Goal: Communication & Community: Answer question/provide support

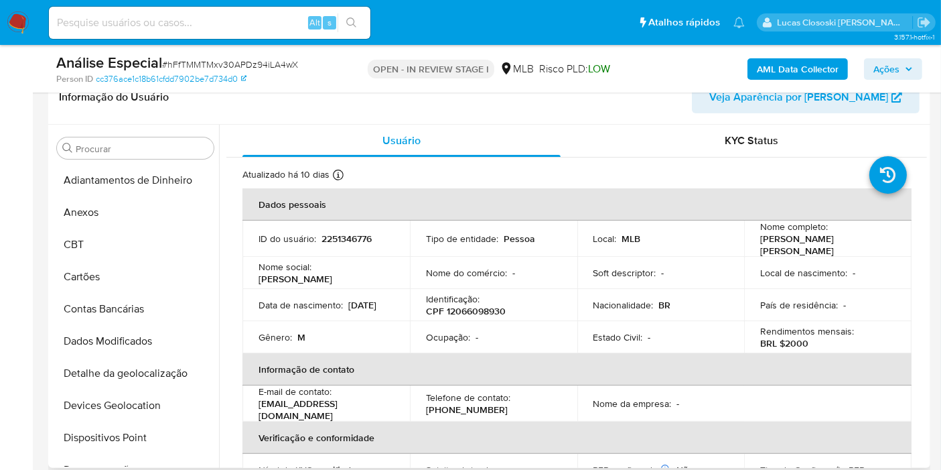
scroll to position [481, 0]
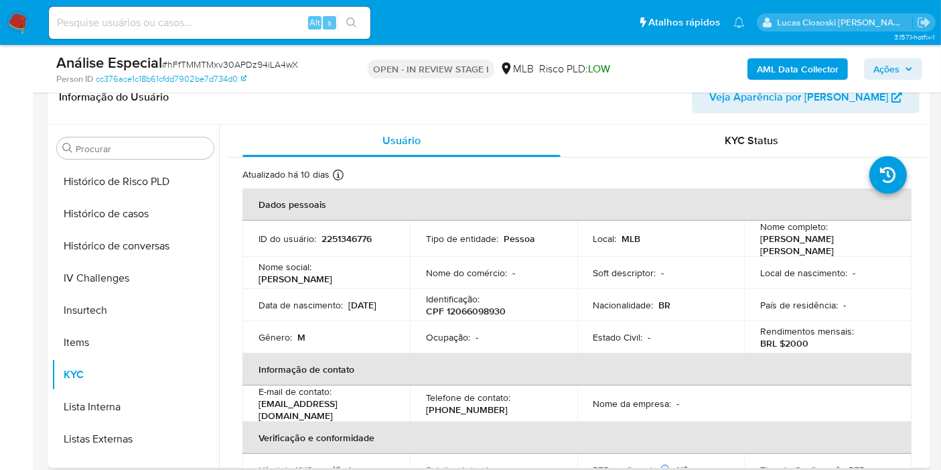
click at [470, 305] on p "CPF 12066098930" at bounding box center [466, 311] width 80 height 12
copy p "12066098930"
click at [769, 68] on b "AML Data Collector" at bounding box center [798, 68] width 82 height 21
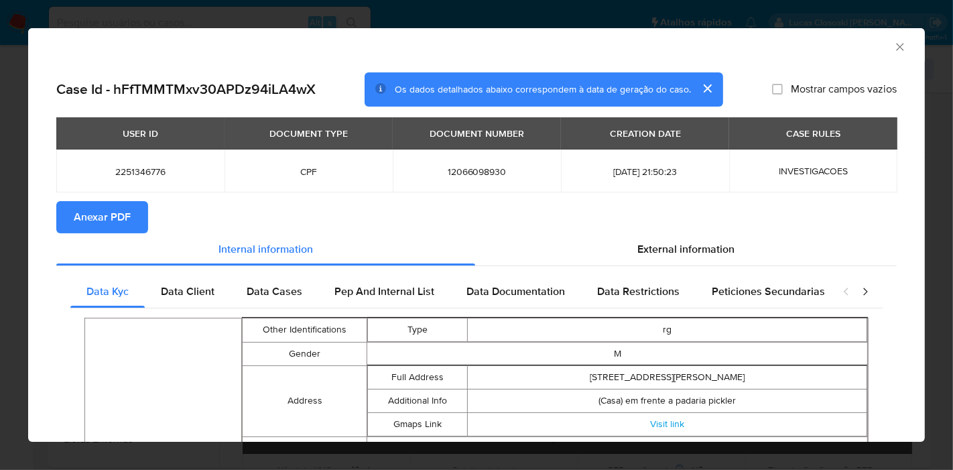
click at [77, 218] on span "Anexar PDF" at bounding box center [102, 216] width 57 height 29
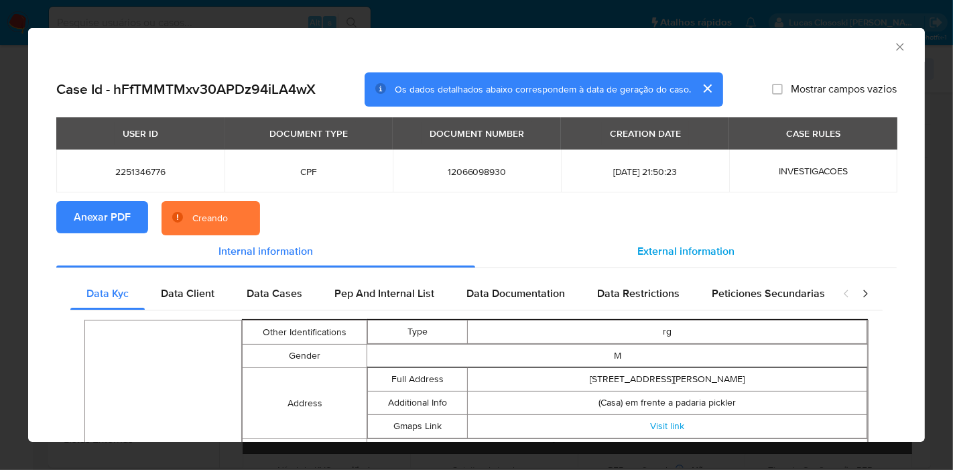
drag, startPoint x: 729, startPoint y: 250, endPoint x: 750, endPoint y: 264, distance: 25.6
click at [730, 250] on div "External information" at bounding box center [685, 251] width 421 height 32
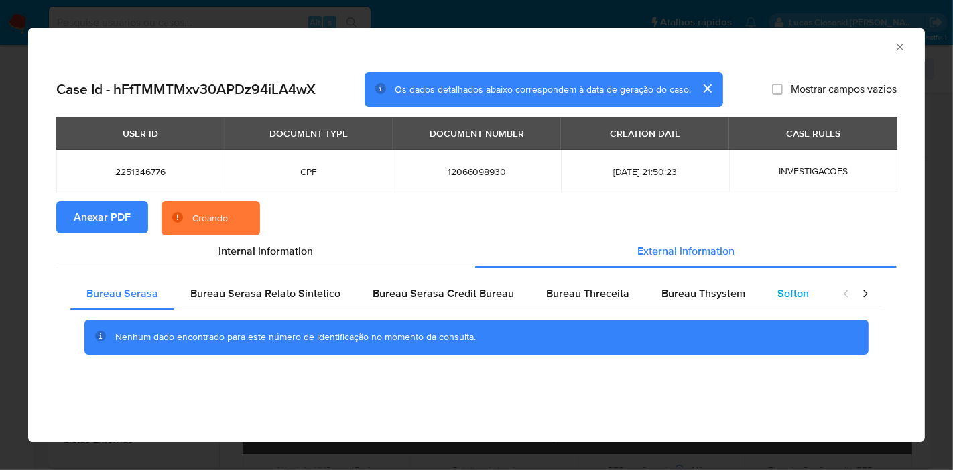
click at [779, 281] on div "Softon" at bounding box center [793, 293] width 64 height 32
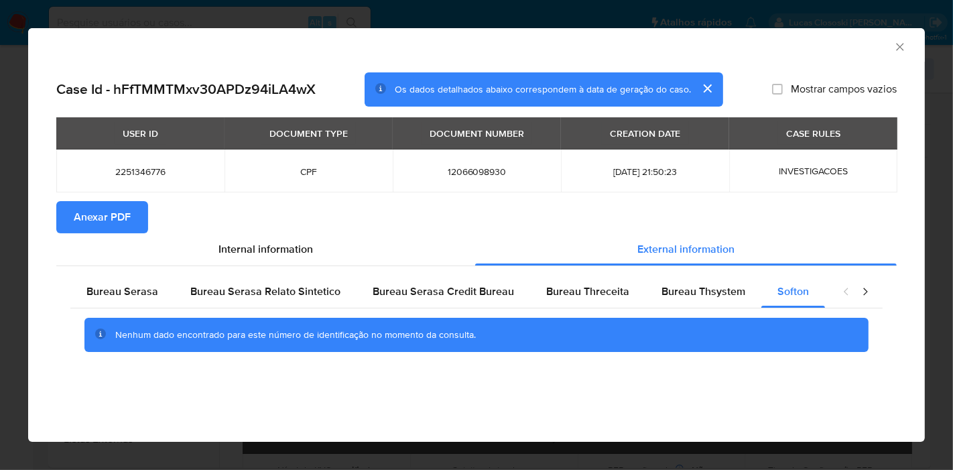
click at [897, 49] on icon "Fechar a janela" at bounding box center [899, 46] width 7 height 7
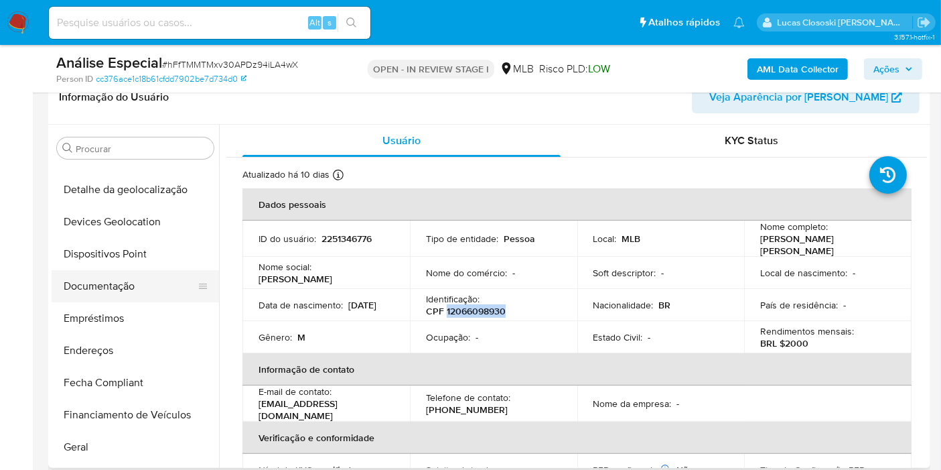
scroll to position [0, 0]
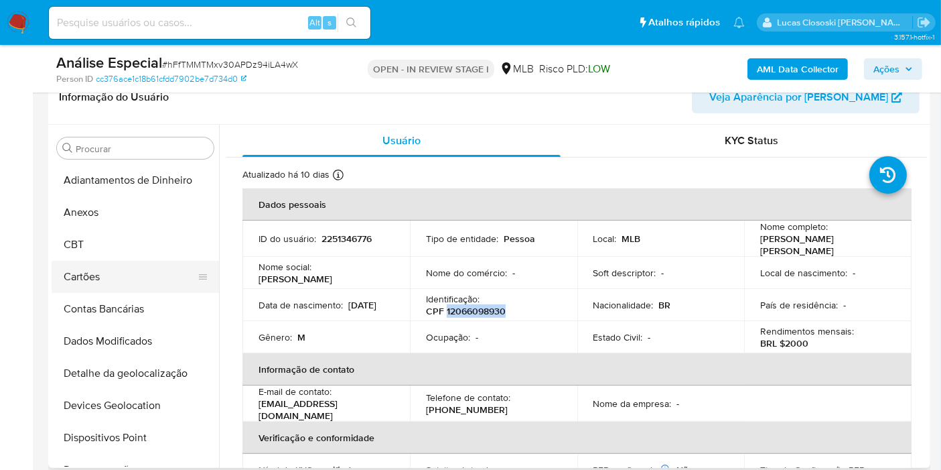
click at [125, 399] on button "Devices Geolocation" at bounding box center [135, 405] width 167 height 32
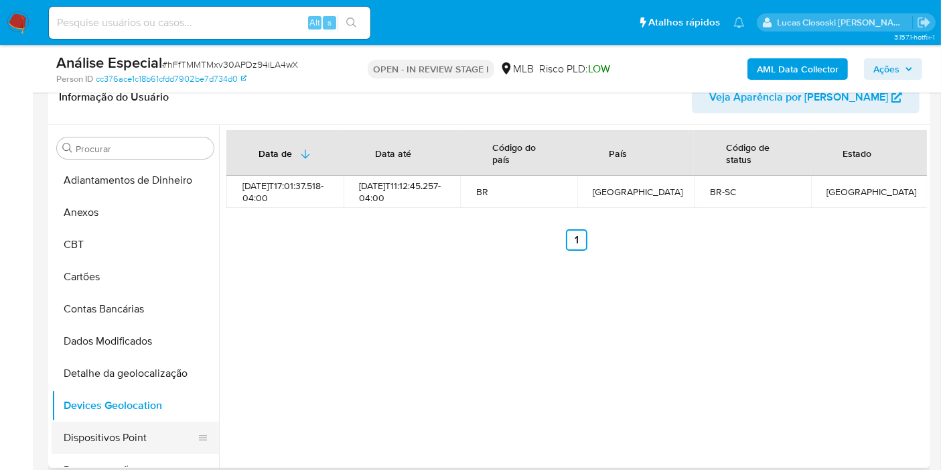
click at [101, 428] on button "Dispositivos Point" at bounding box center [130, 437] width 157 height 32
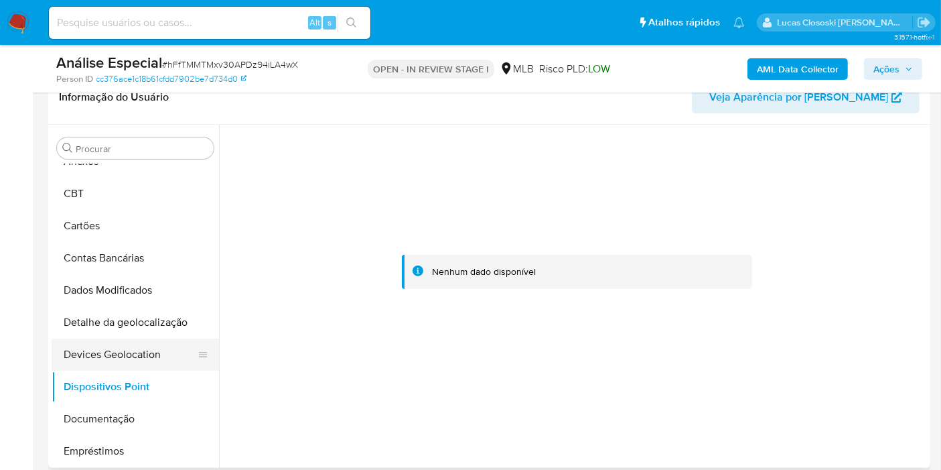
scroll to position [74, 0]
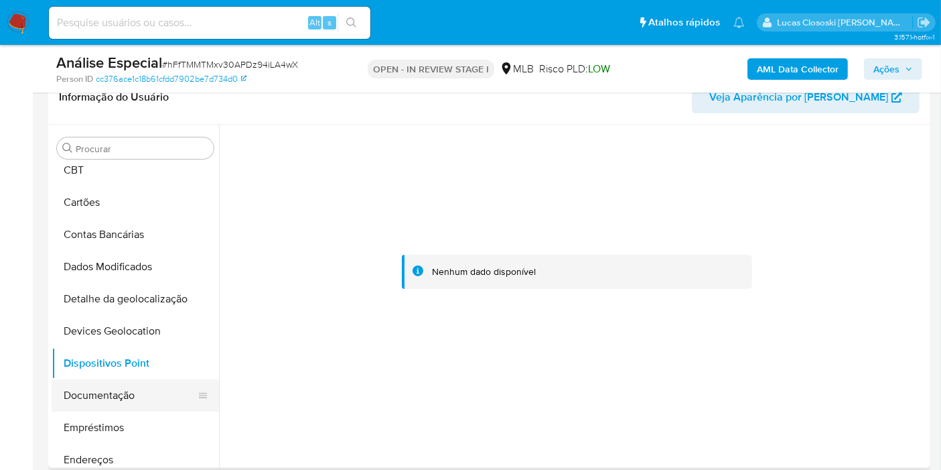
click at [114, 391] on button "Documentação" at bounding box center [130, 395] width 157 height 32
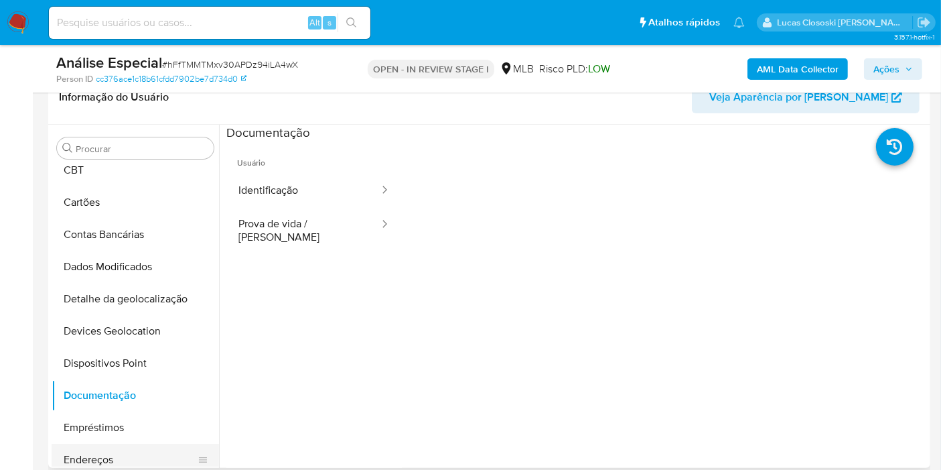
click at [121, 447] on button "Endereços" at bounding box center [130, 460] width 157 height 32
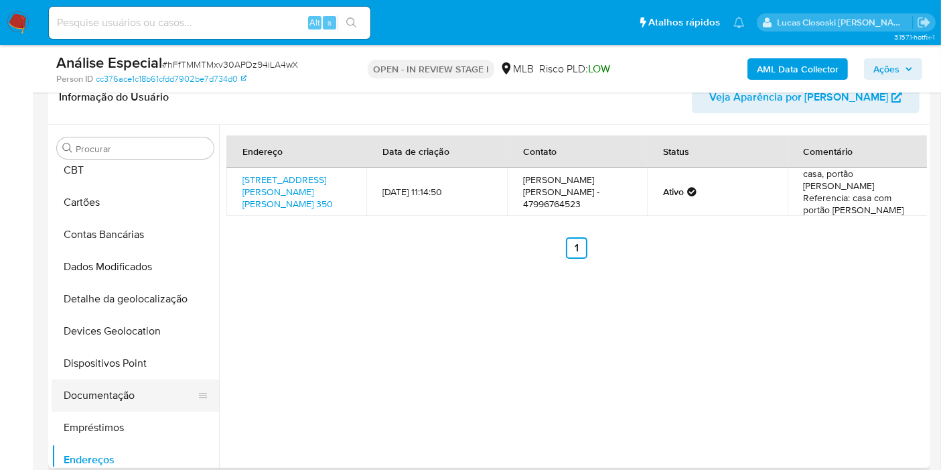
scroll to position [223, 0]
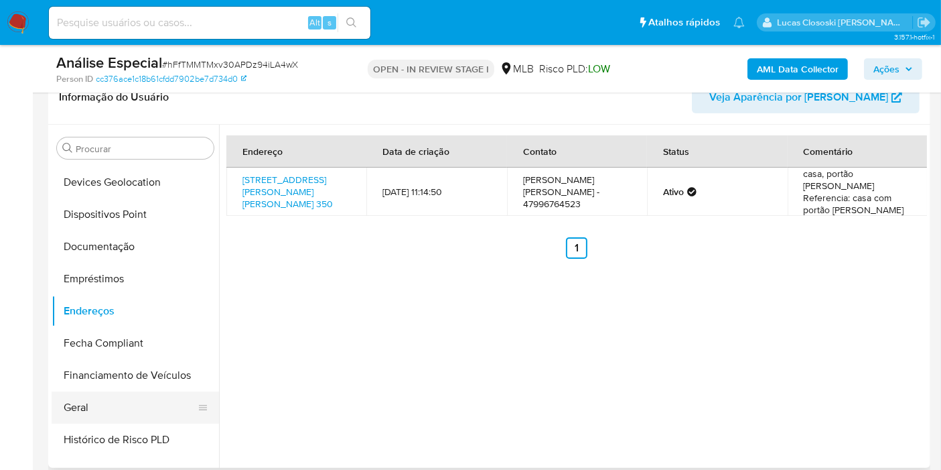
click at [109, 397] on button "Geral" at bounding box center [130, 407] width 157 height 32
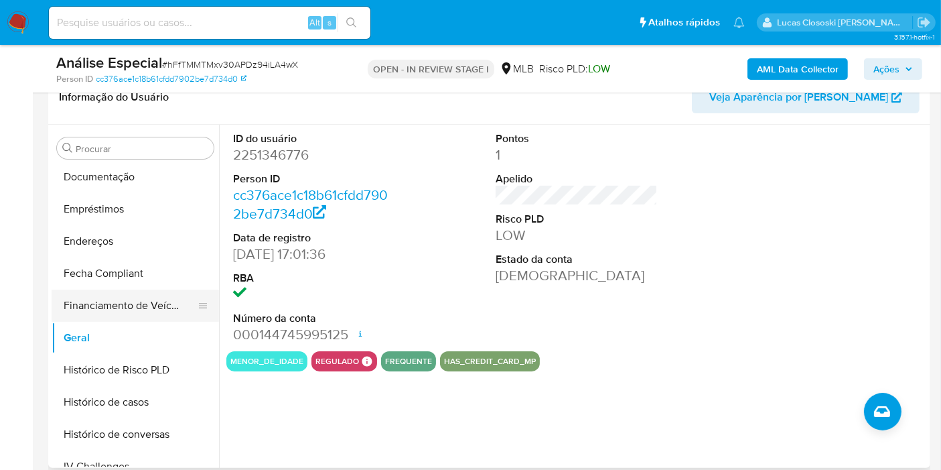
scroll to position [372, 0]
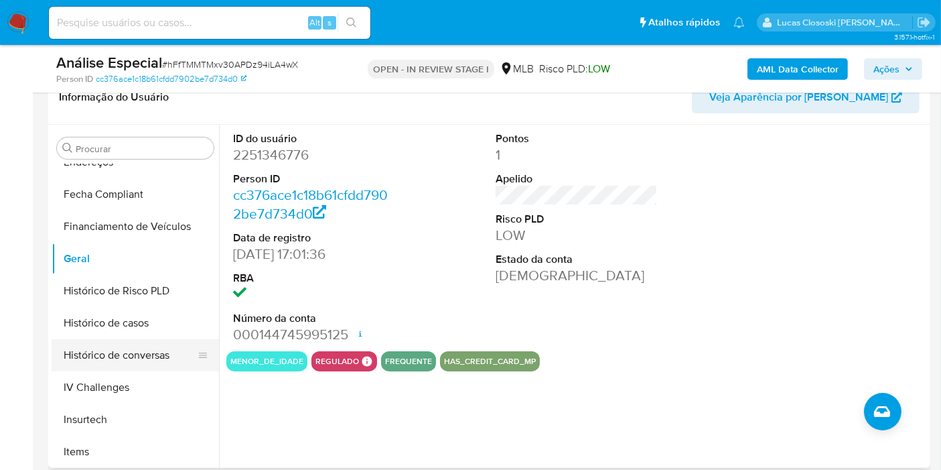
click at [135, 343] on button "Histórico de conversas" at bounding box center [130, 355] width 157 height 32
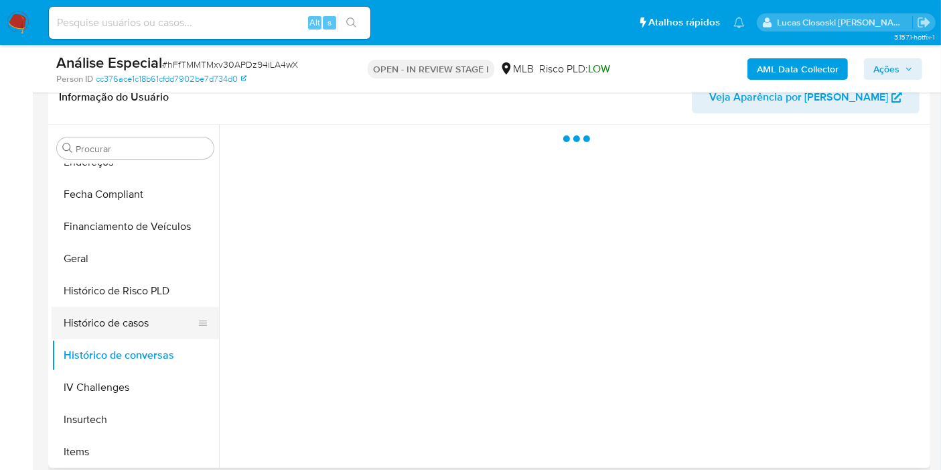
click at [139, 320] on button "Histórico de casos" at bounding box center [130, 323] width 157 height 32
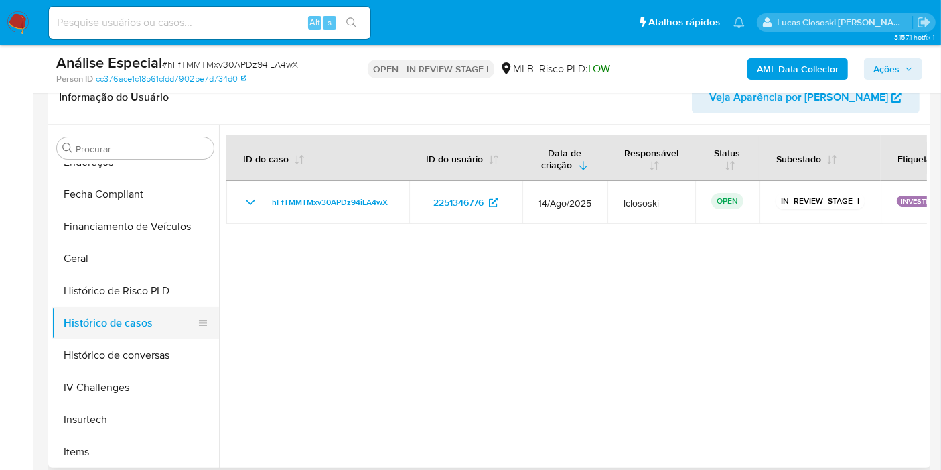
scroll to position [595, 0]
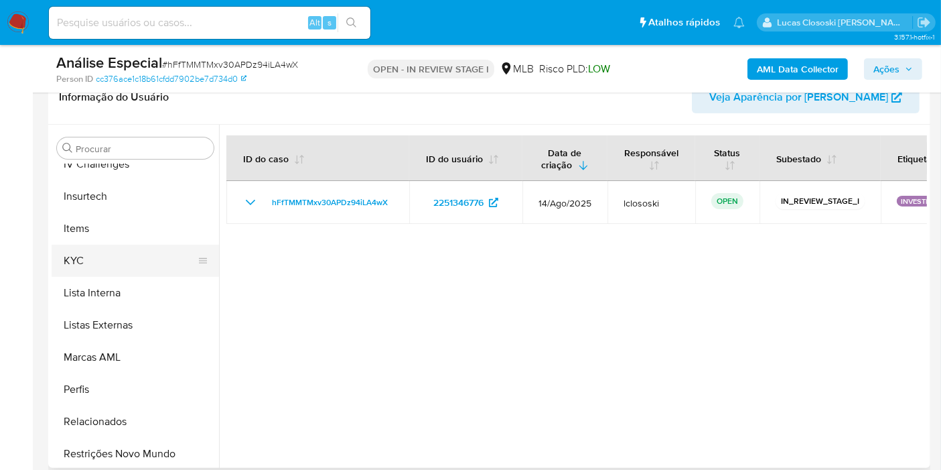
click at [125, 269] on button "KYC" at bounding box center [130, 261] width 157 height 32
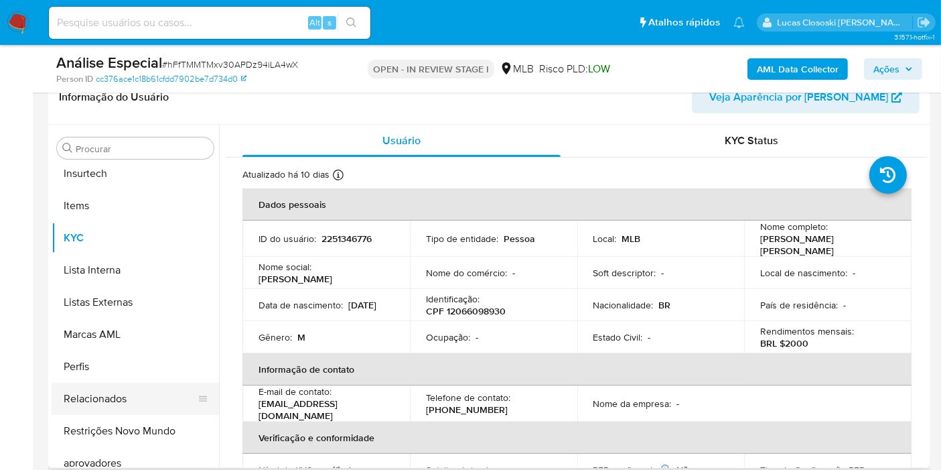
scroll to position [630, 0]
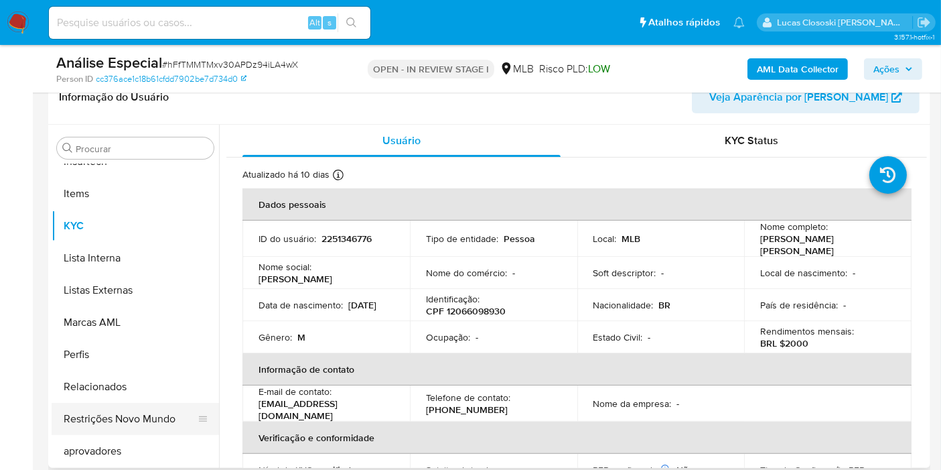
click at [127, 425] on button "Restrições Novo Mundo" at bounding box center [130, 419] width 157 height 32
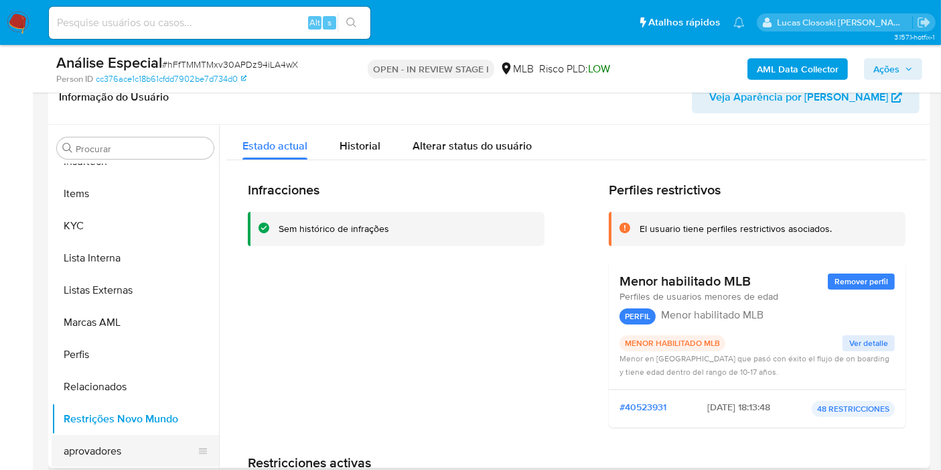
click at [139, 463] on button "aprovadores" at bounding box center [130, 451] width 157 height 32
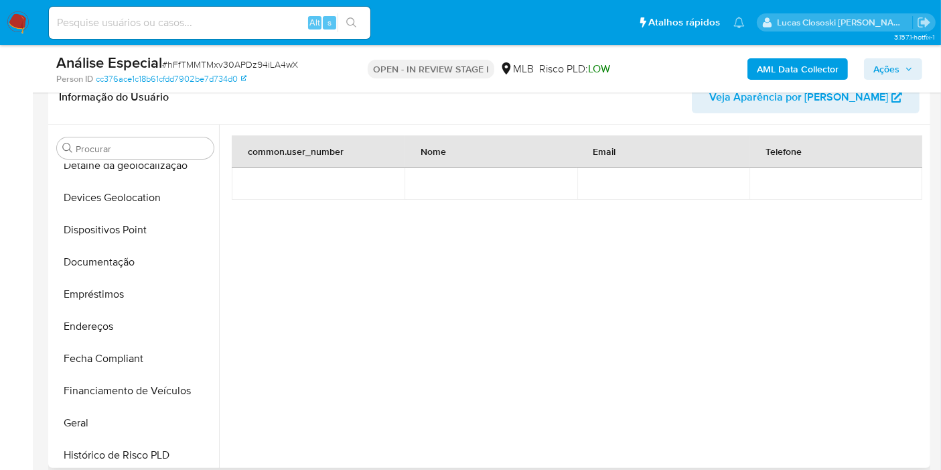
scroll to position [184, 0]
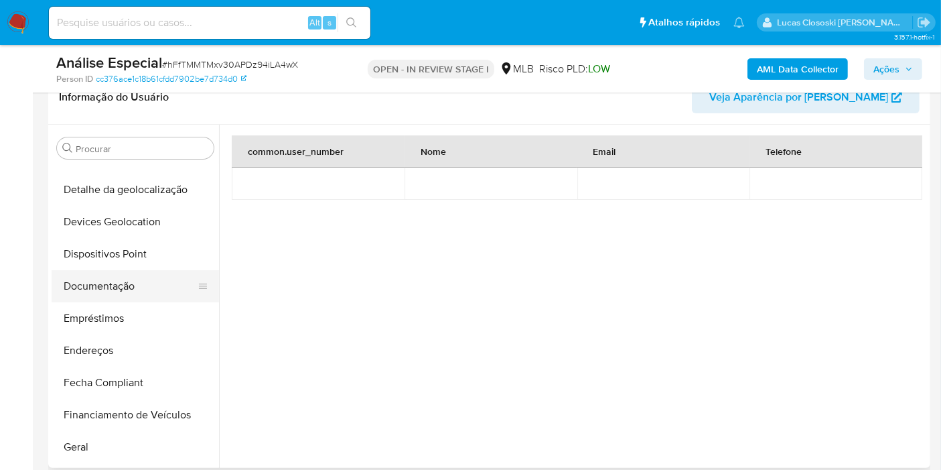
click at [122, 288] on button "Documentação" at bounding box center [130, 286] width 157 height 32
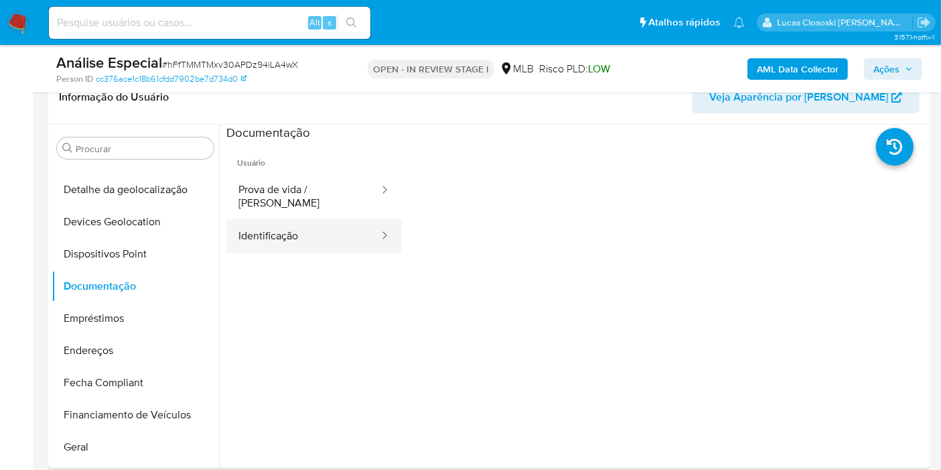
click at [293, 219] on button "Identificação" at bounding box center [303, 236] width 154 height 34
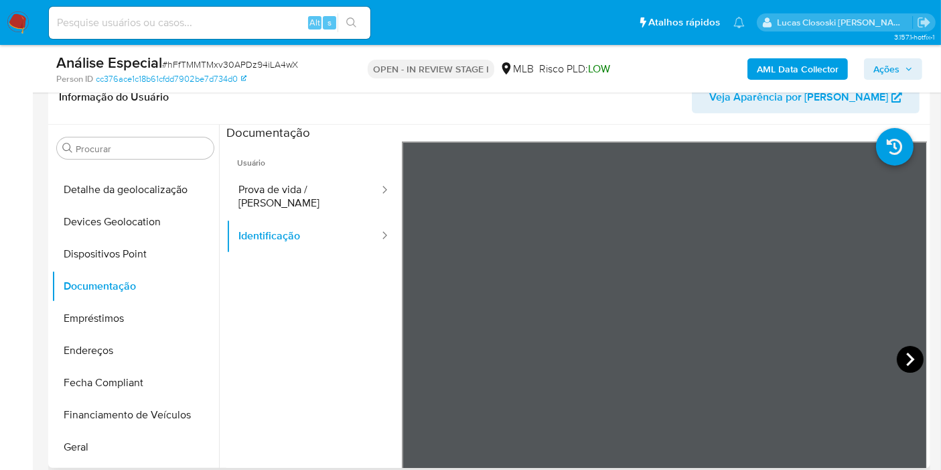
click at [897, 356] on icon at bounding box center [910, 359] width 27 height 27
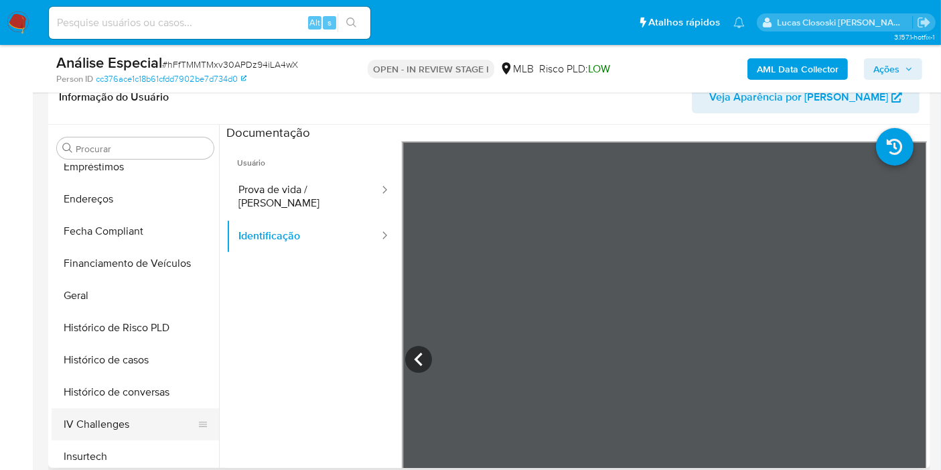
scroll to position [407, 0]
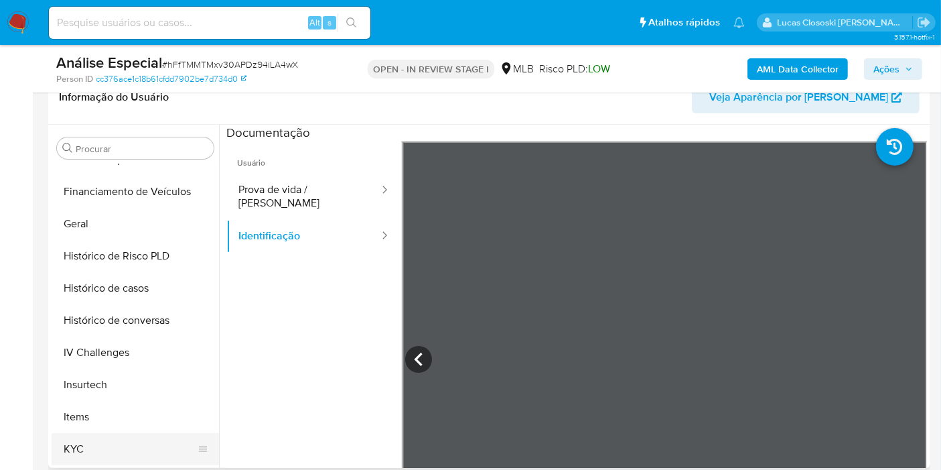
click at [122, 441] on button "KYC" at bounding box center [130, 449] width 157 height 32
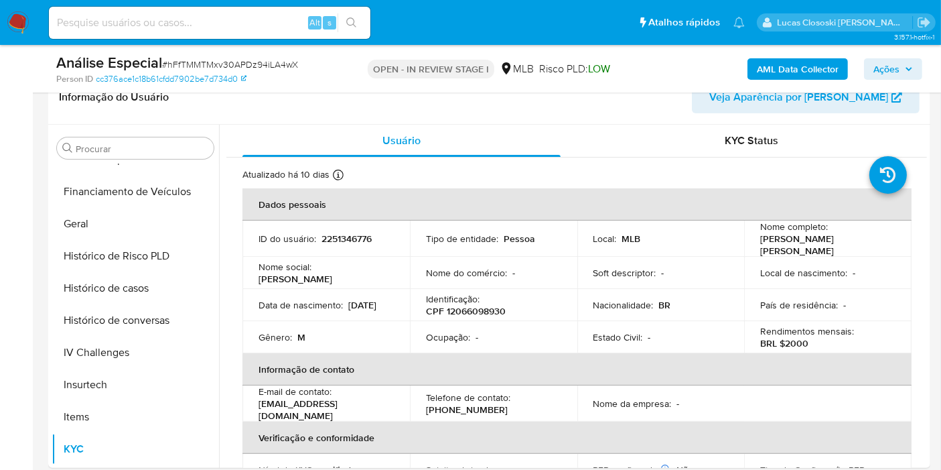
click at [497, 298] on div "Identificação : CPF 12066098930" at bounding box center [493, 305] width 135 height 24
click at [497, 305] on p "CPF 12066098930" at bounding box center [466, 311] width 80 height 12
copy p "12066098930"
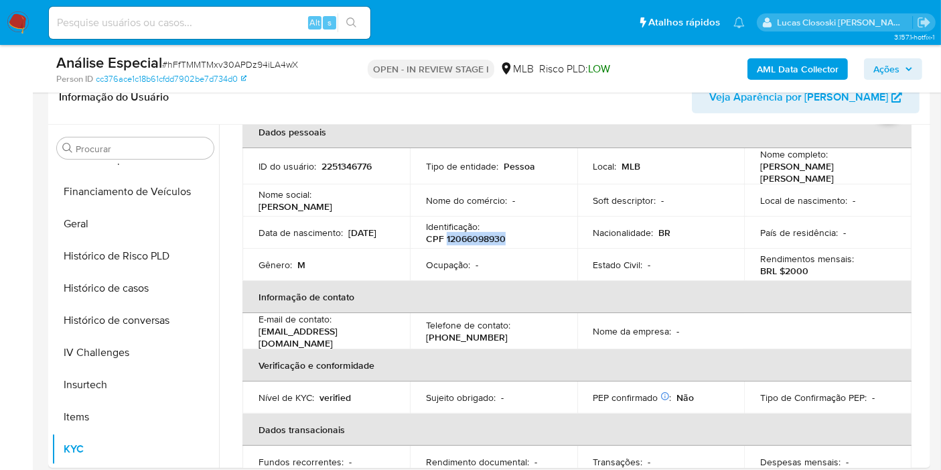
scroll to position [0, 0]
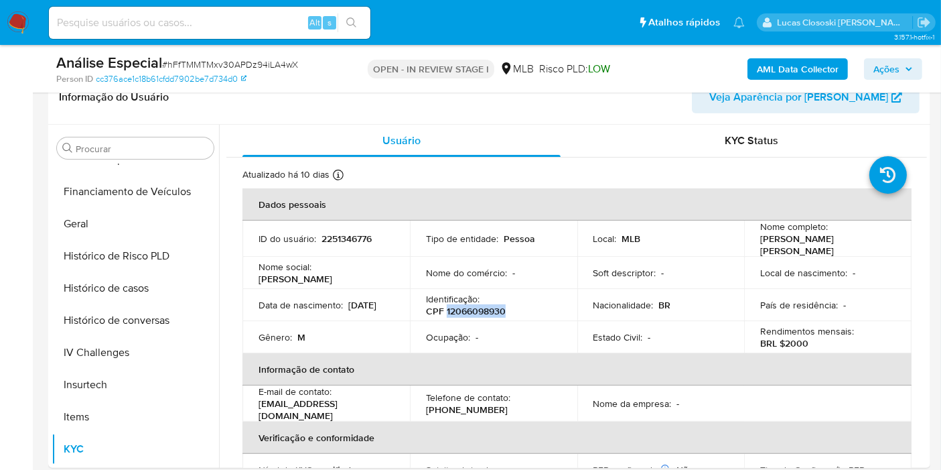
copy p "12066098930"
click at [214, 62] on span "# hFfTMMTMxv30APDz94iLA4wX" at bounding box center [230, 64] width 136 height 13
copy span "hFfTMMTMxv30APDz94iLA4wX"
drag, startPoint x: 113, startPoint y: 218, endPoint x: 689, endPoint y: 45, distance: 600.9
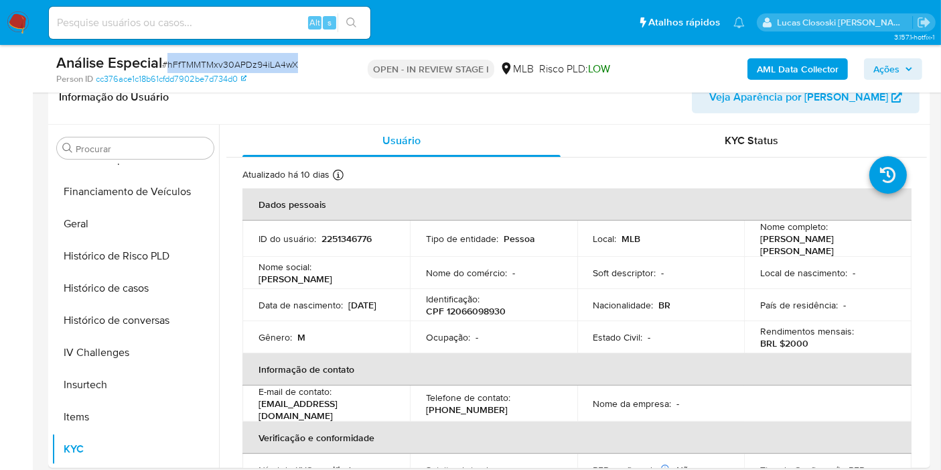
click at [113, 219] on button "Geral" at bounding box center [135, 224] width 167 height 32
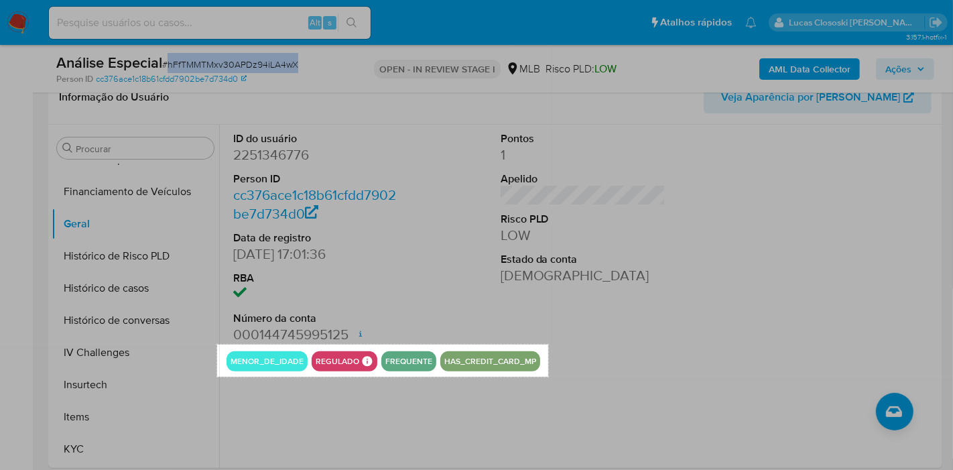
drag, startPoint x: 218, startPoint y: 344, endPoint x: 548, endPoint y: 377, distance: 331.9
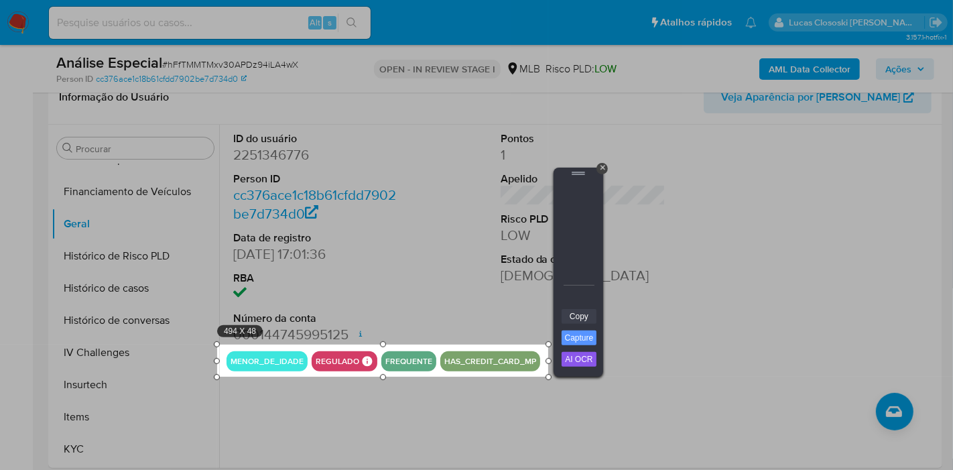
click at [578, 318] on link "Copy" at bounding box center [578, 316] width 35 height 15
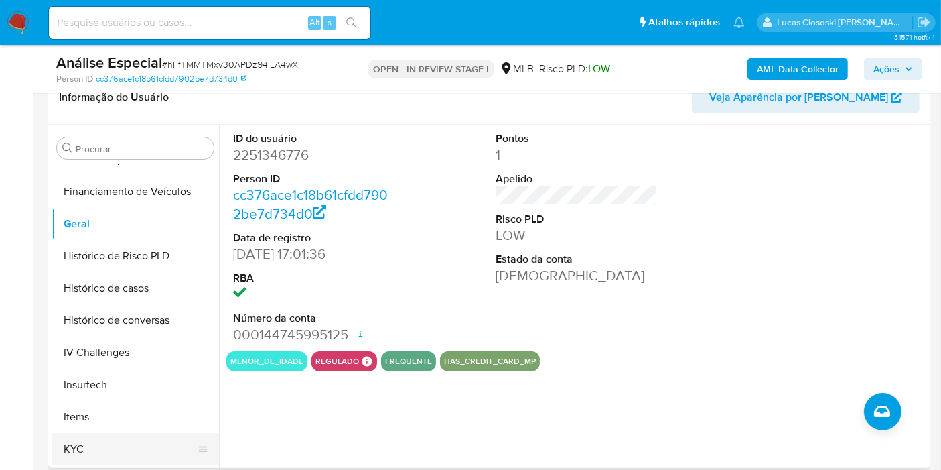
click at [76, 443] on button "KYC" at bounding box center [130, 449] width 157 height 32
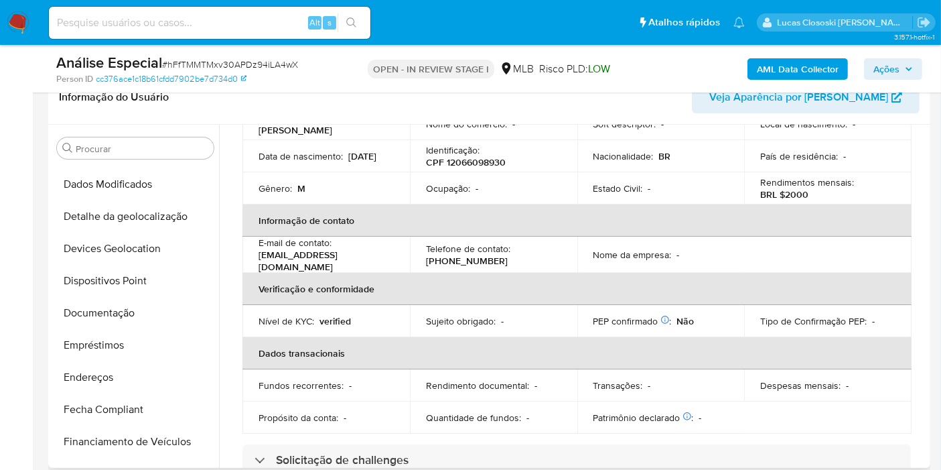
scroll to position [34, 0]
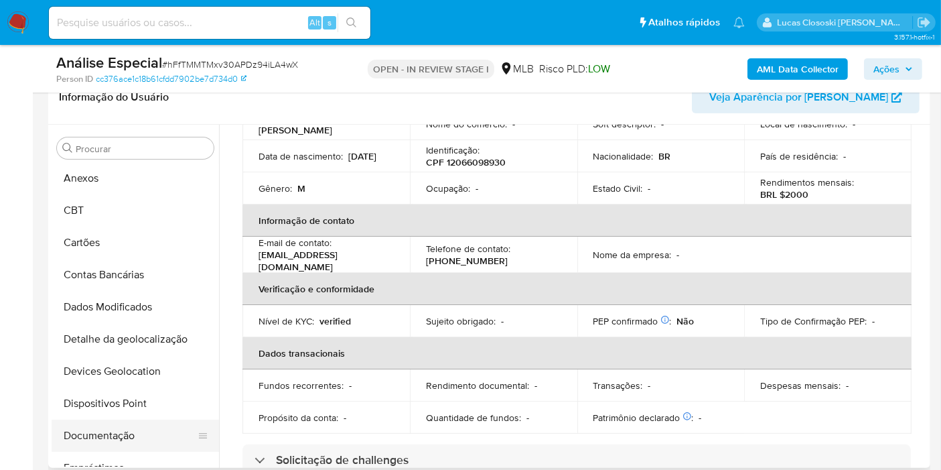
click at [119, 429] on button "Documentação" at bounding box center [130, 435] width 157 height 32
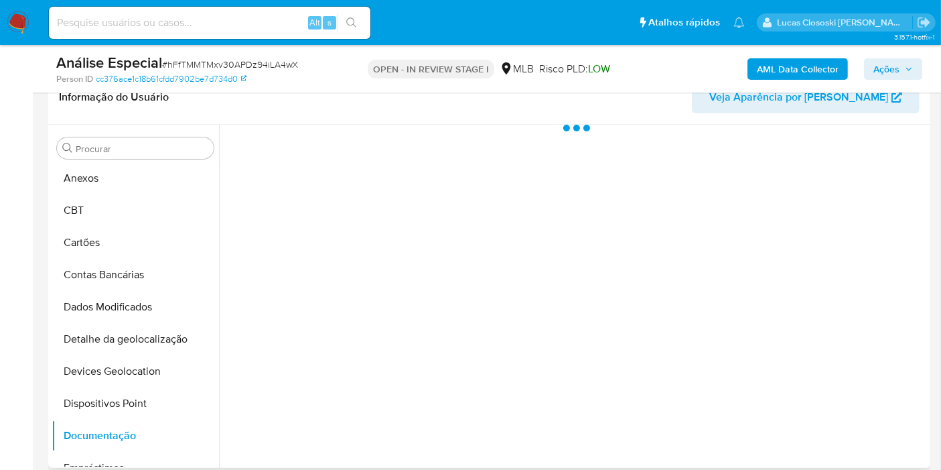
scroll to position [0, 0]
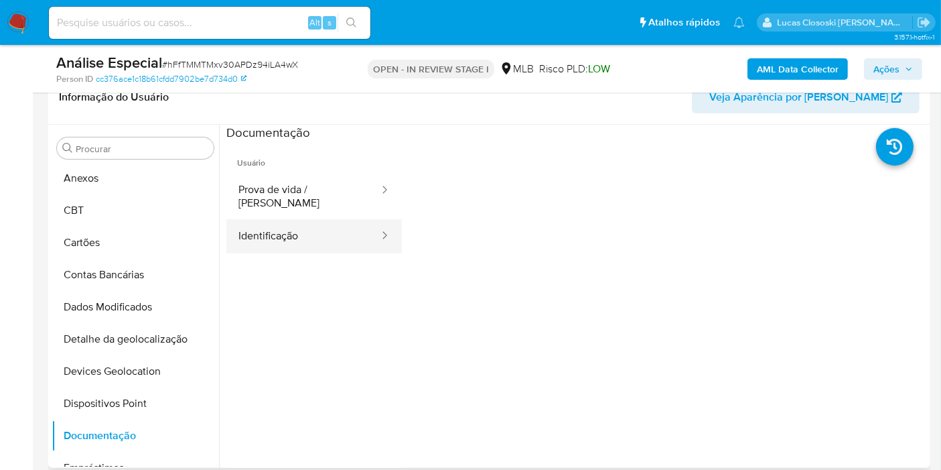
click at [257, 219] on button "Identificação" at bounding box center [303, 236] width 154 height 34
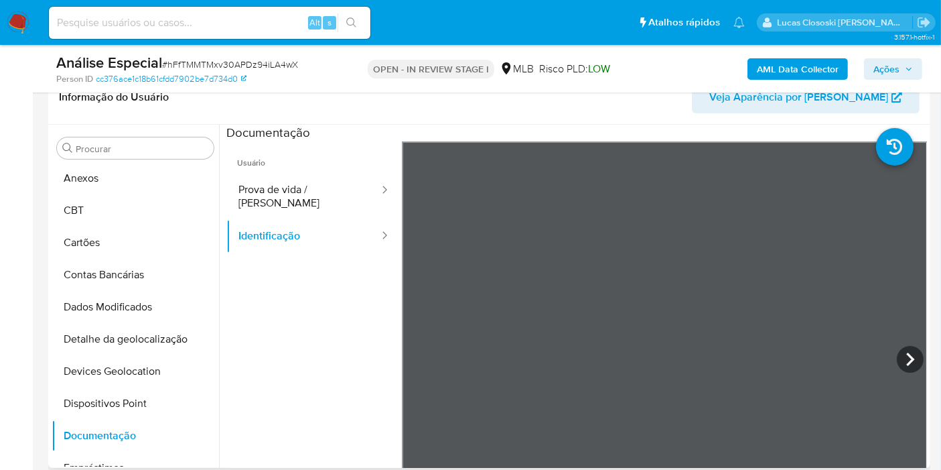
click at [913, 355] on icon at bounding box center [910, 359] width 27 height 27
drag, startPoint x: 886, startPoint y: 67, endPoint x: 825, endPoint y: 77, distance: 61.1
click at [886, 67] on span "Ações" at bounding box center [887, 68] width 26 height 21
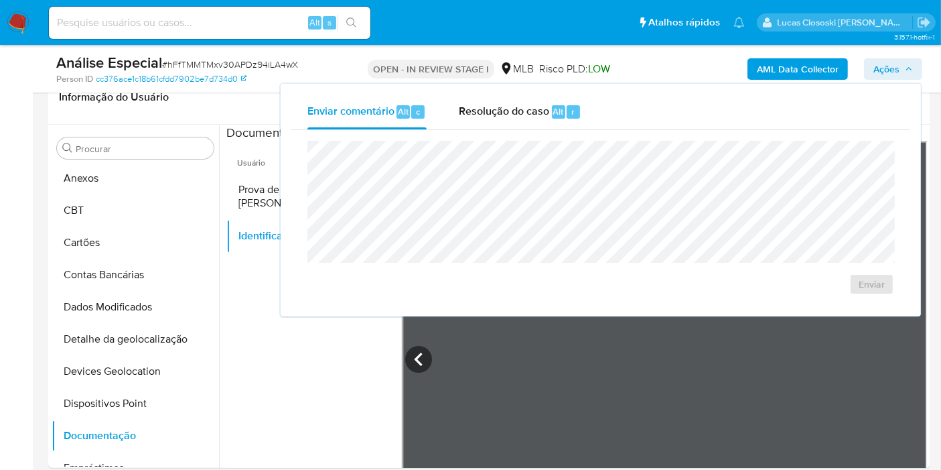
click at [573, 115] on div "r" at bounding box center [573, 111] width 13 height 13
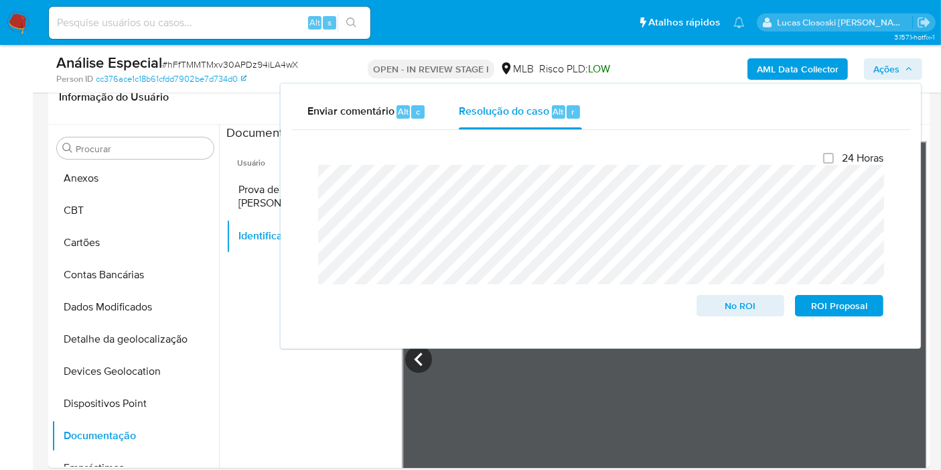
click at [909, 72] on icon "button" at bounding box center [909, 69] width 8 height 8
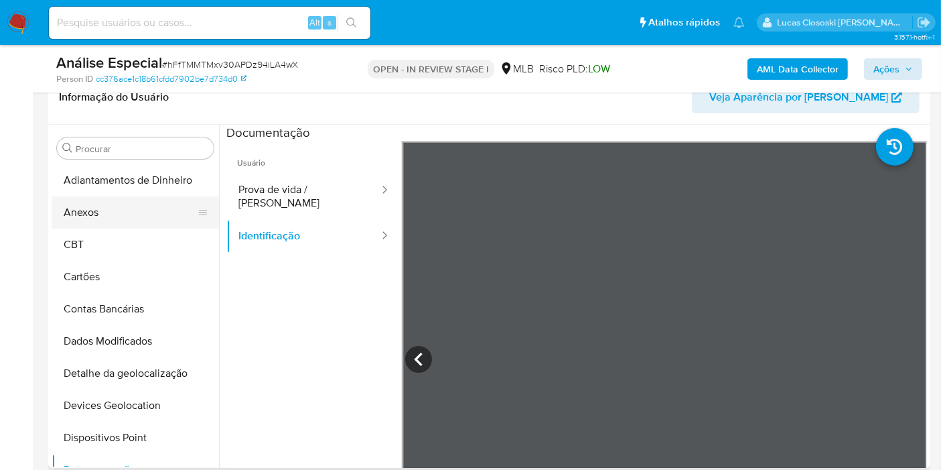
click at [88, 220] on button "Anexos" at bounding box center [130, 212] width 157 height 32
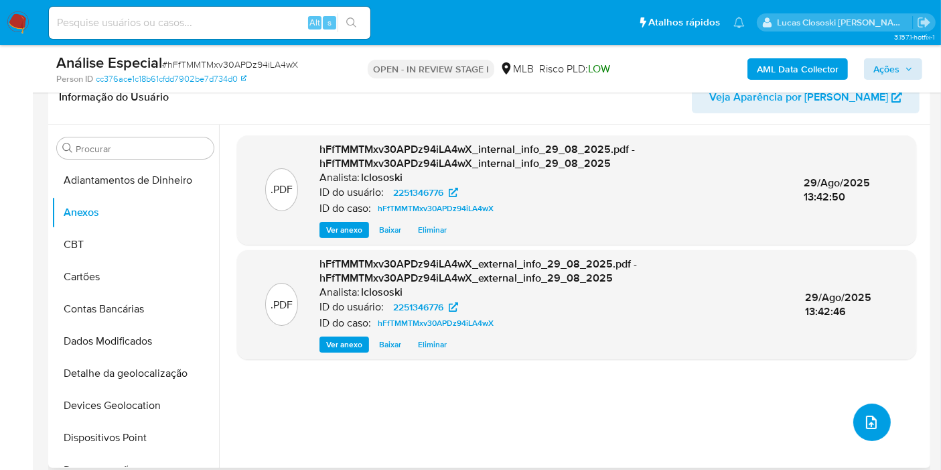
click at [866, 416] on icon "upload-file" at bounding box center [872, 422] width 16 height 16
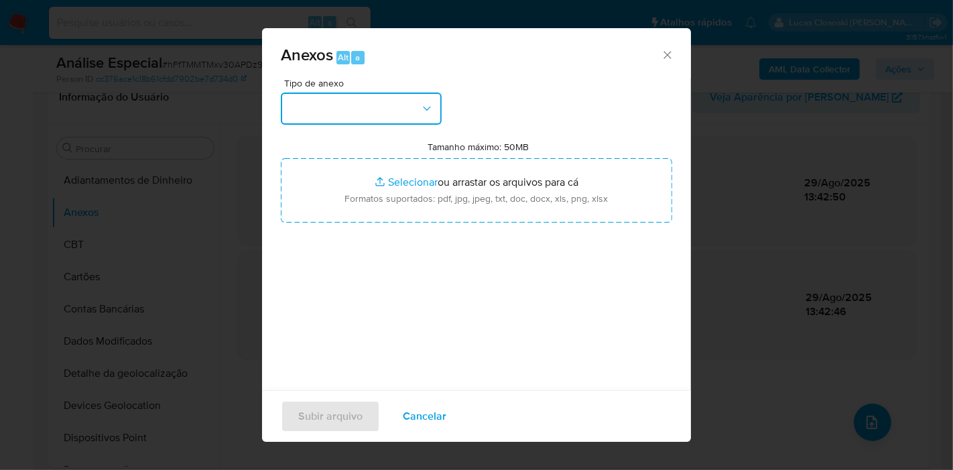
click at [399, 109] on button "button" at bounding box center [361, 108] width 161 height 32
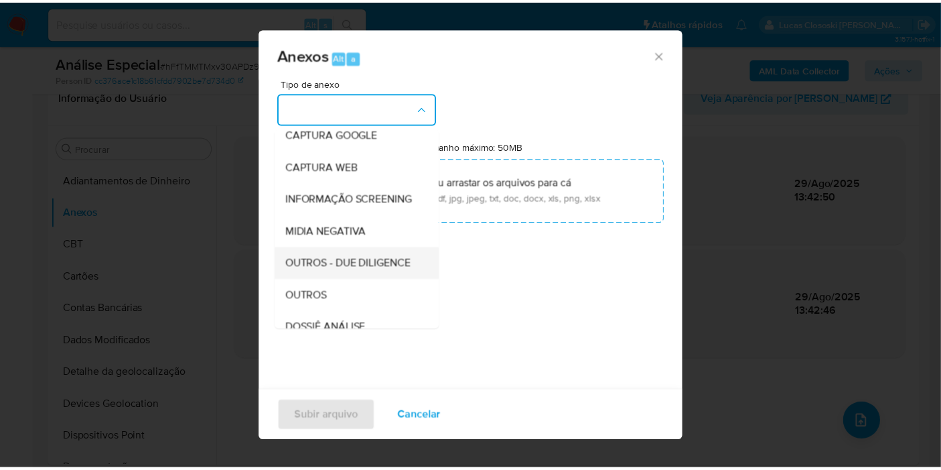
scroll to position [206, 0]
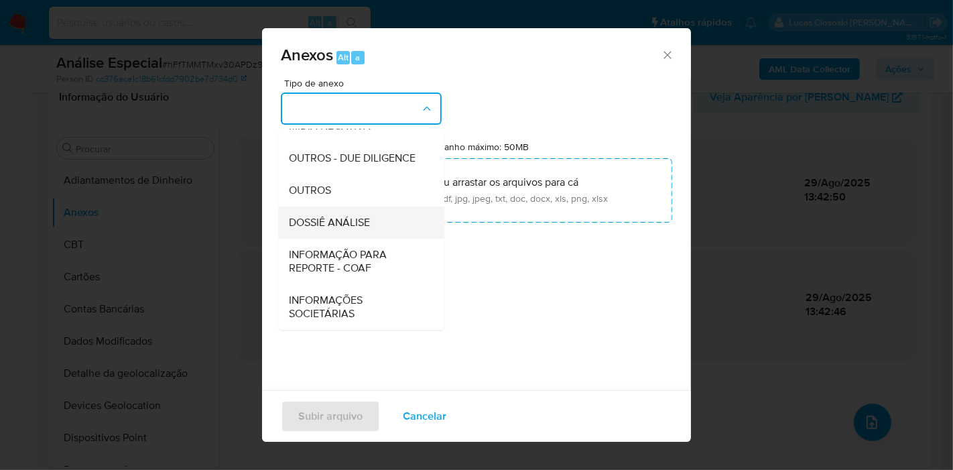
click at [355, 236] on div "DOSSIÊ ANÁLISE" at bounding box center [357, 222] width 137 height 32
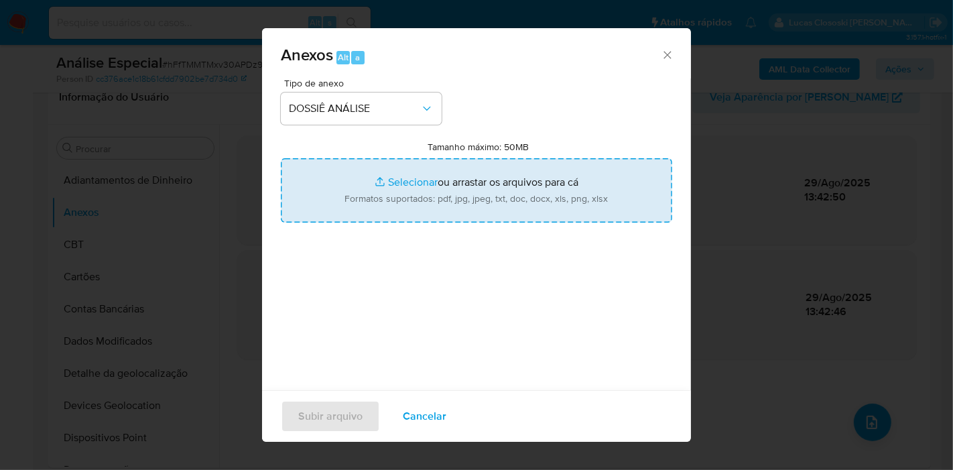
click at [405, 213] on input "Tamanho máximo: 50MB Selecionar arquivos" at bounding box center [476, 190] width 391 height 64
type input "C:\fakepath\SAR - XXXX - CPF 12066098930 - GABRIEL ELIAS SCHMITT REICHERT.pdf"
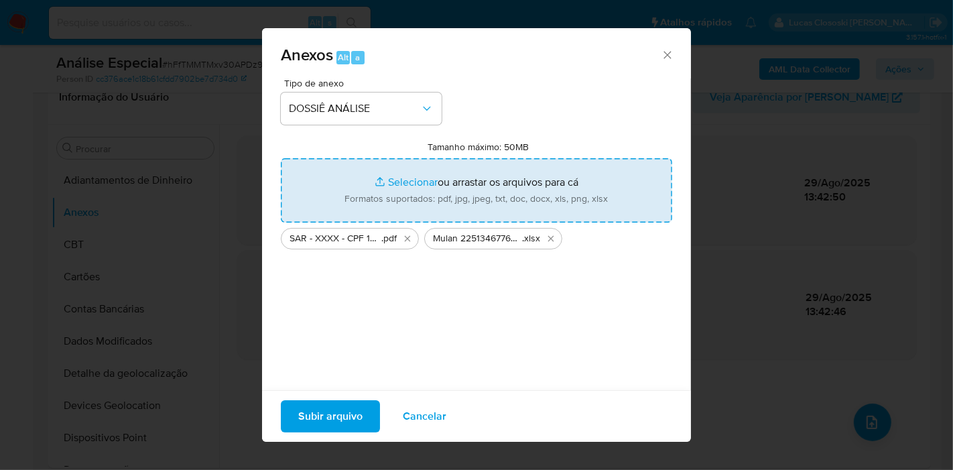
click at [332, 423] on span "Subir arquivo" at bounding box center [330, 415] width 64 height 29
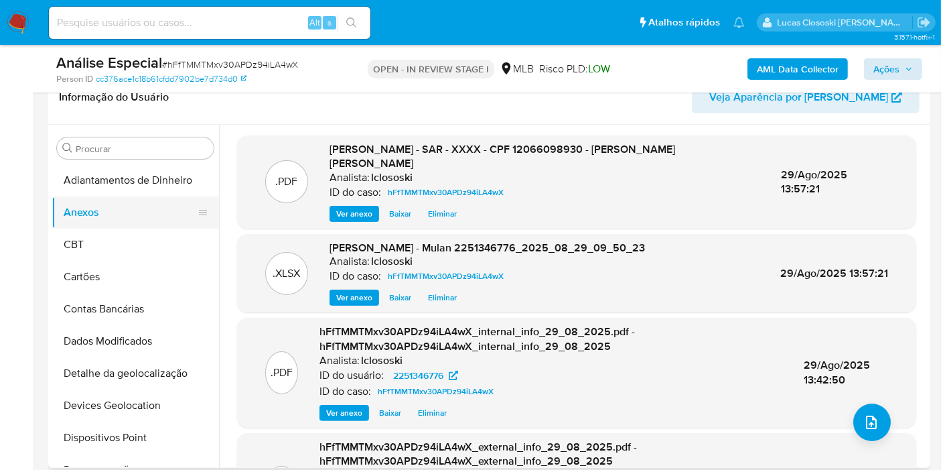
drag, startPoint x: 70, startPoint y: 229, endPoint x: 75, endPoint y: 216, distance: 13.8
click at [70, 229] on button "CBT" at bounding box center [135, 244] width 167 height 32
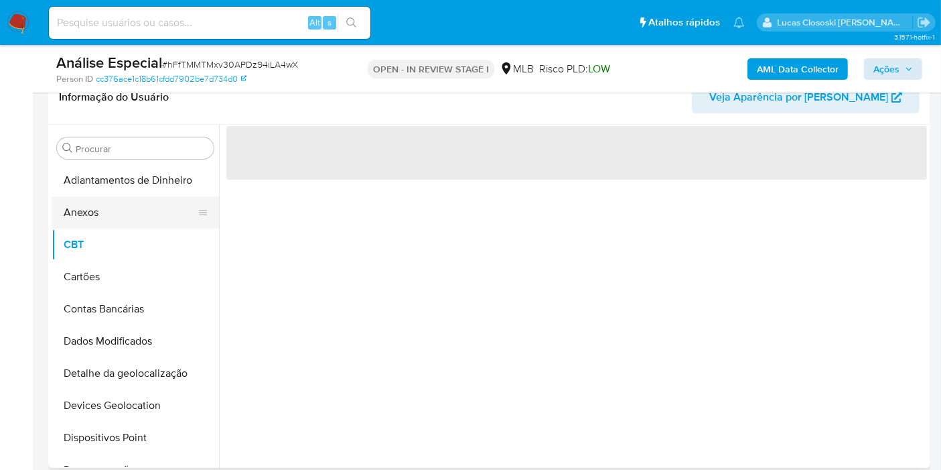
click at [75, 215] on button "Anexos" at bounding box center [130, 212] width 157 height 32
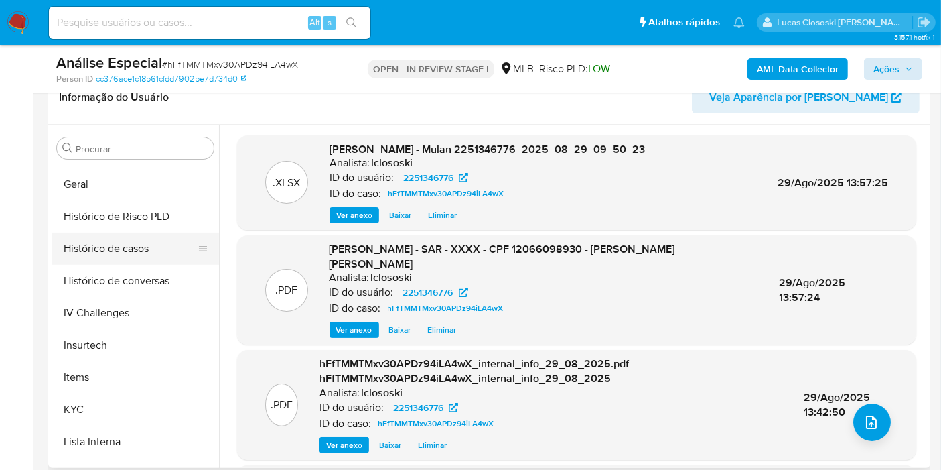
click at [126, 237] on button "Histórico de casos" at bounding box center [130, 248] width 157 height 32
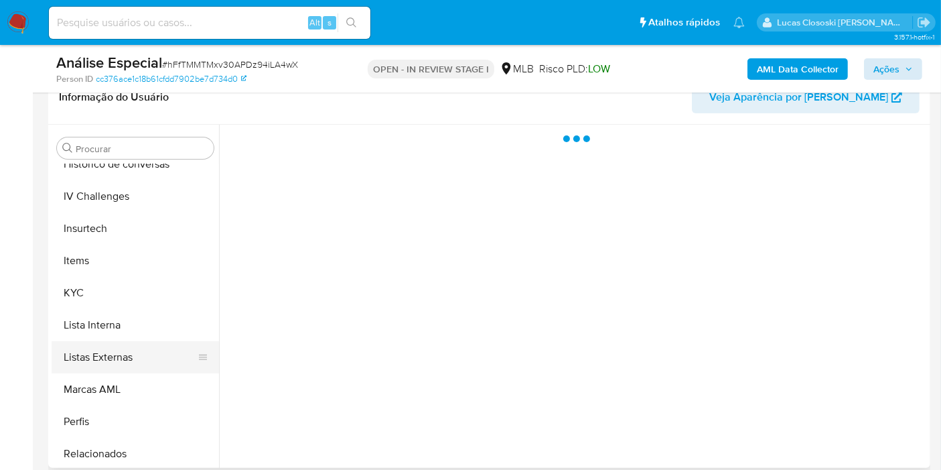
scroll to position [630, 0]
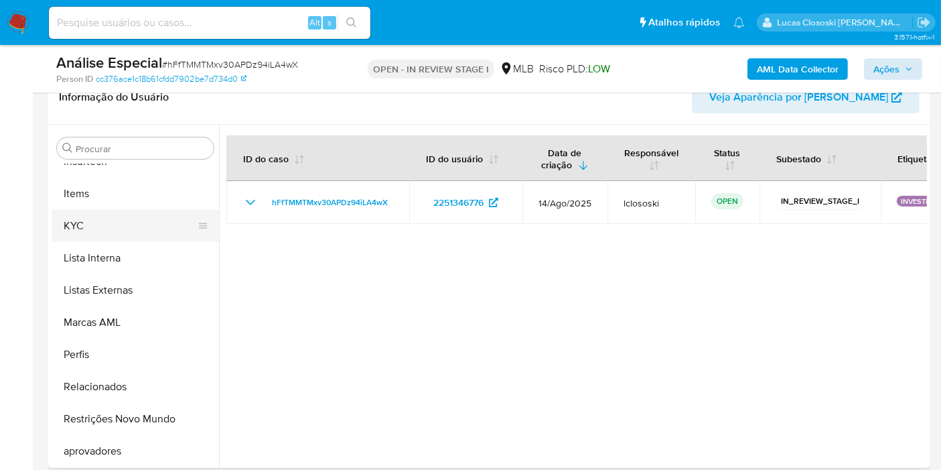
click at [100, 237] on button "KYC" at bounding box center [130, 226] width 157 height 32
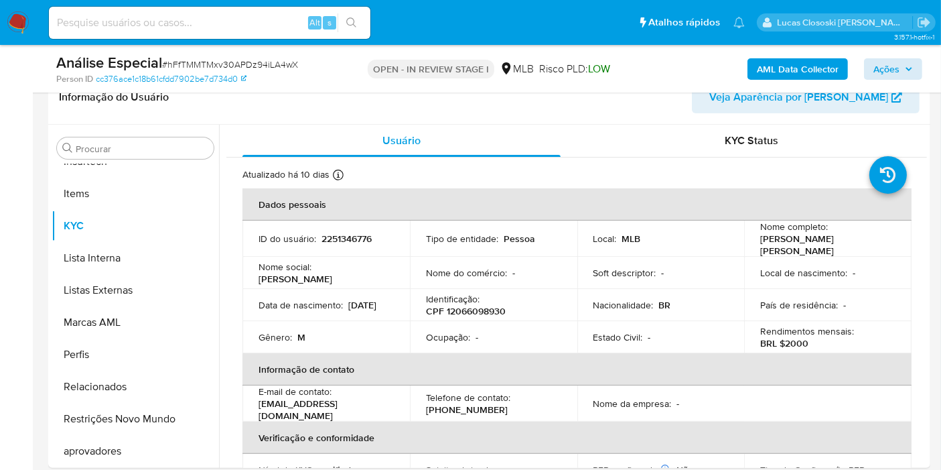
click at [892, 55] on div "AML Data Collector Ações" at bounding box center [779, 68] width 285 height 31
click at [890, 59] on span "Ações" at bounding box center [887, 68] width 26 height 21
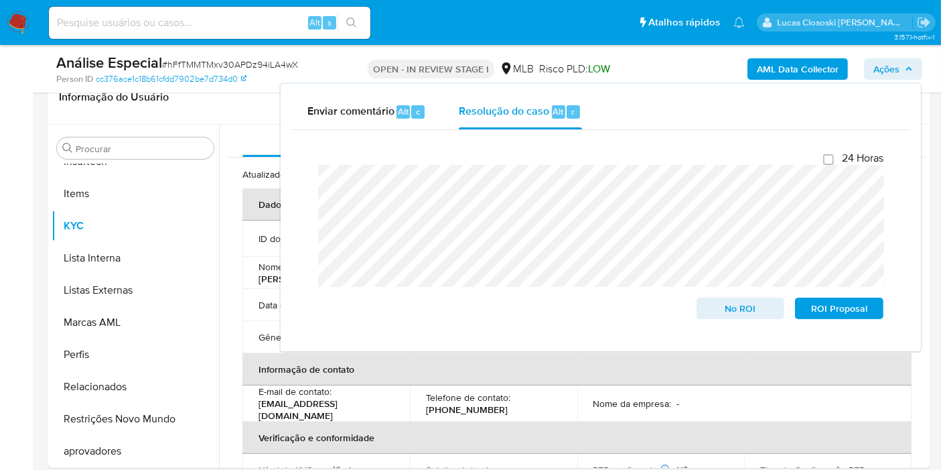
click at [897, 68] on span "Ações" at bounding box center [887, 68] width 26 height 21
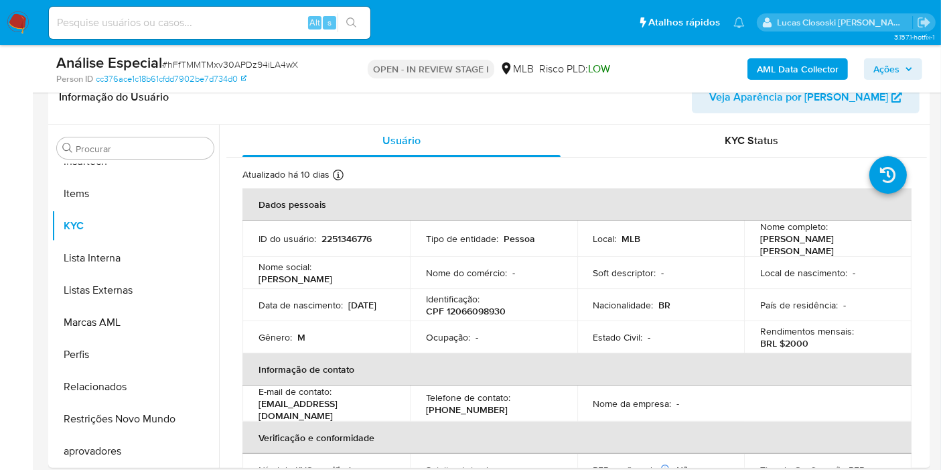
click at [898, 76] on span "Ações" at bounding box center [887, 68] width 26 height 21
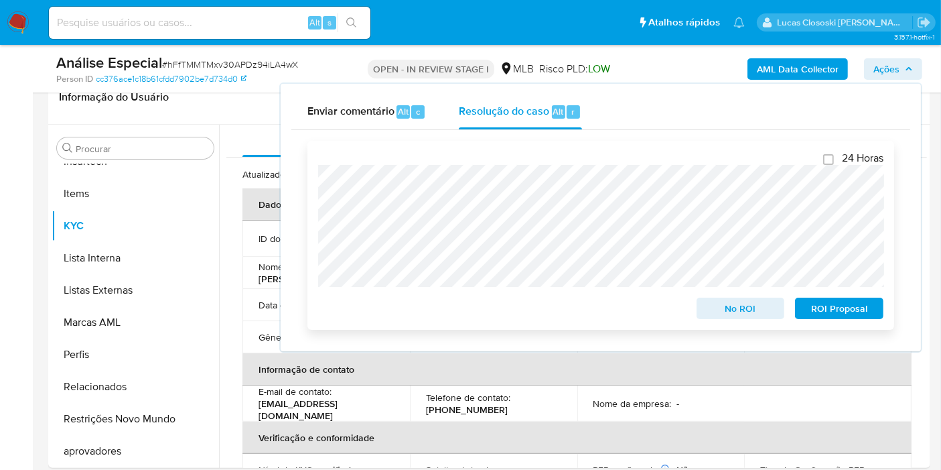
click at [872, 314] on span "ROI Proposal" at bounding box center [840, 308] width 70 height 19
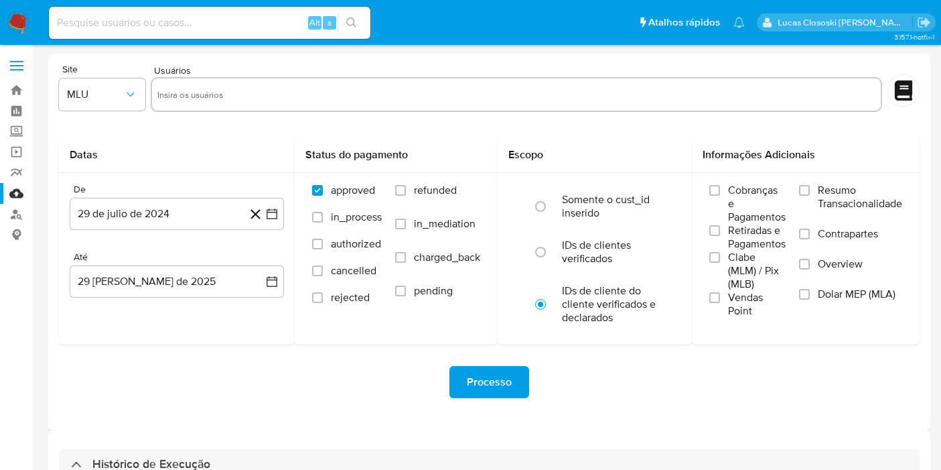
select select "10"
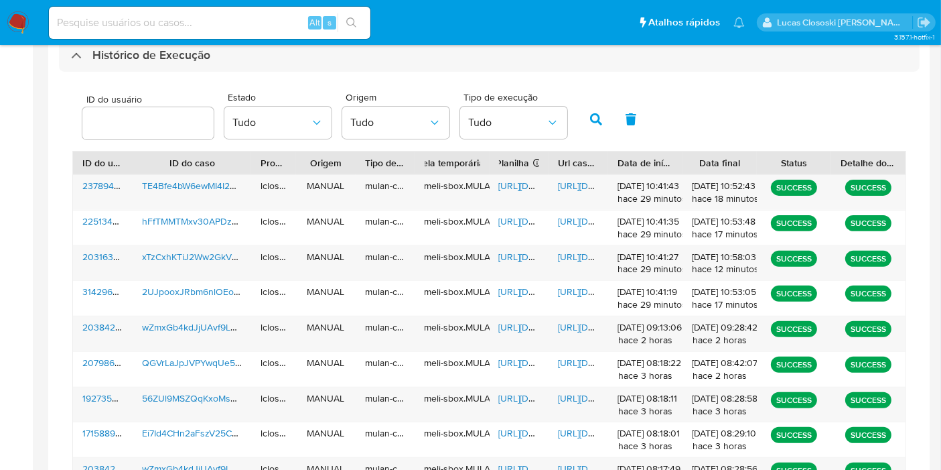
scroll to position [36, 0]
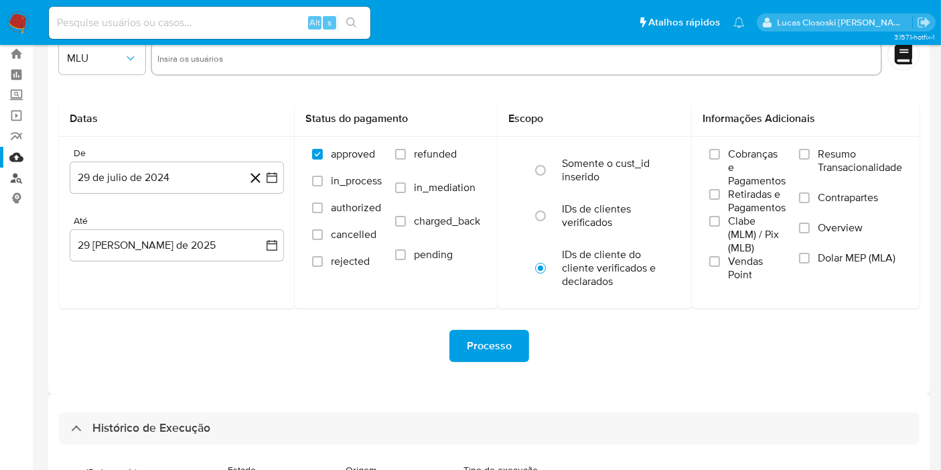
click at [15, 180] on link "Localizador de pessoas" at bounding box center [79, 177] width 159 height 21
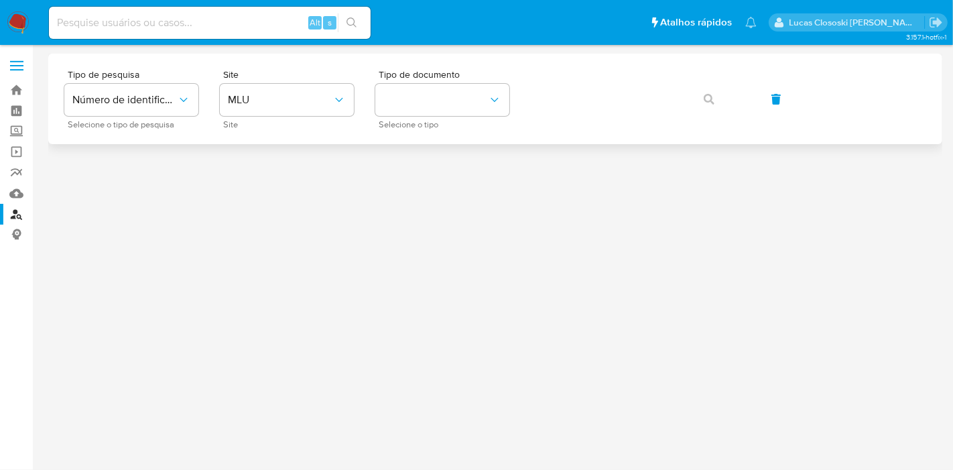
click at [210, 100] on div "Tipo de pesquisa Número de identificação Selecione o tipo de pesquisa Site MLU …" at bounding box center [495, 99] width 862 height 58
click at [121, 102] on span "Número de identificação" at bounding box center [124, 99] width 105 height 13
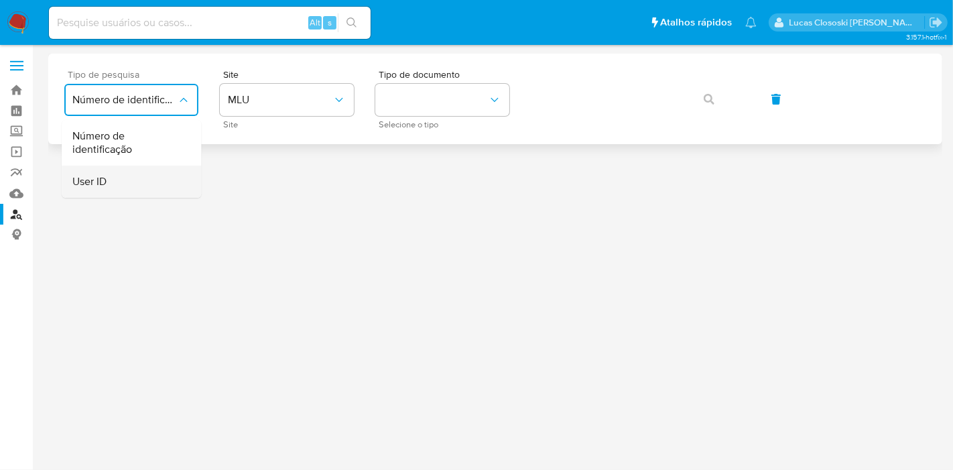
click at [111, 173] on div "User ID" at bounding box center [127, 181] width 110 height 32
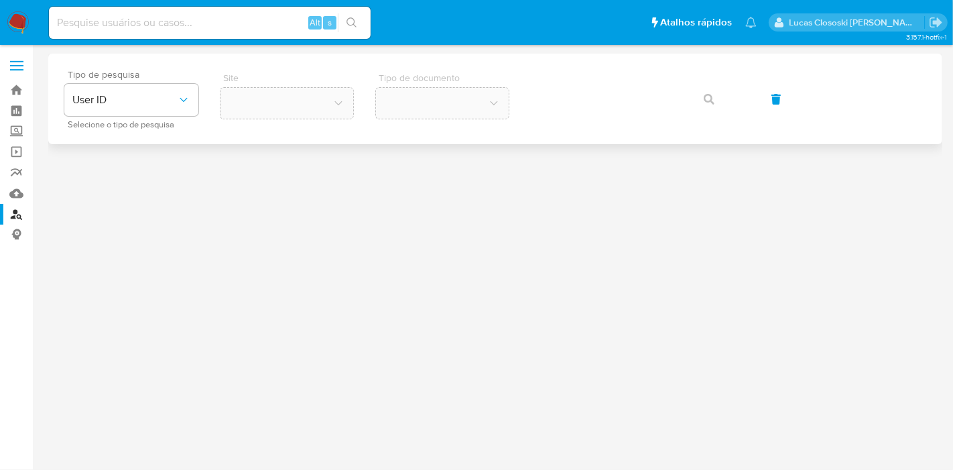
click at [111, 173] on div at bounding box center [495, 257] width 894 height 407
click at [126, 98] on span "User ID" at bounding box center [124, 99] width 105 height 13
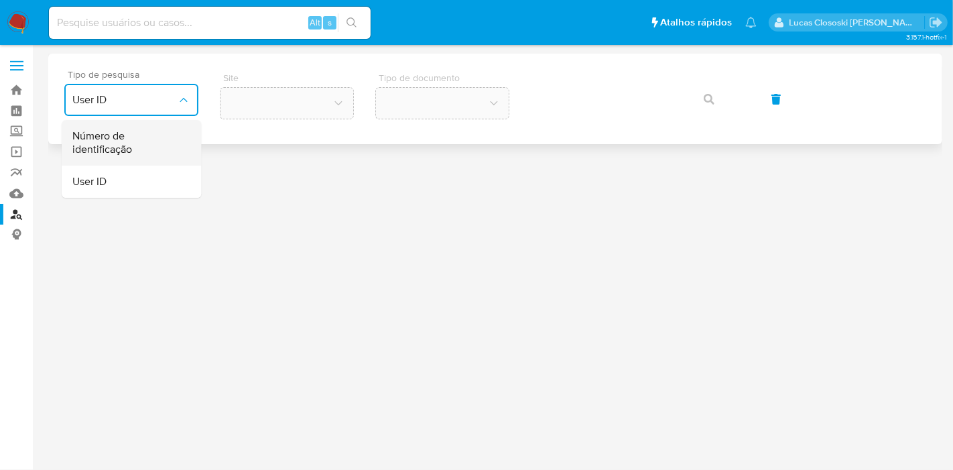
click at [122, 135] on span "Número de identificação" at bounding box center [127, 142] width 110 height 27
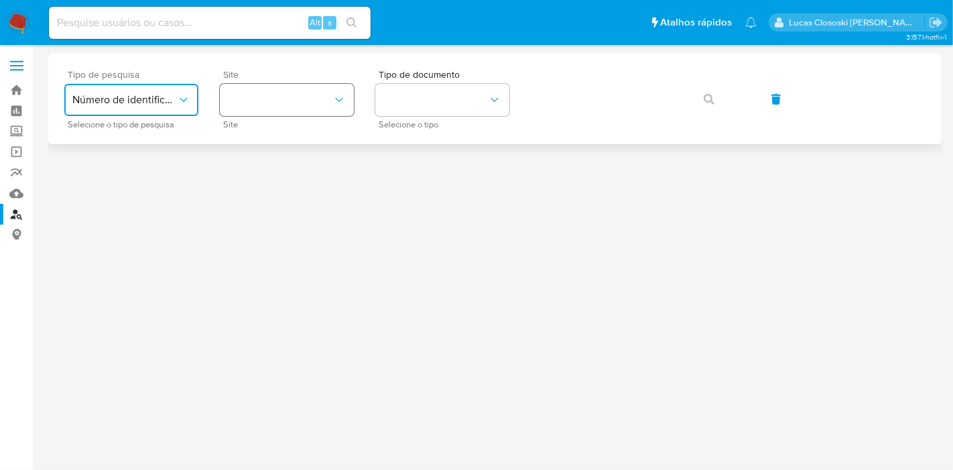
click at [287, 105] on button "site_id" at bounding box center [287, 100] width 134 height 32
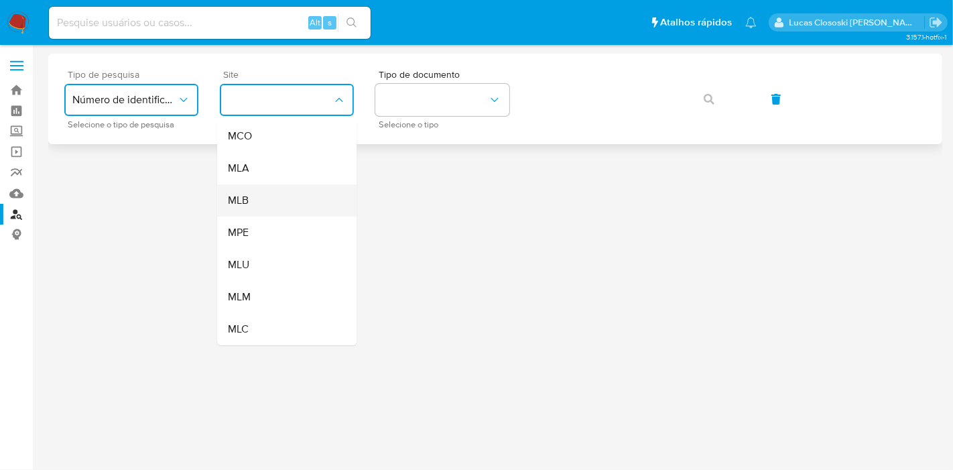
click at [273, 196] on div "MLB" at bounding box center [283, 200] width 110 height 32
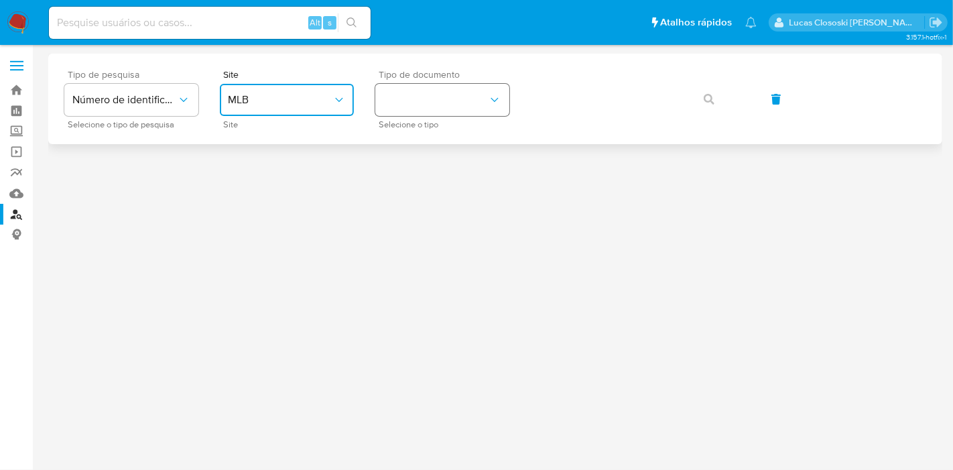
click at [476, 92] on button "identificationType" at bounding box center [442, 100] width 134 height 32
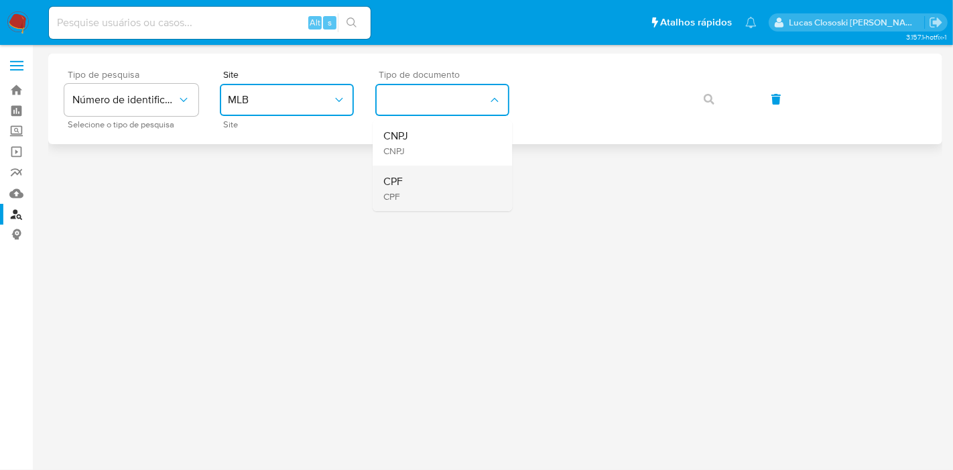
click at [448, 179] on div "CPF CPF" at bounding box center [438, 188] width 110 height 46
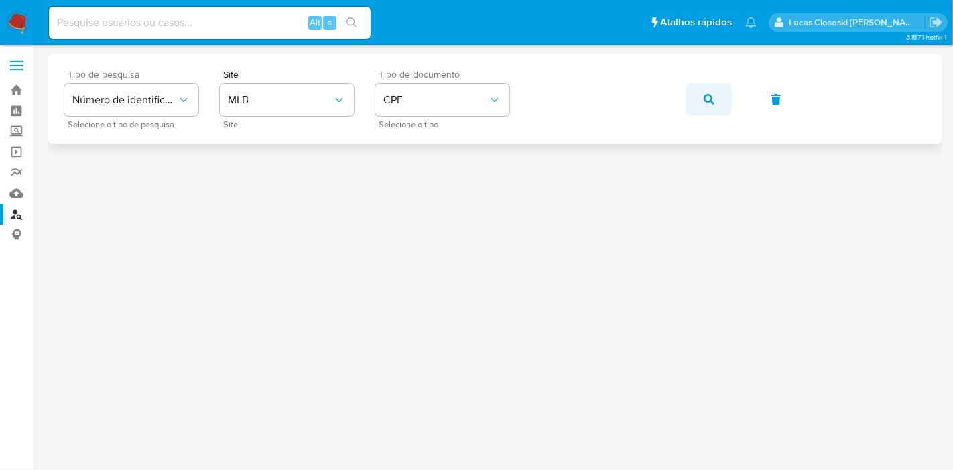
click at [694, 94] on button "button" at bounding box center [709, 99] width 46 height 32
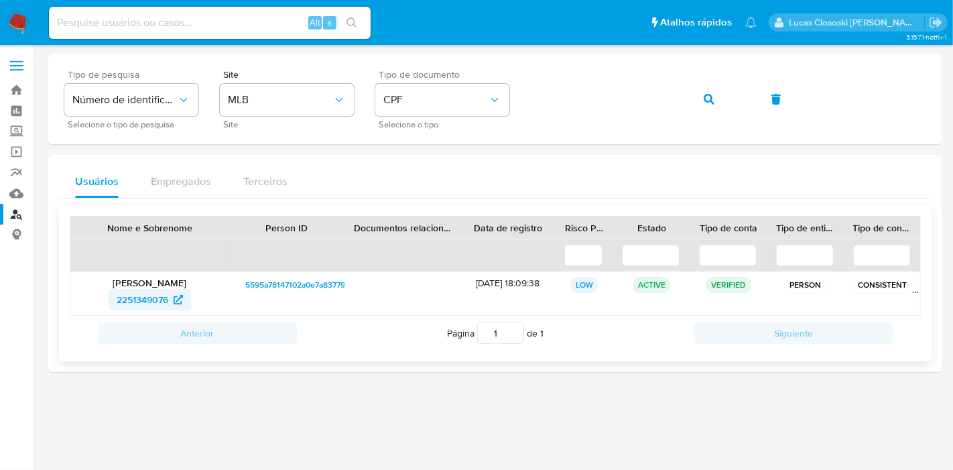
click at [147, 297] on span "2251349076" at bounding box center [143, 299] width 52 height 21
click at [21, 189] on link "Mulan" at bounding box center [79, 193] width 159 height 21
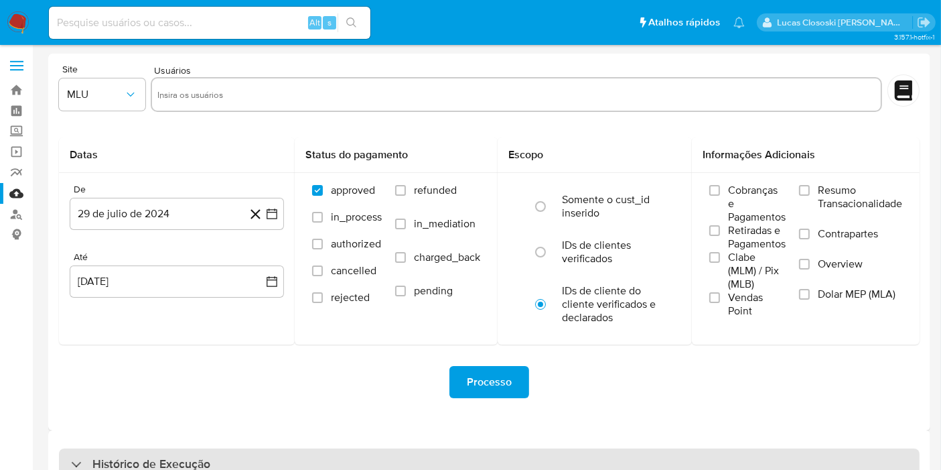
click at [699, 464] on div "Histórico de Execução" at bounding box center [489, 464] width 861 height 32
select select "10"
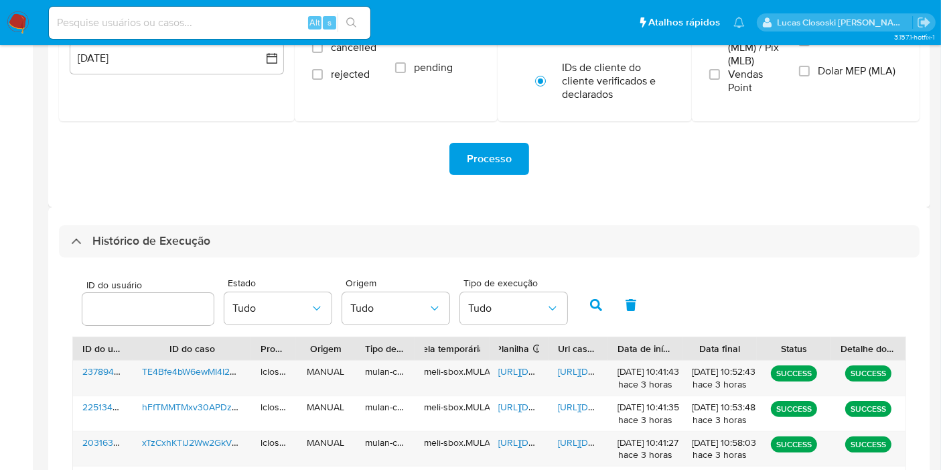
scroll to position [372, 0]
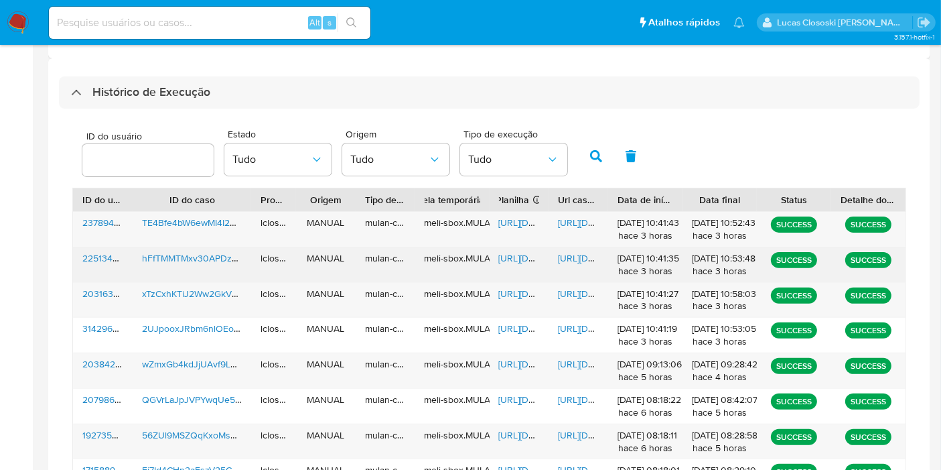
click at [501, 255] on span "https://docs.google.com/spreadsheets/d/1fi_RnWwe9FVP_suSRdleok31c2xmWkKvIwKrjXA…" at bounding box center [545, 257] width 92 height 13
click at [558, 248] on div "https://docs.google.com/document/d/1ZjmYIGdM-9dqpSFUI70zX_pW5_LjoG1h456lbI1qwhE…" at bounding box center [579, 264] width 60 height 35
click at [573, 253] on span "https://docs.google.com/document/d/1ZjmYIGdM-9dqpSFUI70zX_pW5_LjoG1h456lbI1qwhE…" at bounding box center [604, 257] width 92 height 13
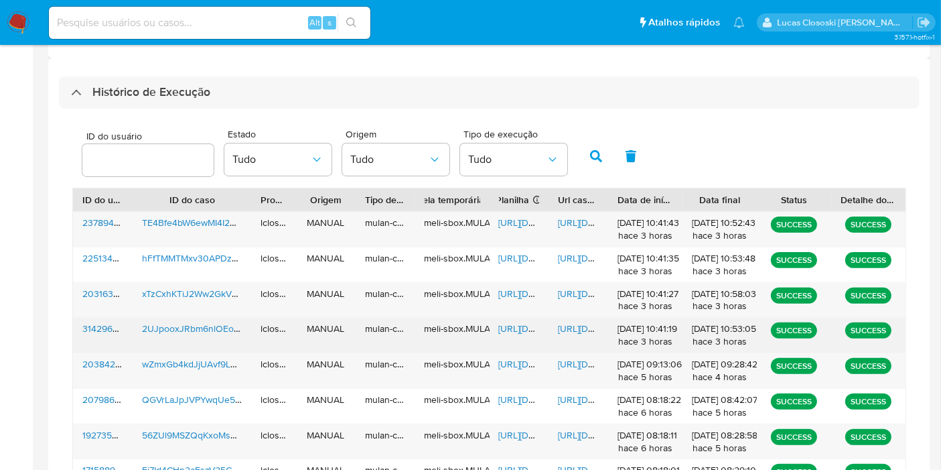
click at [509, 328] on span "https://docs.google.com/spreadsheets/d/1jkFTPnCyua2zN5BxyE_AGWdvYAU-J7CdeM4pa00…" at bounding box center [545, 328] width 92 height 13
click at [574, 327] on span "https://docs.google.com/document/d/1hBpCeQcUbjfr1RhOt_O-quIHb66sMjymd7GBVdH2kQ0…" at bounding box center [604, 328] width 92 height 13
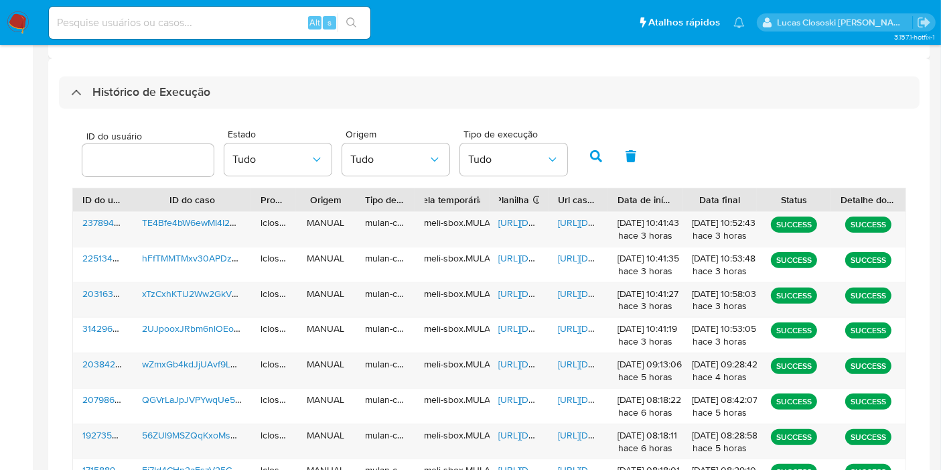
click at [334, 109] on div "ID do usuário Estado Tudo Origem Tudo Tipo de execução Tudo ID do usuário ID do…" at bounding box center [489, 362] width 861 height 507
click at [428, 122] on div "ID do usuário Estado Tudo Origem Tudo Tipo de execução Tudo" at bounding box center [489, 155] width 834 height 66
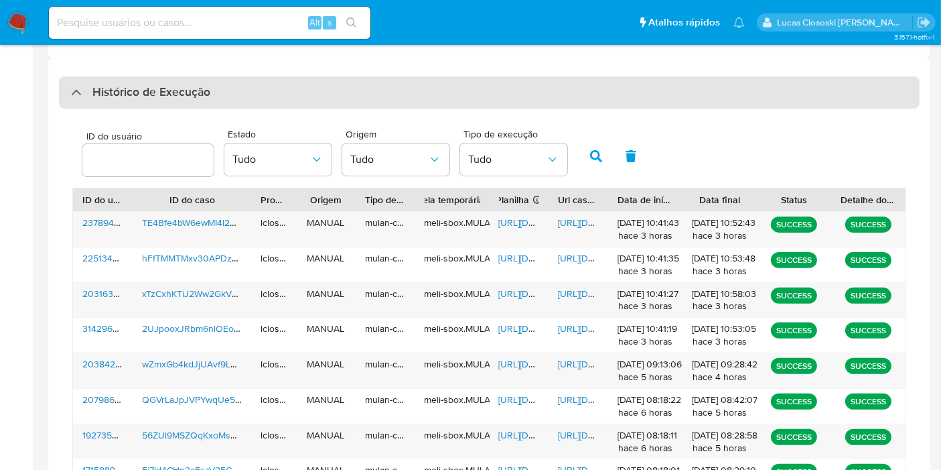
click at [442, 82] on div "Histórico de Execução" at bounding box center [489, 92] width 861 height 32
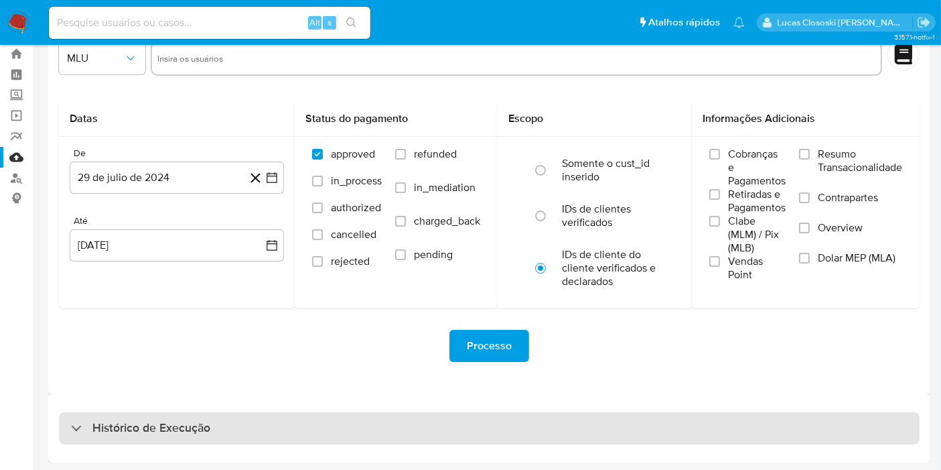
click at [295, 421] on div "Histórico de Execução" at bounding box center [489, 428] width 861 height 32
select select "10"
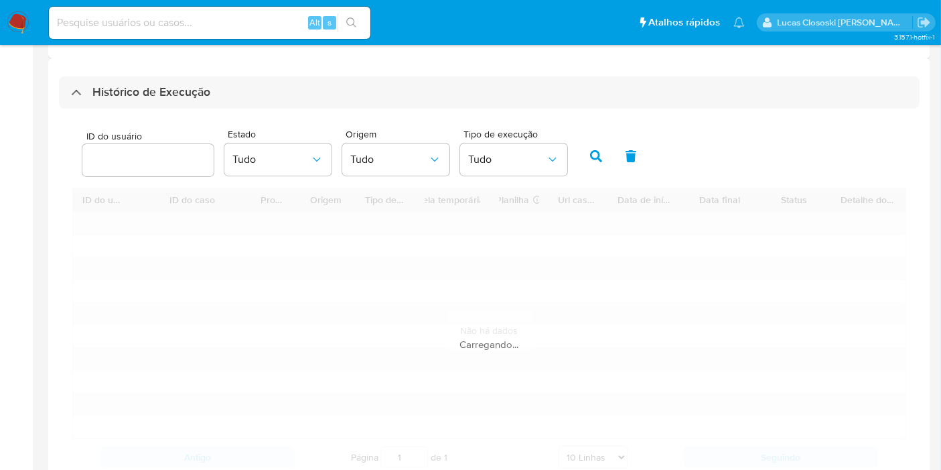
scroll to position [413, 0]
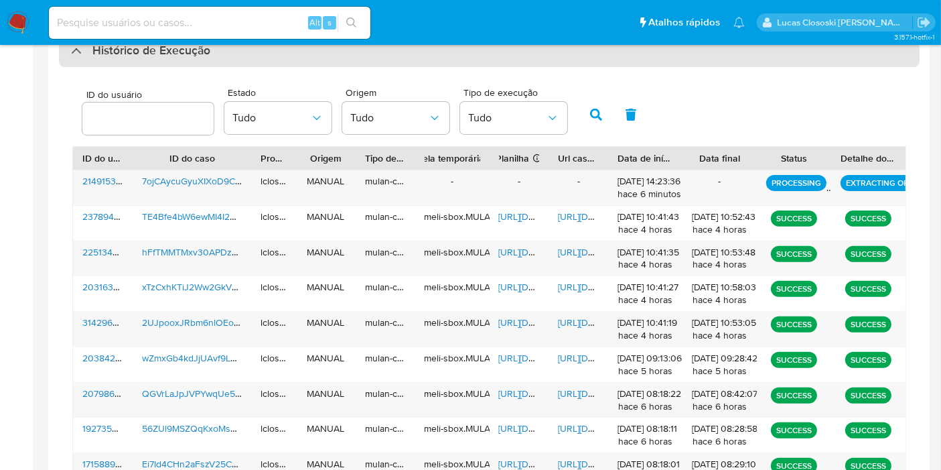
click at [228, 56] on div "Histórico de Execução" at bounding box center [489, 51] width 861 height 32
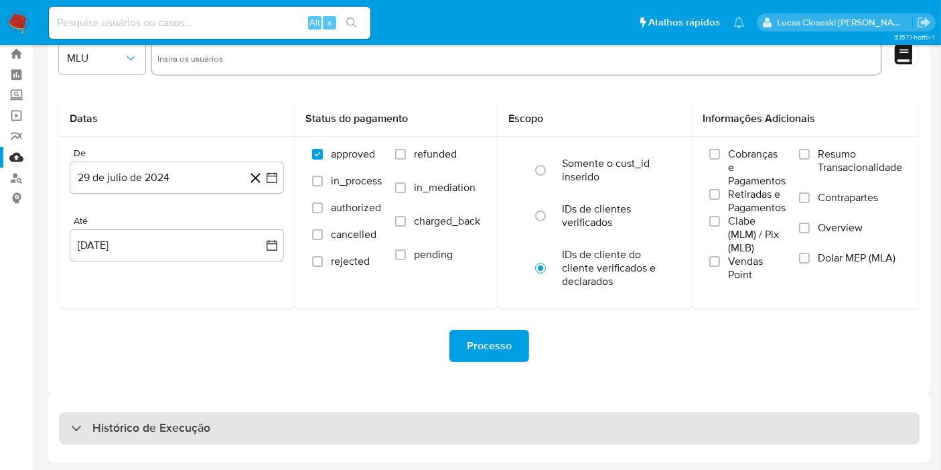
click at [287, 414] on div "Histórico de Execução" at bounding box center [489, 428] width 861 height 32
select select "10"
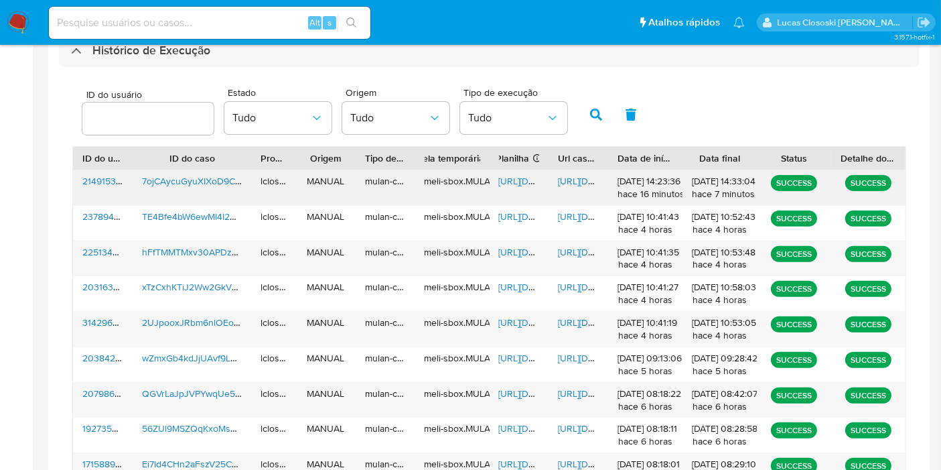
click at [519, 183] on span "https://docs.google.com/spreadsheets/d/1_G7u7EKUv0vcZe43pBiBdCdISmpcPSosLxNP9jM…" at bounding box center [545, 180] width 92 height 13
click at [589, 181] on span "https://docs.google.com/document/d/1AM1cZxcmNZ-tmLo_MwU-M95MswYeAQ--ygV1pDX4iGI…" at bounding box center [604, 180] width 92 height 13
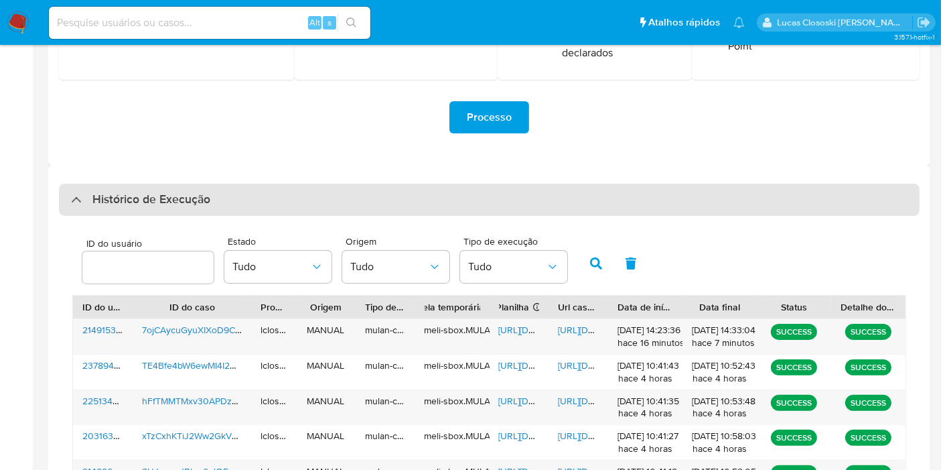
click at [199, 201] on h3 "Histórico de Execução" at bounding box center [151, 200] width 118 height 16
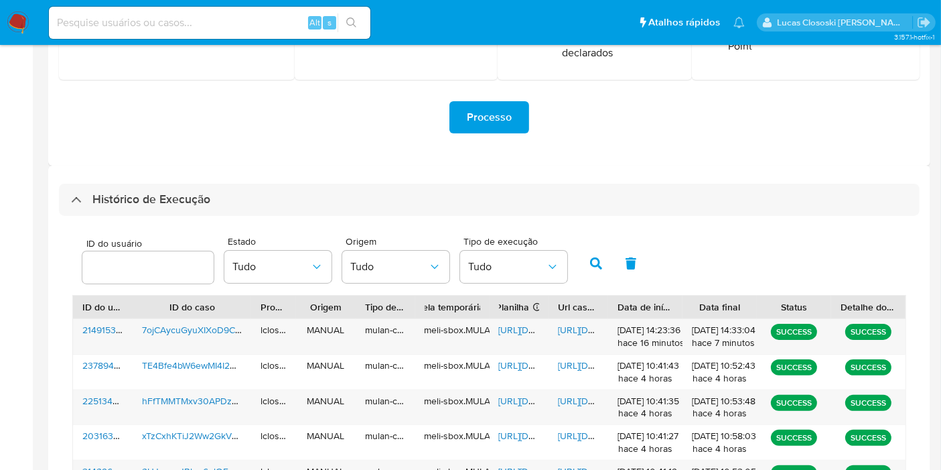
scroll to position [36, 0]
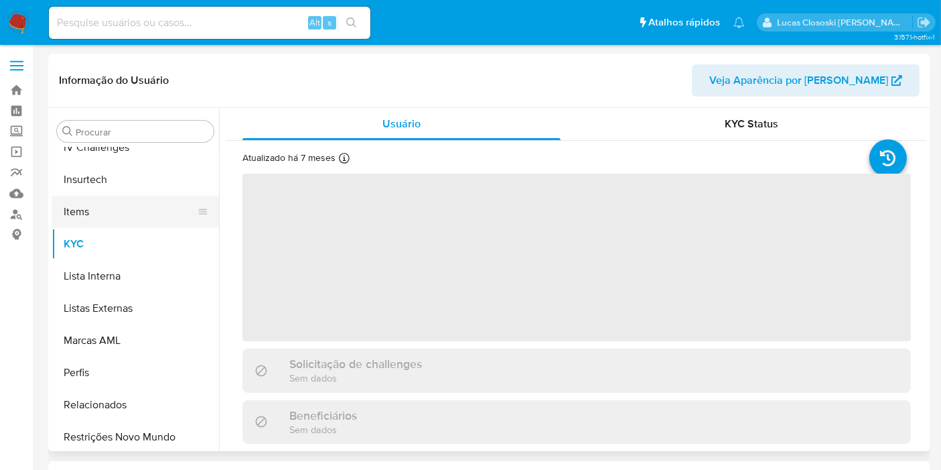
scroll to position [598, 0]
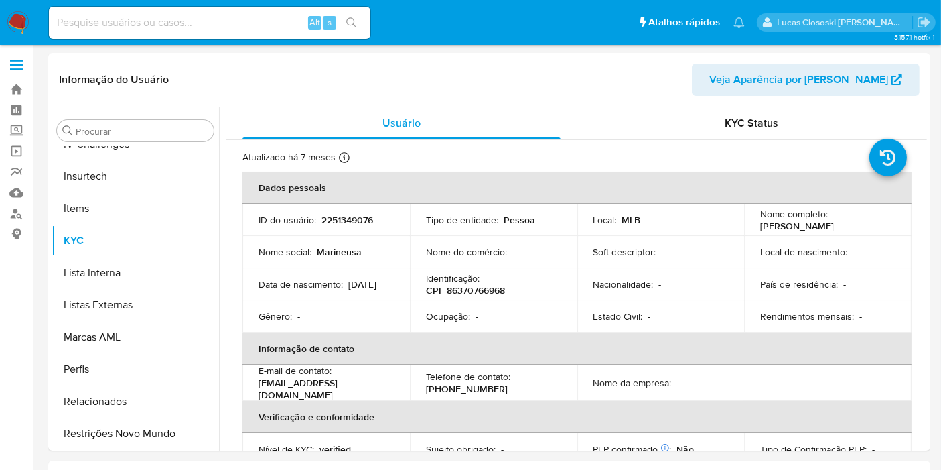
select select "10"
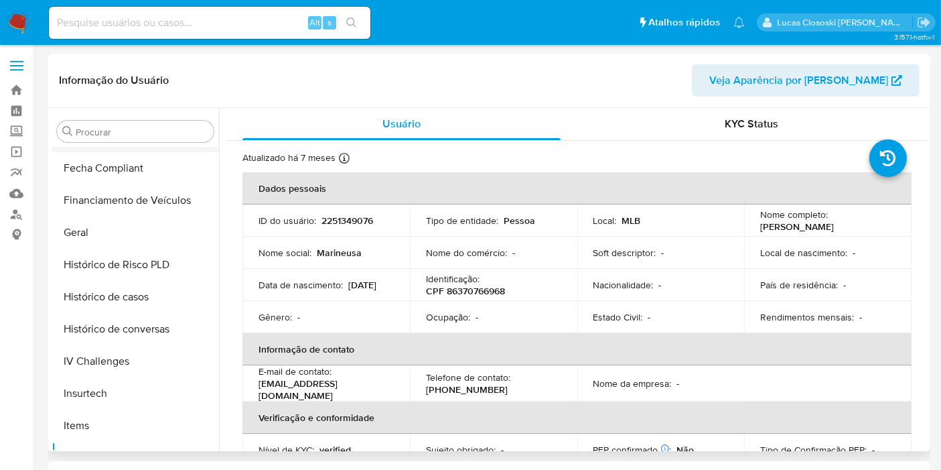
scroll to position [300, 0]
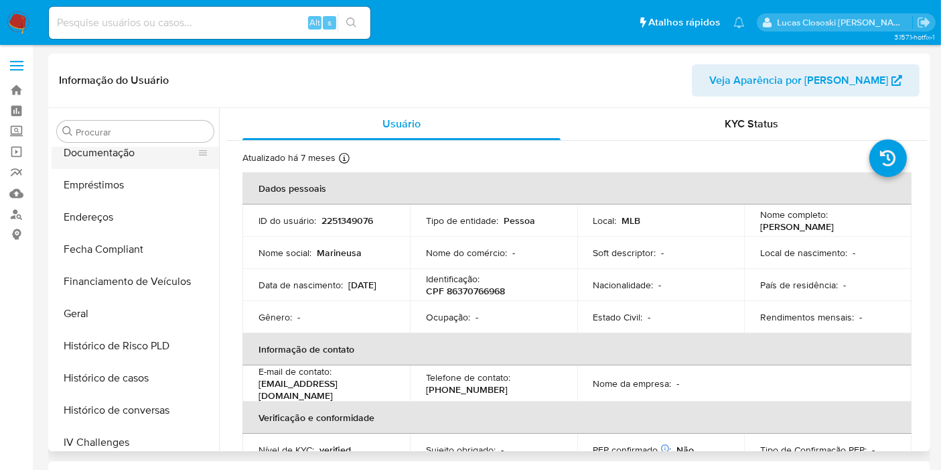
click at [117, 153] on button "Documentação" at bounding box center [130, 153] width 157 height 32
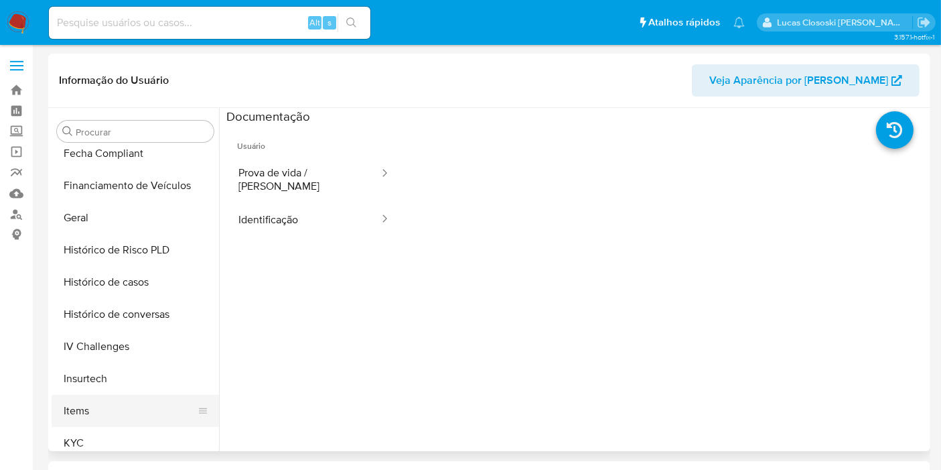
scroll to position [598, 0]
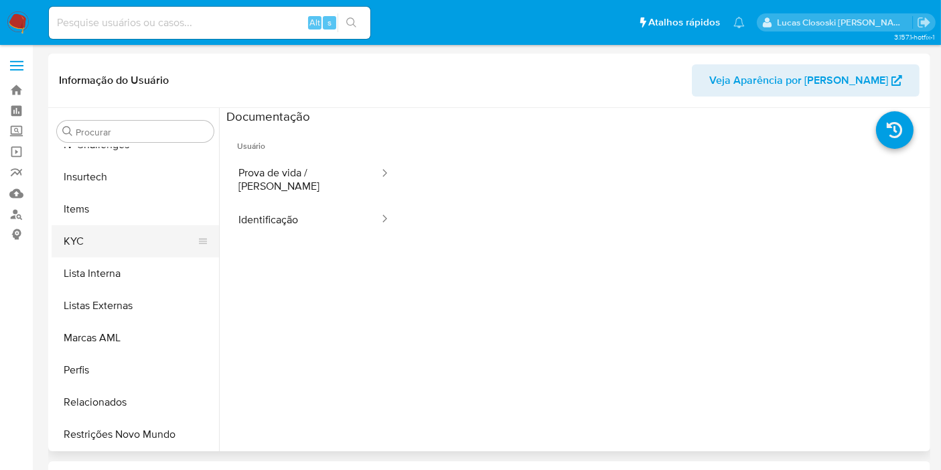
click at [115, 239] on button "KYC" at bounding box center [130, 241] width 157 height 32
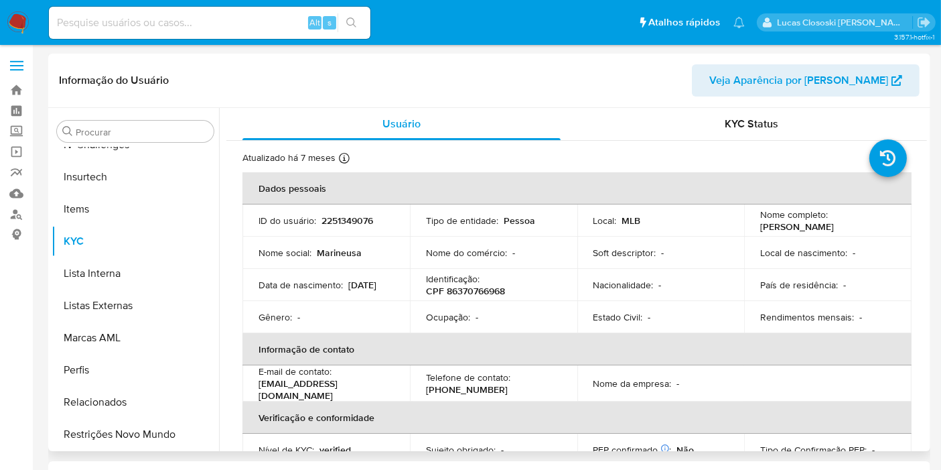
click at [834, 224] on p "[PERSON_NAME]" at bounding box center [797, 226] width 74 height 12
drag, startPoint x: 879, startPoint y: 227, endPoint x: 752, endPoint y: 227, distance: 127.3
click at [752, 227] on td "Nome completo : [PERSON_NAME]" at bounding box center [827, 220] width 167 height 32
copy p "[PERSON_NAME]"
click at [457, 280] on p "Identificação :" at bounding box center [453, 279] width 54 height 12
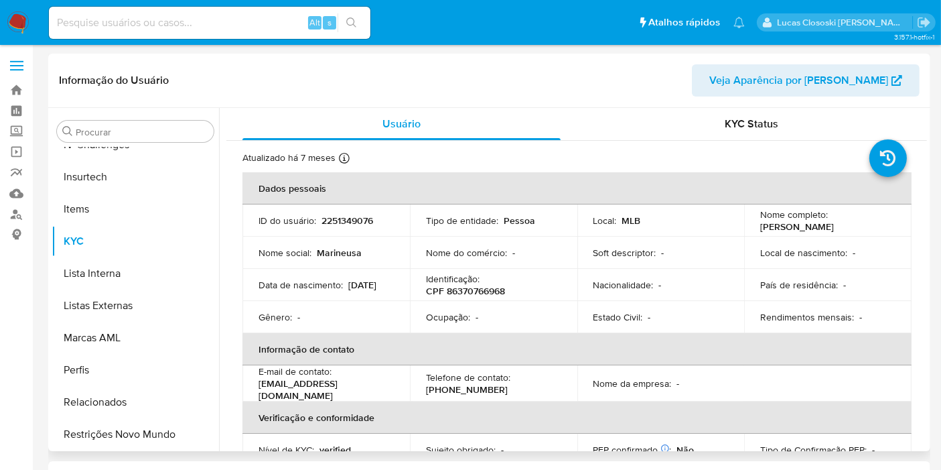
click at [467, 287] on p "CPF 86370766968" at bounding box center [465, 291] width 79 height 12
copy p "86370766968"
copy p "Marineusa Schmitt Reichert"
drag, startPoint x: 752, startPoint y: 225, endPoint x: 890, endPoint y: 222, distance: 138.0
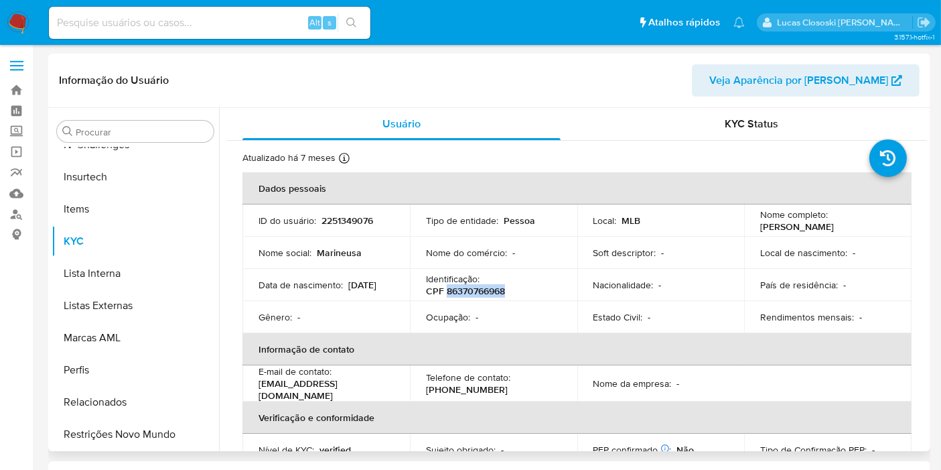
click at [890, 222] on td "Nome completo : Marineusa Schmitt Reichert" at bounding box center [827, 220] width 167 height 32
click at [462, 293] on p "CPF 86370766968" at bounding box center [465, 291] width 79 height 12
copy p "86370766968"
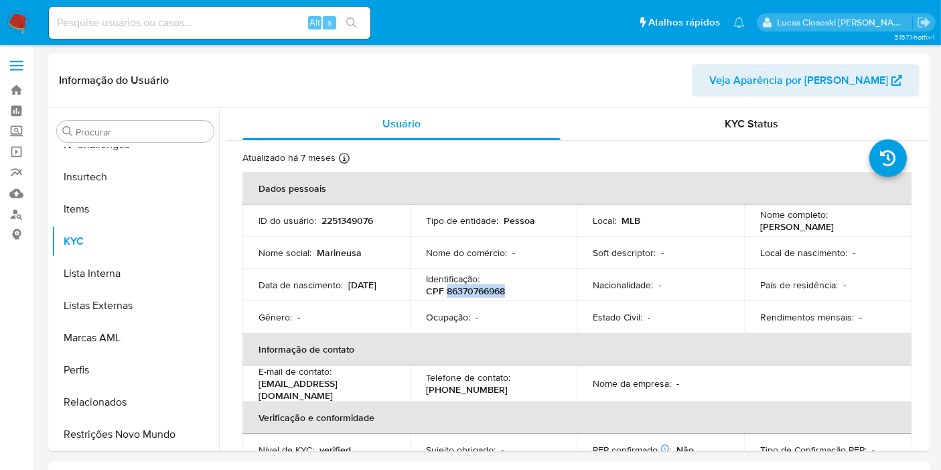
copy p "86370766968"
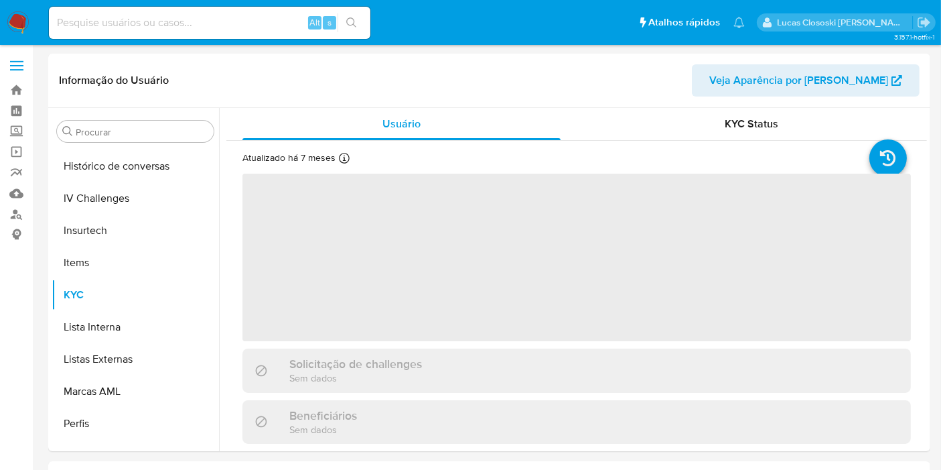
scroll to position [598, 0]
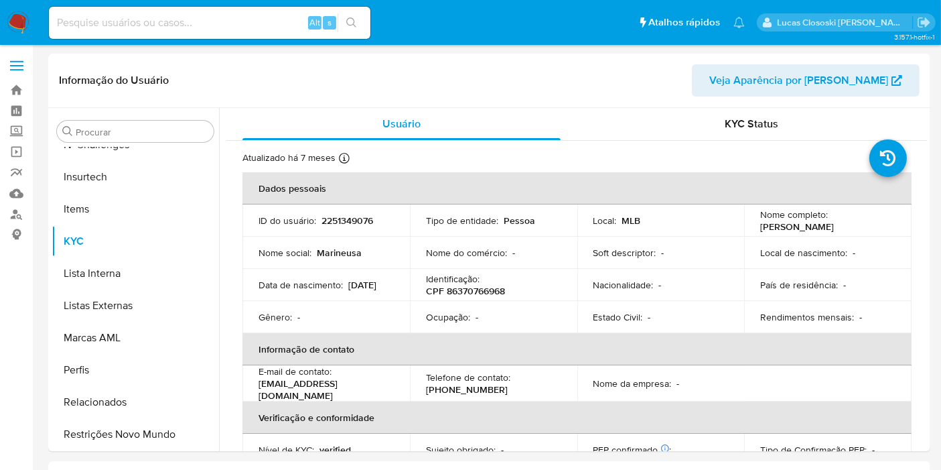
select select "10"
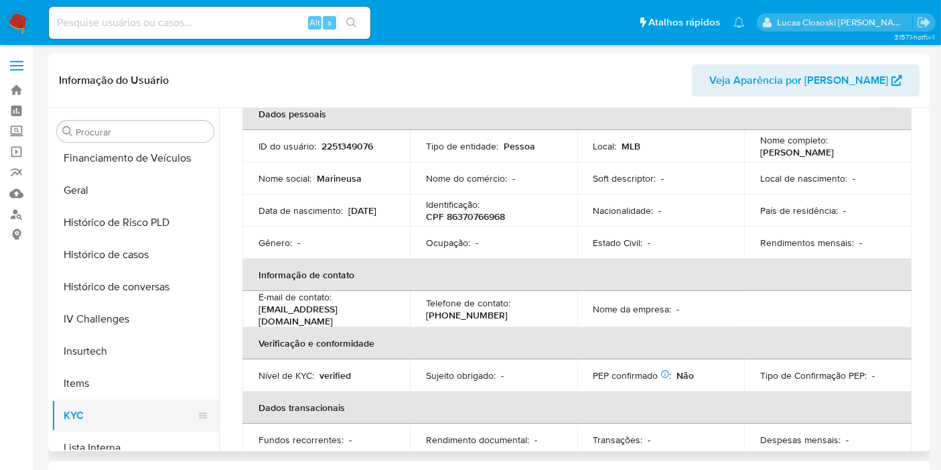
scroll to position [300, 0]
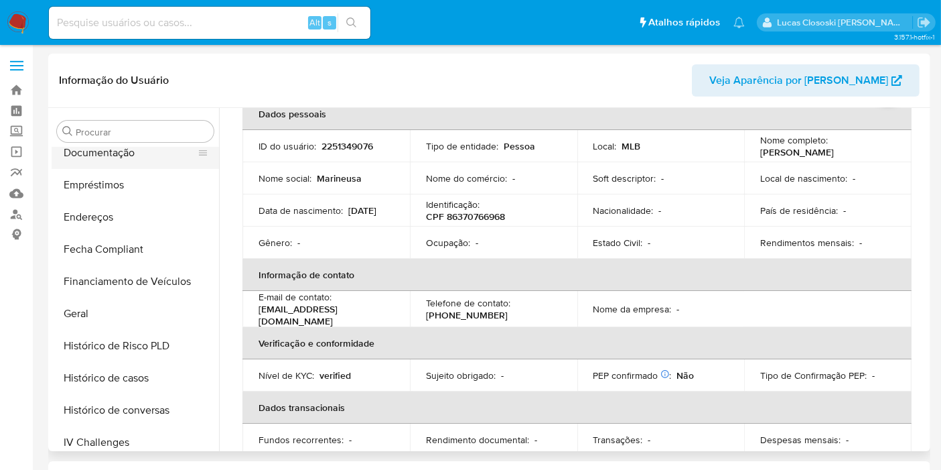
click at [93, 159] on button "Documentação" at bounding box center [130, 153] width 157 height 32
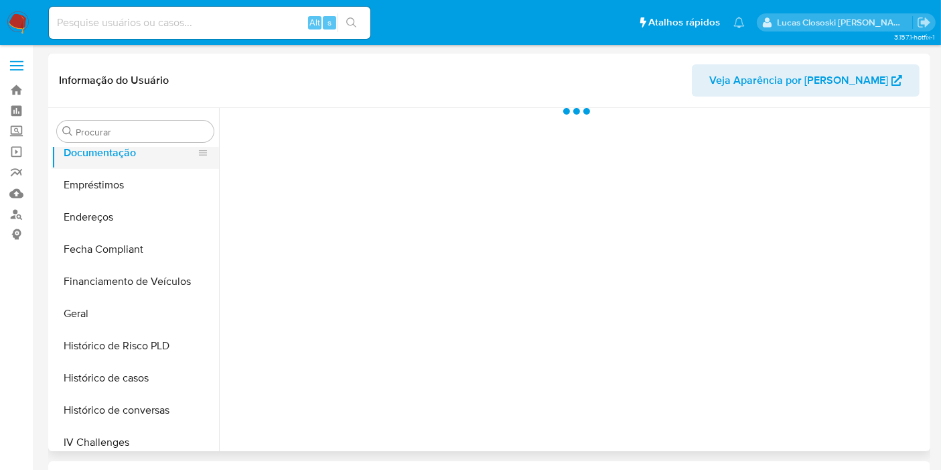
scroll to position [0, 0]
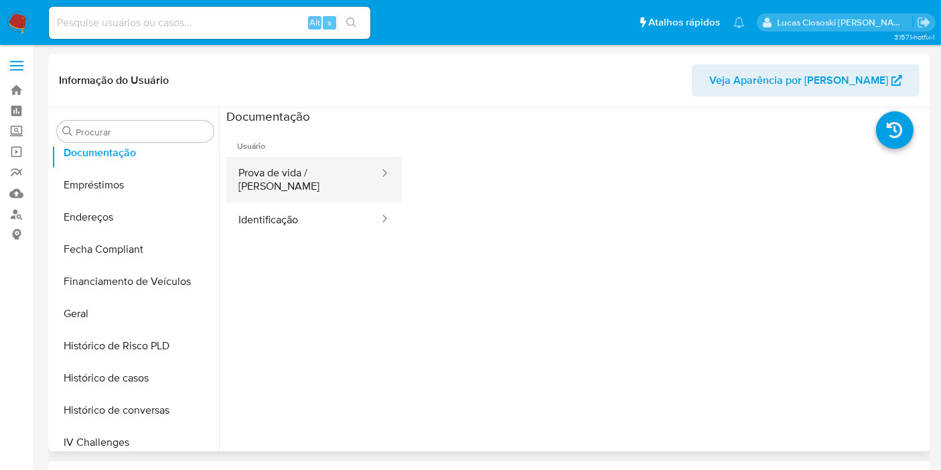
click at [281, 184] on button "Prova de vida / [PERSON_NAME]" at bounding box center [303, 180] width 154 height 46
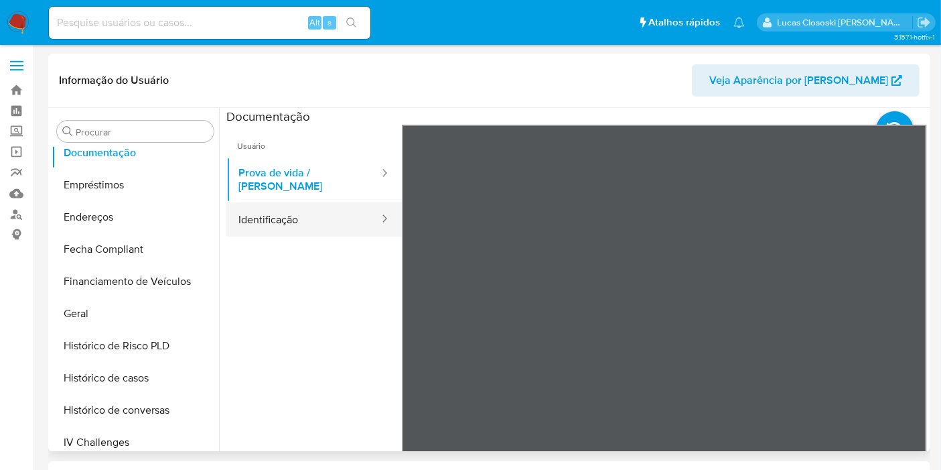
click at [270, 203] on button "Identificação" at bounding box center [303, 219] width 154 height 34
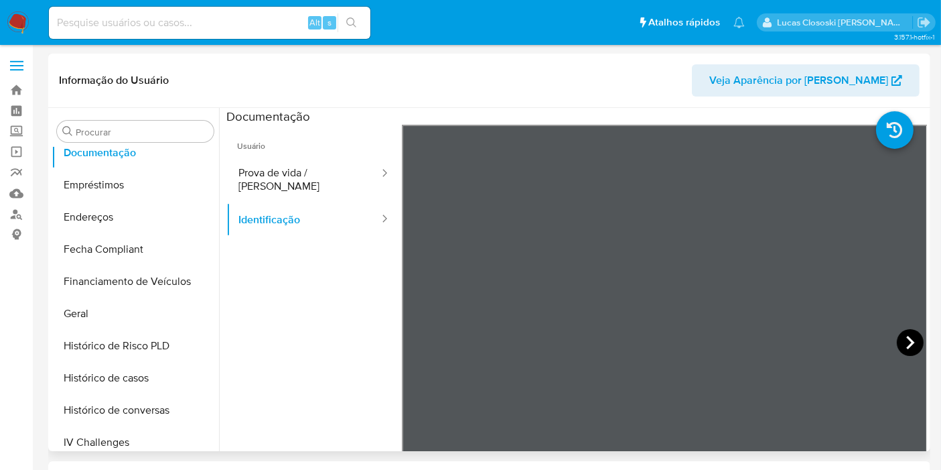
click at [913, 347] on icon at bounding box center [910, 342] width 27 height 27
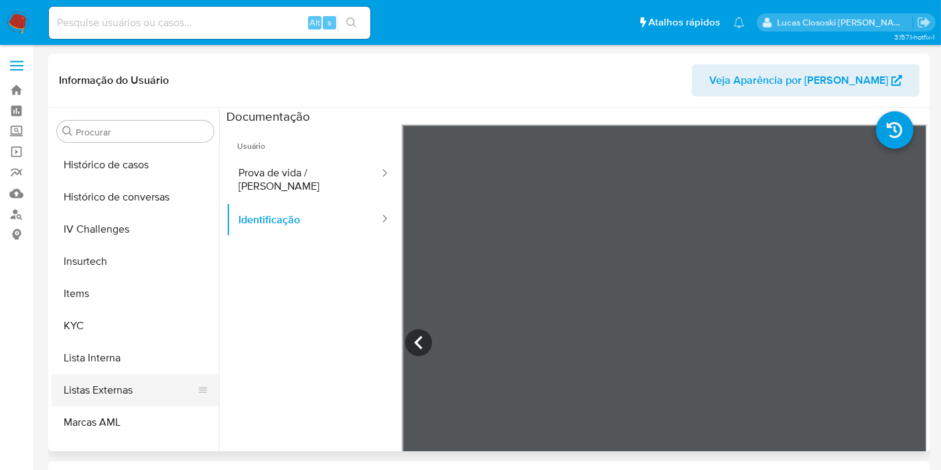
scroll to position [598, 0]
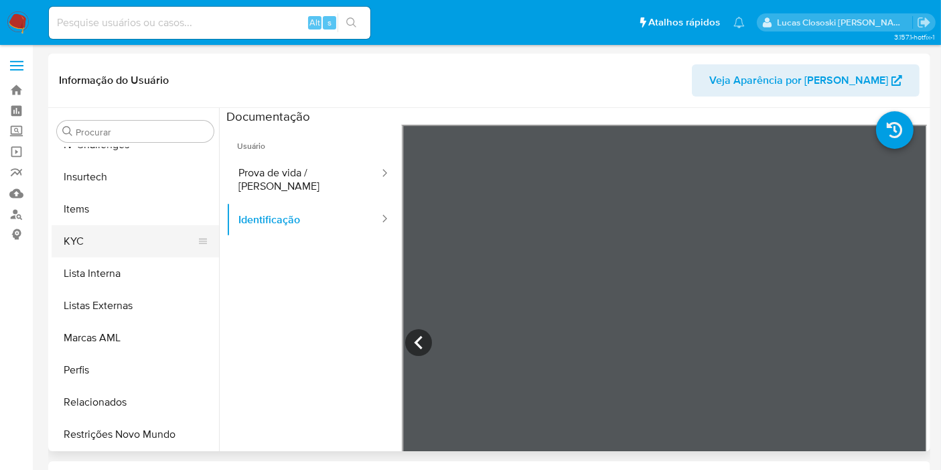
click at [98, 249] on button "KYC" at bounding box center [130, 241] width 157 height 32
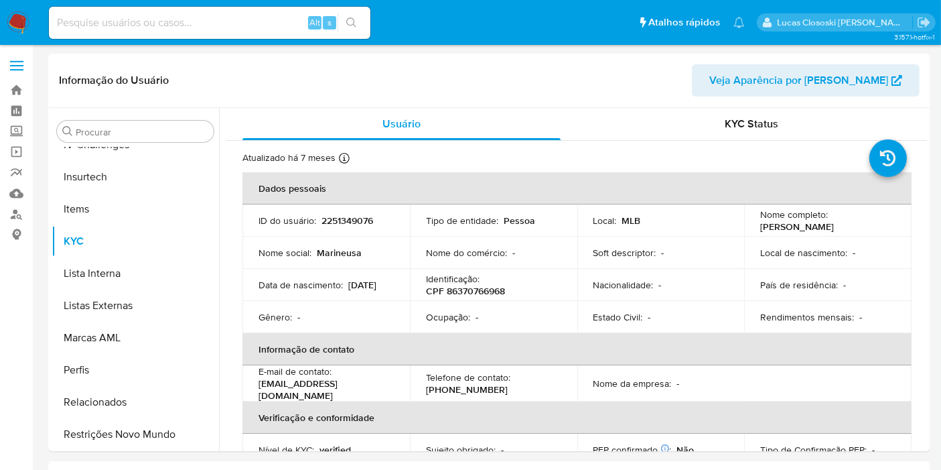
drag, startPoint x: 880, startPoint y: 228, endPoint x: 757, endPoint y: 226, distance: 123.3
click at [760, 226] on div "Nome completo : Marineusa Schmitt Reichert" at bounding box center [827, 220] width 135 height 24
copy p "Marineusa Schmitt Reichert"
click at [497, 289] on p "CPF 86370766968" at bounding box center [465, 291] width 79 height 12
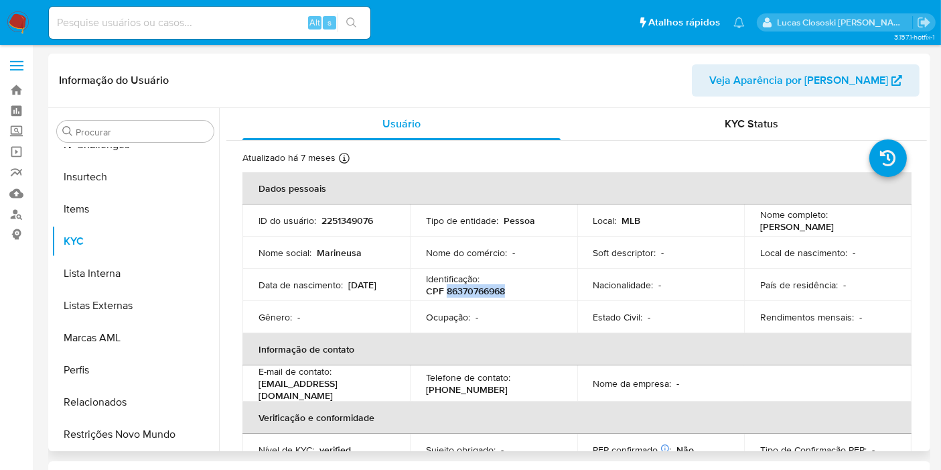
copy p "86370766968"
click at [350, 219] on p "2251349076" at bounding box center [348, 220] width 52 height 12
copy p "2251349076"
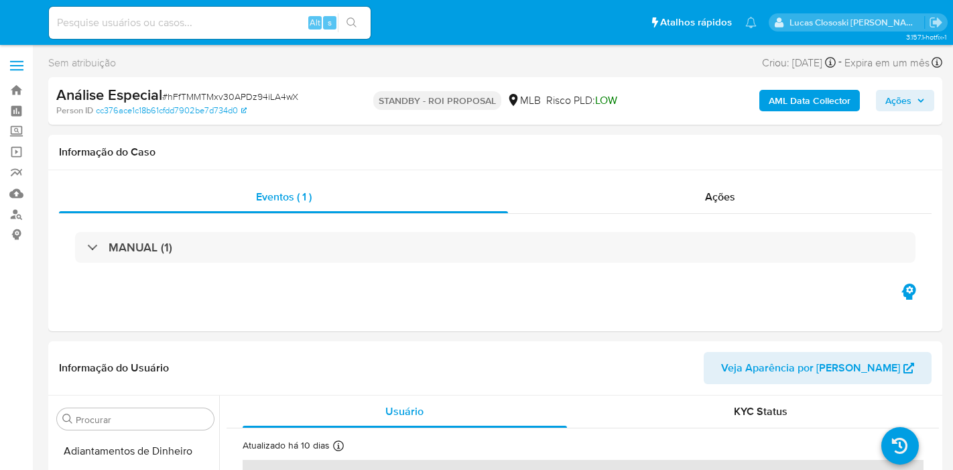
select select "10"
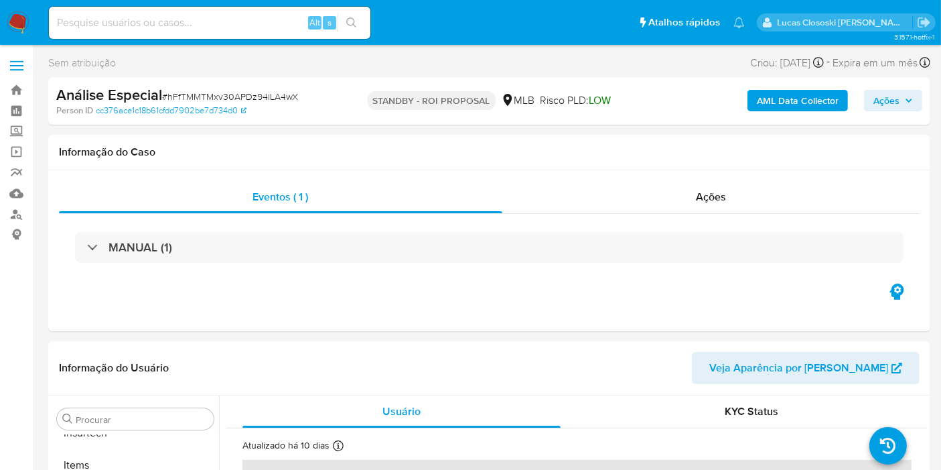
scroll to position [630, 0]
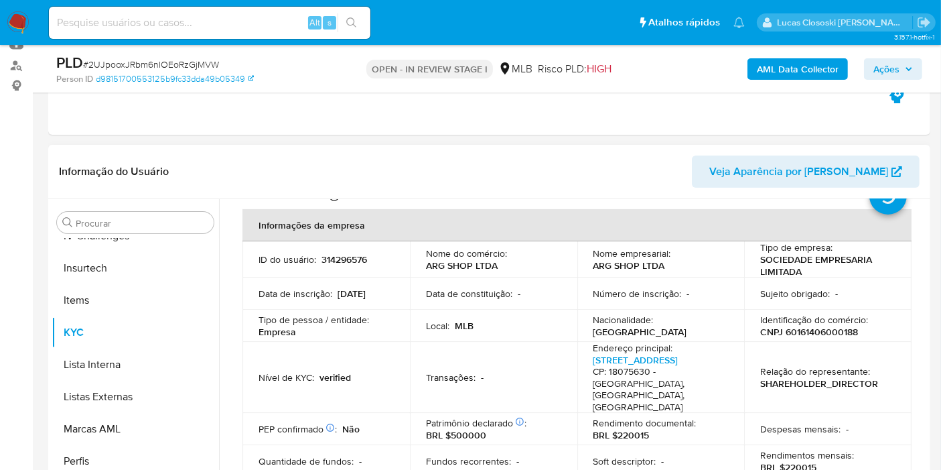
scroll to position [74, 0]
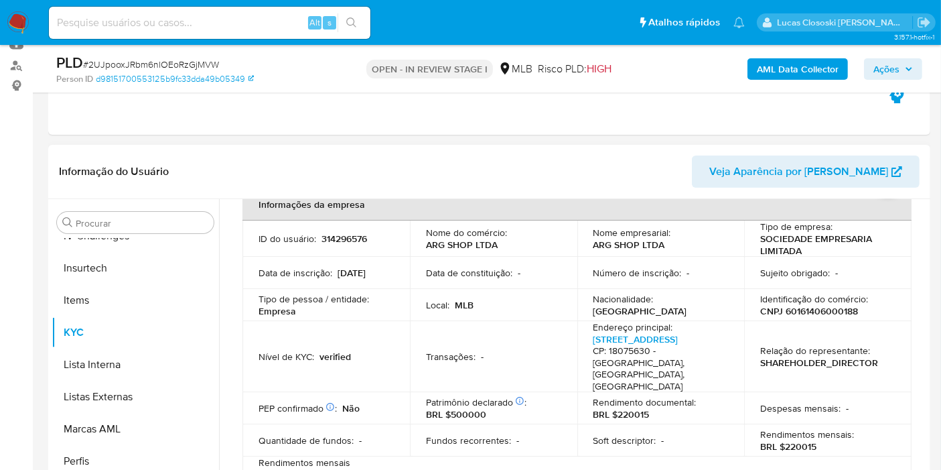
click at [805, 313] on p "CNPJ 60161406000188" at bounding box center [809, 311] width 98 height 12
copy p "60161406000188"
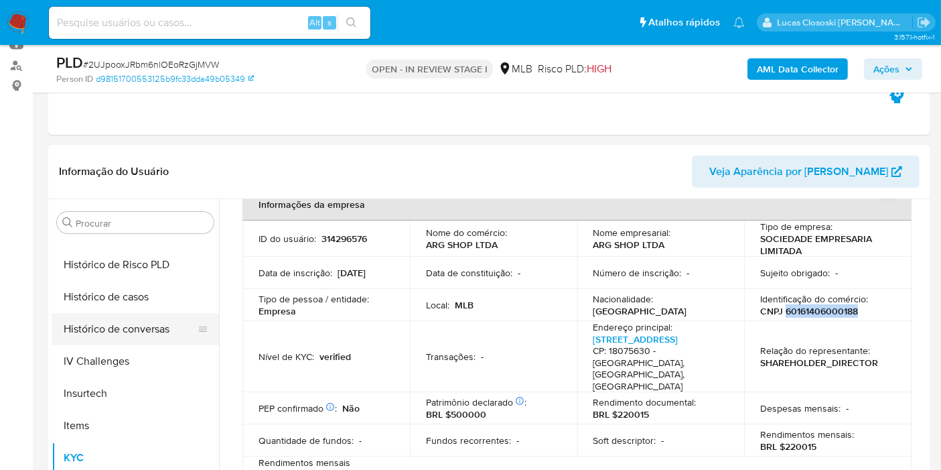
scroll to position [449, 0]
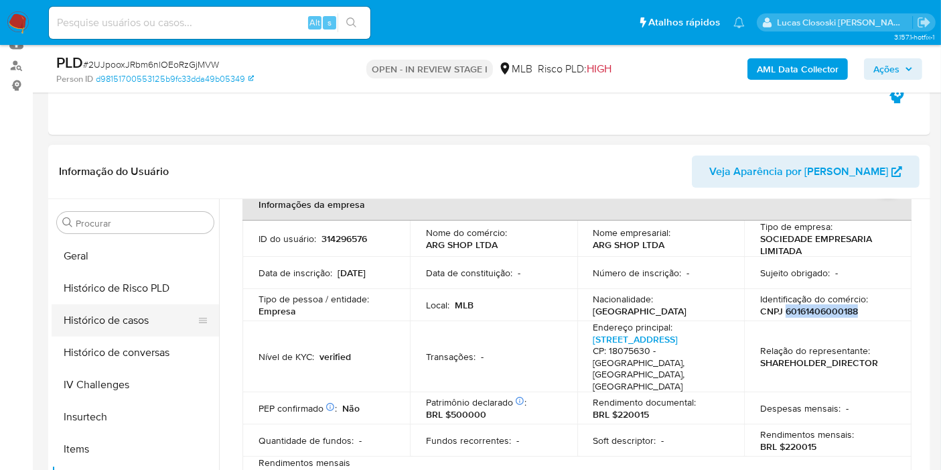
click at [130, 322] on button "Histórico de casos" at bounding box center [130, 320] width 157 height 32
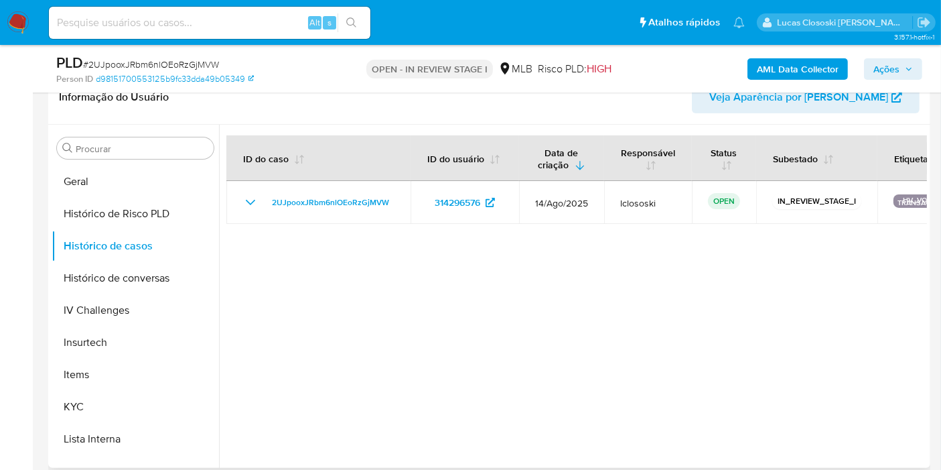
scroll to position [226, 0]
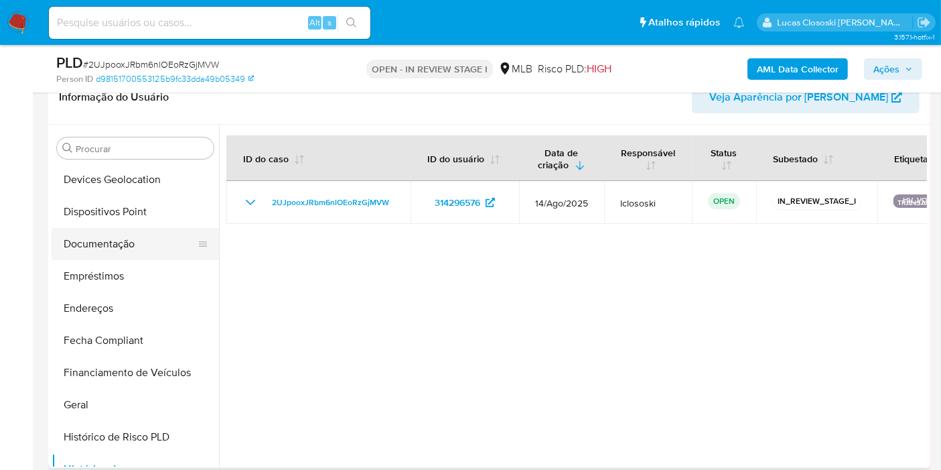
click at [105, 247] on button "Documentação" at bounding box center [130, 244] width 157 height 32
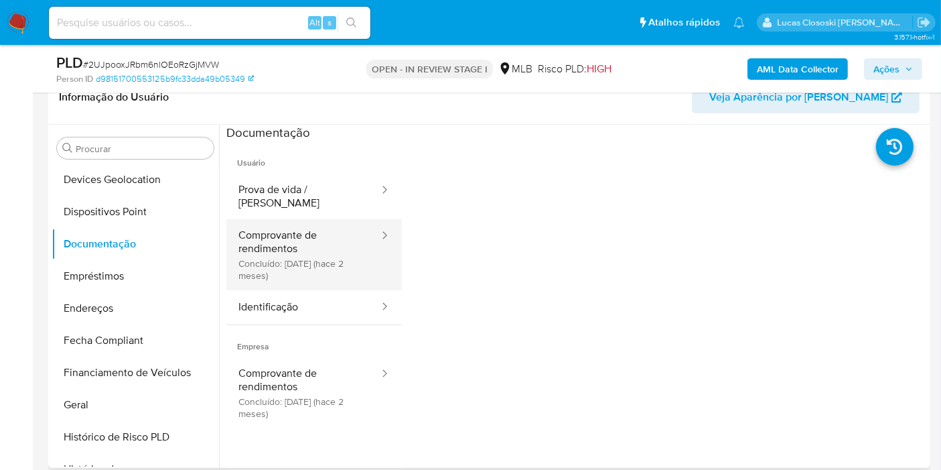
click at [308, 253] on button "Comprovante de rendimentos Concluído: 06/07/2025 (hace 2 meses)" at bounding box center [303, 254] width 154 height 71
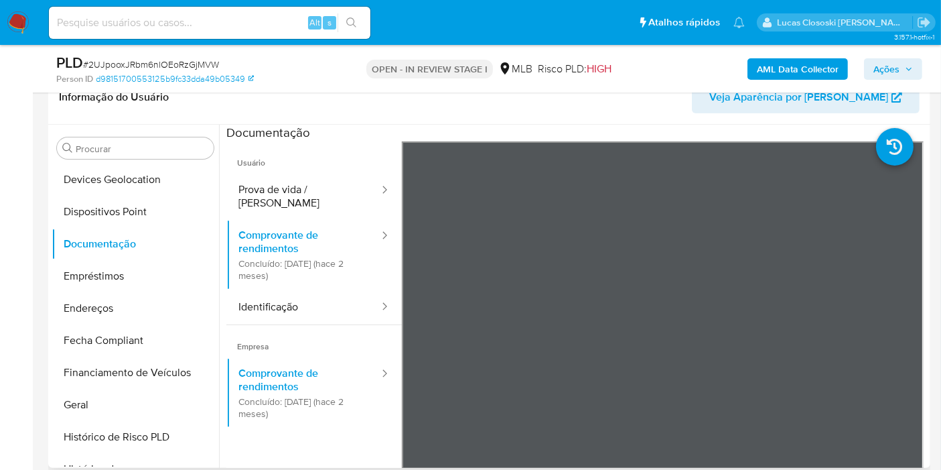
click at [368, 128] on div "Documentação" at bounding box center [576, 133] width 701 height 17
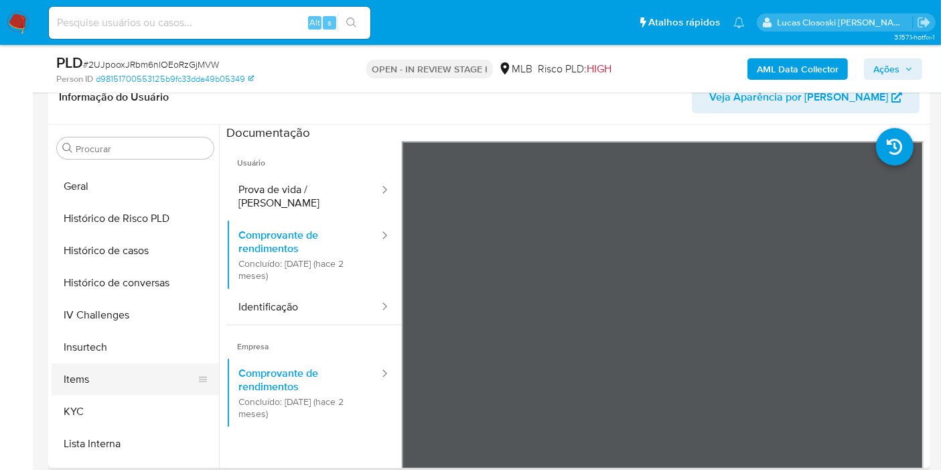
scroll to position [449, 0]
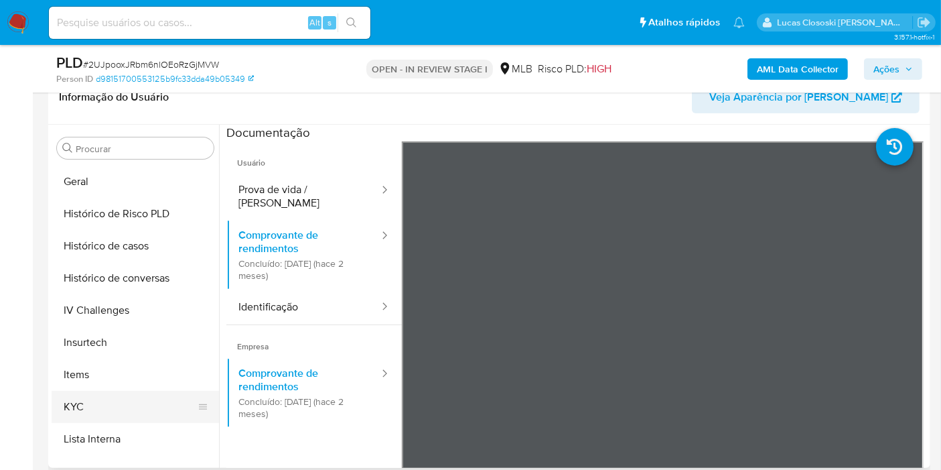
click at [105, 419] on button "KYC" at bounding box center [130, 407] width 157 height 32
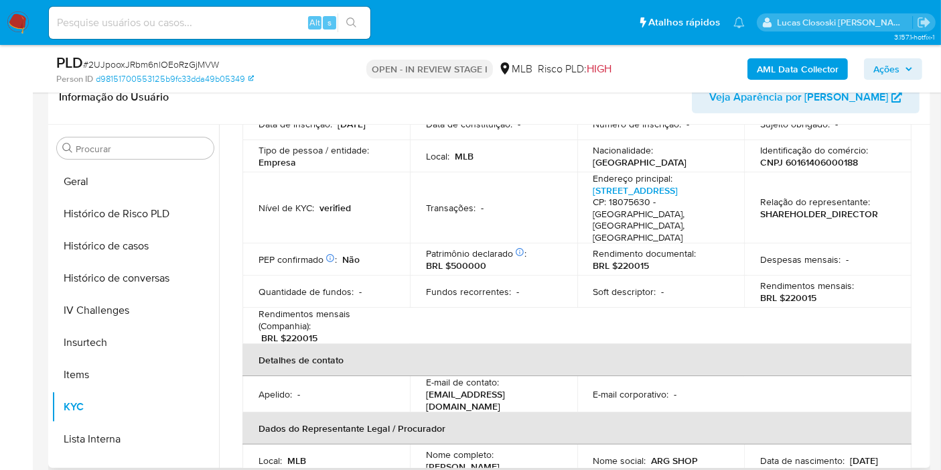
scroll to position [74, 0]
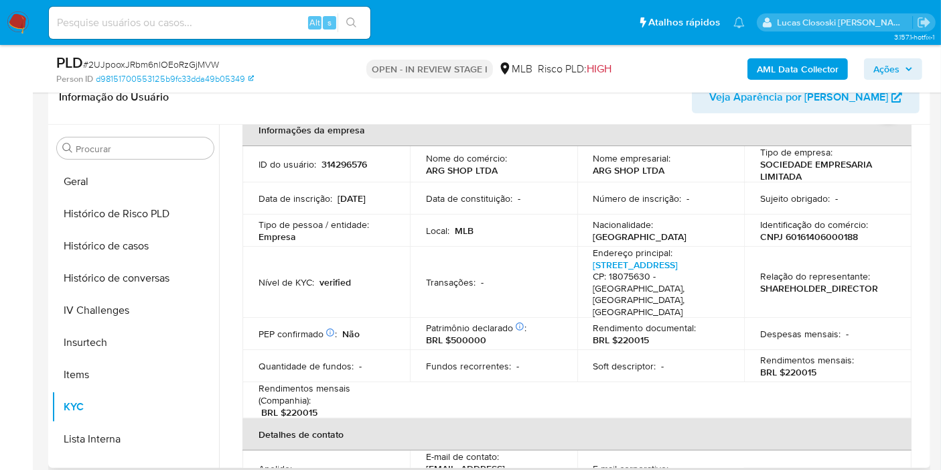
click at [785, 234] on p "CNPJ 60161406000188" at bounding box center [809, 236] width 98 height 12
copy p "60161406000188"
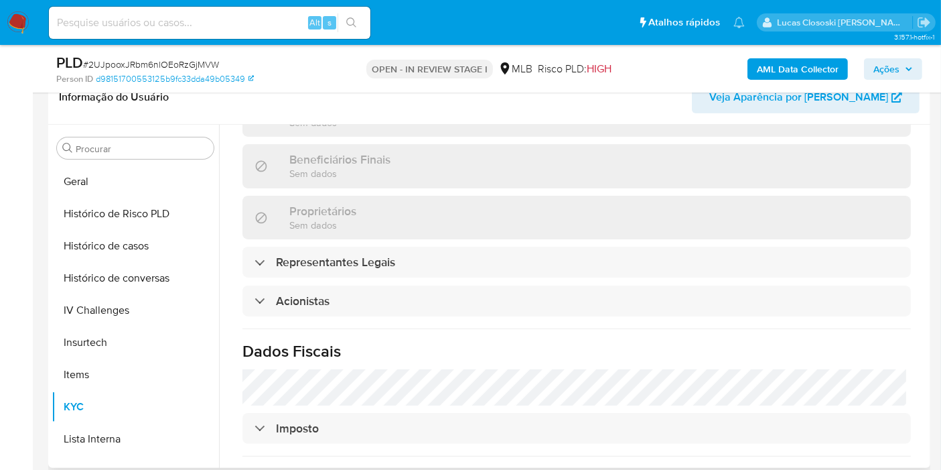
scroll to position [760, 0]
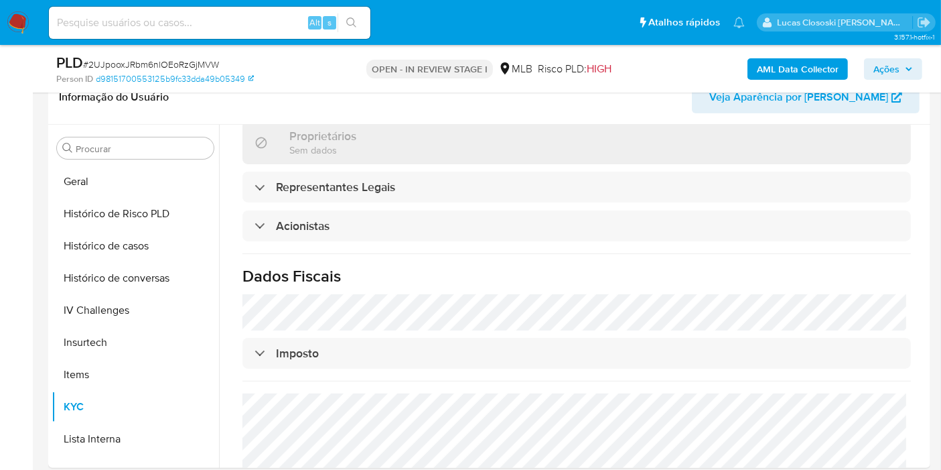
click at [771, 64] on b "AML Data Collector" at bounding box center [798, 68] width 82 height 21
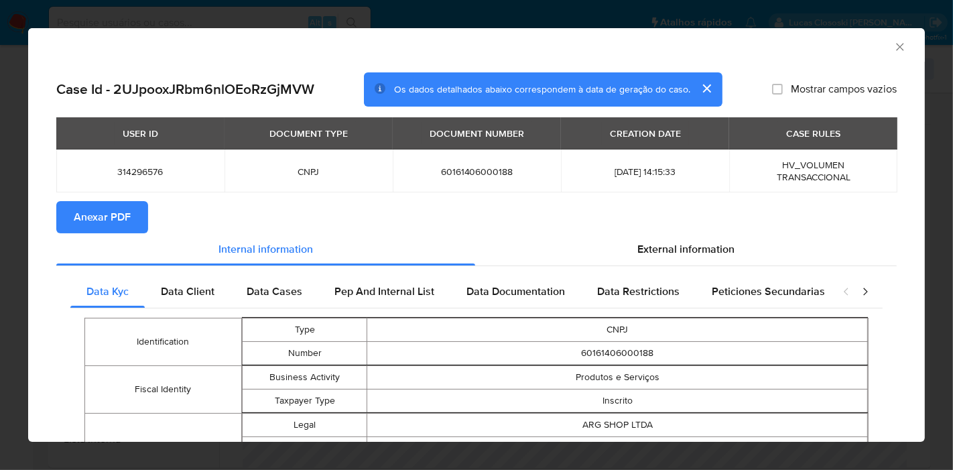
click at [147, 213] on section "Anexar PDF" at bounding box center [476, 217] width 840 height 32
click at [135, 214] on button "Anexar PDF" at bounding box center [102, 217] width 92 height 32
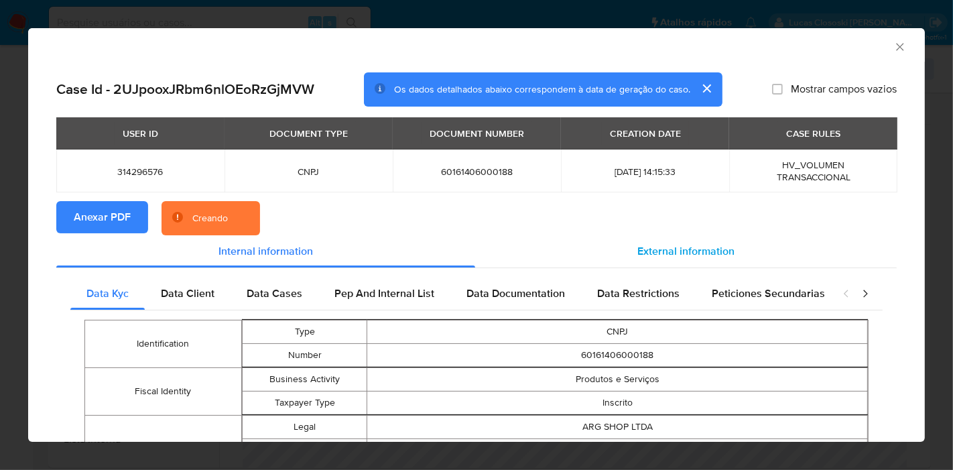
click at [679, 253] on span "External information" at bounding box center [685, 250] width 97 height 15
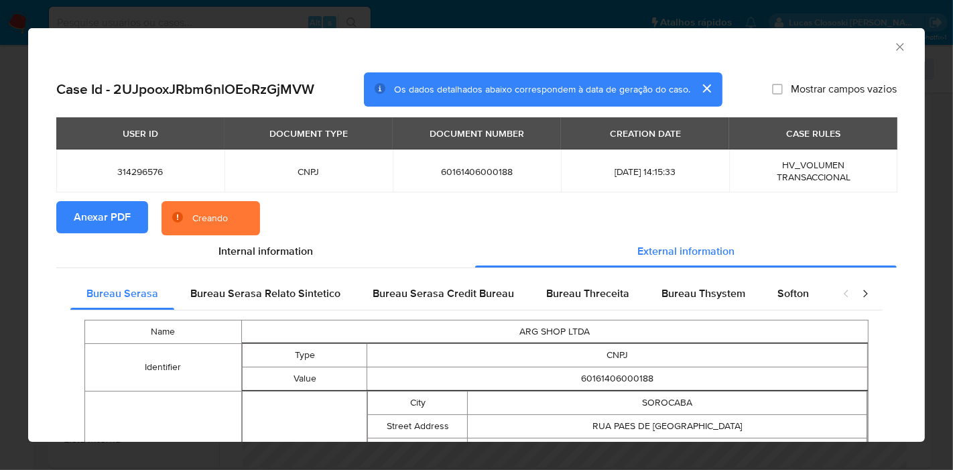
click at [791, 291] on span "Softon" at bounding box center [792, 292] width 31 height 15
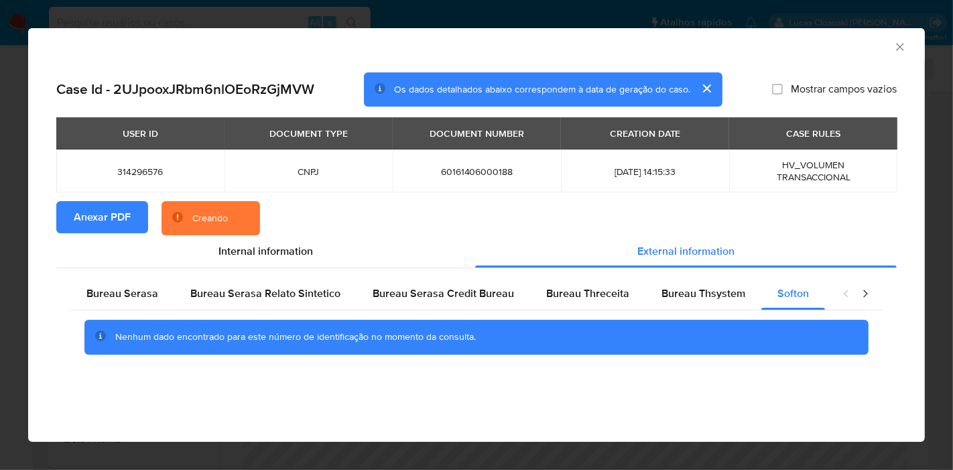
click at [895, 47] on icon "Fechar a janela" at bounding box center [899, 46] width 13 height 13
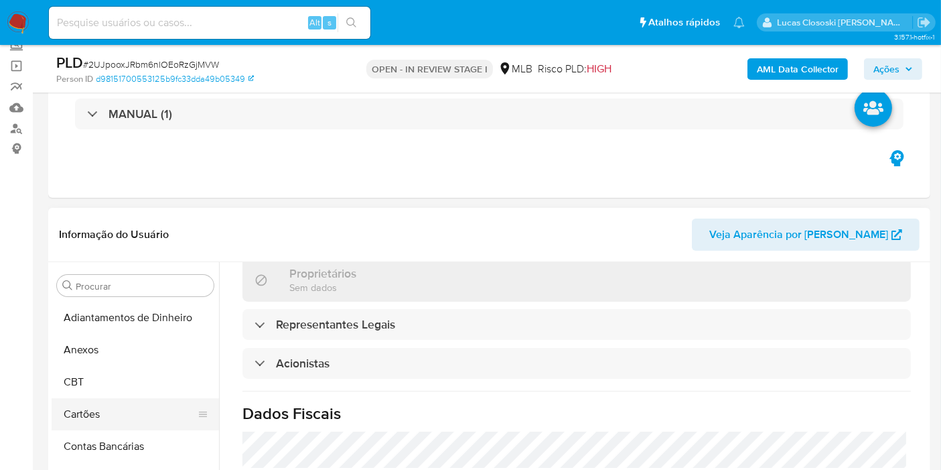
scroll to position [149, 0]
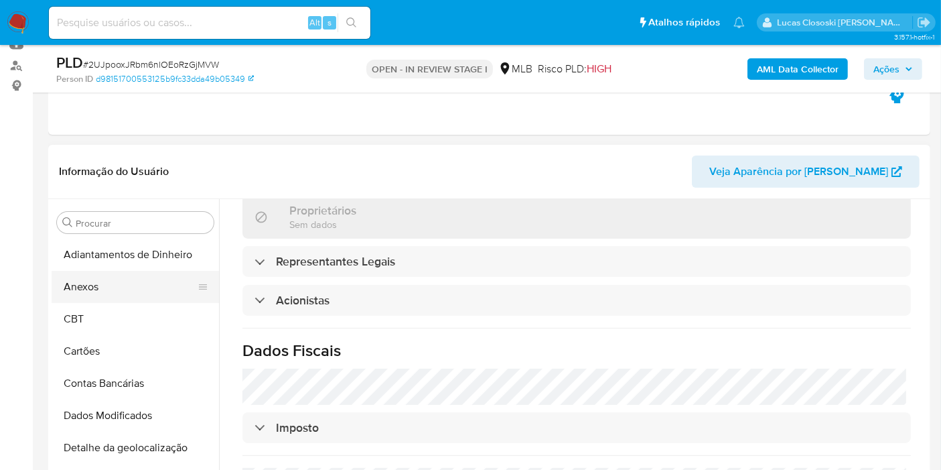
click at [119, 282] on button "Anexos" at bounding box center [130, 287] width 157 height 32
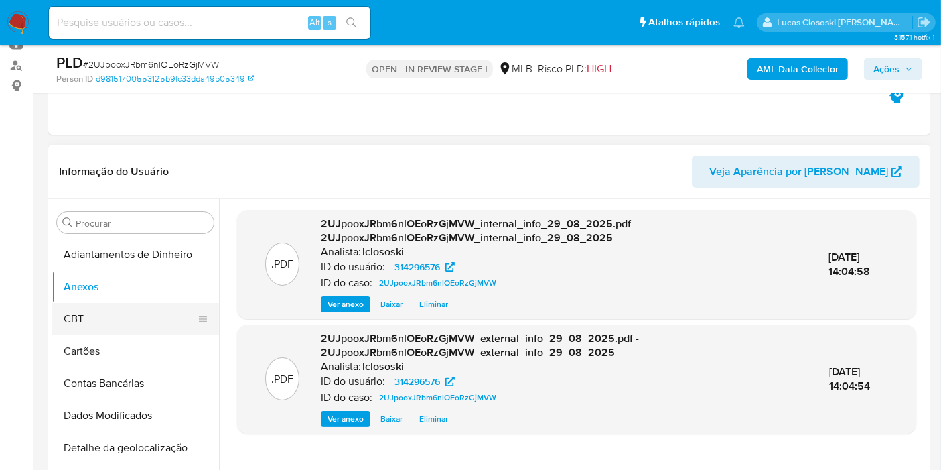
scroll to position [74, 0]
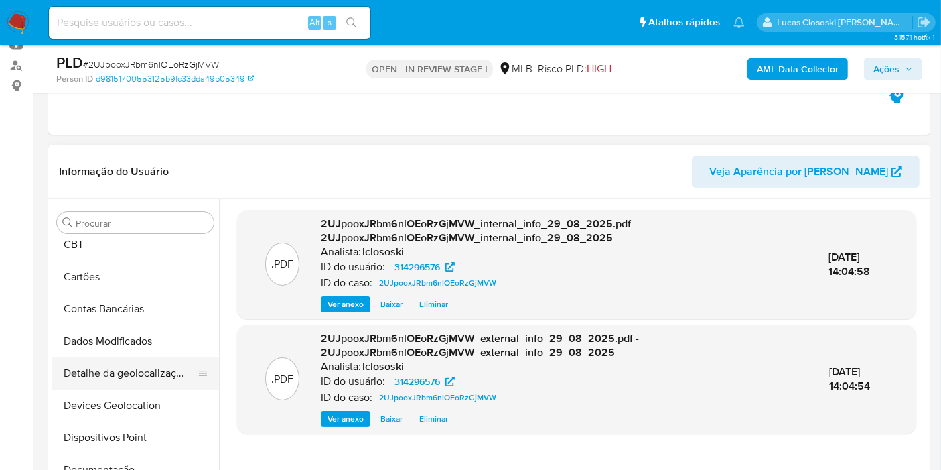
click at [128, 377] on button "Detalhe da geolocalização" at bounding box center [130, 373] width 157 height 32
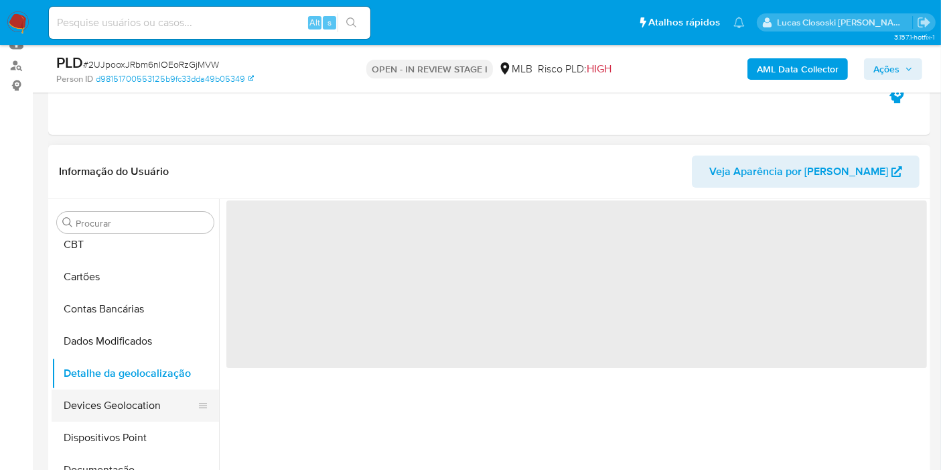
click at [130, 394] on button "Devices Geolocation" at bounding box center [130, 405] width 157 height 32
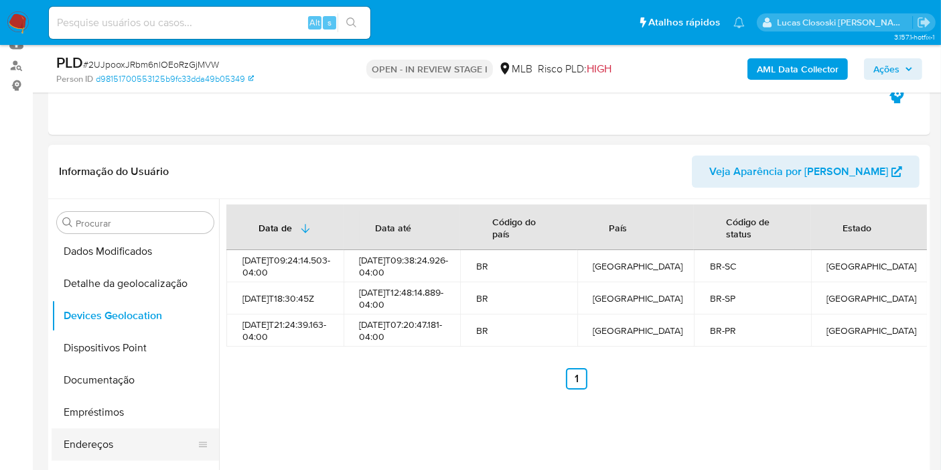
scroll to position [223, 0]
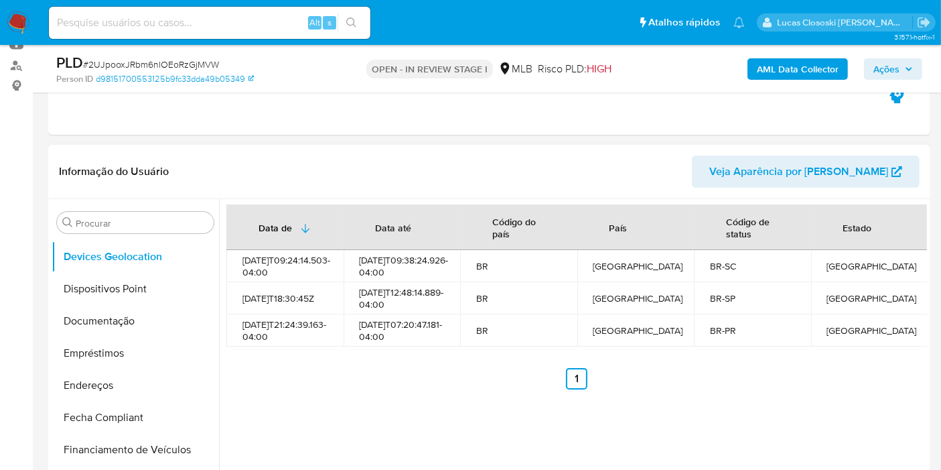
drag, startPoint x: 121, startPoint y: 289, endPoint x: 218, endPoint y: 193, distance: 137.4
click at [121, 289] on button "Dispositivos Point" at bounding box center [135, 289] width 167 height 32
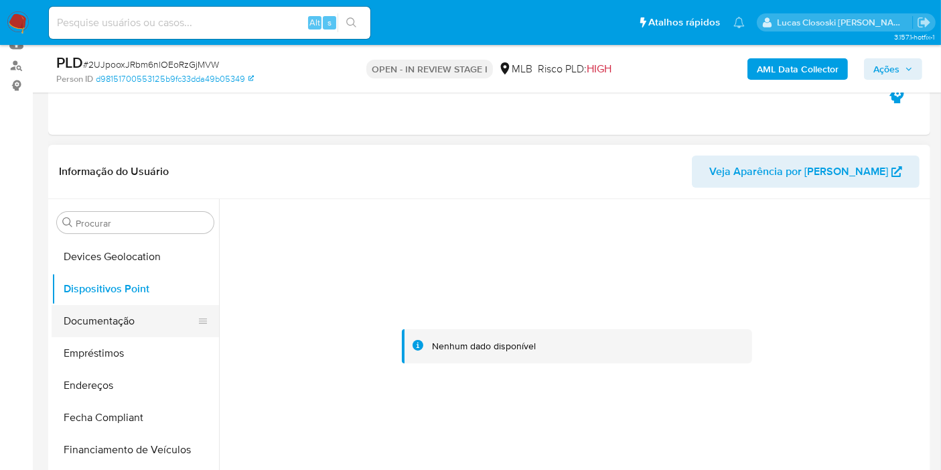
click at [101, 326] on button "Documentação" at bounding box center [130, 321] width 157 height 32
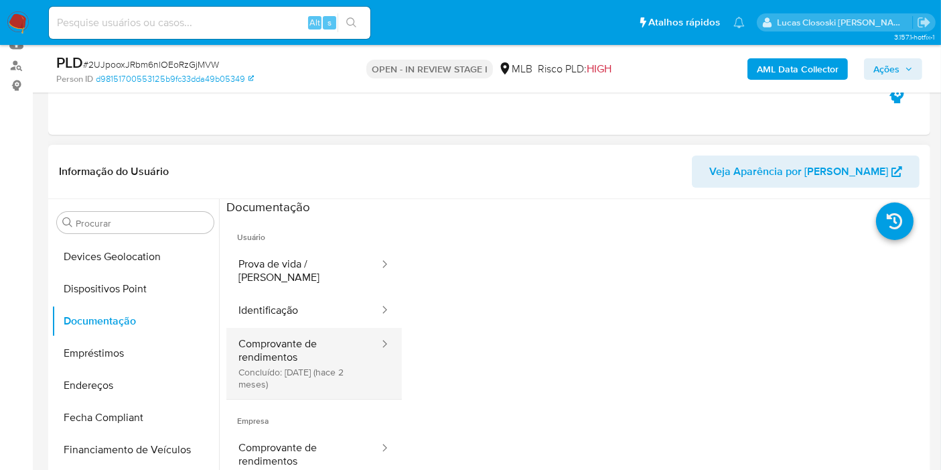
click at [257, 368] on button "Comprovante de rendimentos Concluído: 06/07/2025 (hace 2 meses)" at bounding box center [303, 363] width 154 height 71
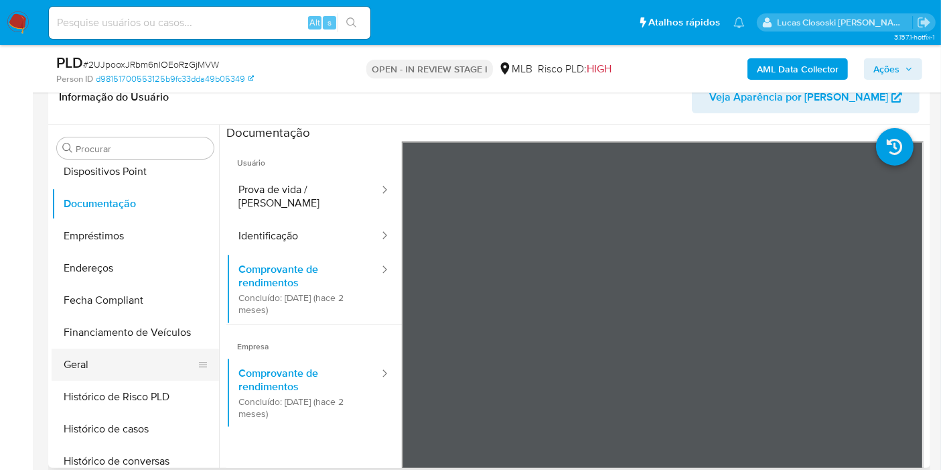
scroll to position [297, 0]
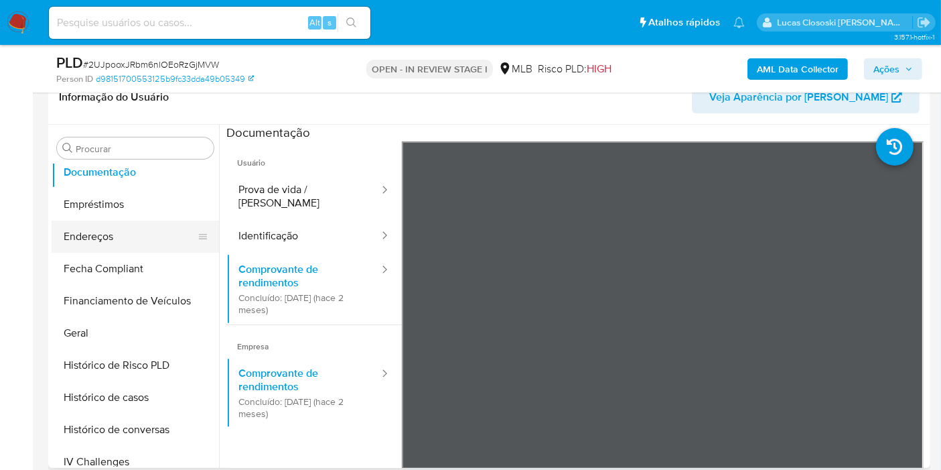
click at [111, 220] on button "Endereços" at bounding box center [130, 236] width 157 height 32
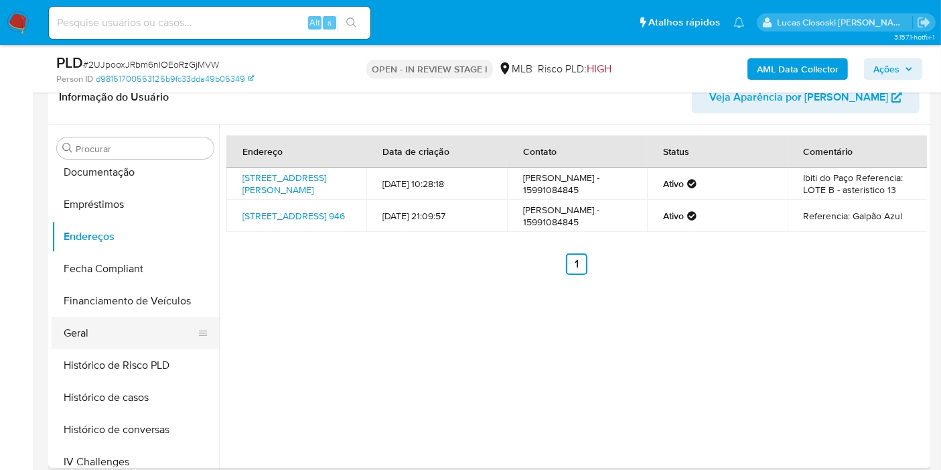
click at [92, 338] on button "Geral" at bounding box center [130, 333] width 157 height 32
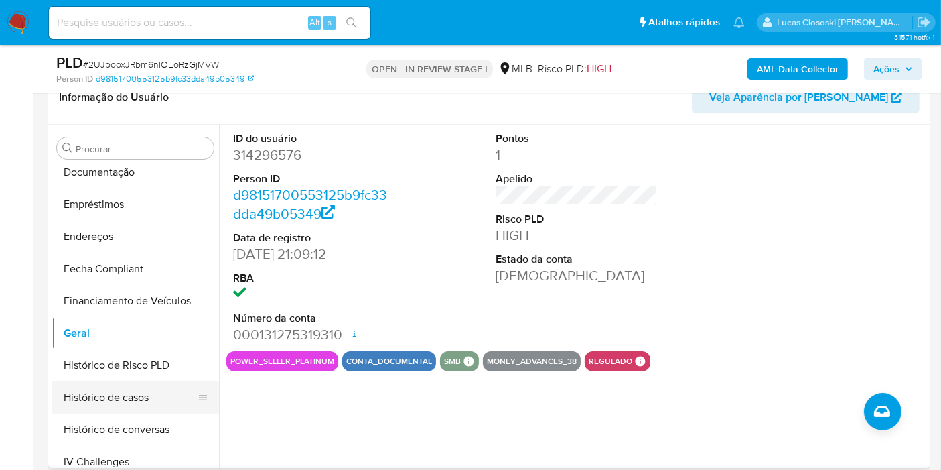
click at [127, 387] on button "Histórico de casos" at bounding box center [130, 397] width 157 height 32
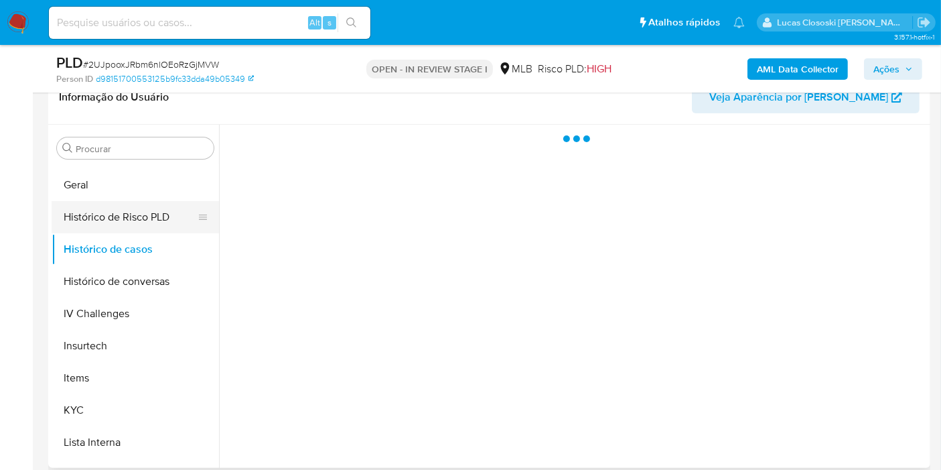
scroll to position [446, 0]
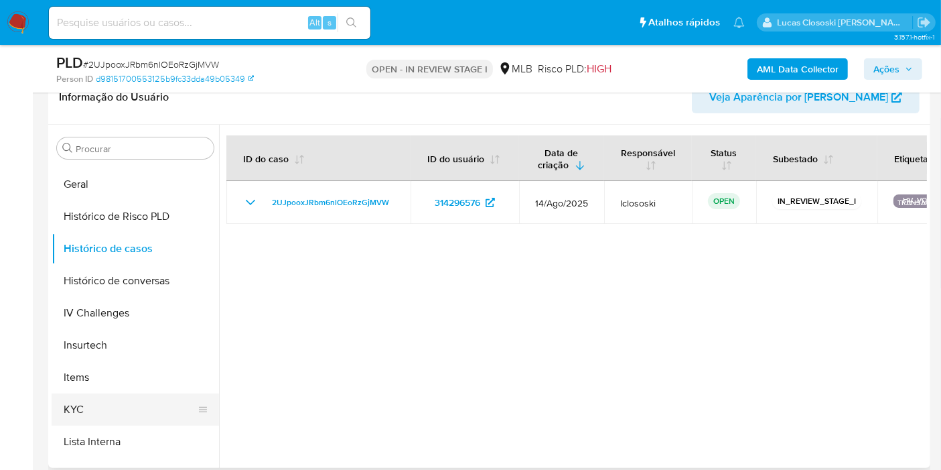
click at [119, 393] on button "KYC" at bounding box center [130, 409] width 157 height 32
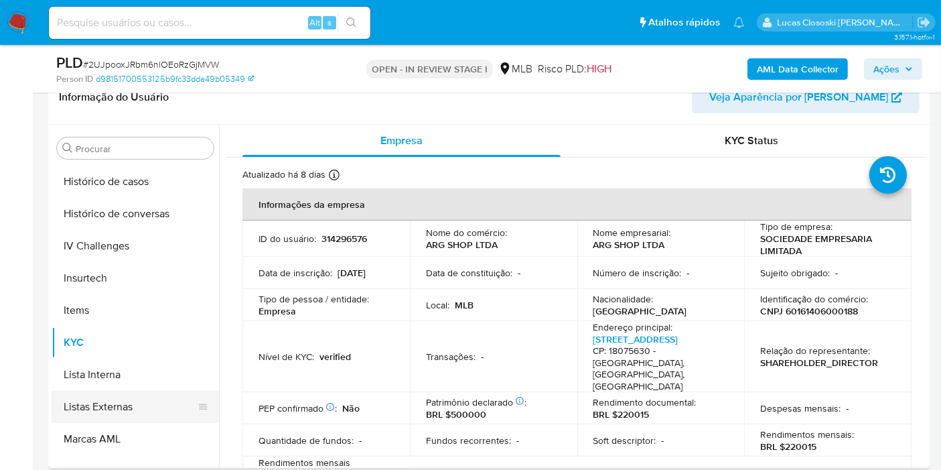
scroll to position [598, 0]
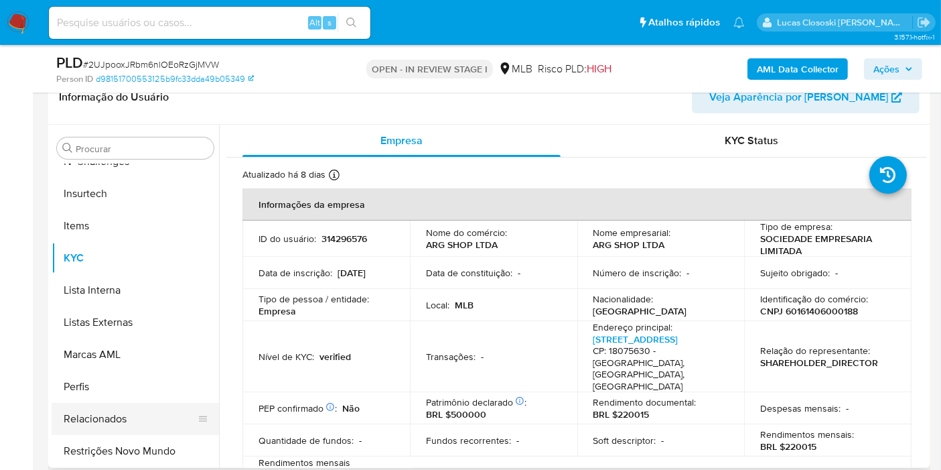
drag, startPoint x: 155, startPoint y: 443, endPoint x: 182, endPoint y: 407, distance: 44.5
click at [155, 443] on button "Restrições Novo Mundo" at bounding box center [135, 451] width 167 height 32
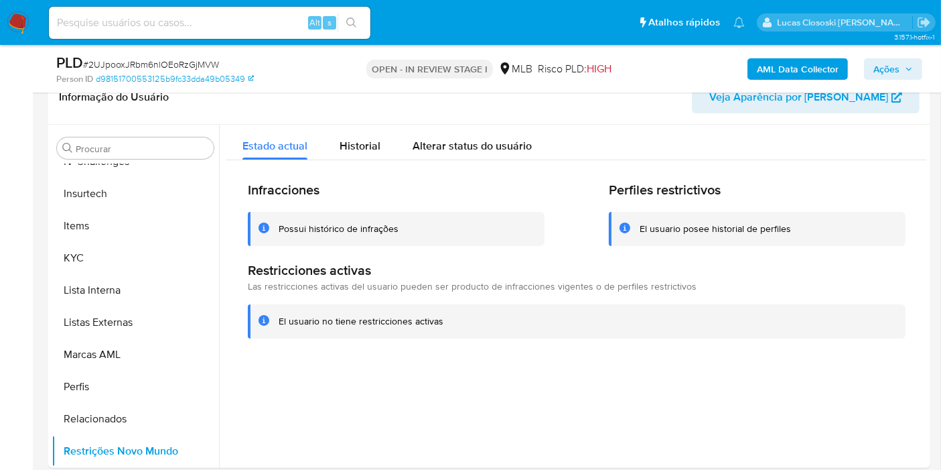
click at [182, 63] on span "# 2UJpooxJRbm6nlOEoRzGjMVW" at bounding box center [151, 64] width 136 height 13
copy span "2UJpooxJRbm6nlOEoRzGjMVW"
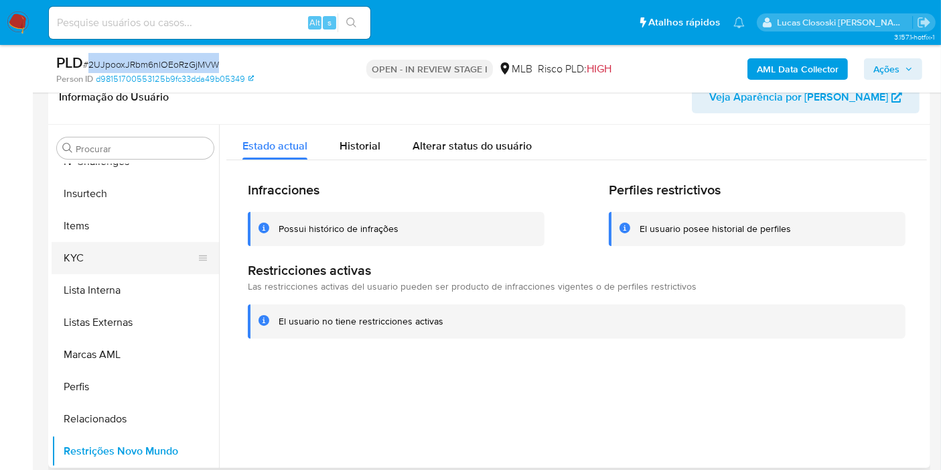
click at [82, 260] on button "KYC" at bounding box center [130, 258] width 157 height 32
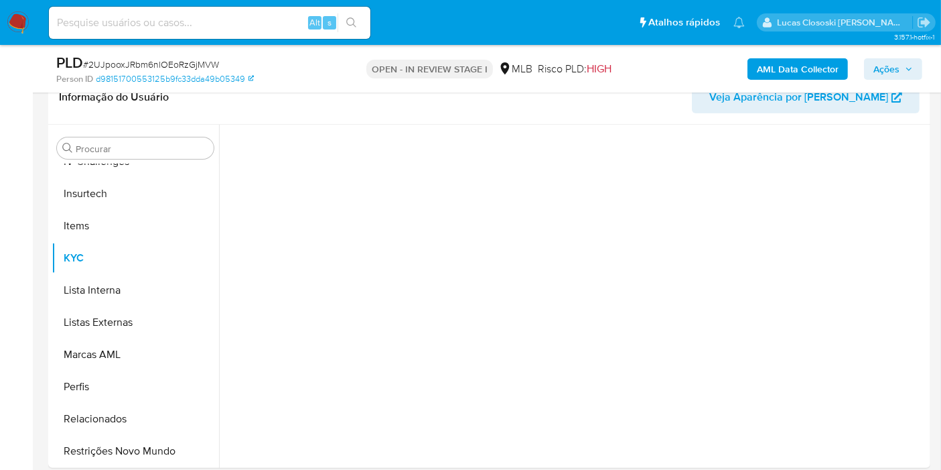
click at [383, 75] on p "OPEN - IN REVIEW STAGE I" at bounding box center [429, 69] width 127 height 19
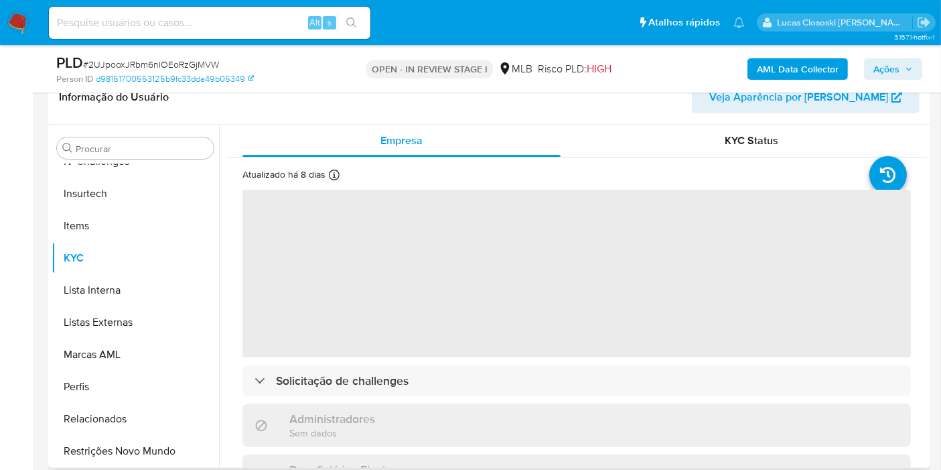
scroll to position [375, 0]
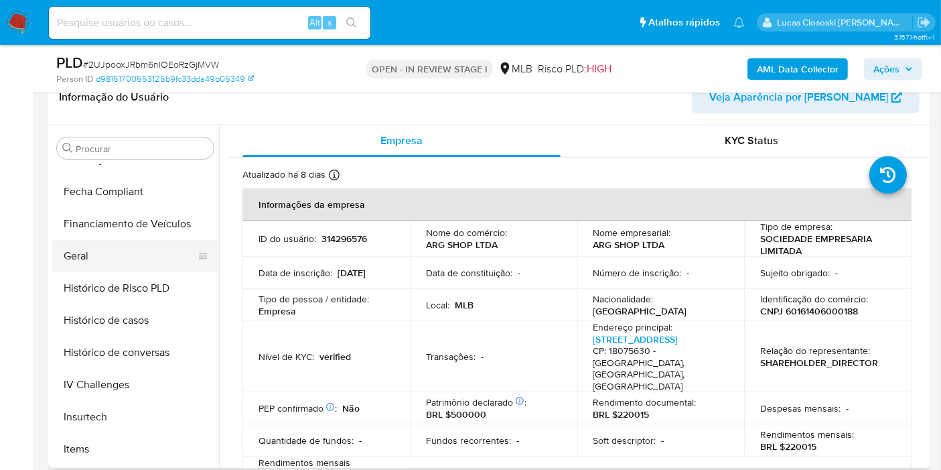
click at [78, 255] on button "Geral" at bounding box center [130, 256] width 157 height 32
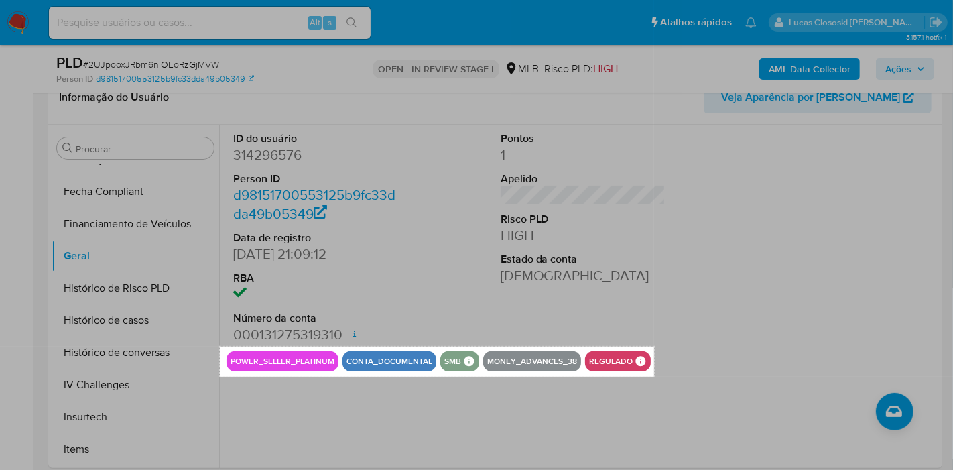
drag, startPoint x: 220, startPoint y: 346, endPoint x: 654, endPoint y: 376, distance: 435.2
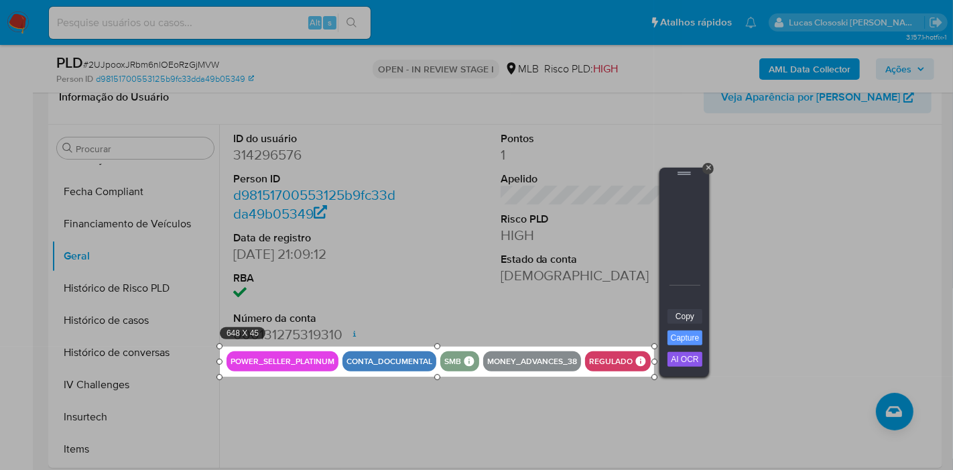
click at [679, 316] on link "Copy" at bounding box center [684, 316] width 35 height 15
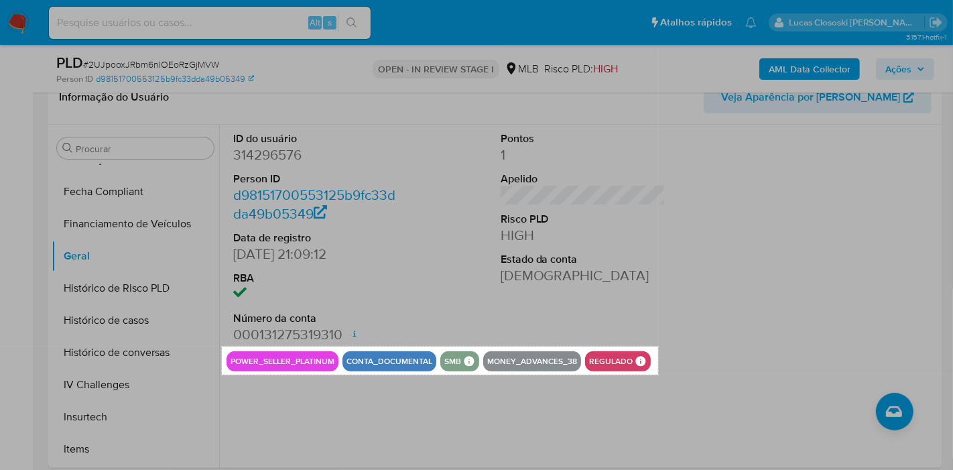
drag, startPoint x: 222, startPoint y: 346, endPoint x: 658, endPoint y: 374, distance: 437.1
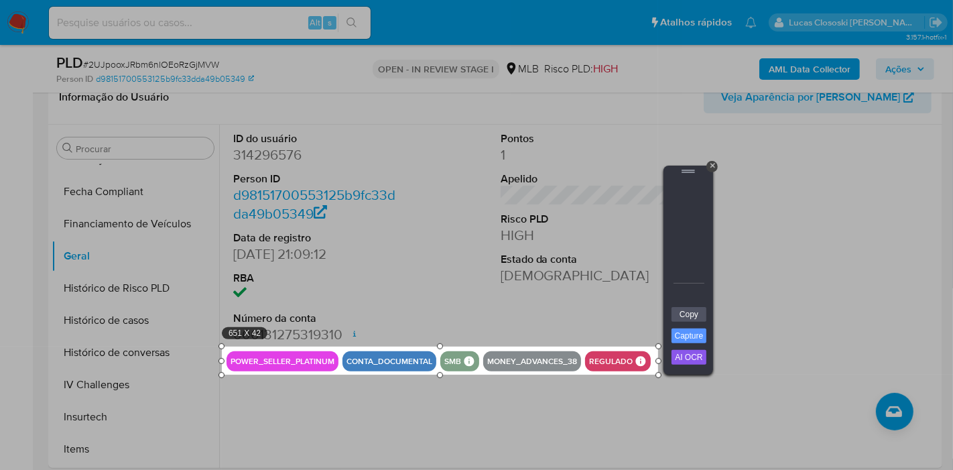
click at [673, 305] on div at bounding box center [688, 242] width 40 height 129
click at [675, 312] on link "Copy" at bounding box center [688, 314] width 35 height 15
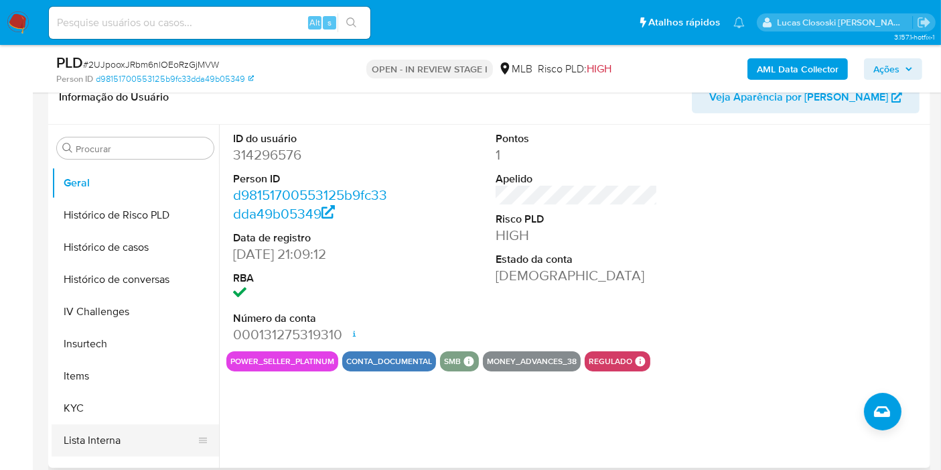
scroll to position [523, 0]
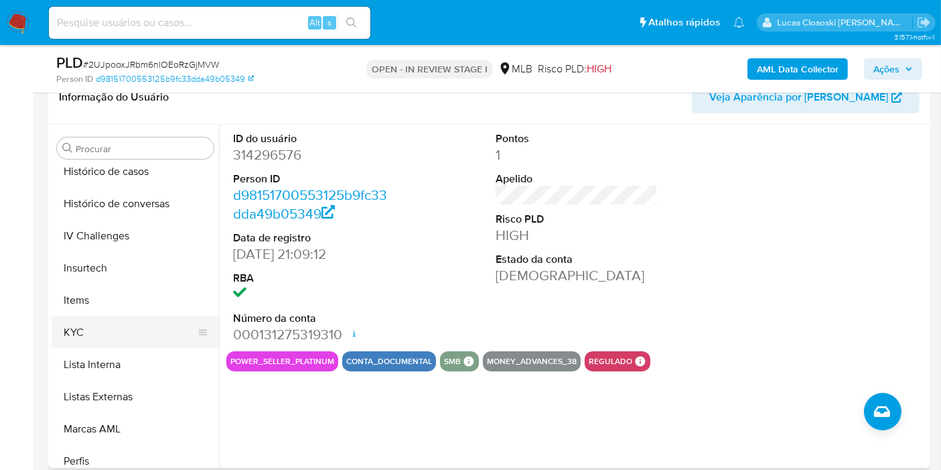
click at [94, 318] on button "KYC" at bounding box center [130, 332] width 157 height 32
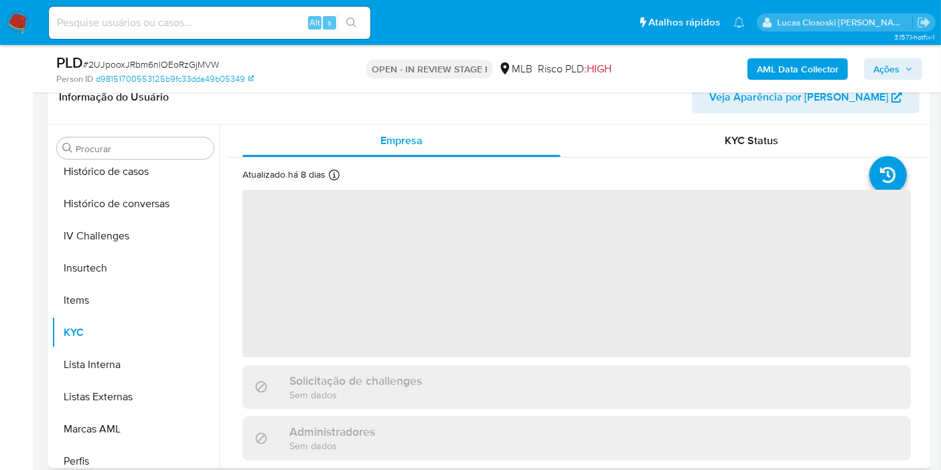
click at [279, 131] on div "Empresa" at bounding box center [402, 141] width 318 height 32
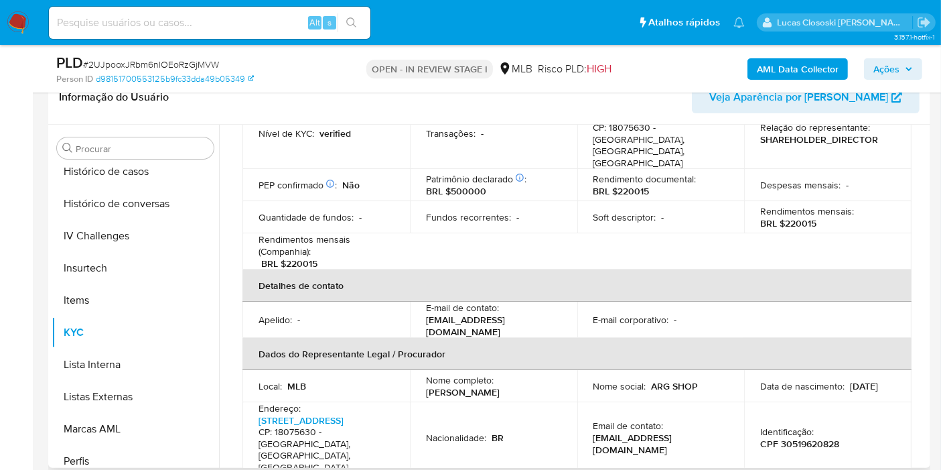
scroll to position [372, 0]
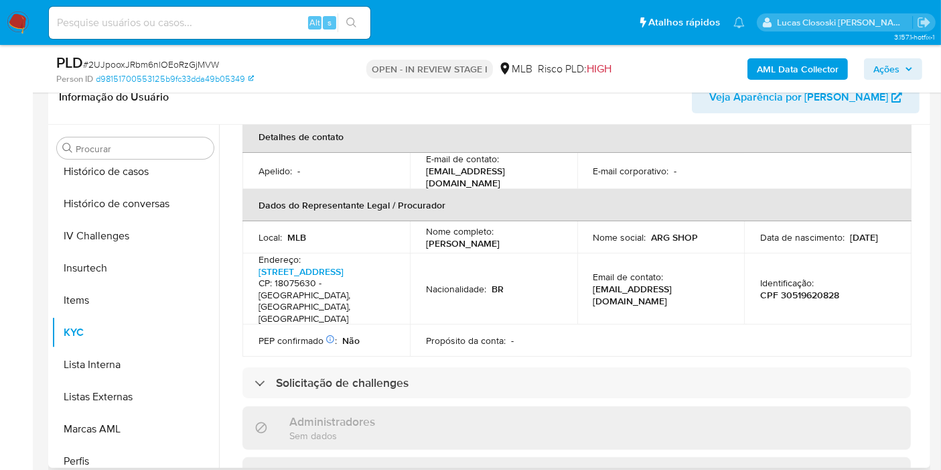
copy p "Rodrigo Cesar Munhoz Vieira"
drag, startPoint x: 420, startPoint y: 229, endPoint x: 546, endPoint y: 222, distance: 126.1
click at [546, 222] on td "Nome completo : Rodrigo Cesar Munhoz Vieira" at bounding box center [493, 237] width 167 height 32
click at [811, 289] on p "CPF 30519620828" at bounding box center [799, 295] width 79 height 12
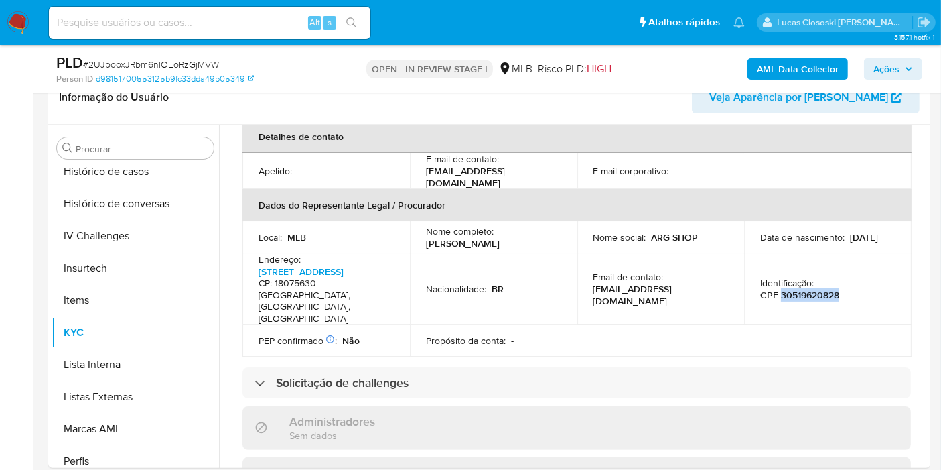
copy p "30519620828"
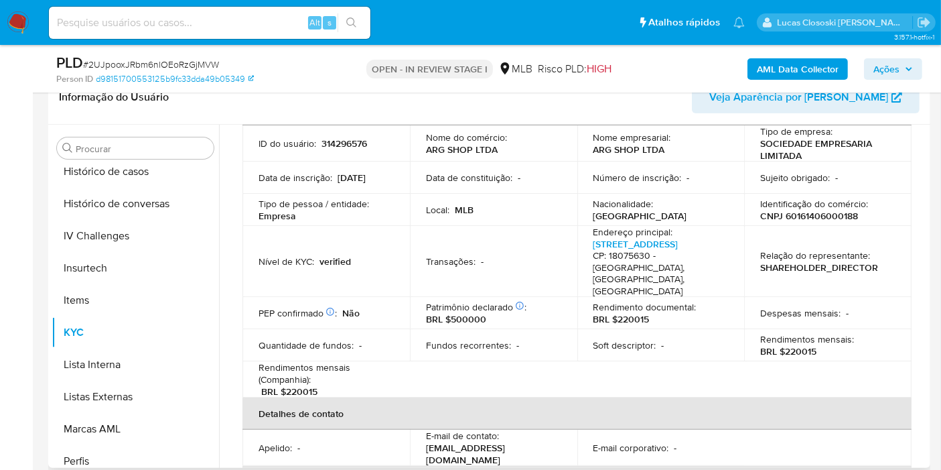
scroll to position [0, 0]
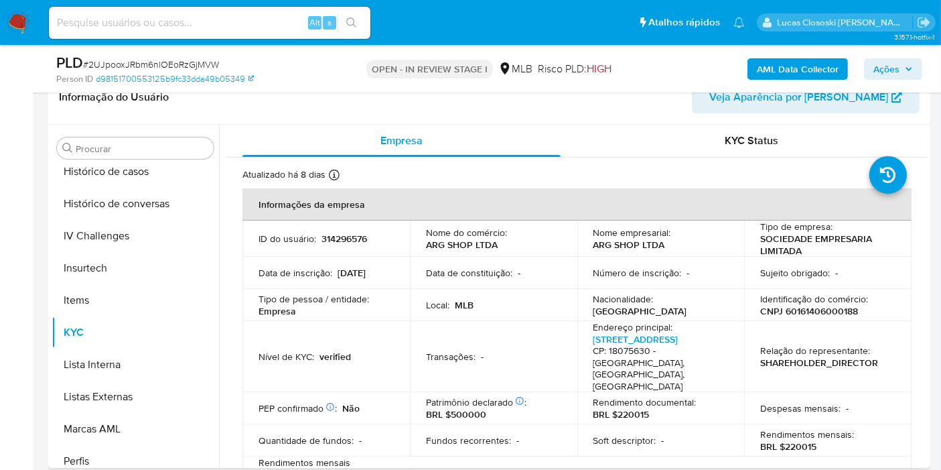
click at [329, 226] on td "ID do usuário : 314296576" at bounding box center [326, 238] width 167 height 36
click at [333, 233] on p "314296576" at bounding box center [345, 238] width 46 height 12
copy p "314296576"
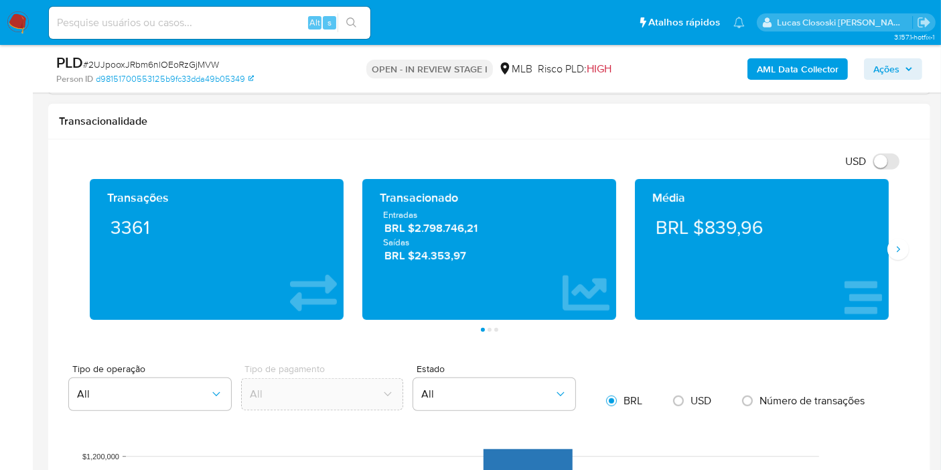
scroll to position [967, 0]
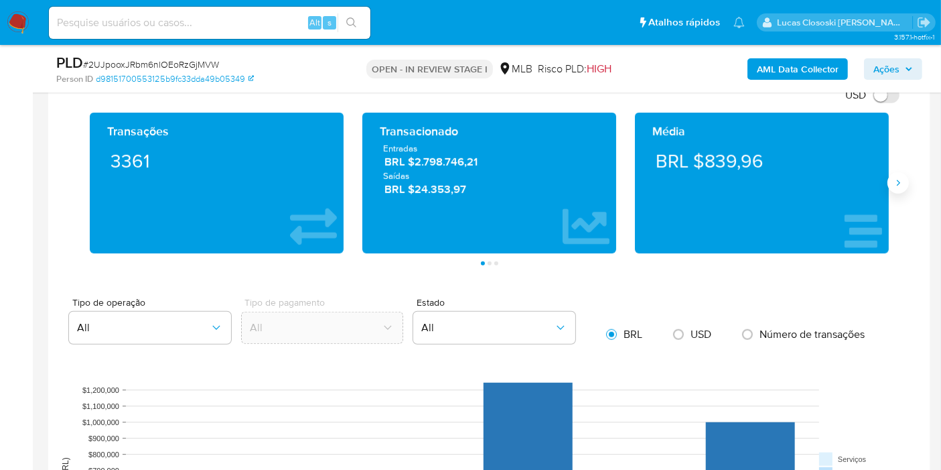
click at [898, 183] on icon "Siguiente" at bounding box center [898, 183] width 11 height 11
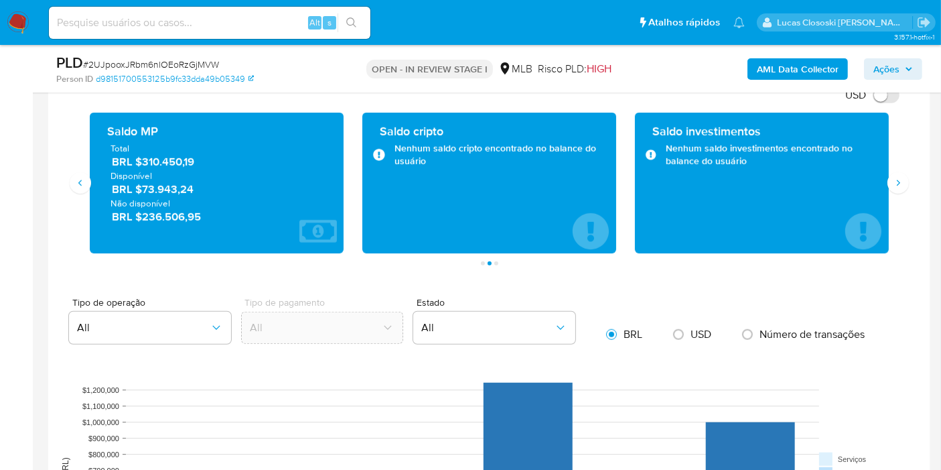
drag, startPoint x: 207, startPoint y: 161, endPoint x: 140, endPoint y: 161, distance: 67.0
click at [140, 161] on span "BRL $310.450,19" at bounding box center [217, 161] width 211 height 15
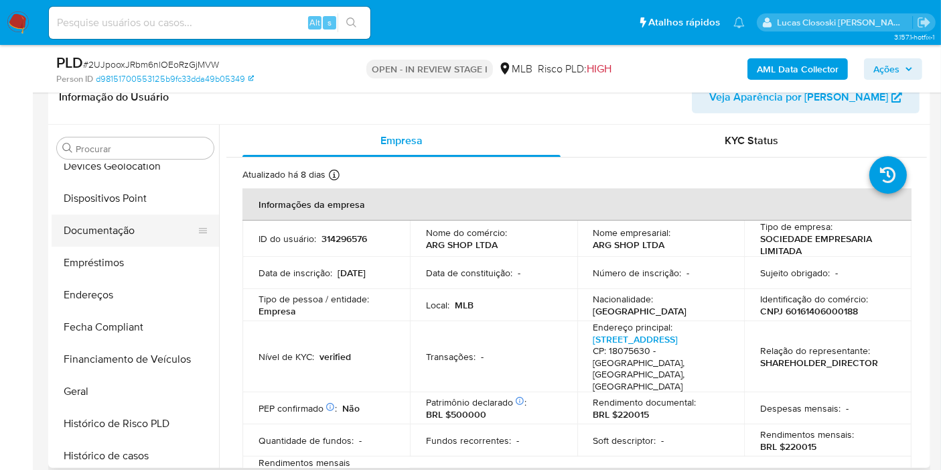
scroll to position [226, 0]
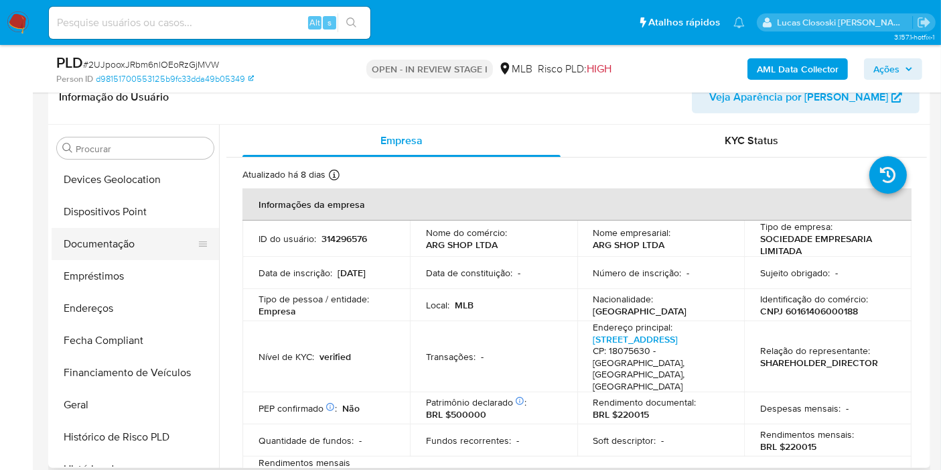
click at [82, 234] on button "Documentação" at bounding box center [130, 244] width 157 height 32
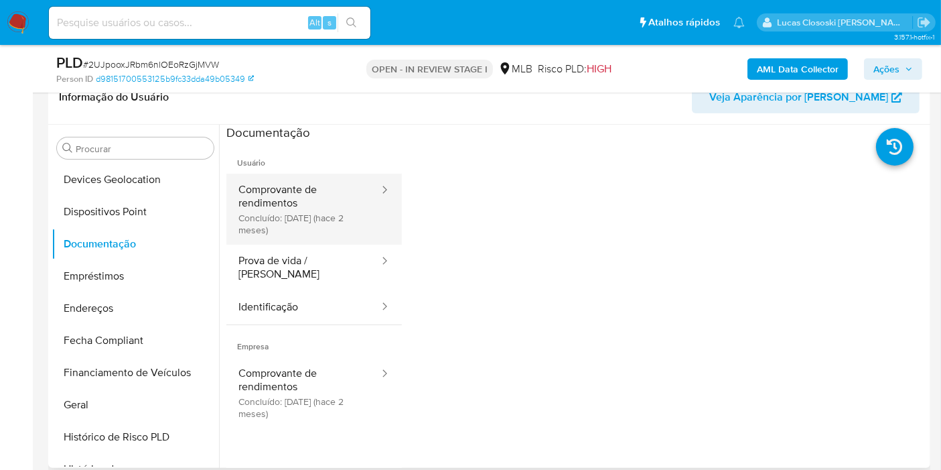
click at [283, 212] on button "Comprovante de rendimentos Concluído: 06/07/2025 (hace 2 meses)" at bounding box center [303, 209] width 154 height 71
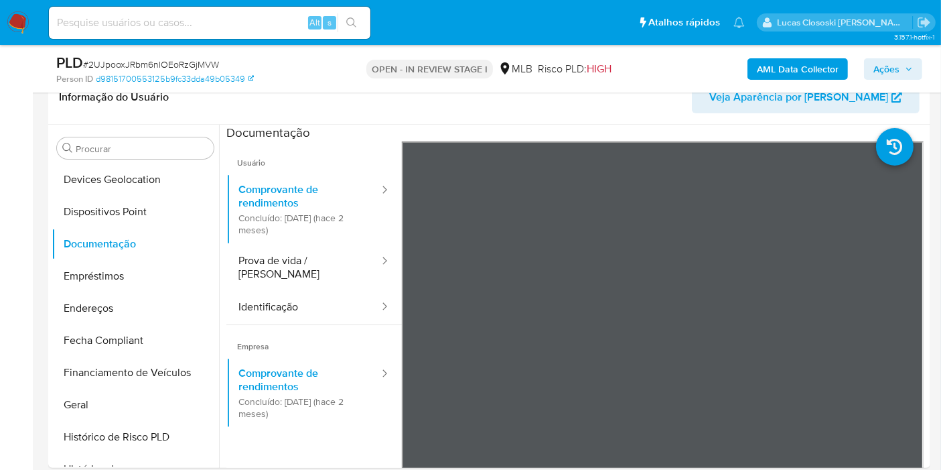
click at [888, 69] on span "Ações" at bounding box center [887, 68] width 26 height 21
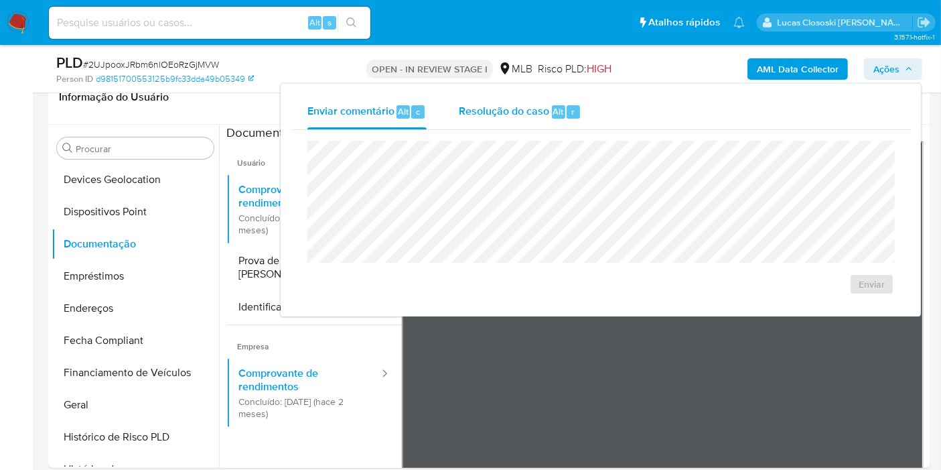
click at [580, 108] on button "Resolução do caso Alt r" at bounding box center [520, 111] width 155 height 35
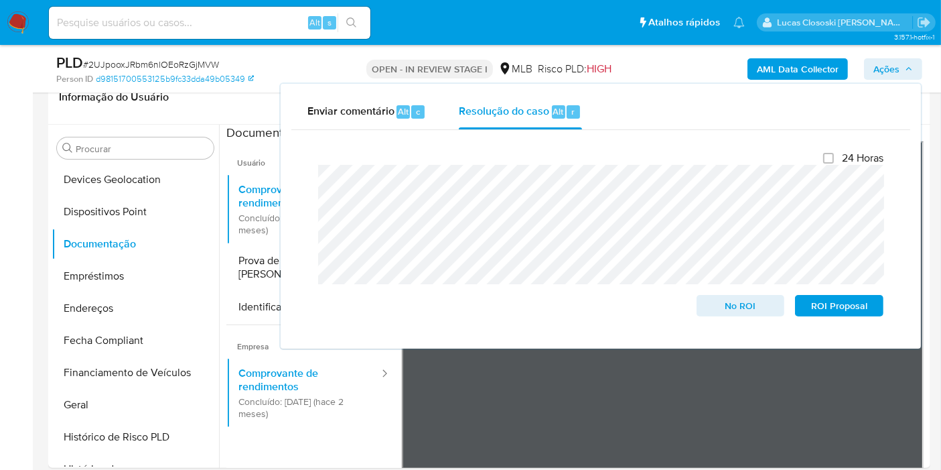
click at [907, 65] on icon "button" at bounding box center [909, 69] width 8 height 8
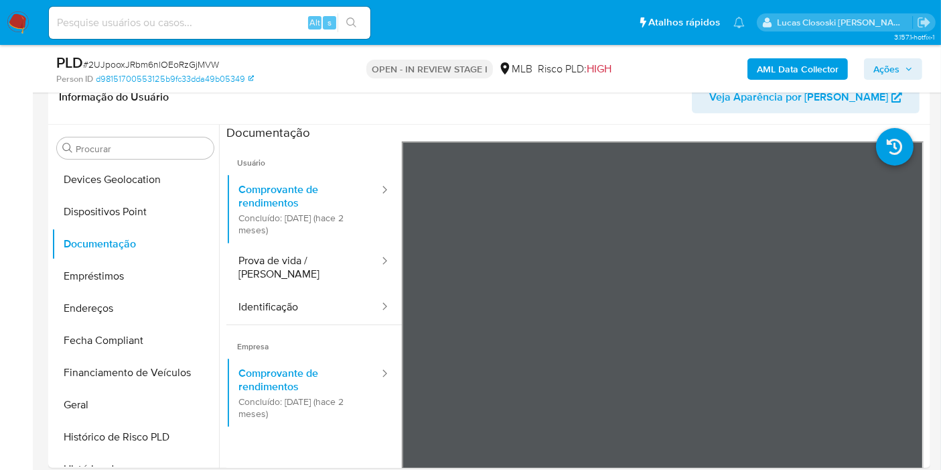
click at [900, 60] on span "Ações" at bounding box center [894, 69] width 40 height 19
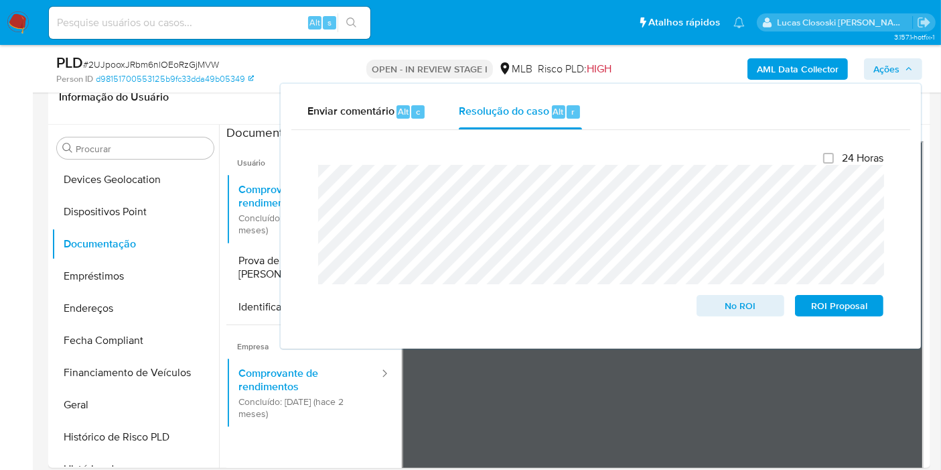
click at [900, 60] on span "Ações" at bounding box center [894, 69] width 40 height 19
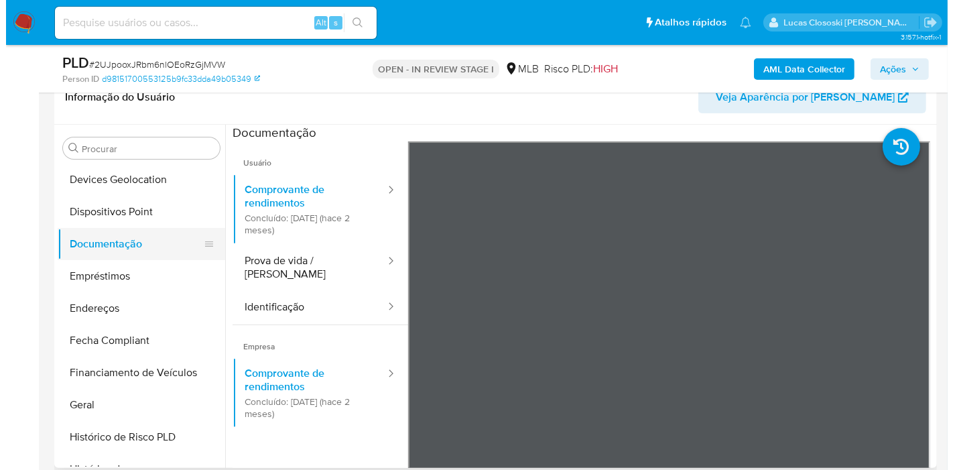
scroll to position [0, 0]
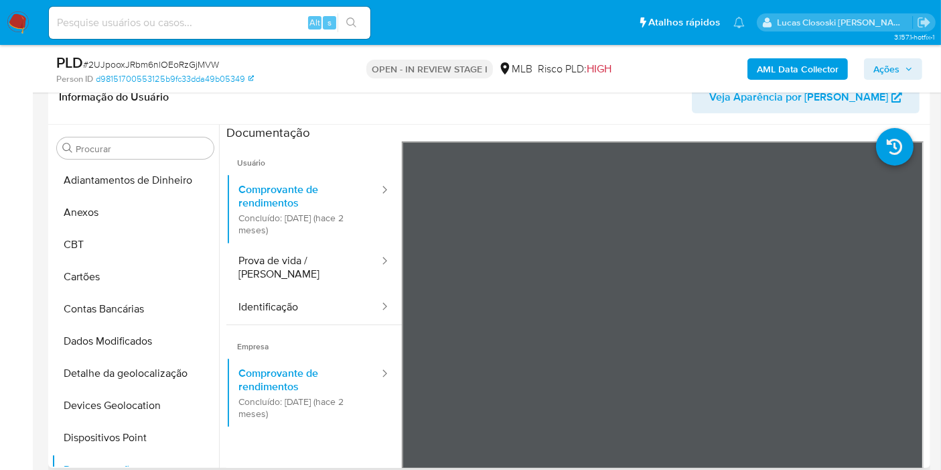
click at [94, 217] on button "Anexos" at bounding box center [135, 212] width 167 height 32
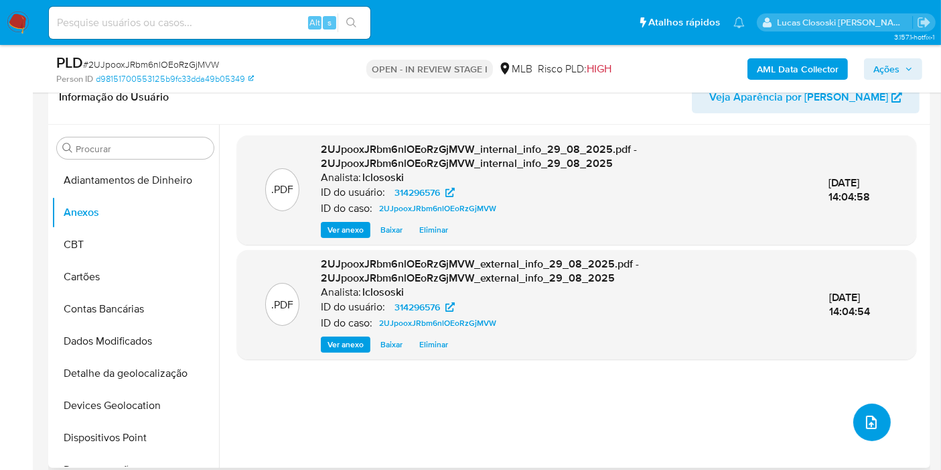
click at [870, 425] on icon "upload-file" at bounding box center [872, 422] width 16 height 16
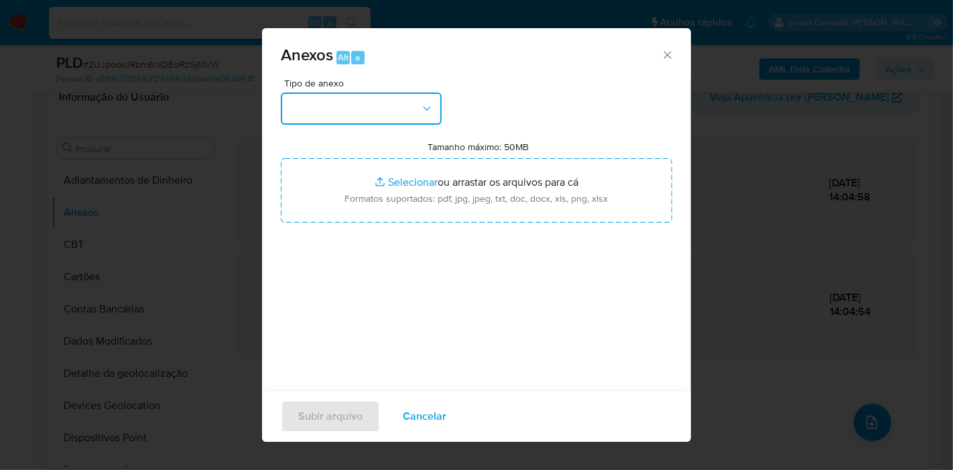
click at [407, 100] on button "button" at bounding box center [361, 108] width 161 height 32
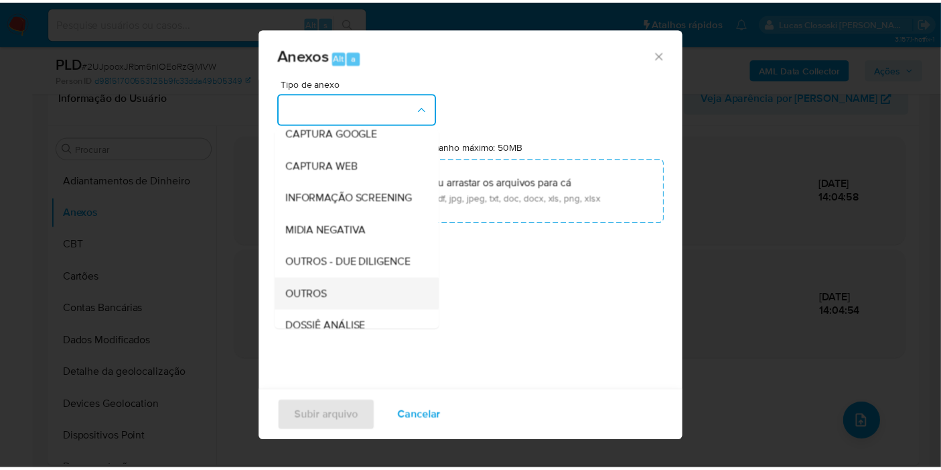
scroll to position [149, 0]
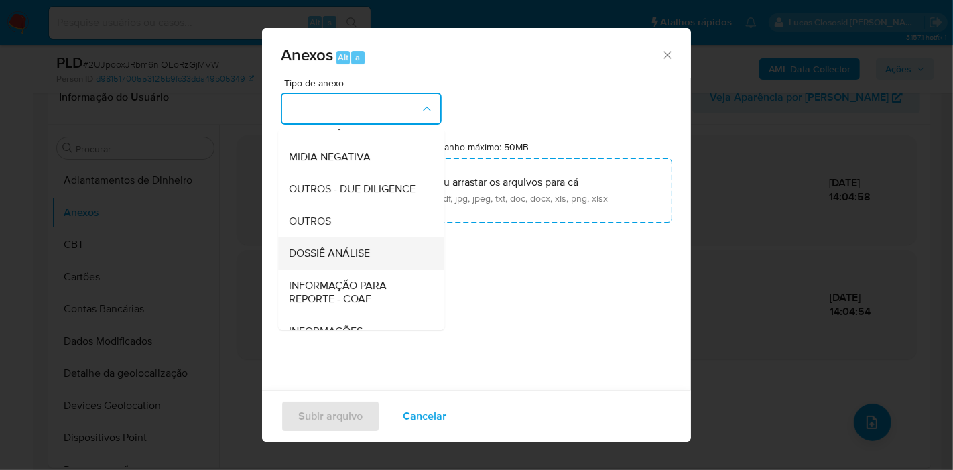
click at [357, 260] on span "DOSSIÊ ANÁLISE" at bounding box center [329, 253] width 81 height 13
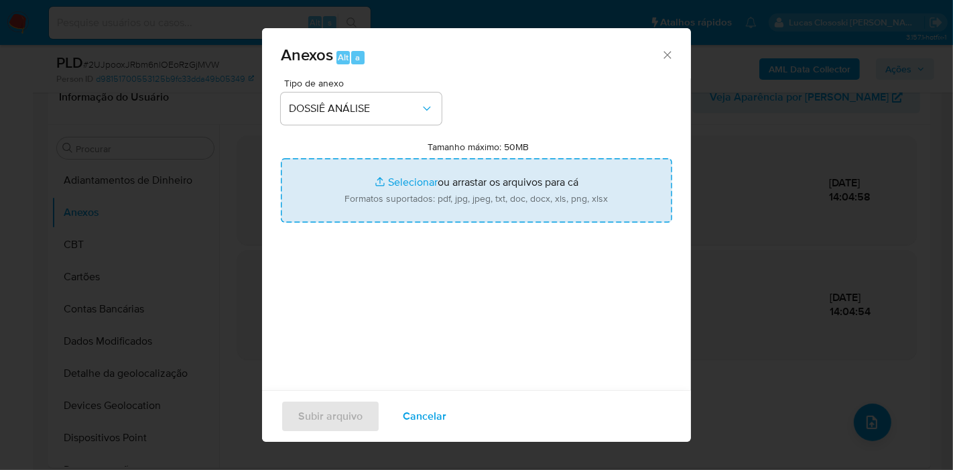
click at [369, 203] on input "Tamanho máximo: 50MB Selecionar arquivos" at bounding box center [476, 190] width 391 height 64
type input "C:\fakepath\SAR - XXXX - CNPJ 60161406000188 - ARG SHOP LTDA.pdf"
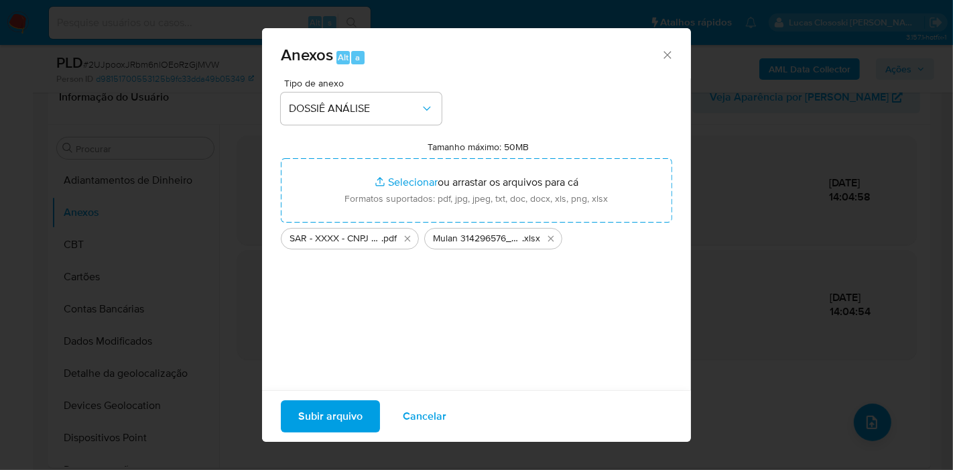
click at [347, 422] on span "Subir arquivo" at bounding box center [330, 415] width 64 height 29
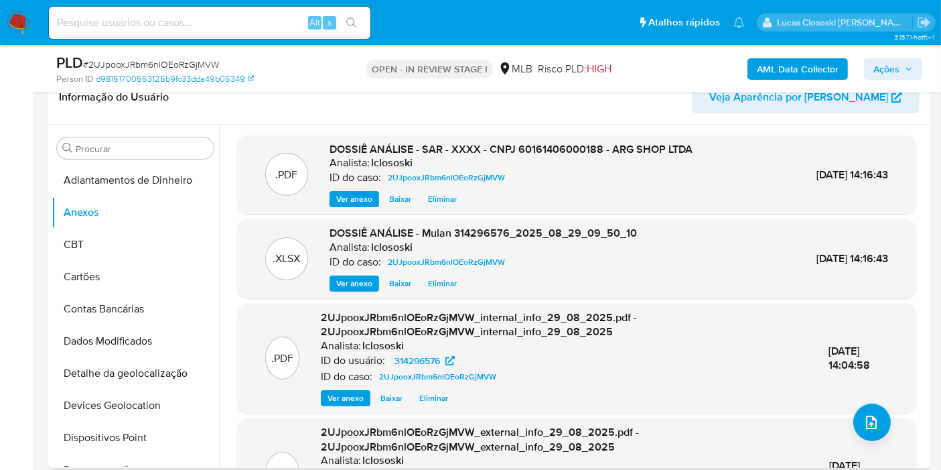
drag, startPoint x: 293, startPoint y: 3, endPoint x: 400, endPoint y: 105, distance: 147.9
click at [400, 105] on header "Informação do Usuário Veja Aparência por Pessoa" at bounding box center [489, 97] width 861 height 32
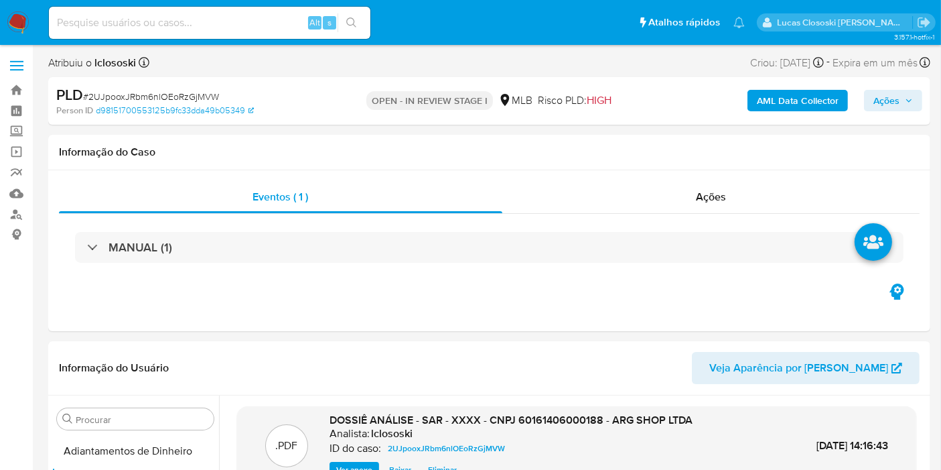
click at [881, 107] on span "Ações" at bounding box center [887, 100] width 26 height 21
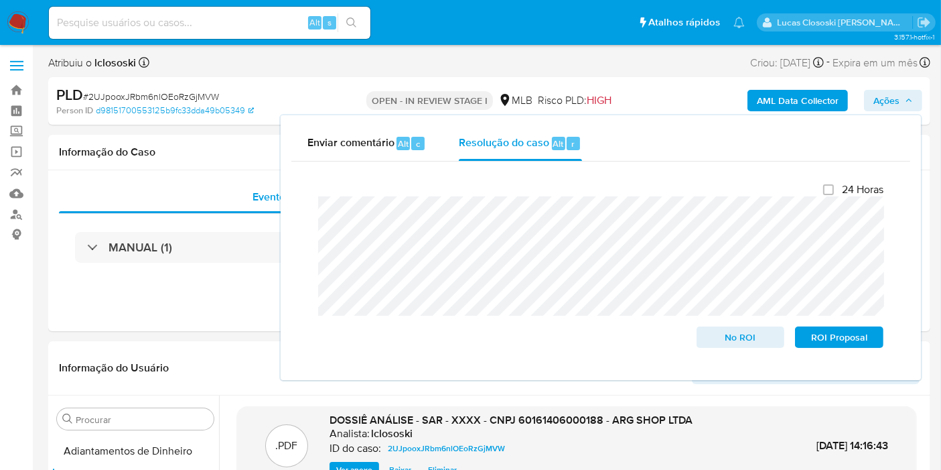
click at [898, 101] on span "Ações" at bounding box center [887, 100] width 26 height 21
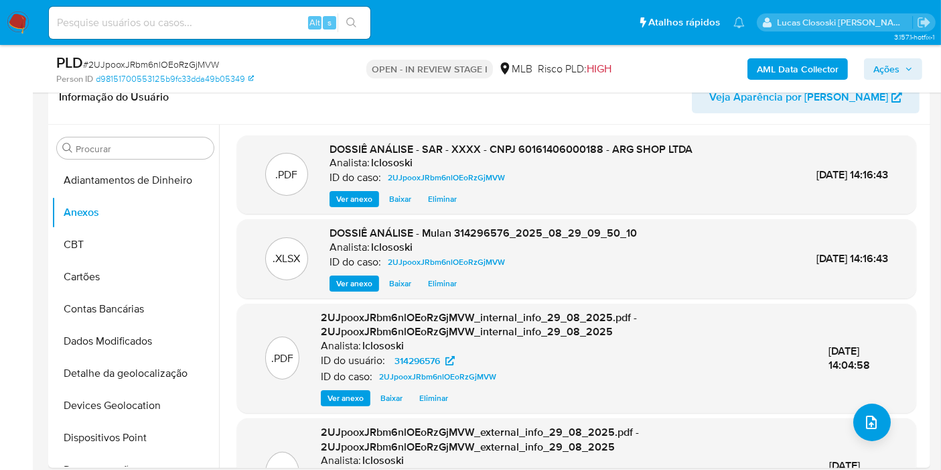
click at [898, 64] on span "Ações" at bounding box center [887, 68] width 26 height 21
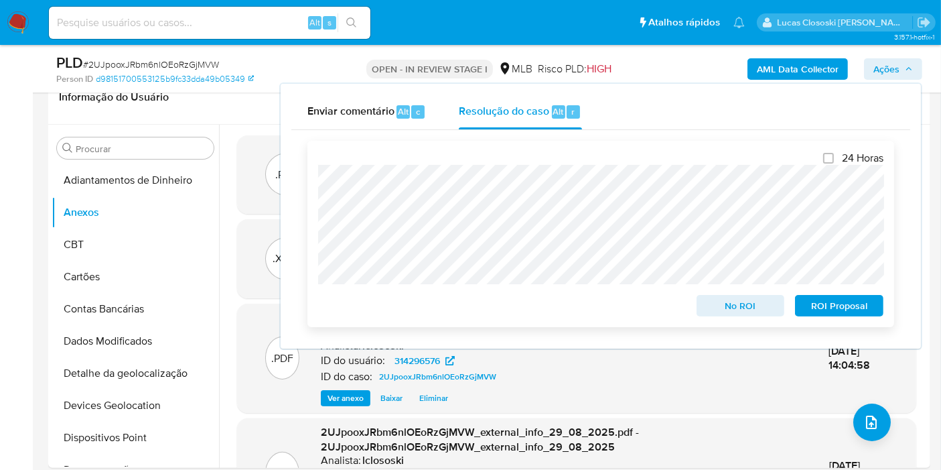
click at [833, 295] on div "ROI Proposal" at bounding box center [837, 302] width 94 height 27
click at [833, 311] on span "ROI Proposal" at bounding box center [840, 305] width 70 height 19
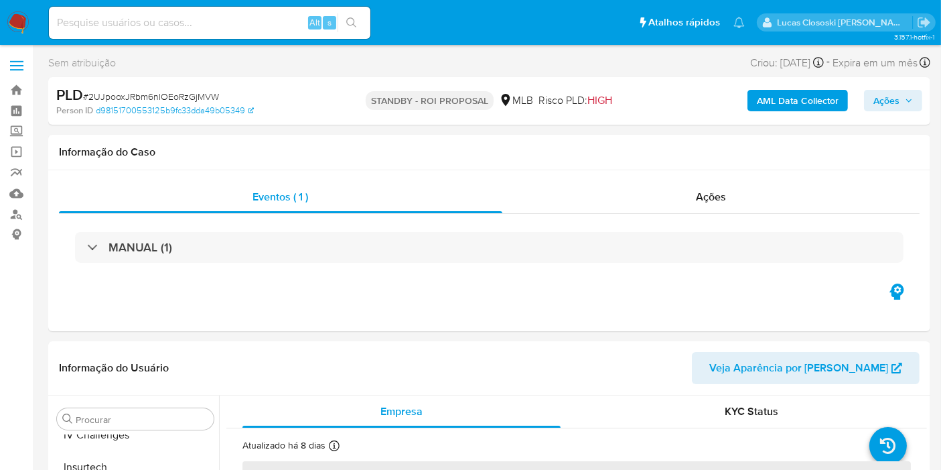
scroll to position [598, 0]
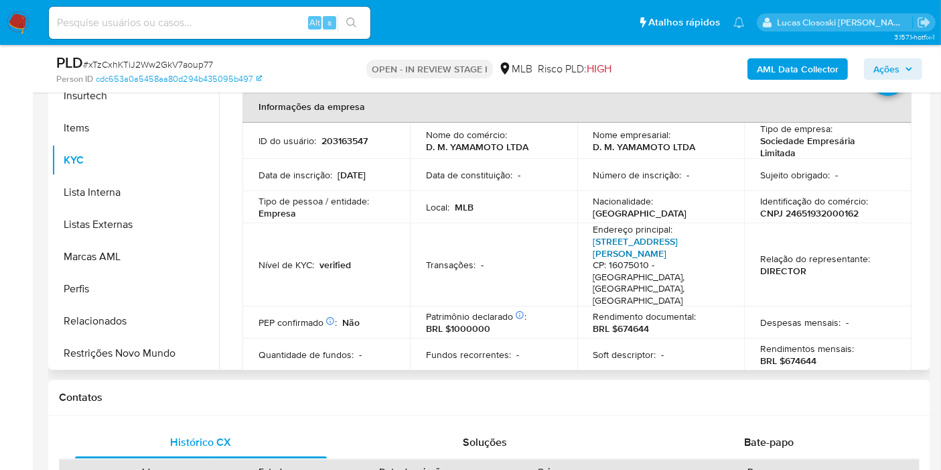
scroll to position [297, 0]
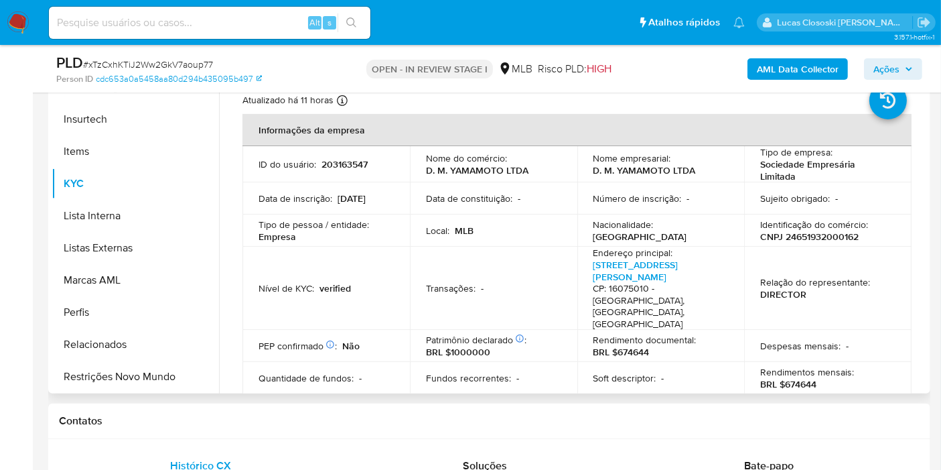
click at [839, 238] on p "CNPJ 24651932000162" at bounding box center [809, 236] width 98 height 12
copy p "24651932000162"
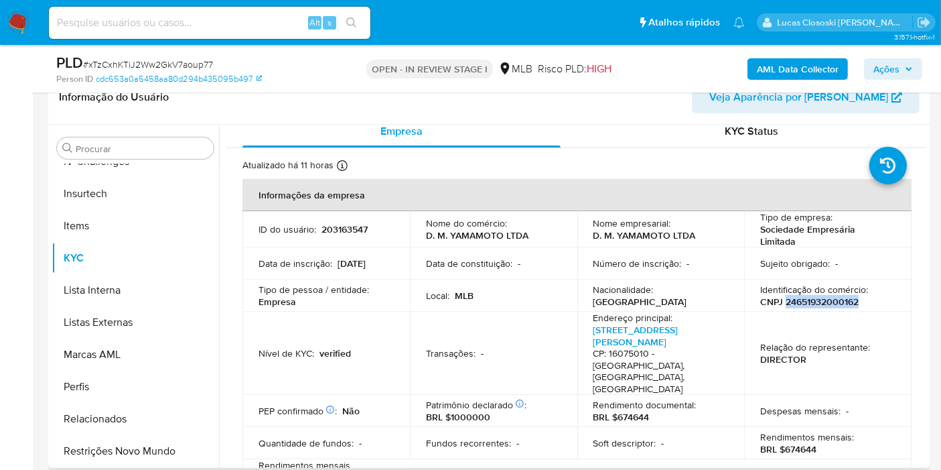
scroll to position [0, 0]
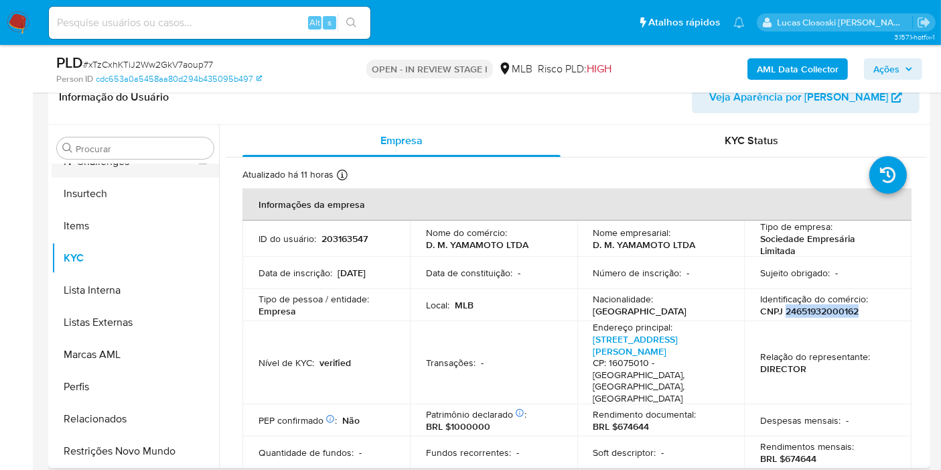
copy p "24651932000162"
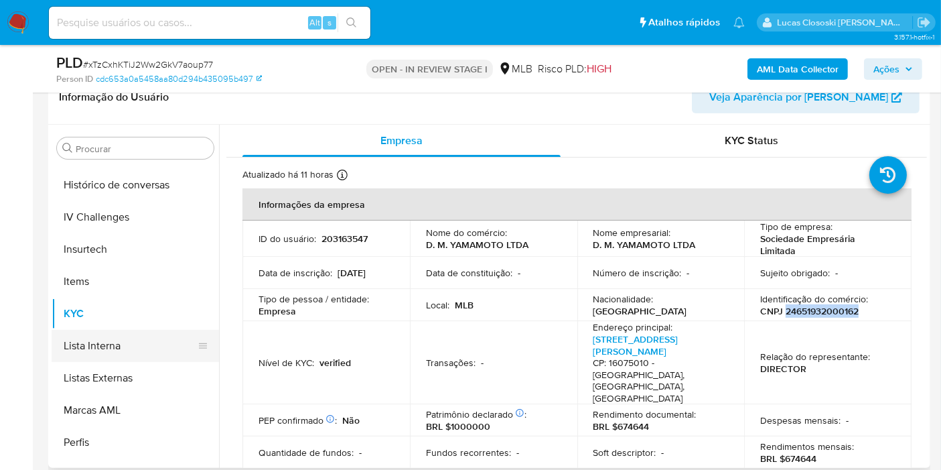
scroll to position [449, 0]
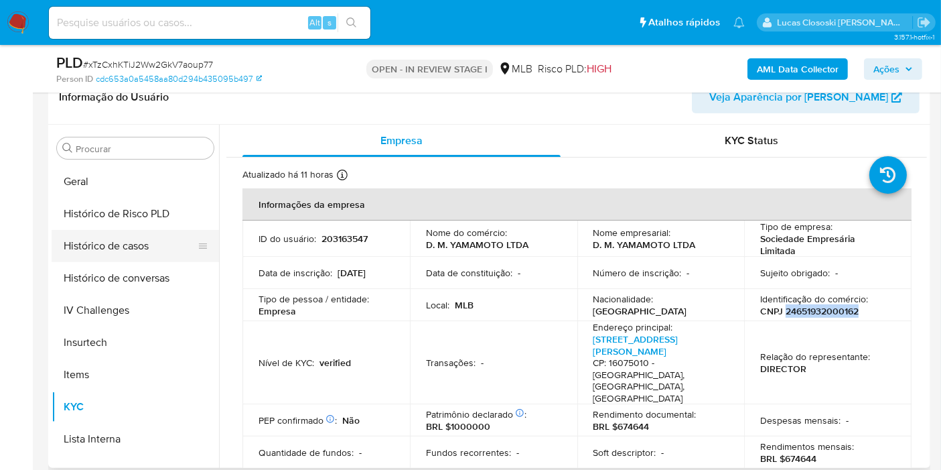
click at [127, 251] on button "Histórico de casos" at bounding box center [130, 246] width 157 height 32
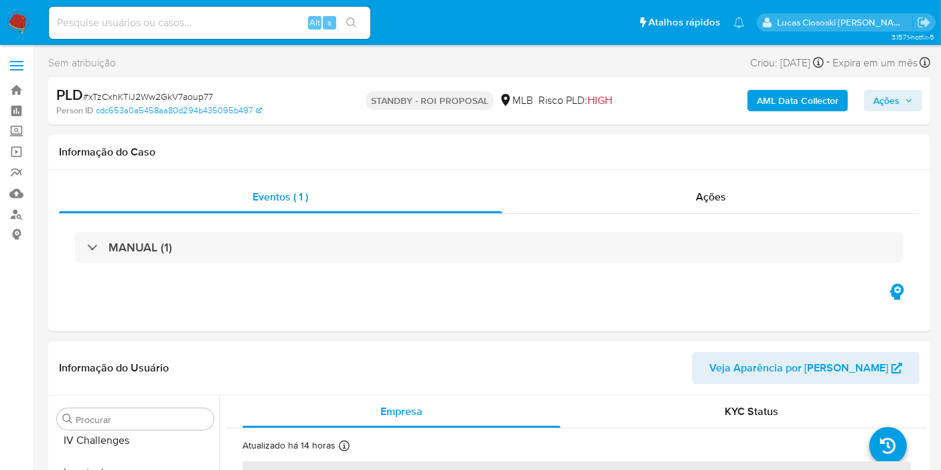
scroll to position [598, 0]
click at [25, 31] on img at bounding box center [18, 22] width 23 height 23
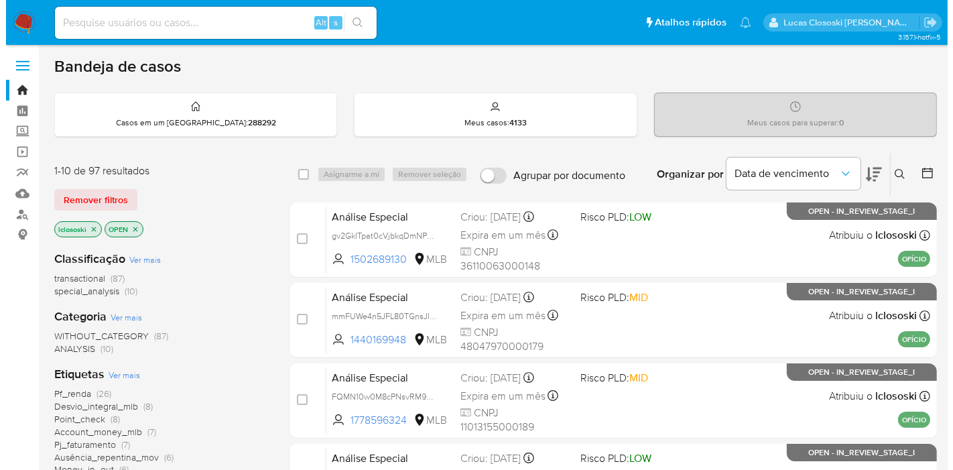
scroll to position [74, 0]
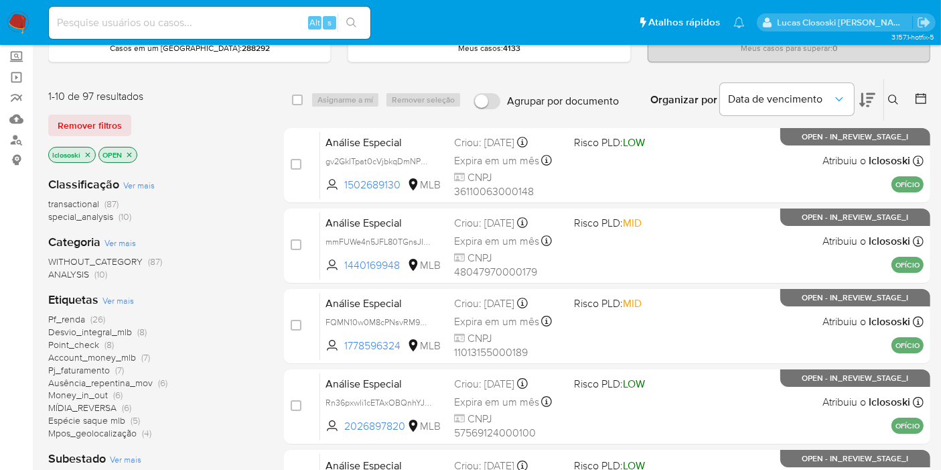
click at [119, 295] on span "Ver mais" at bounding box center [118, 300] width 31 height 12
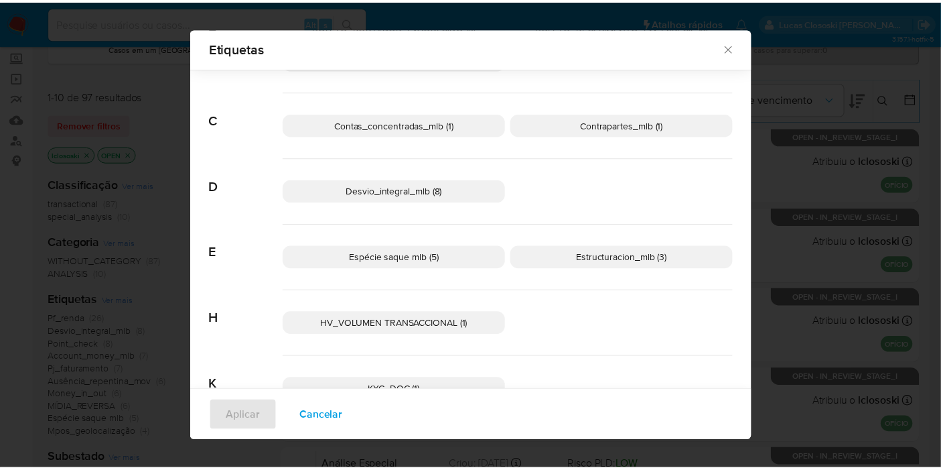
scroll to position [362, 0]
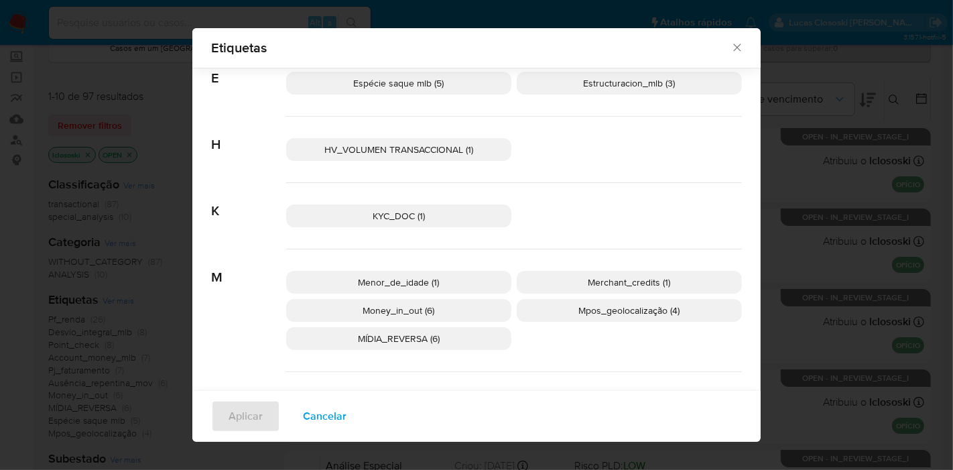
click at [397, 136] on div "HV_VOLUMEN TRANSACCIONAL (1)" at bounding box center [514, 150] width 456 height 66
click at [324, 145] on span "HV_VOLUMEN TRANSACCIONAL (1)" at bounding box center [398, 149] width 149 height 13
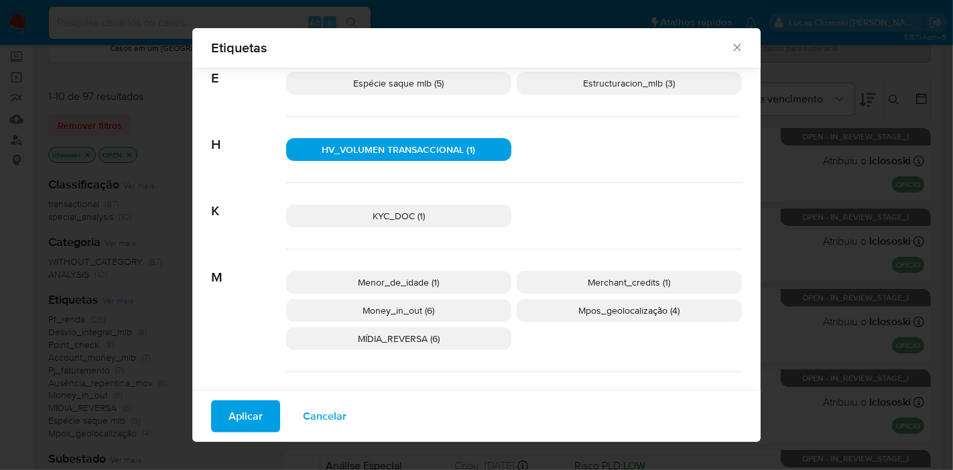
click at [214, 415] on button "Aplicar" at bounding box center [245, 416] width 69 height 32
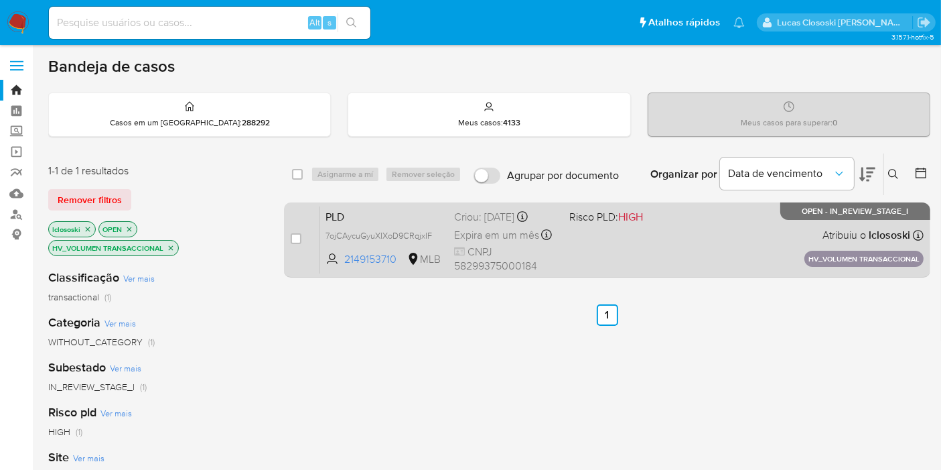
click at [665, 228] on div "PLD 7ojCAycuGyuXIXoD9CRqjxIF 2149153710 MLB Risco PLD: HIGH Criou: [DATE] Criou…" at bounding box center [622, 240] width 604 height 68
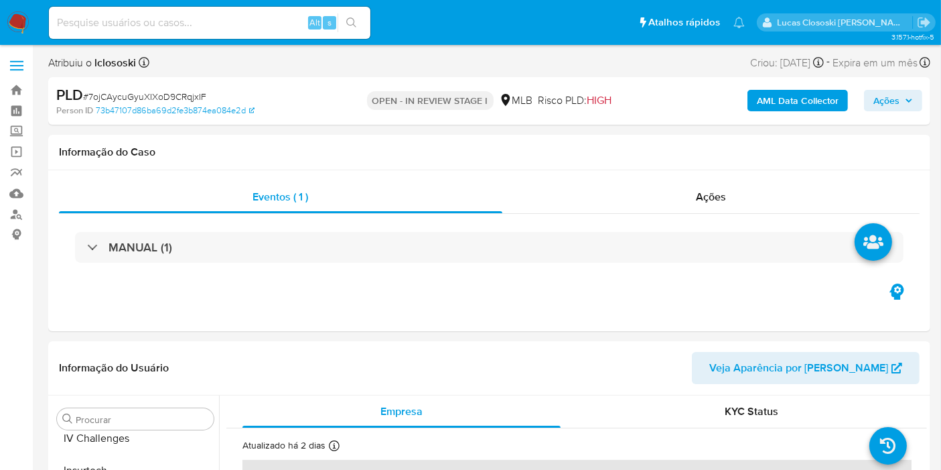
scroll to position [598, 0]
select select "10"
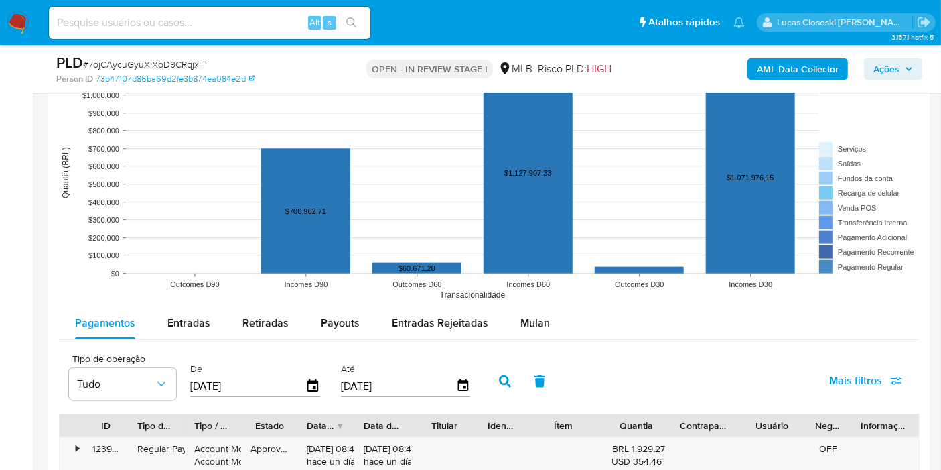
scroll to position [1414, 0]
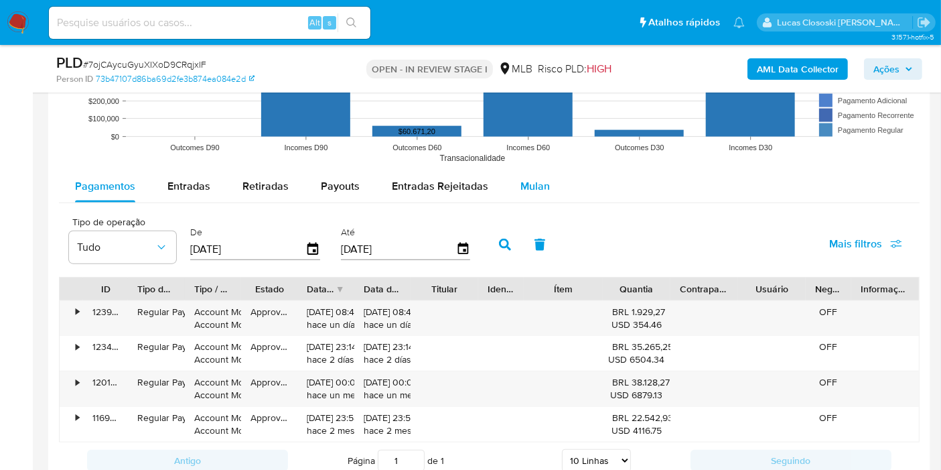
click at [527, 189] on span "Mulan" at bounding box center [535, 185] width 29 height 15
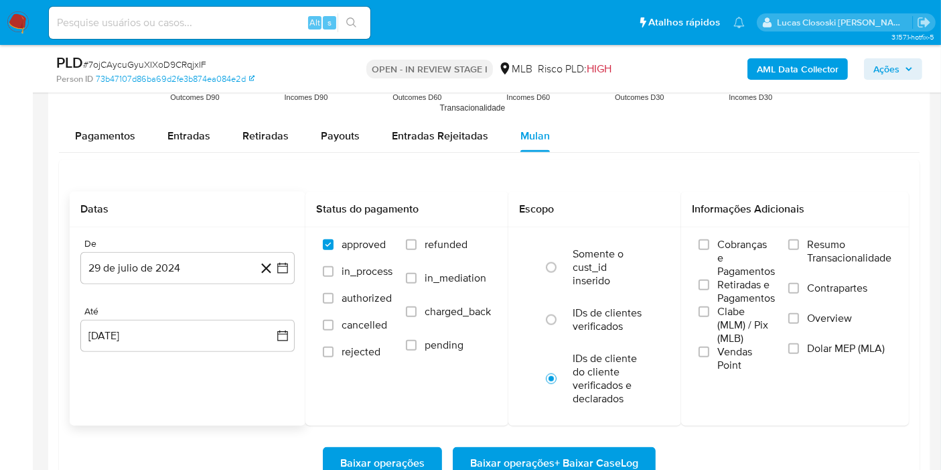
scroll to position [1489, 0]
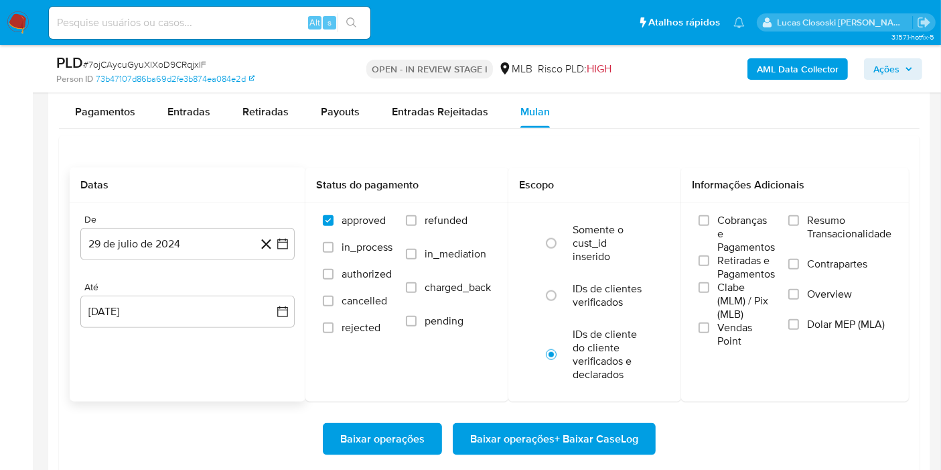
click at [297, 238] on div "De 29 de julio de 2024 29-07-2024 Até 29 de agosto de 2025 29-08-2025" at bounding box center [188, 281] width 236 height 157
click at [283, 248] on button "29 de julio de 2024" at bounding box center [187, 244] width 214 height 32
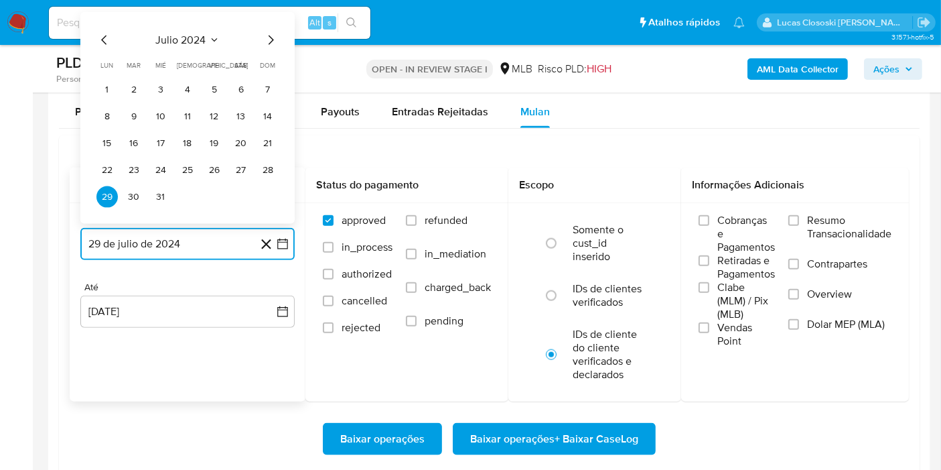
click at [163, 33] on span "julio 2024" at bounding box center [181, 39] width 50 height 13
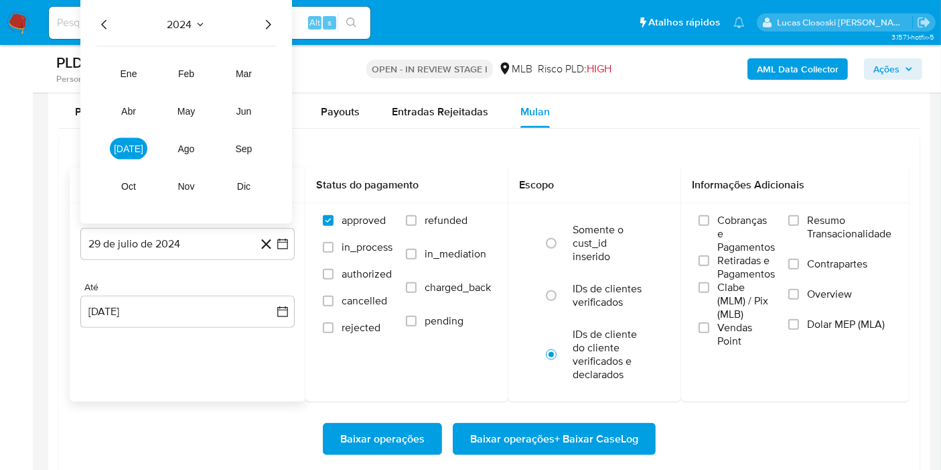
click at [265, 17] on icon "Año siguiente" at bounding box center [268, 25] width 16 height 16
click at [129, 148] on span "jul" at bounding box center [128, 148] width 29 height 11
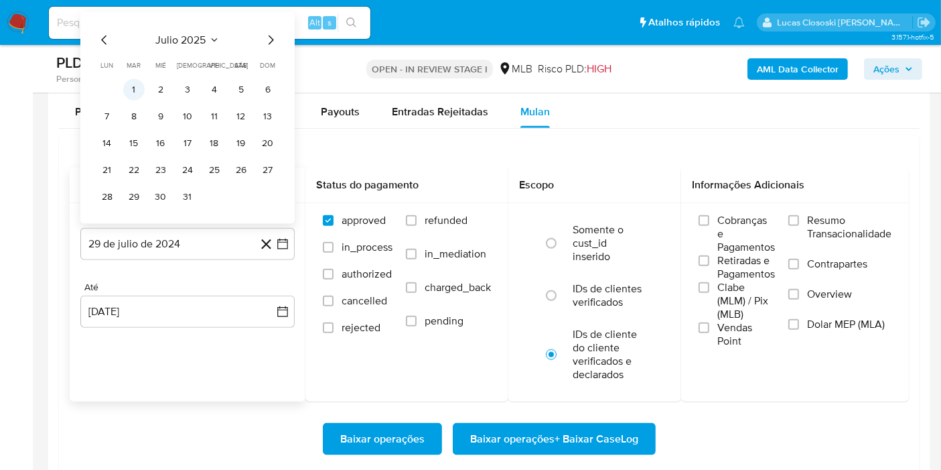
click at [133, 93] on button "1" at bounding box center [133, 89] width 21 height 21
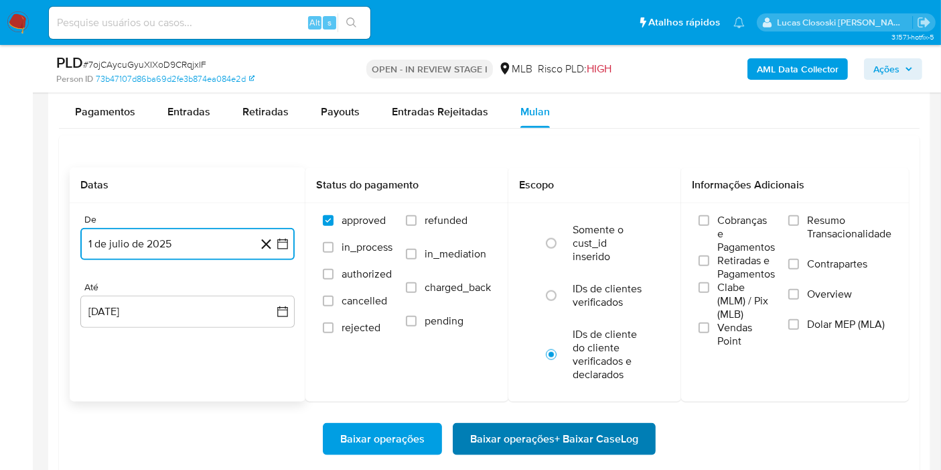
click at [558, 445] on span "Baixar operações + Baixar CaseLog" at bounding box center [554, 438] width 168 height 29
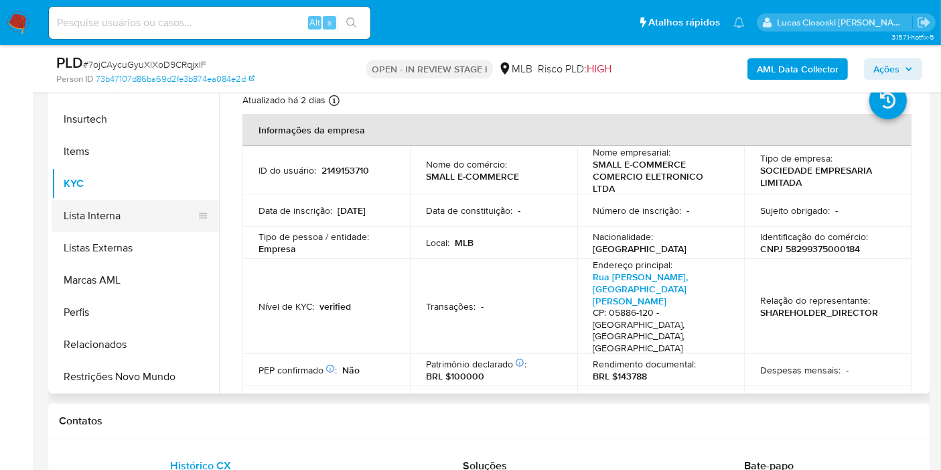
scroll to position [375, 0]
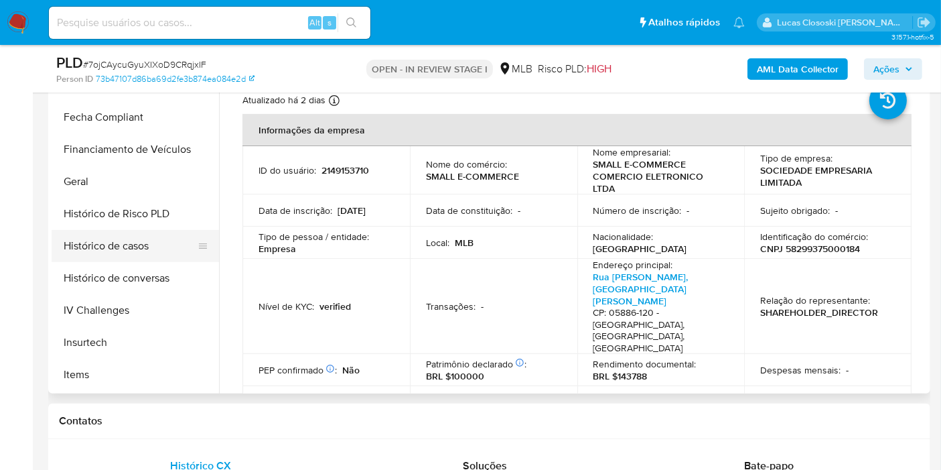
click at [119, 245] on button "Histórico de casos" at bounding box center [130, 246] width 157 height 32
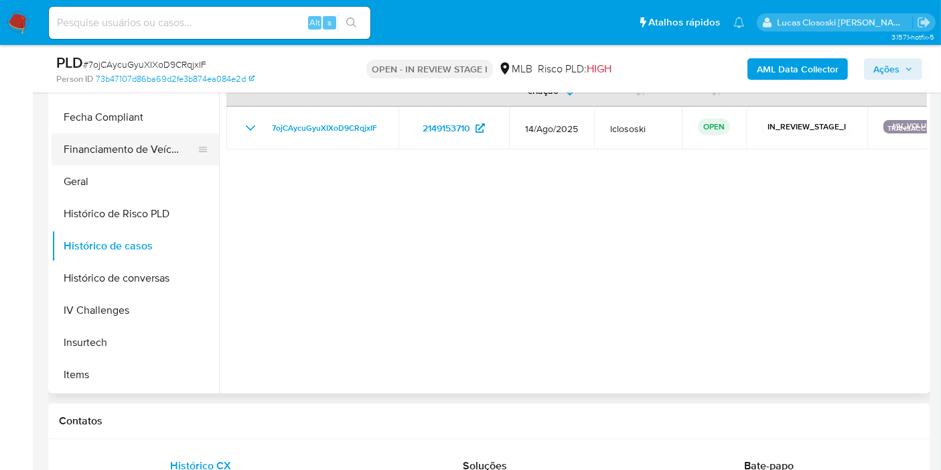
scroll to position [300, 0]
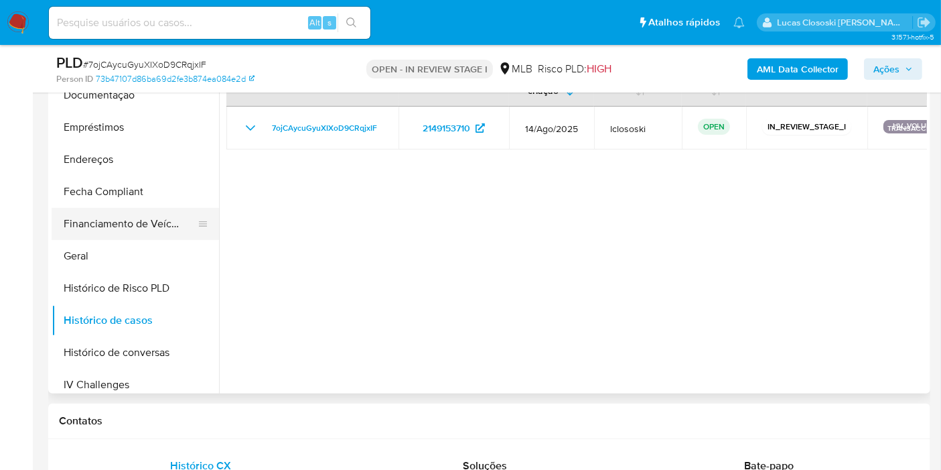
click at [86, 234] on button "Financiamento de Veículos" at bounding box center [130, 224] width 157 height 32
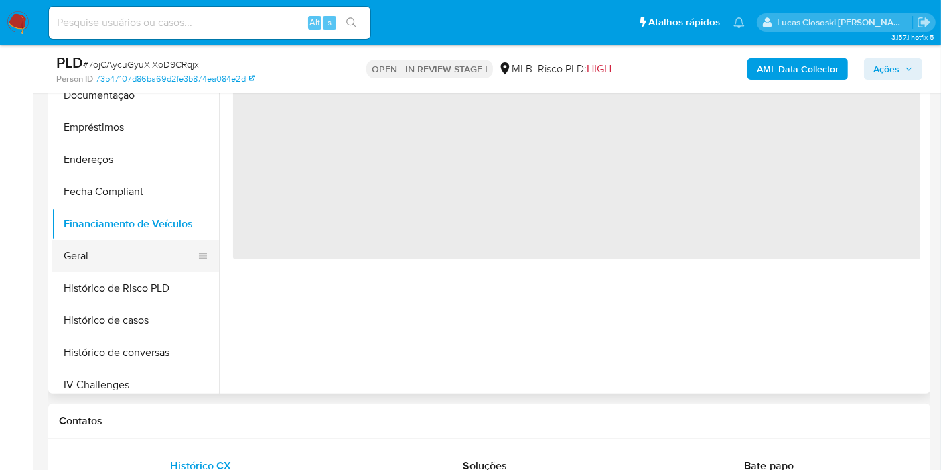
click at [90, 245] on button "Geral" at bounding box center [130, 256] width 157 height 32
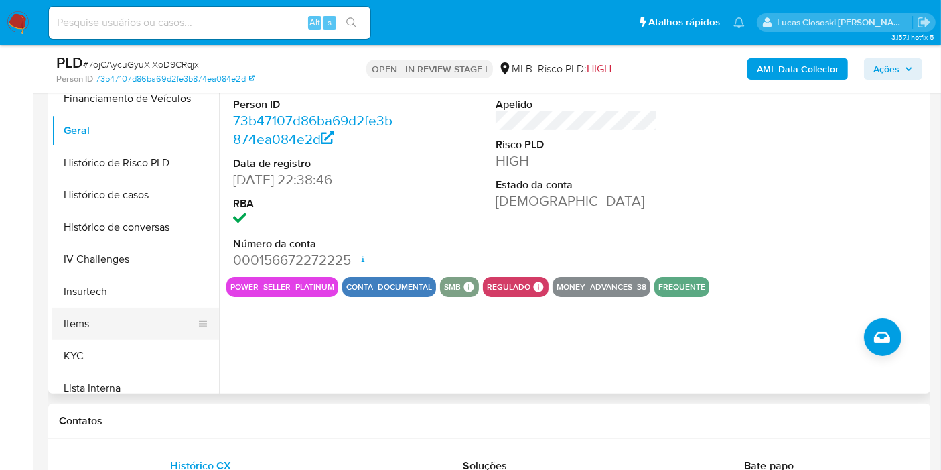
scroll to position [449, 0]
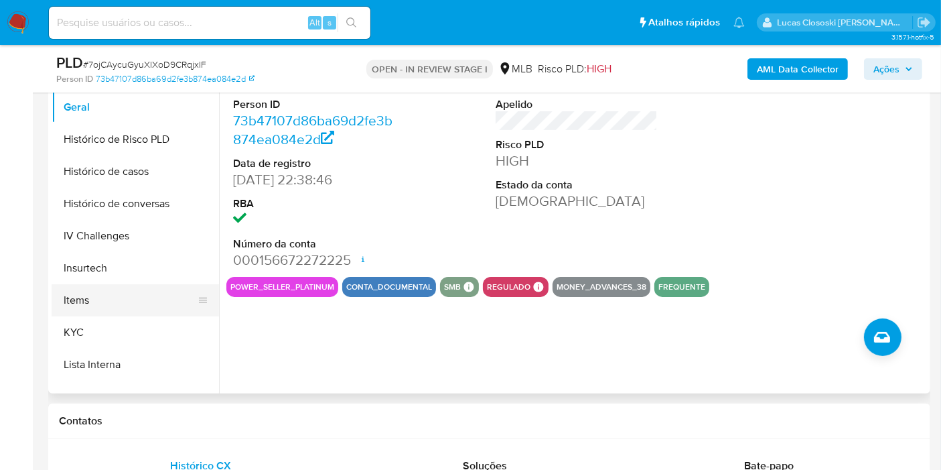
click at [100, 314] on button "Items" at bounding box center [130, 300] width 157 height 32
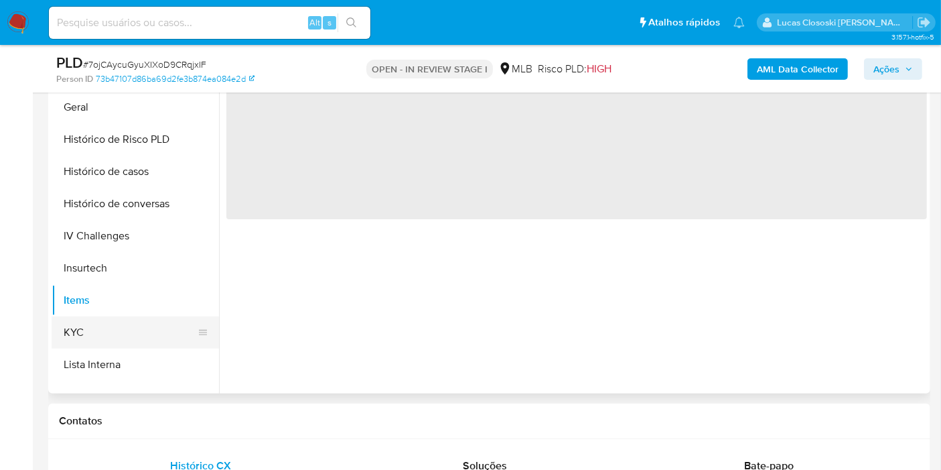
click at [100, 321] on button "KYC" at bounding box center [130, 332] width 157 height 32
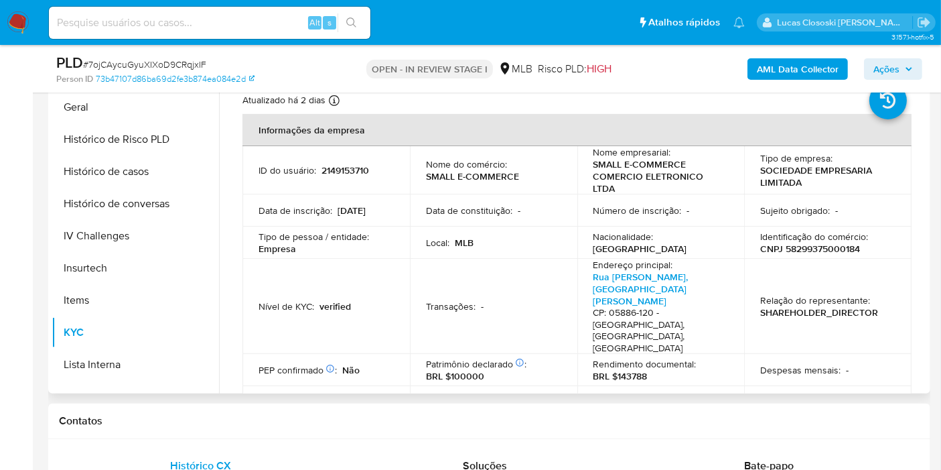
click at [786, 259] on td "Relação do representante : SHAREHOLDER_DIRECTOR" at bounding box center [827, 306] width 167 height 95
click at [794, 245] on p "CNPJ 58299375000184" at bounding box center [810, 249] width 100 height 12
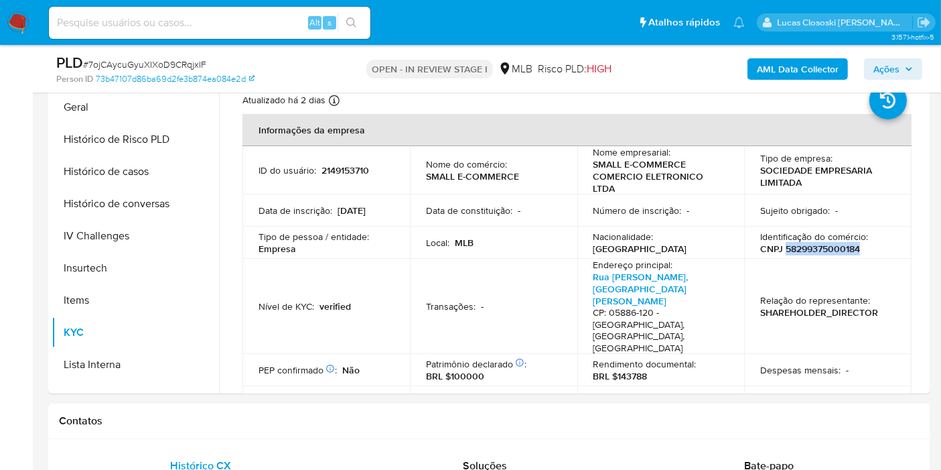
copy p "58299375000184"
click at [752, 72] on button "AML Data Collector" at bounding box center [798, 68] width 100 height 21
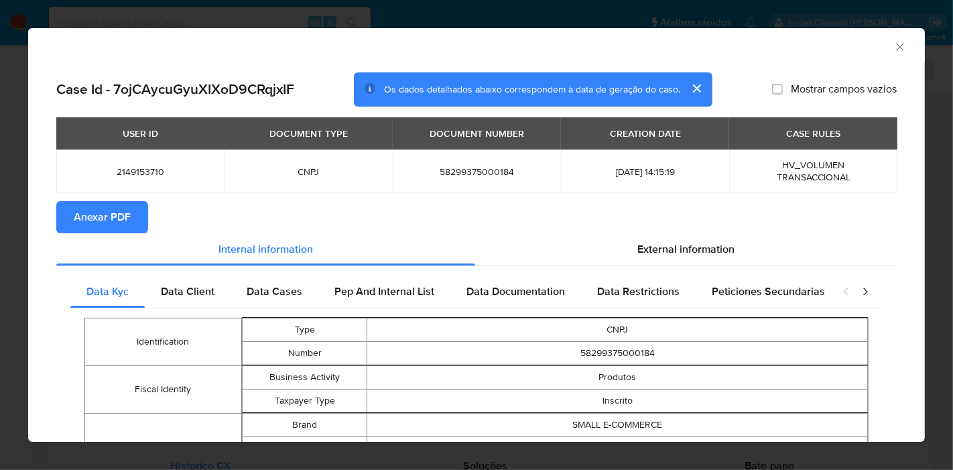
click at [139, 206] on button "Anexar PDF" at bounding box center [102, 217] width 92 height 32
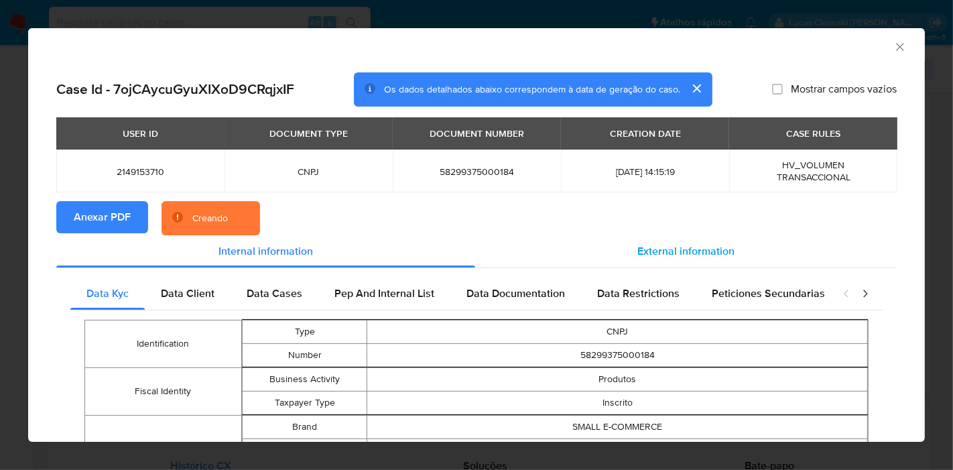
click at [693, 260] on div "External information" at bounding box center [685, 251] width 421 height 32
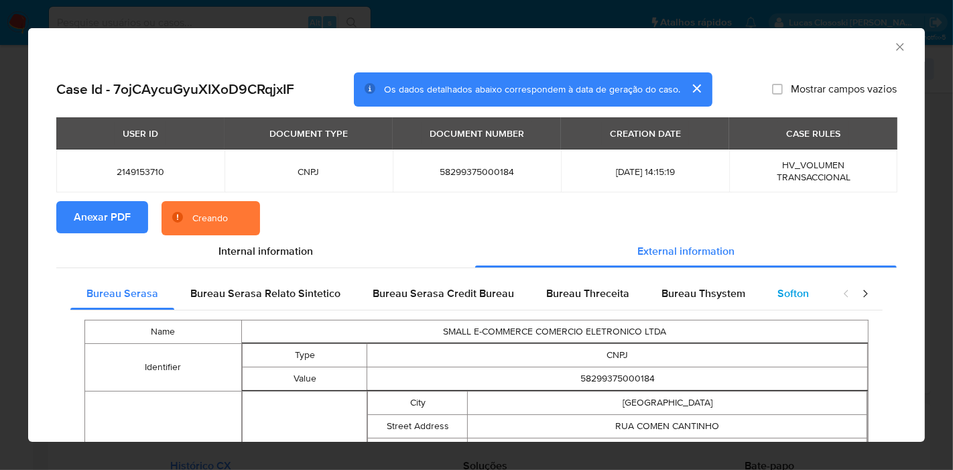
click at [792, 284] on div "Softon" at bounding box center [793, 293] width 64 height 32
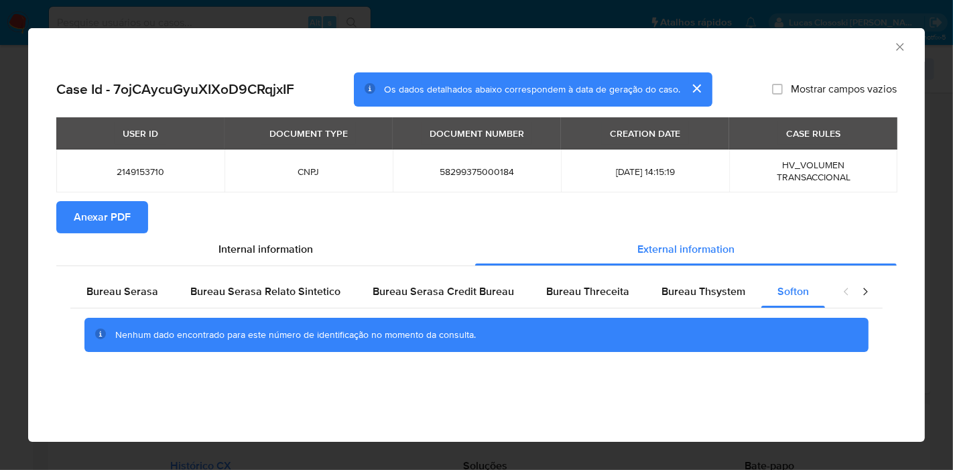
click at [896, 48] on icon "Fechar a janela" at bounding box center [899, 46] width 13 height 13
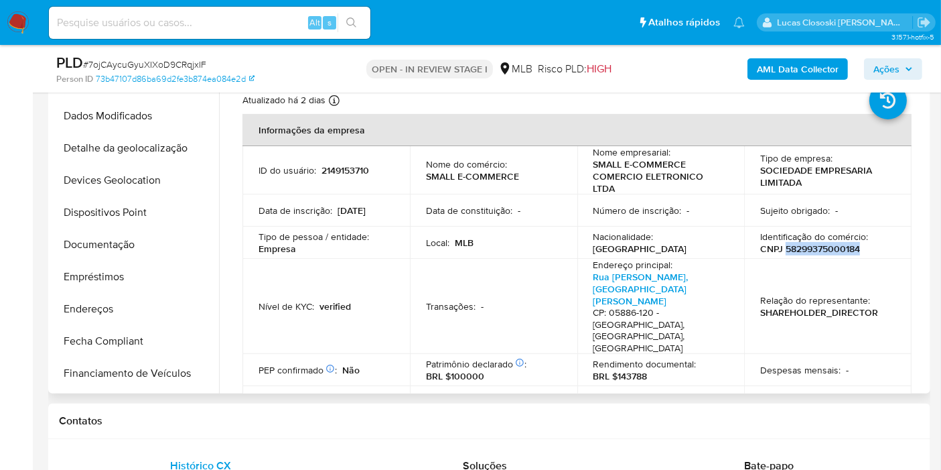
scroll to position [0, 0]
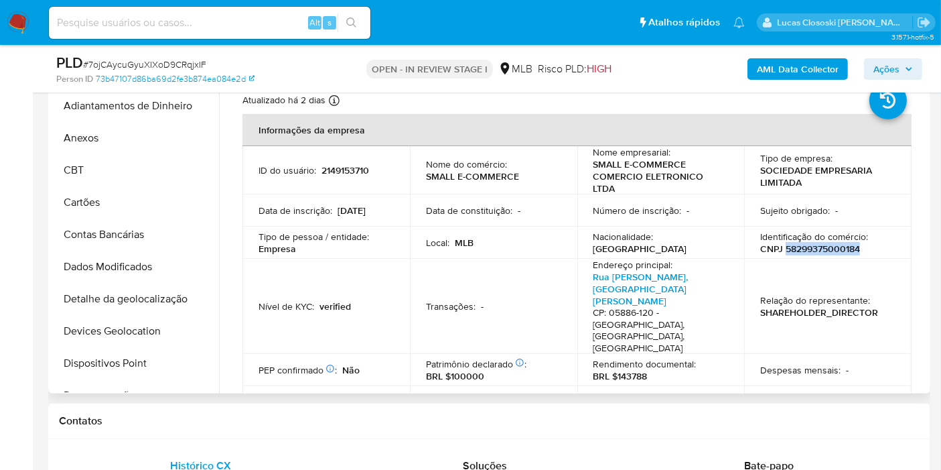
drag, startPoint x: 135, startPoint y: 319, endPoint x: 710, endPoint y: 222, distance: 583.6
click at [134, 320] on button "Devices Geolocation" at bounding box center [135, 331] width 167 height 32
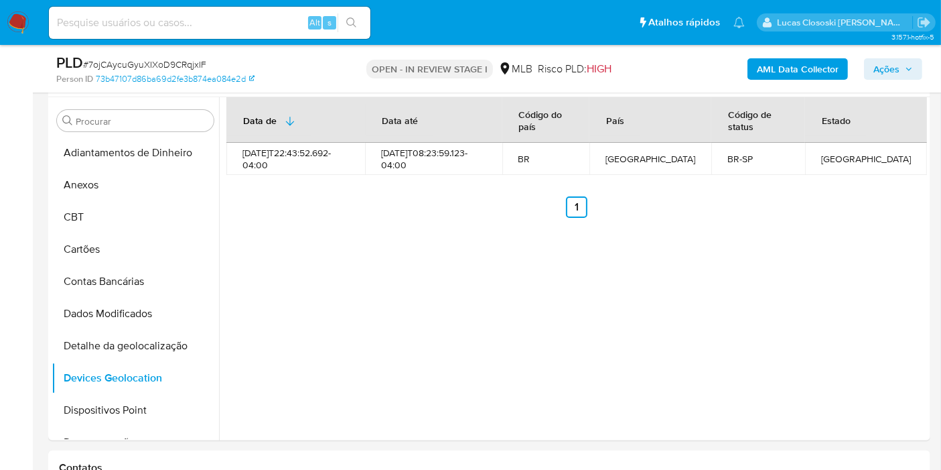
scroll to position [248, 0]
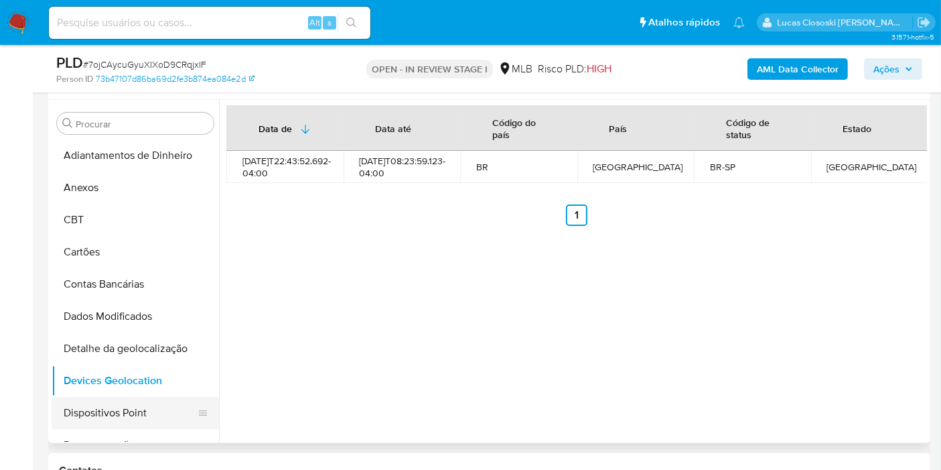
click at [98, 414] on button "Dispositivos Point" at bounding box center [130, 413] width 157 height 32
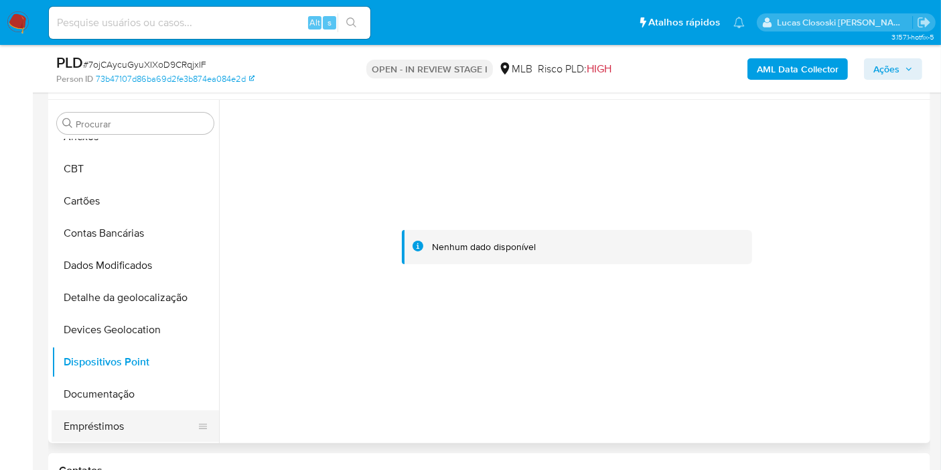
scroll to position [74, 0]
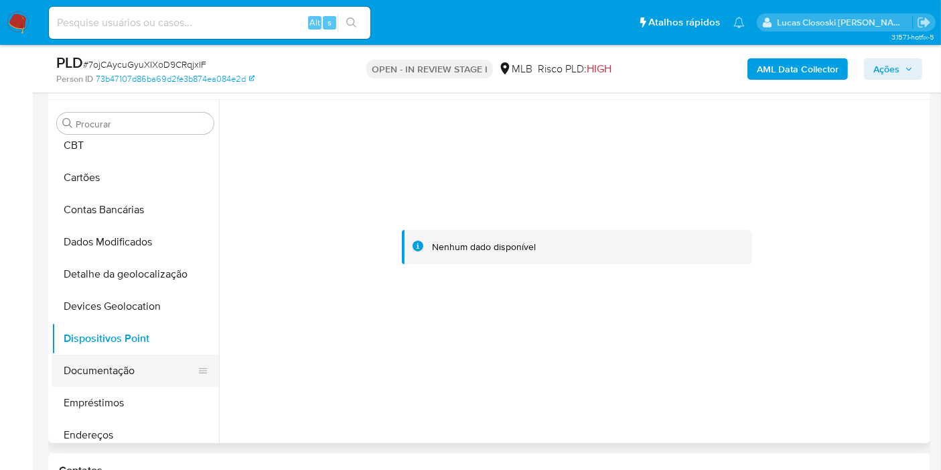
click at [127, 373] on button "Documentação" at bounding box center [130, 370] width 157 height 32
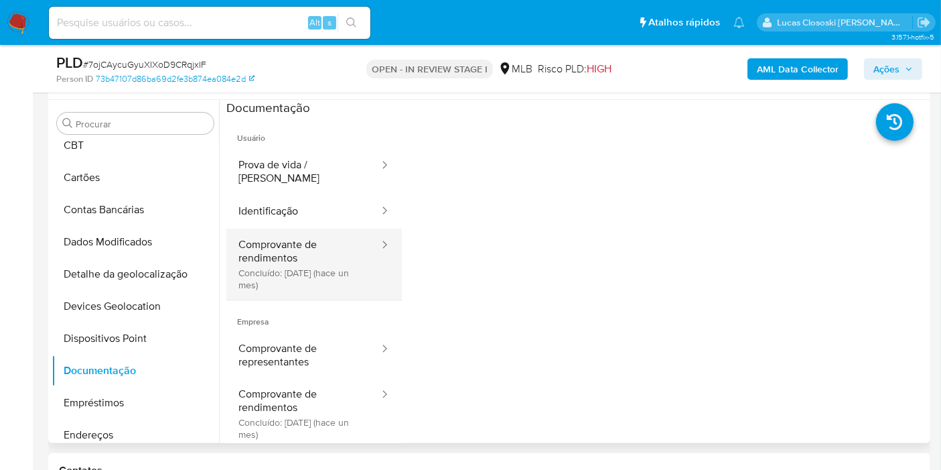
click at [259, 259] on button "Comprovante de rendimentos Concluído: 23/07/2025 (hace un mes)" at bounding box center [303, 263] width 154 height 71
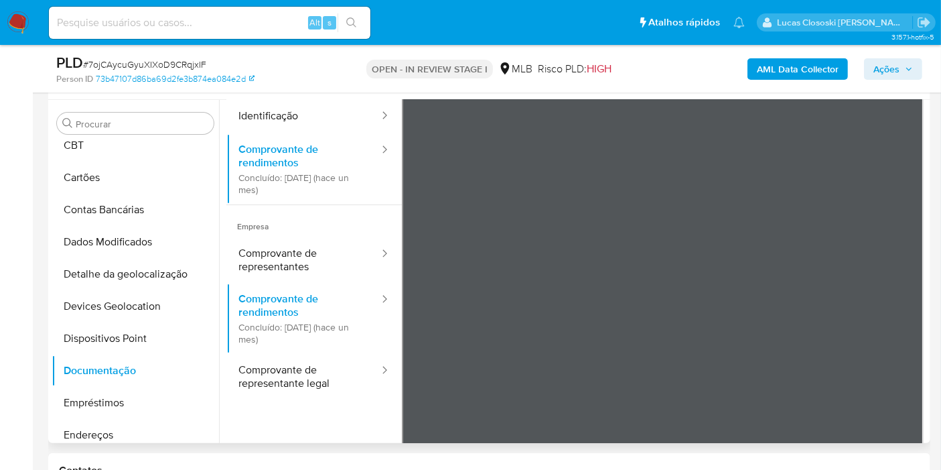
scroll to position [96, 0]
click at [107, 395] on button "Empréstimos" at bounding box center [130, 403] width 157 height 32
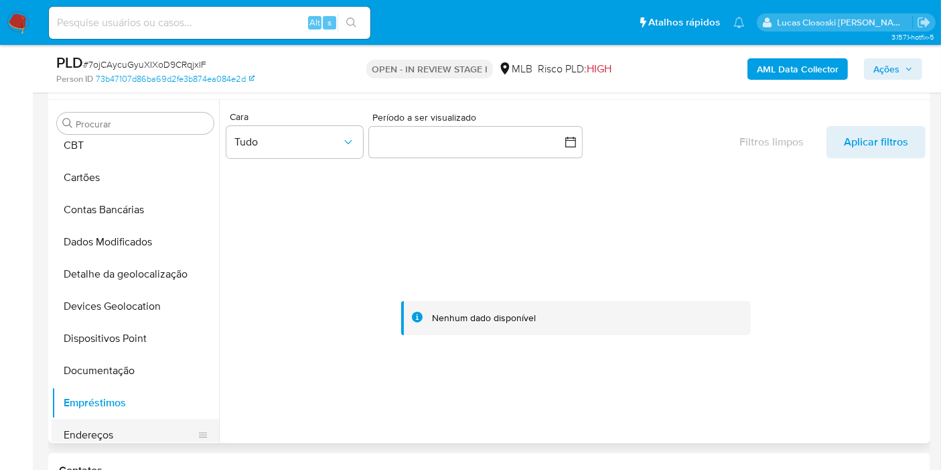
click at [109, 423] on button "Endereços" at bounding box center [130, 435] width 157 height 32
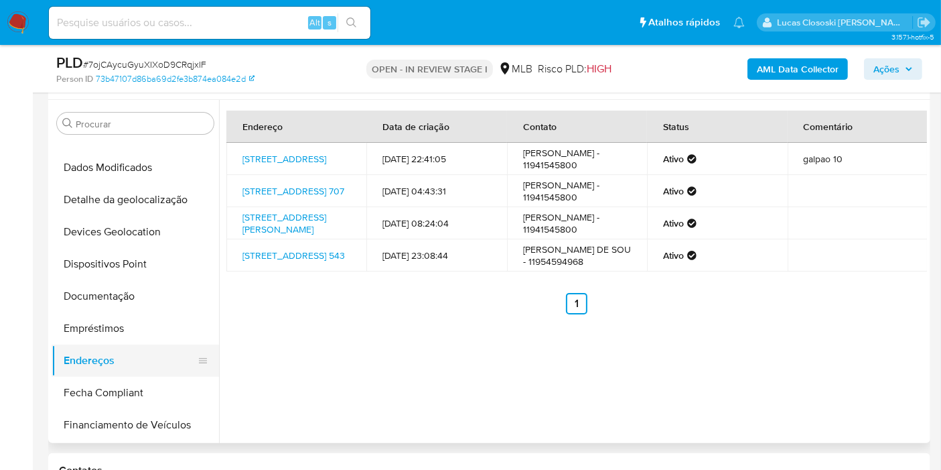
scroll to position [223, 0]
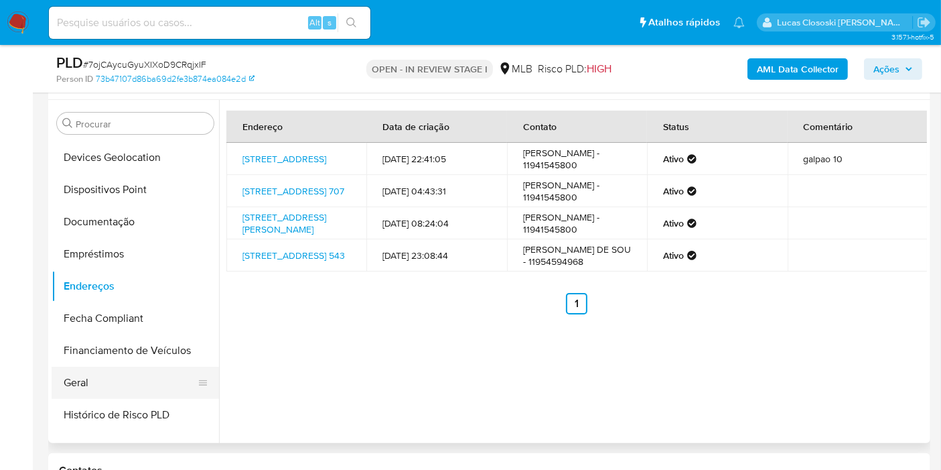
click at [98, 372] on button "Geral" at bounding box center [130, 382] width 157 height 32
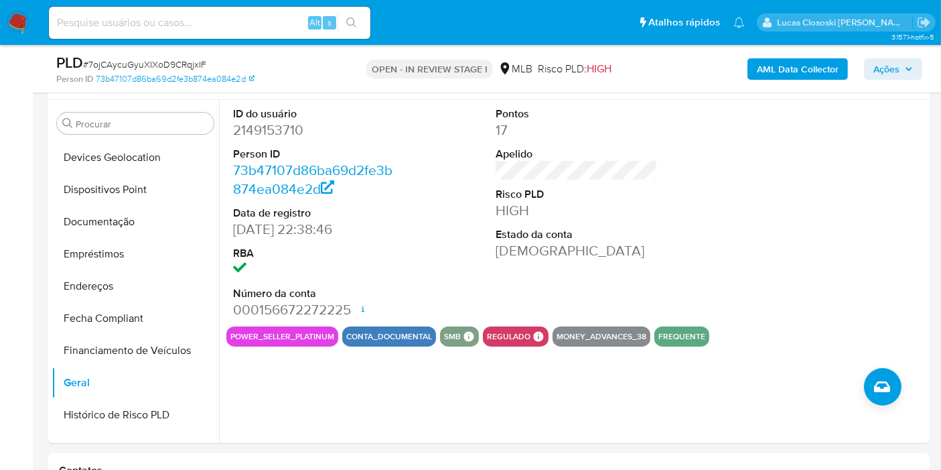
scroll to position [222, 0]
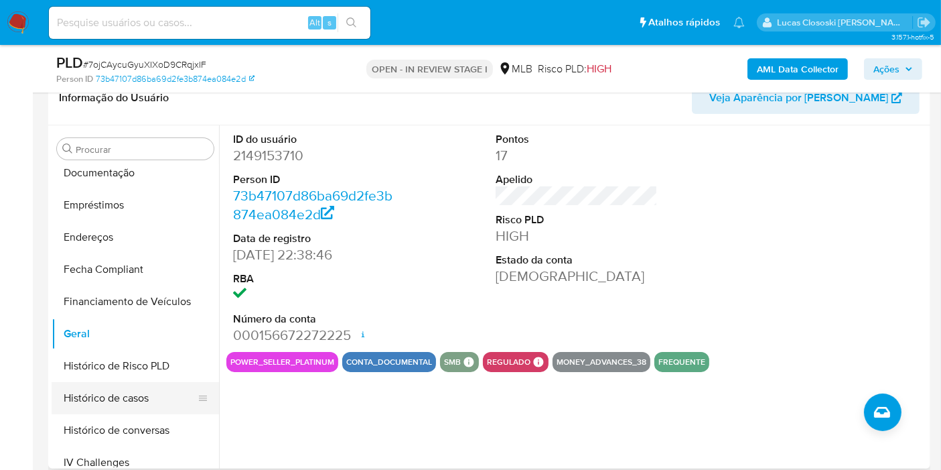
click at [137, 393] on button "Histórico de casos" at bounding box center [130, 398] width 157 height 32
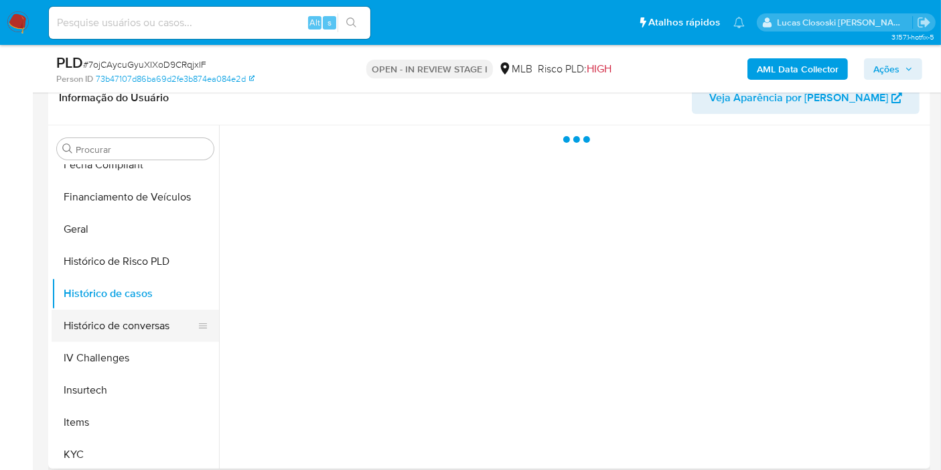
scroll to position [446, 0]
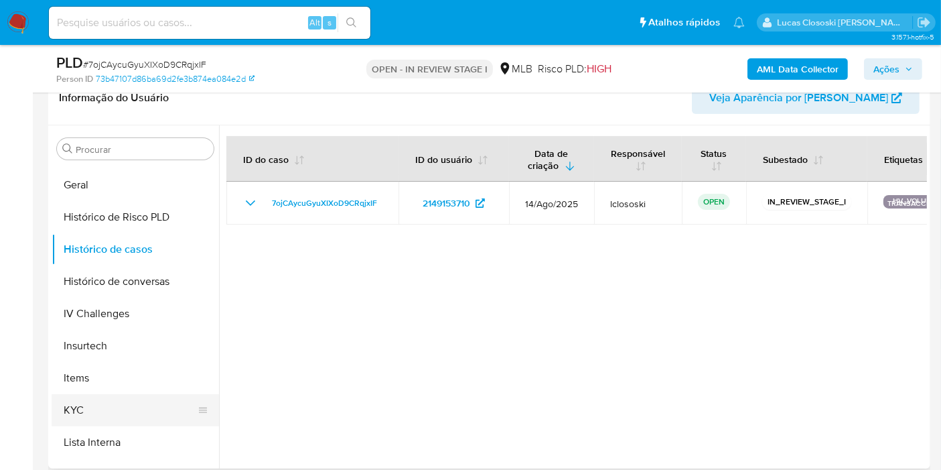
click at [88, 399] on button "KYC" at bounding box center [130, 410] width 157 height 32
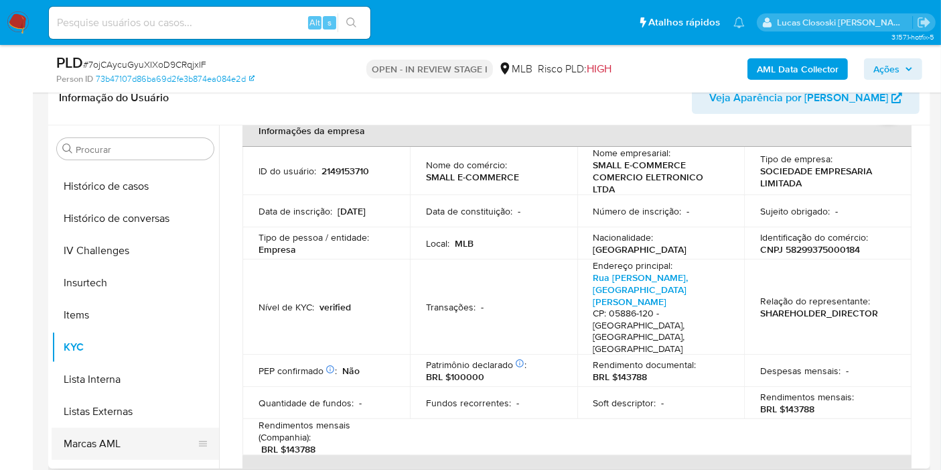
scroll to position [595, 0]
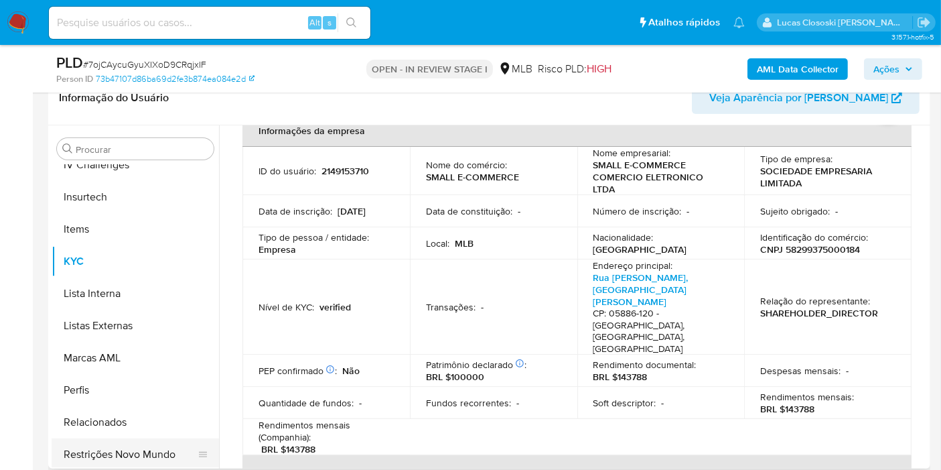
click at [150, 438] on button "Restrições Novo Mundo" at bounding box center [130, 454] width 157 height 32
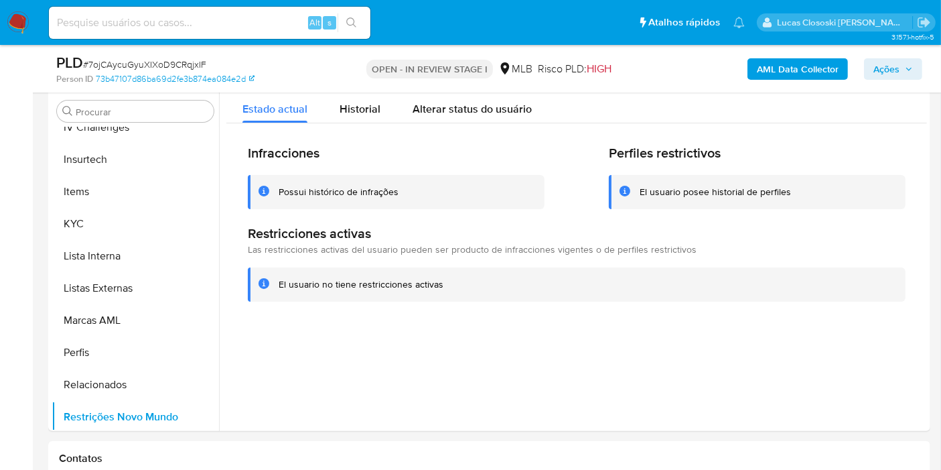
scroll to position [230, 0]
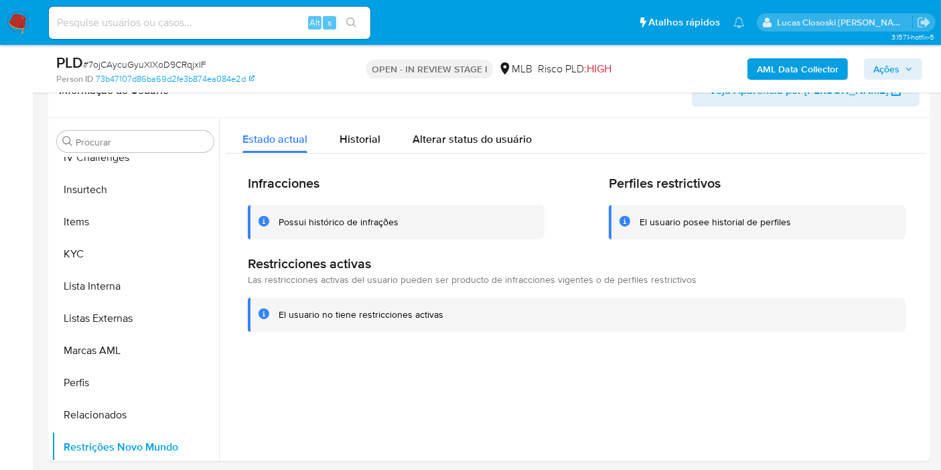
click at [277, 66] on div "PLD # 7ojCAycuGyuXIXoD9CRqjxIF" at bounding box center [198, 63] width 284 height 20
click at [157, 251] on button "KYC" at bounding box center [130, 254] width 157 height 32
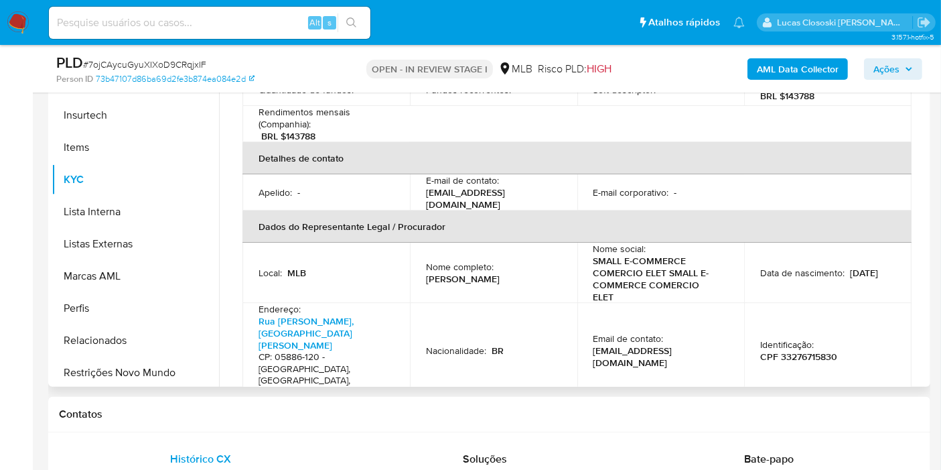
scroll to position [328, 0]
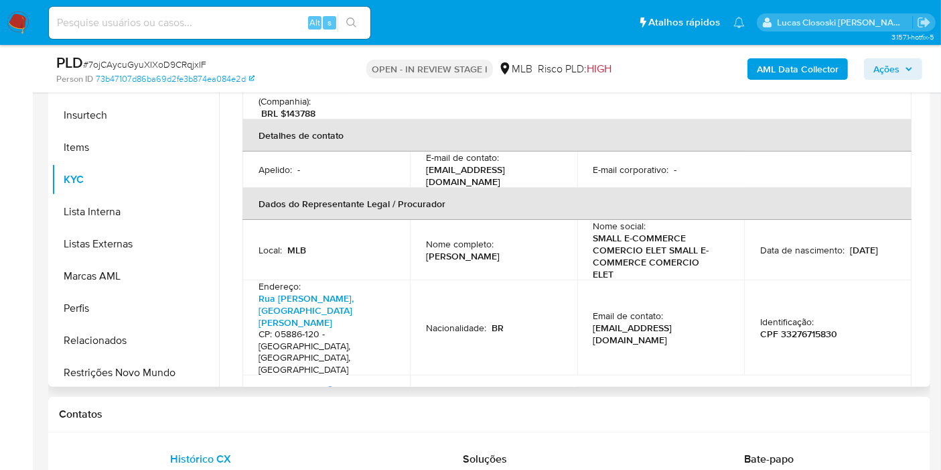
click at [793, 328] on p "CPF 33276715830" at bounding box center [798, 334] width 77 height 12
click at [792, 328] on p "CPF 33276715830" at bounding box center [798, 334] width 77 height 12
copy p "33276715830"
click at [773, 280] on td "Identificação : CPF 33276715830" at bounding box center [827, 327] width 167 height 95
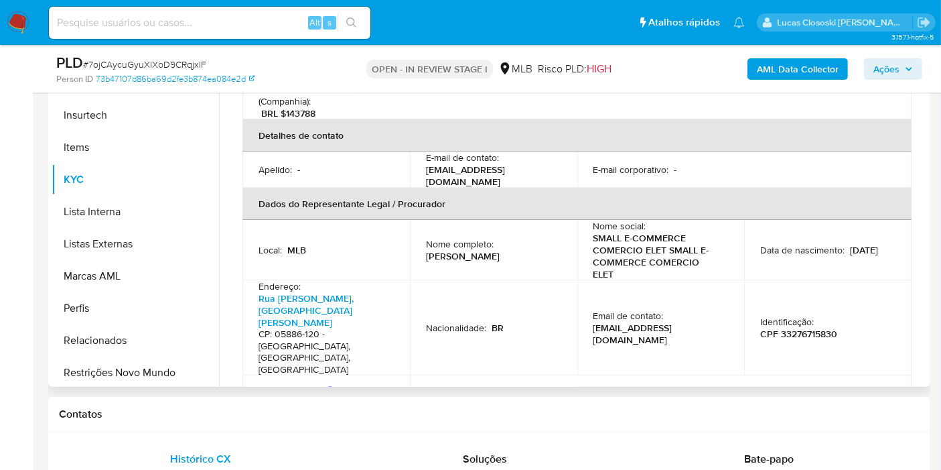
scroll to position [105, 0]
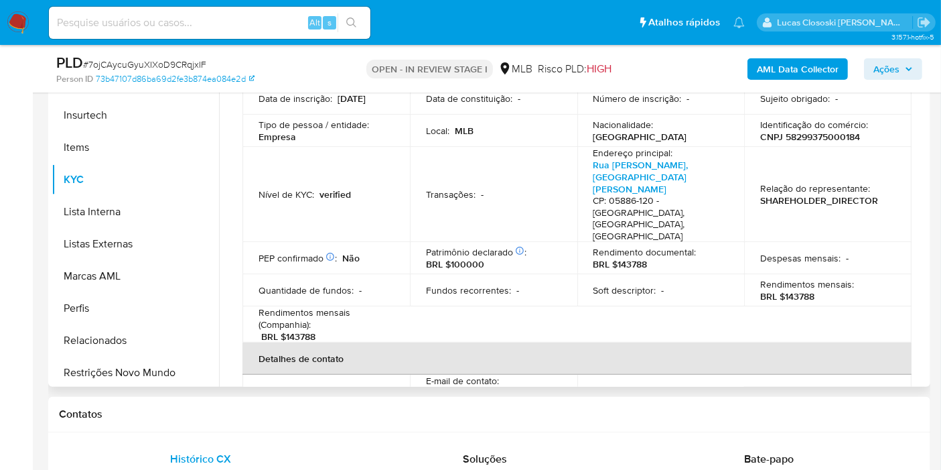
click at [804, 136] on p "CNPJ 58299375000184" at bounding box center [810, 137] width 100 height 12
copy p "58299375000184"
click at [854, 306] on table "Informações da empresa ID do usuário : 2149153710 Nome do comércio : SMALL E-CO…" at bounding box center [577, 316] width 669 height 628
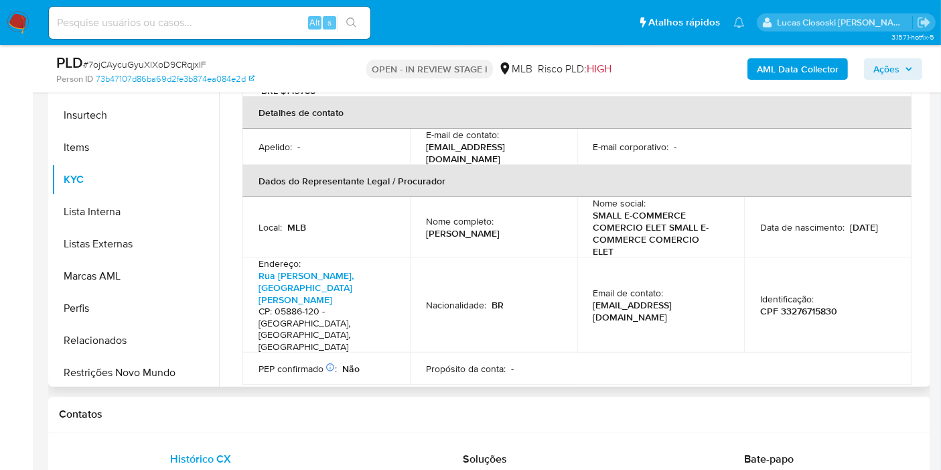
scroll to position [328, 0]
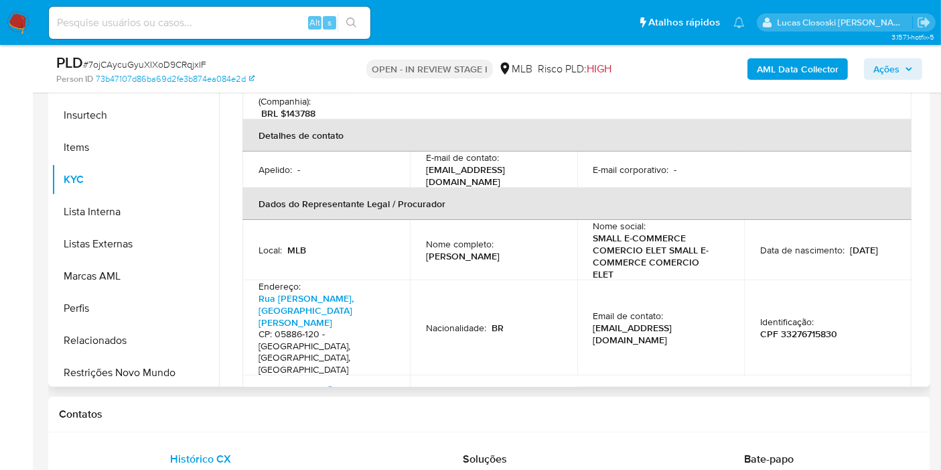
click at [804, 328] on p "CPF 33276715830" at bounding box center [798, 334] width 77 height 12
copy p "33276715830"
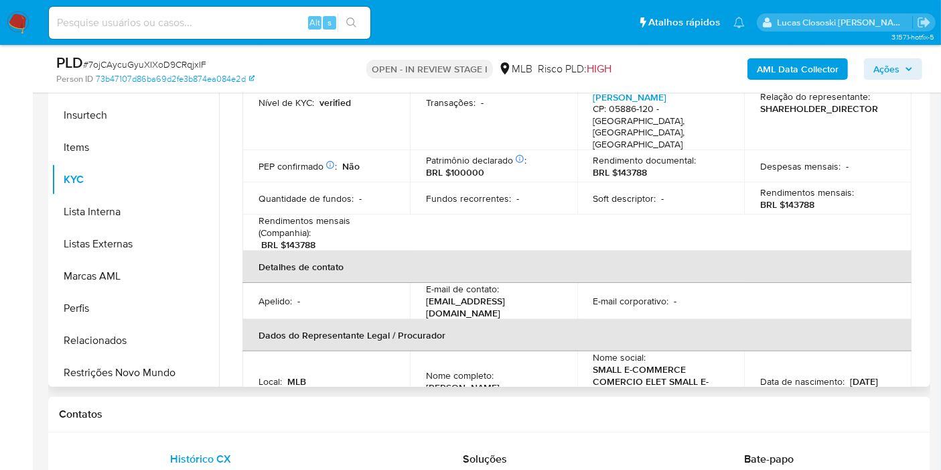
scroll to position [105, 0]
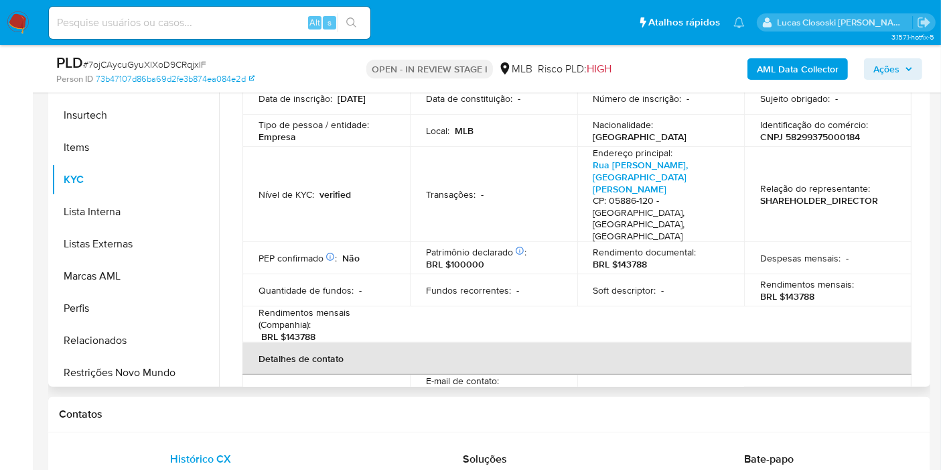
click at [794, 135] on p "CNPJ 58299375000184" at bounding box center [810, 137] width 100 height 12
copy p "58299375000184"
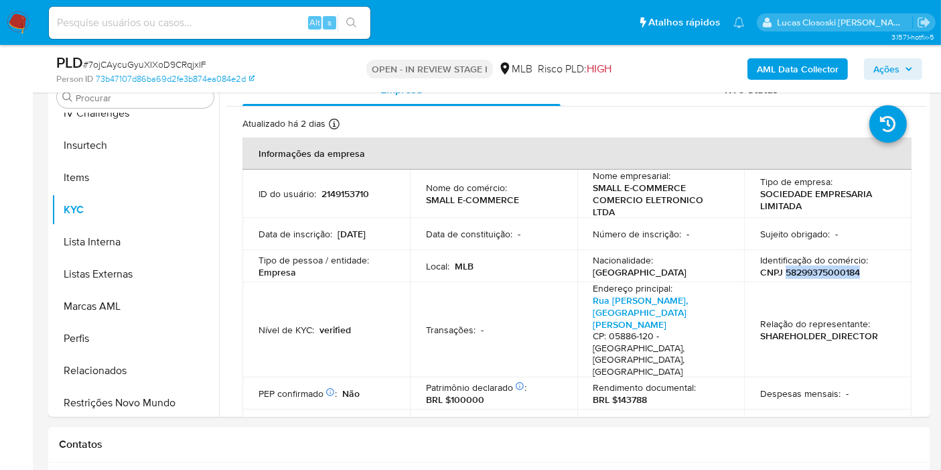
scroll to position [297, 0]
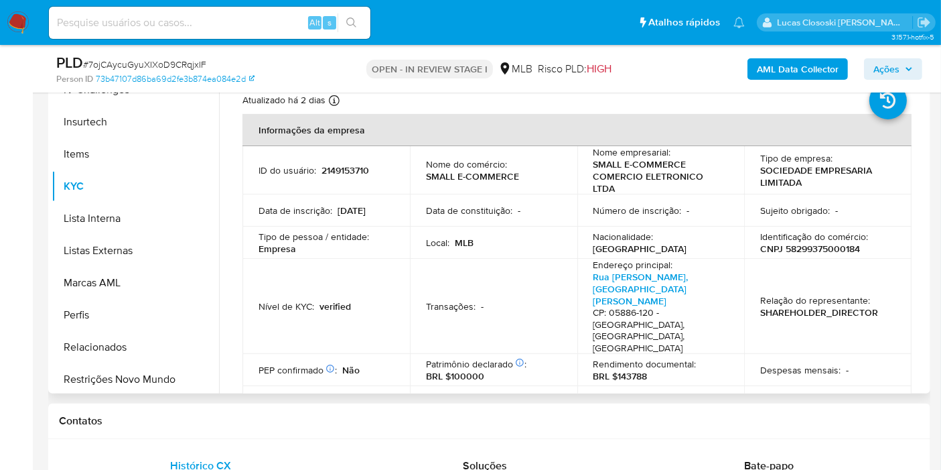
click at [866, 364] on div "Despesas mensais : -" at bounding box center [827, 370] width 135 height 12
click at [511, 253] on td "Local : MLB" at bounding box center [493, 242] width 167 height 32
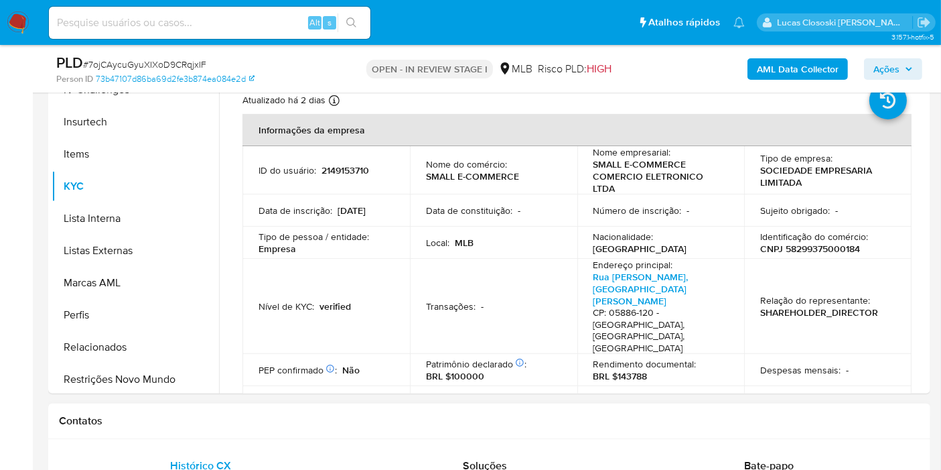
click at [805, 422] on h1 "Contatos" at bounding box center [489, 420] width 861 height 13
click at [152, 58] on span "# 7ojCAycuGyuXIXoD9CRqjxIF" at bounding box center [144, 64] width 123 height 13
copy span "7ojCAycuGyuXIXoD9CRqjxIF"
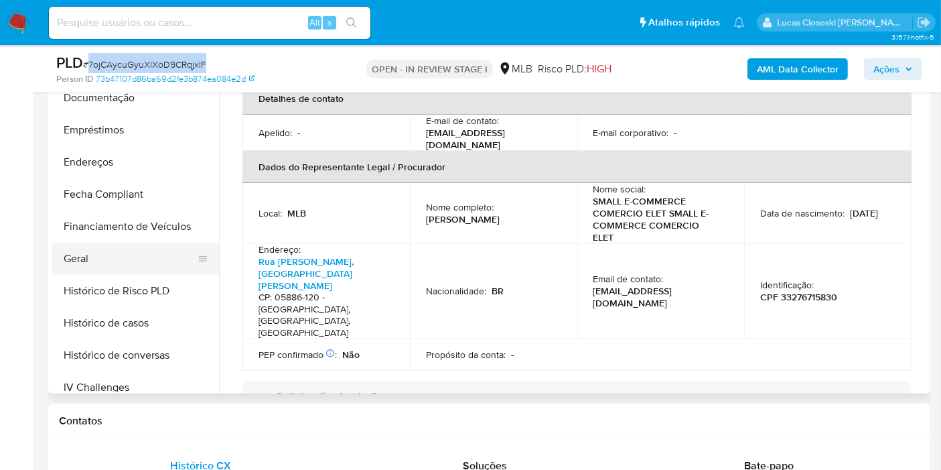
click at [101, 254] on button "Geral" at bounding box center [130, 259] width 157 height 32
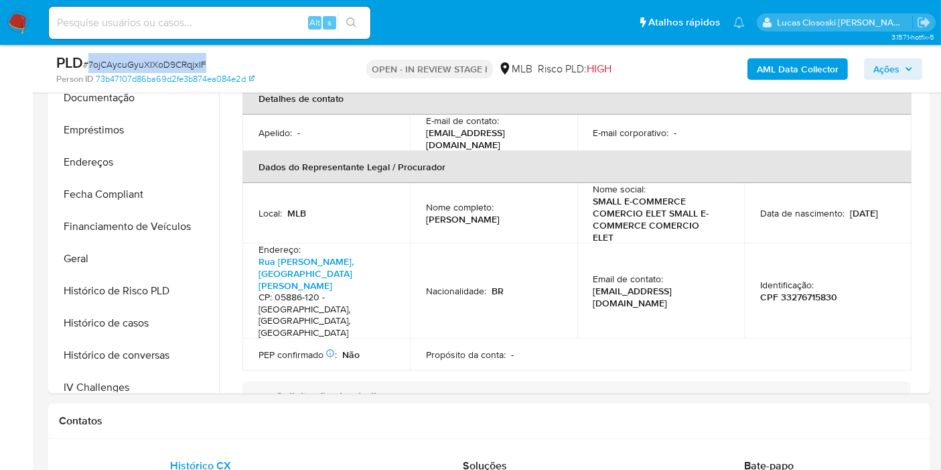
scroll to position [0, 0]
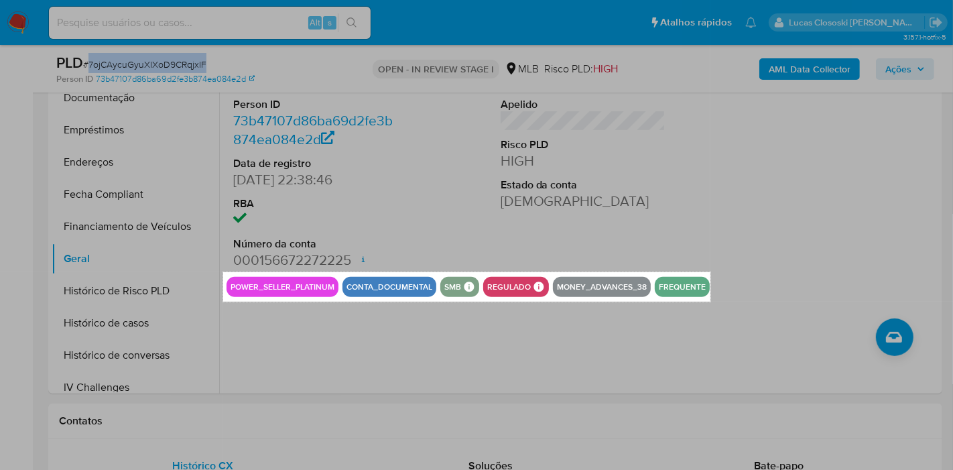
drag, startPoint x: 224, startPoint y: 271, endPoint x: 710, endPoint y: 301, distance: 487.3
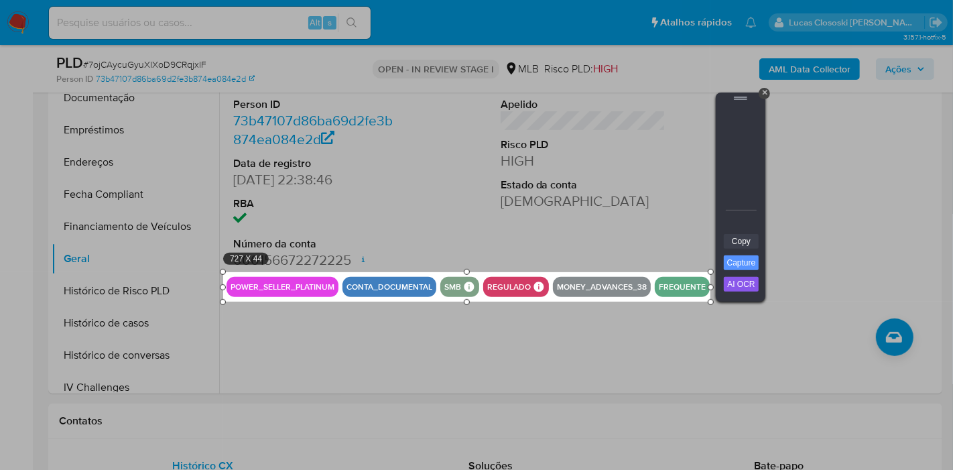
click at [734, 236] on link "Copy" at bounding box center [741, 241] width 35 height 15
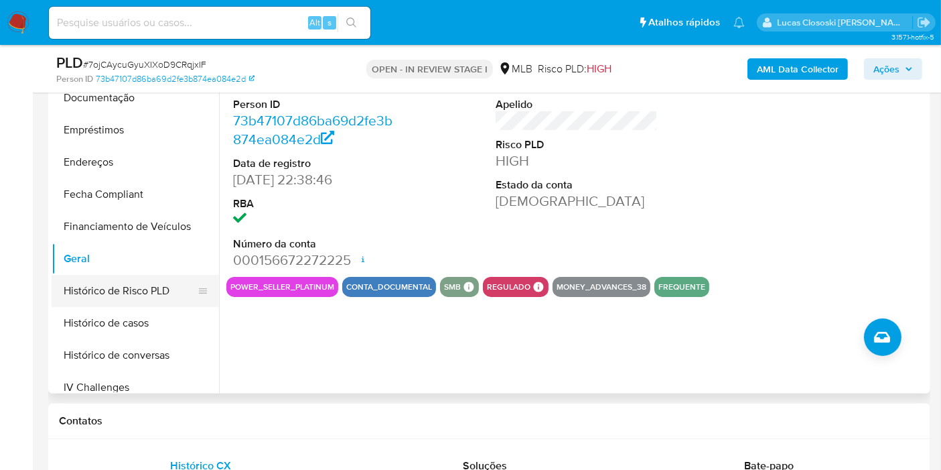
scroll to position [595, 0]
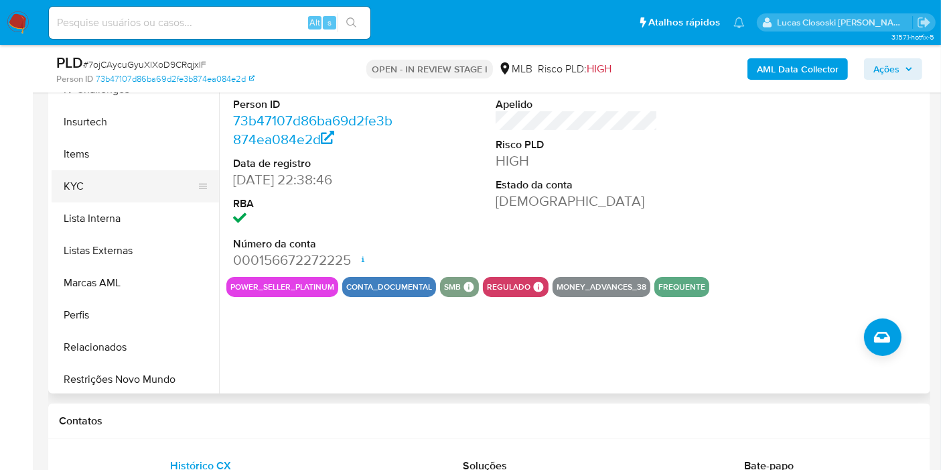
click at [82, 174] on button "KYC" at bounding box center [130, 186] width 157 height 32
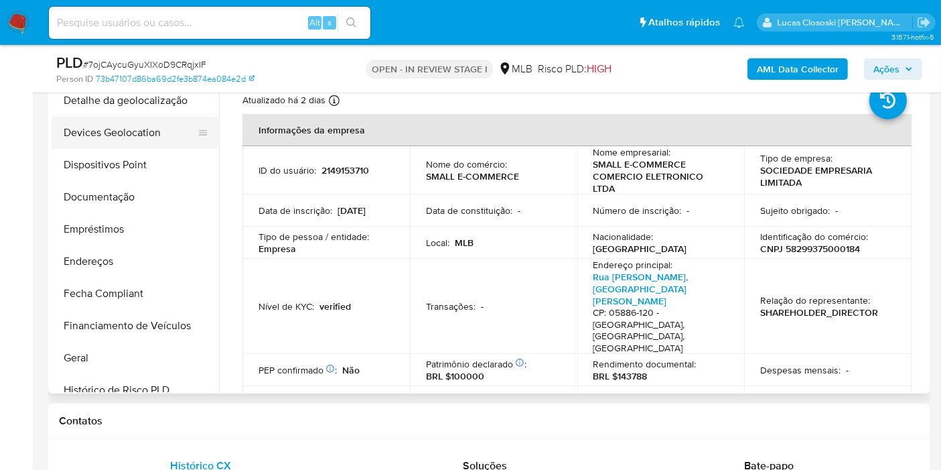
scroll to position [149, 0]
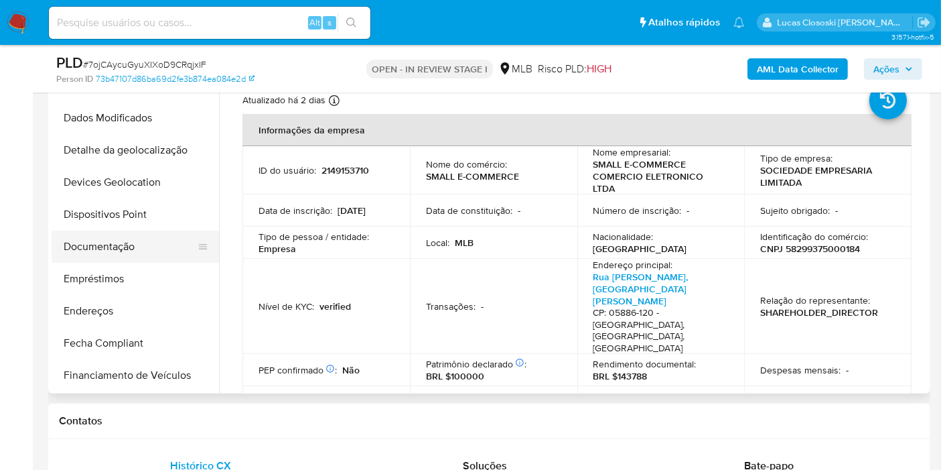
click at [103, 245] on button "Documentação" at bounding box center [130, 246] width 157 height 32
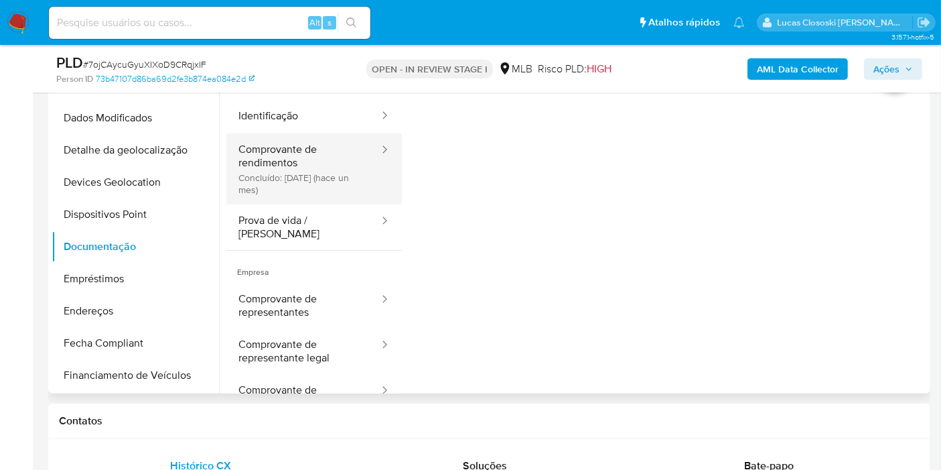
click at [296, 175] on button "Comprovante de rendimentos Concluído: 23/07/2025 (hace un mes)" at bounding box center [303, 168] width 154 height 71
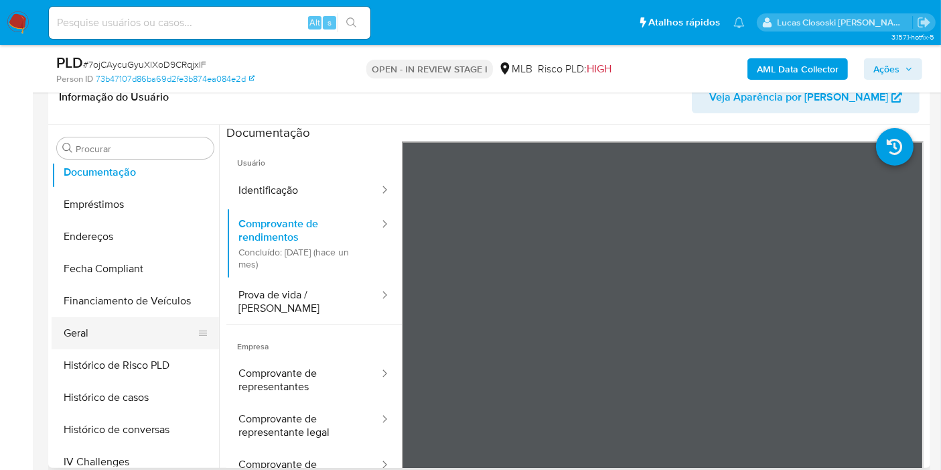
scroll to position [595, 0]
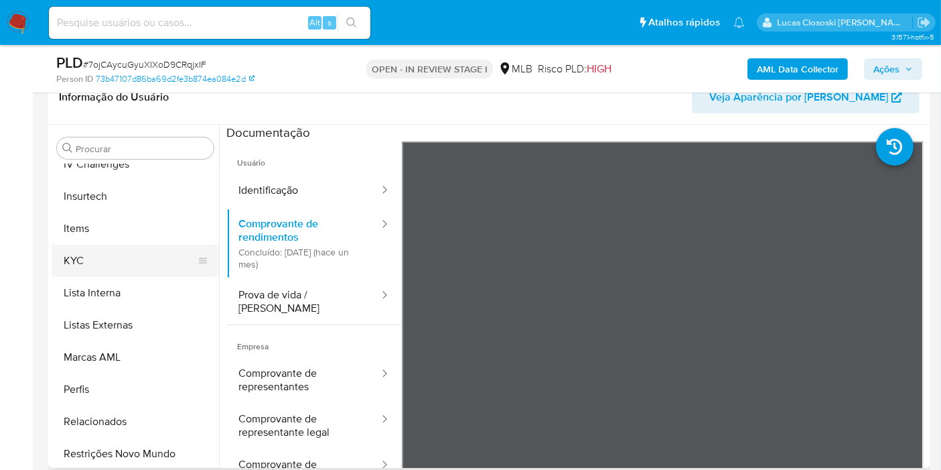
click at [92, 272] on button "KYC" at bounding box center [130, 261] width 157 height 32
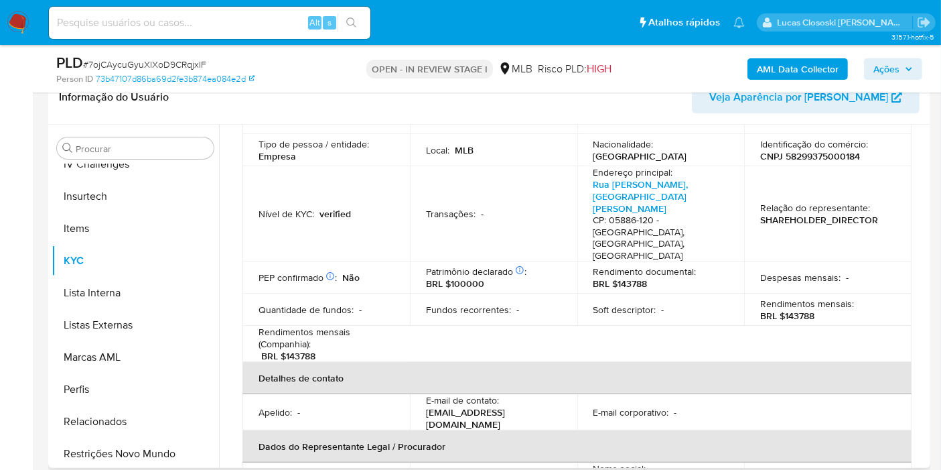
scroll to position [446, 0]
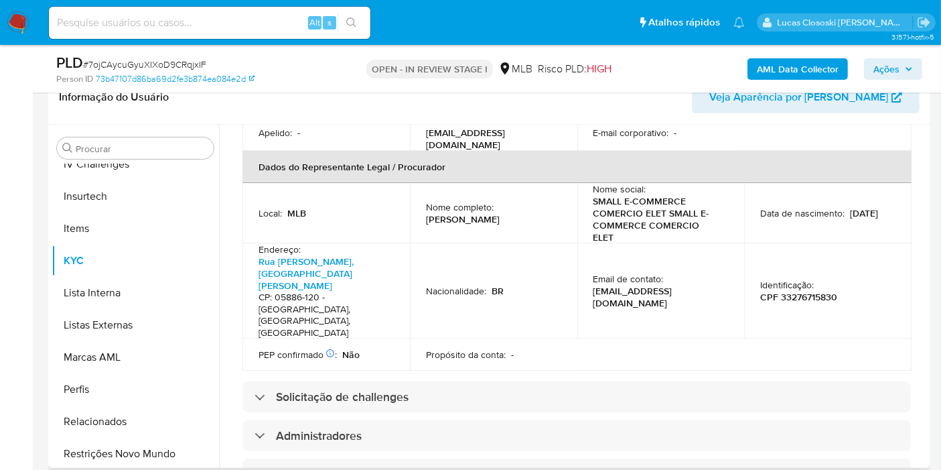
drag, startPoint x: 423, startPoint y: 176, endPoint x: 542, endPoint y: 173, distance: 118.6
click at [542, 183] on td "Nome completo : Walter Figueiredo de Souza" at bounding box center [493, 213] width 167 height 60
copy p "Walter Figueiredo de Souza"
click at [792, 291] on p "CPF 33276715830" at bounding box center [798, 297] width 77 height 12
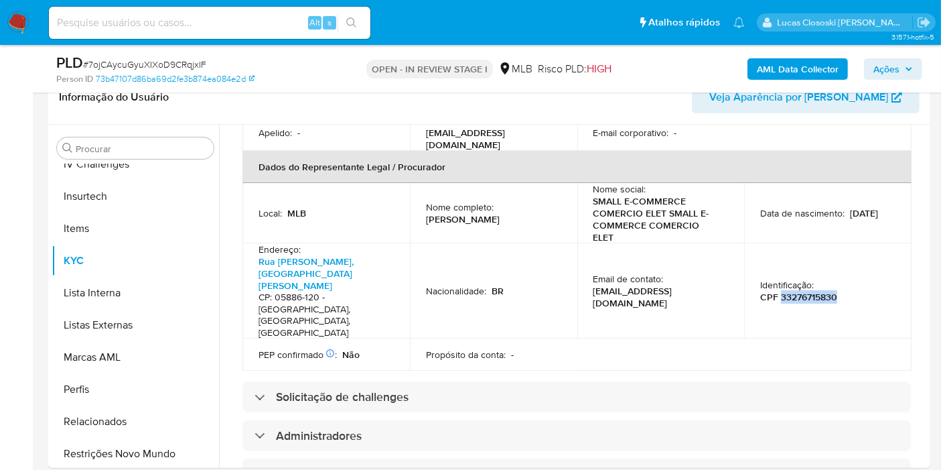
copy p "33276715830"
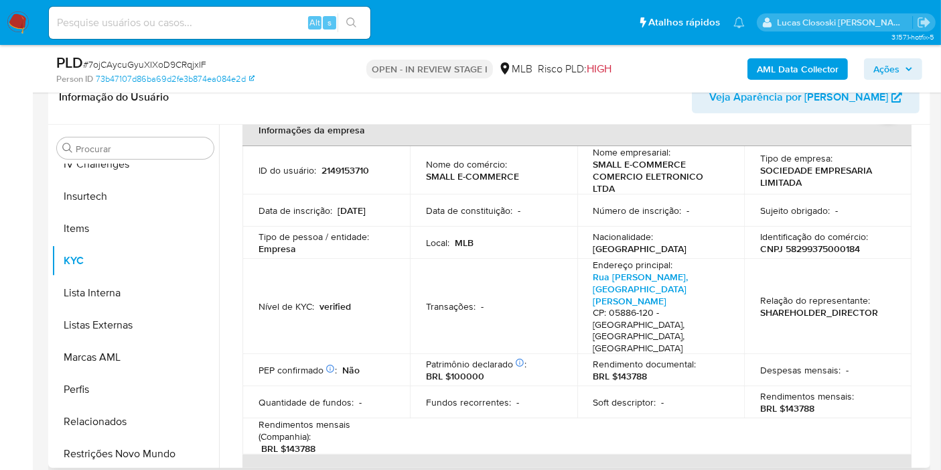
scroll to position [0, 0]
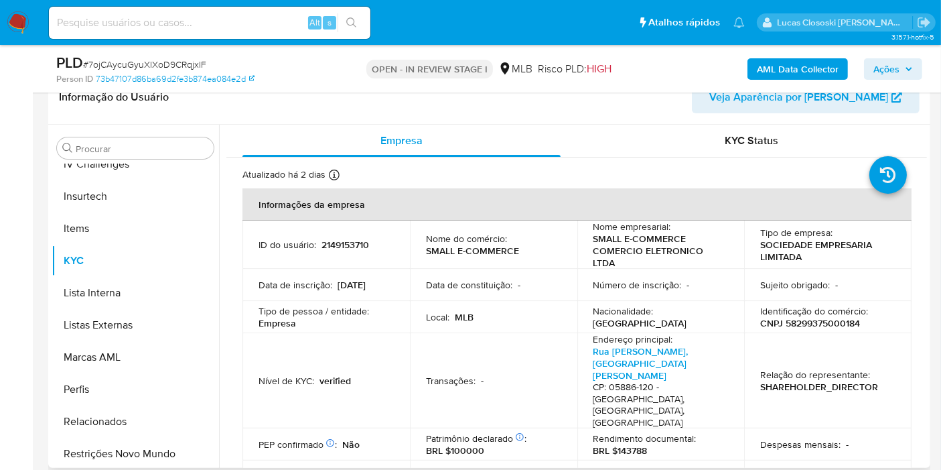
click at [350, 241] on p "2149153710" at bounding box center [346, 245] width 48 height 12
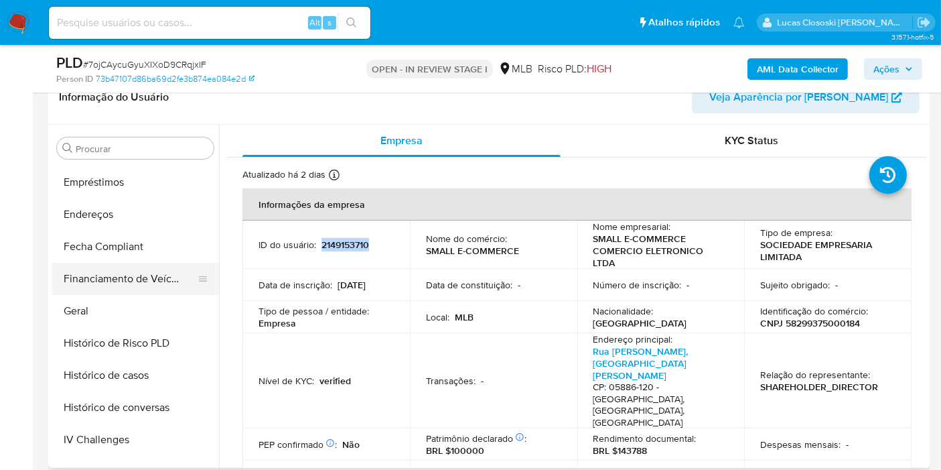
scroll to position [300, 0]
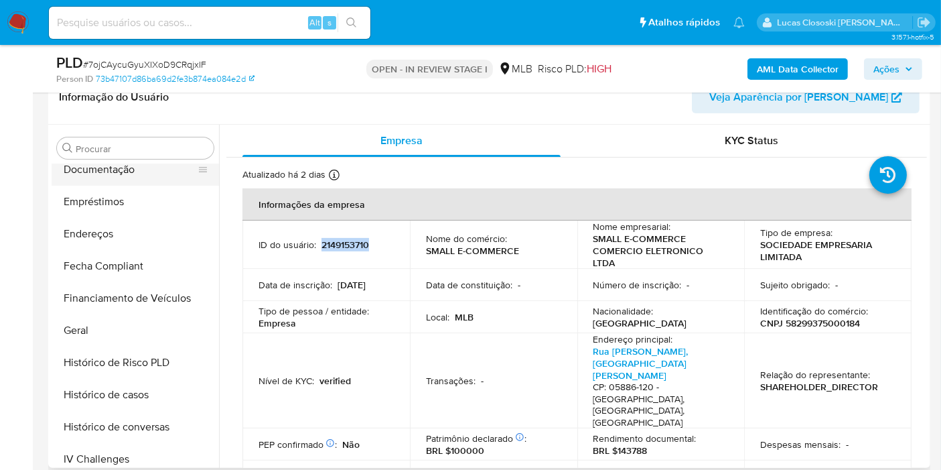
click at [109, 170] on button "Documentação" at bounding box center [130, 169] width 157 height 32
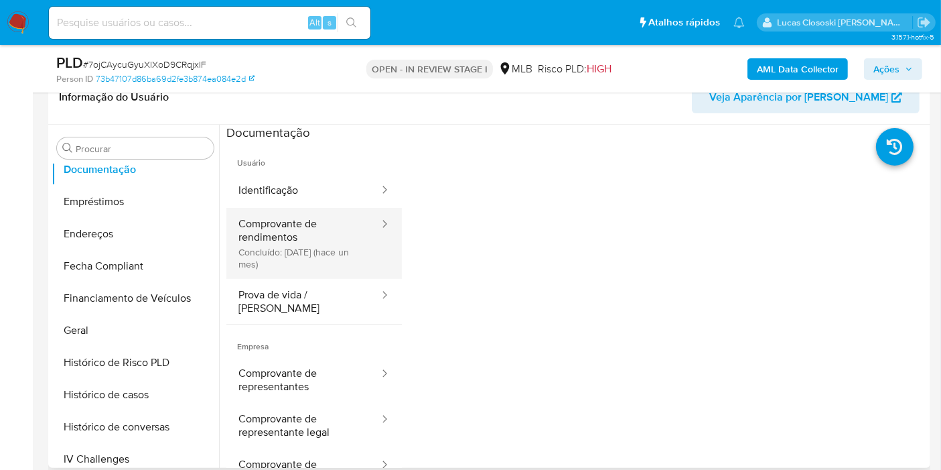
click at [296, 269] on button "Comprovante de rendimentos Concluído: 23/07/2025 (hace un mes)" at bounding box center [303, 243] width 154 height 71
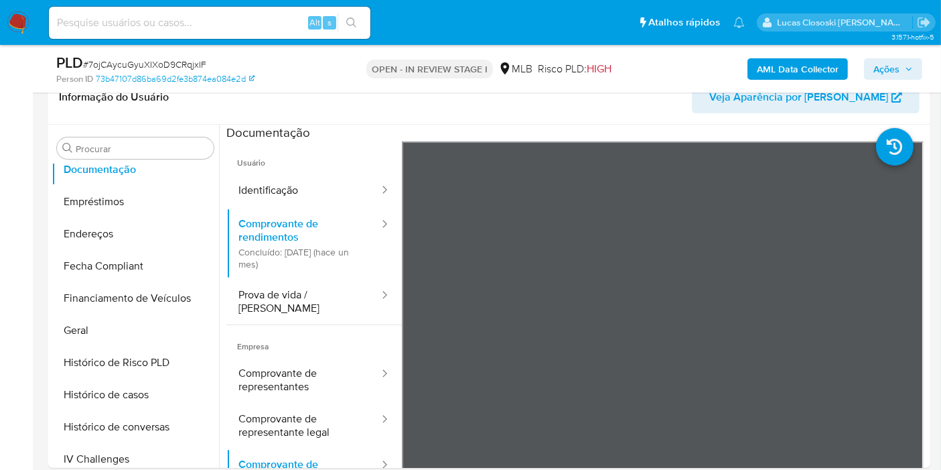
click at [876, 65] on span "Ações" at bounding box center [887, 68] width 26 height 21
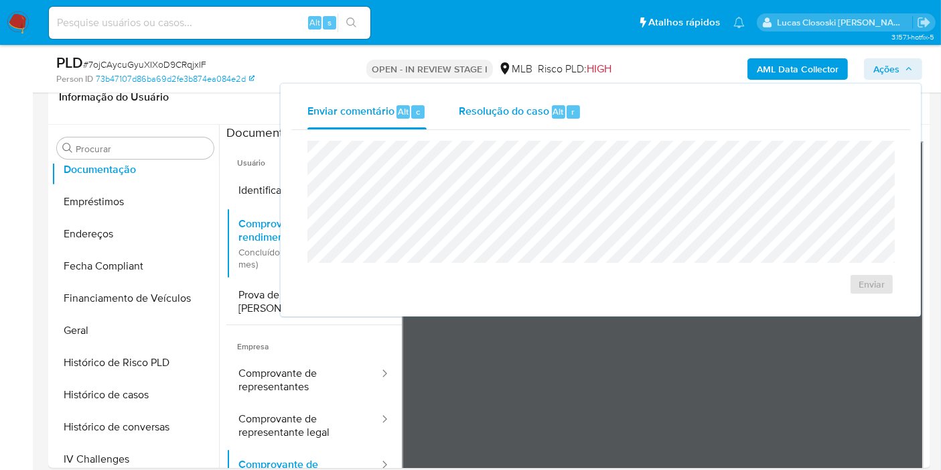
click at [572, 117] on div "r" at bounding box center [573, 111] width 13 height 13
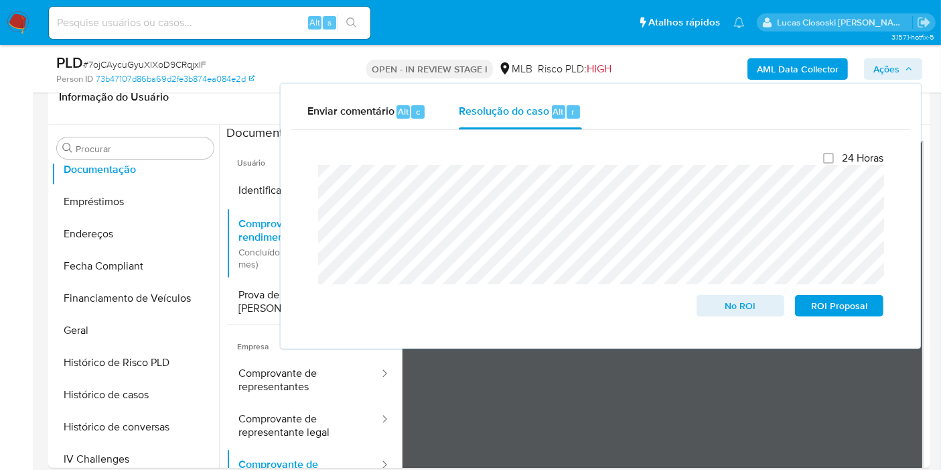
click at [888, 67] on span "Ações" at bounding box center [887, 68] width 26 height 21
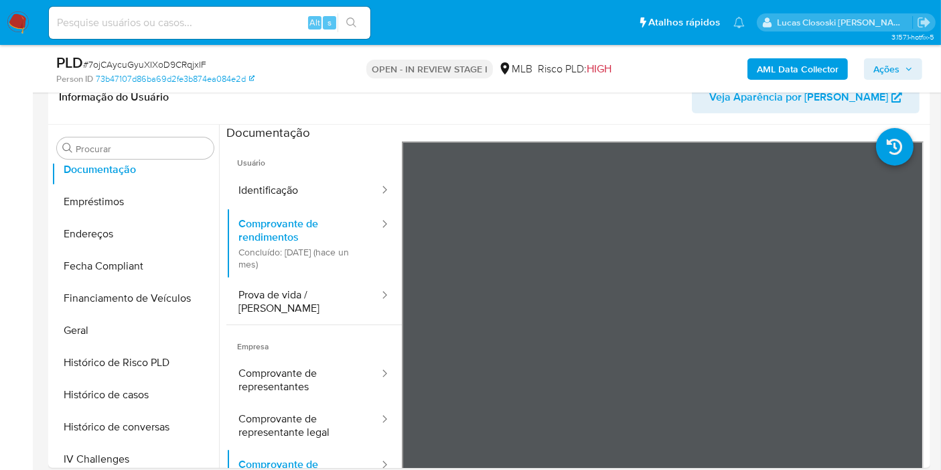
click at [887, 63] on span "Ações" at bounding box center [887, 68] width 26 height 21
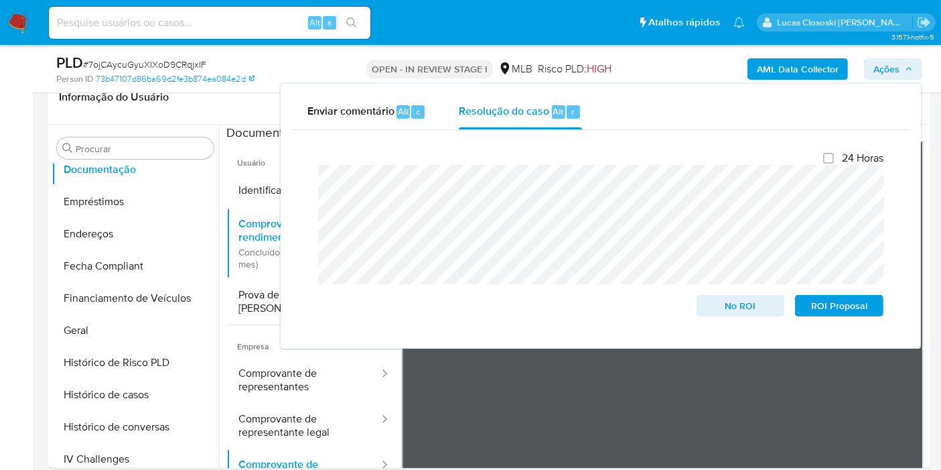
click at [887, 63] on span "Ações" at bounding box center [887, 68] width 26 height 21
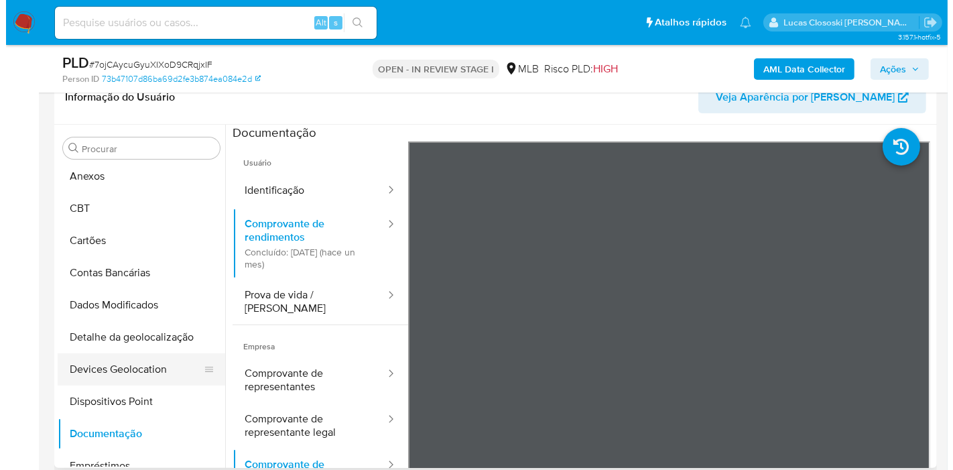
scroll to position [0, 0]
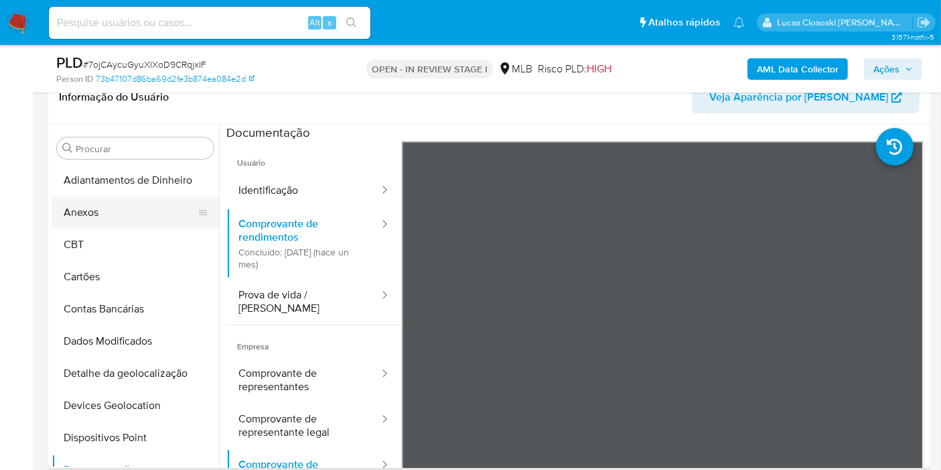
click at [129, 214] on button "Anexos" at bounding box center [130, 212] width 157 height 32
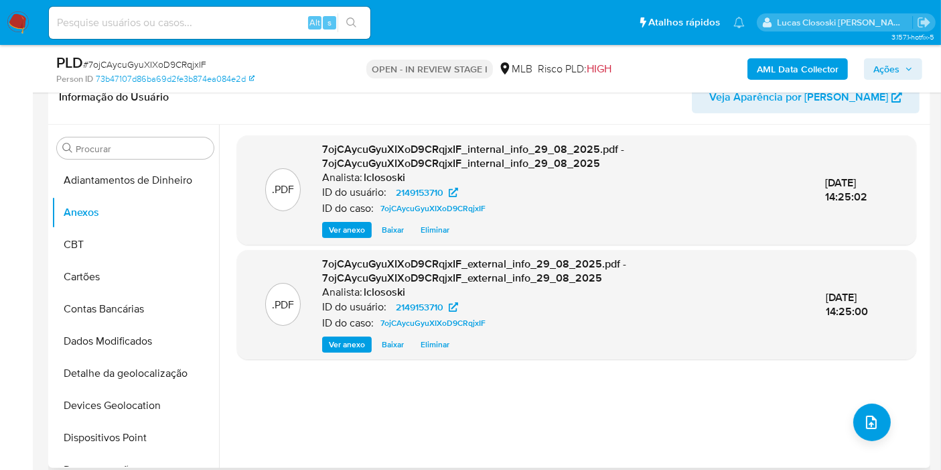
click at [511, 425] on div ".PDF 7ojCAycuGyuXIXoD9CRqjxIF_internal_info_29_08_2025.pdf - 7ojCAycuGyuXIXoD9C…" at bounding box center [576, 296] width 679 height 322
click at [872, 74] on button "Ações" at bounding box center [893, 68] width 58 height 21
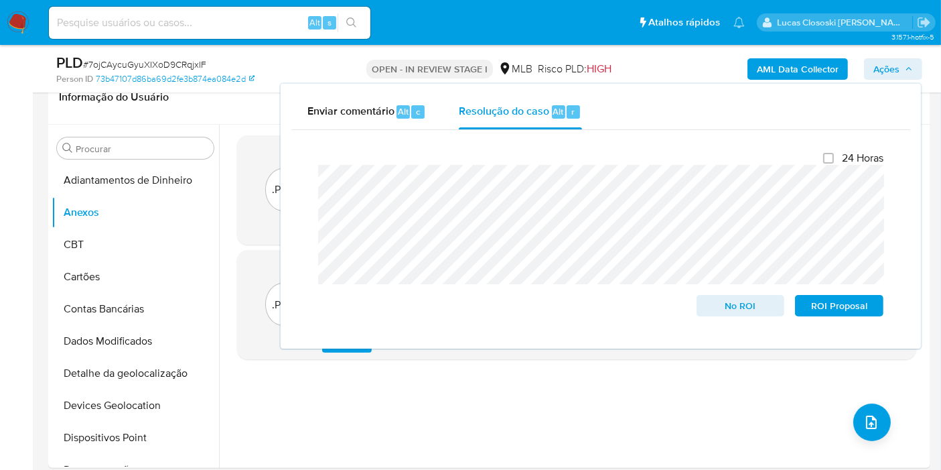
click at [873, 71] on button "Ações" at bounding box center [893, 68] width 58 height 21
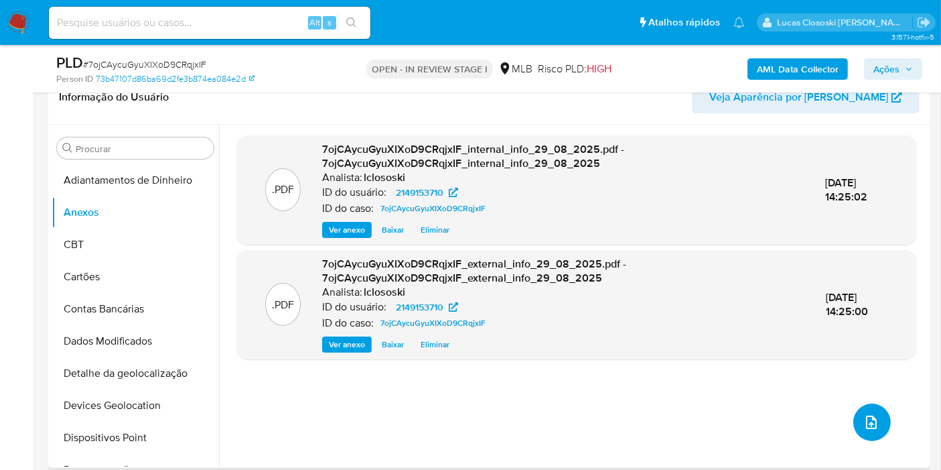
click at [872, 438] on button "upload-file" at bounding box center [873, 422] width 38 height 38
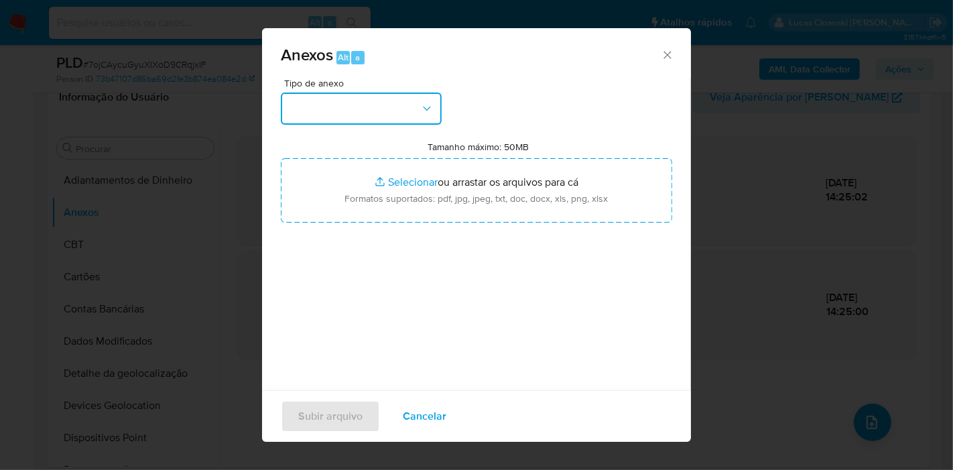
click at [386, 111] on button "button" at bounding box center [361, 108] width 161 height 32
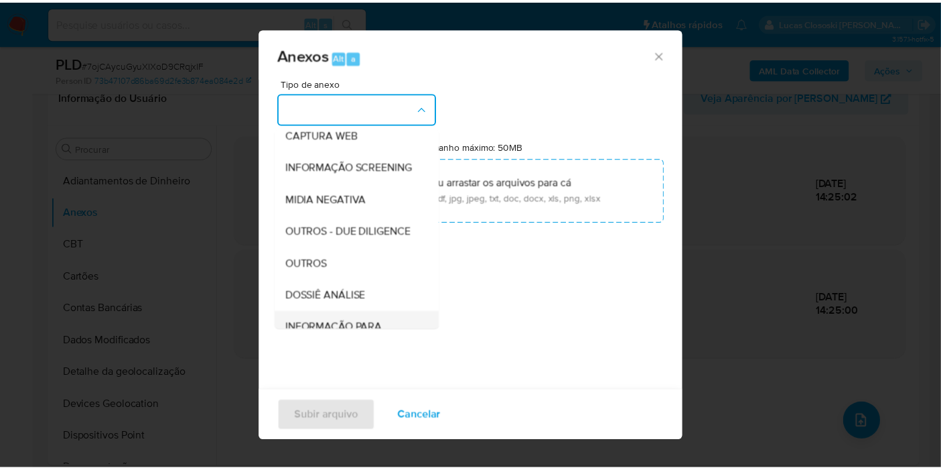
scroll to position [206, 0]
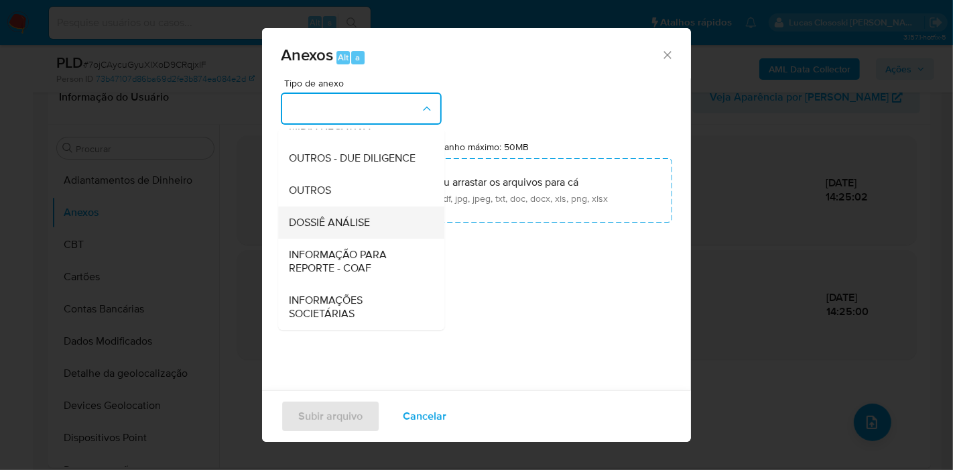
click at [368, 220] on span "DOSSIÊ ANÁLISE" at bounding box center [329, 222] width 81 height 13
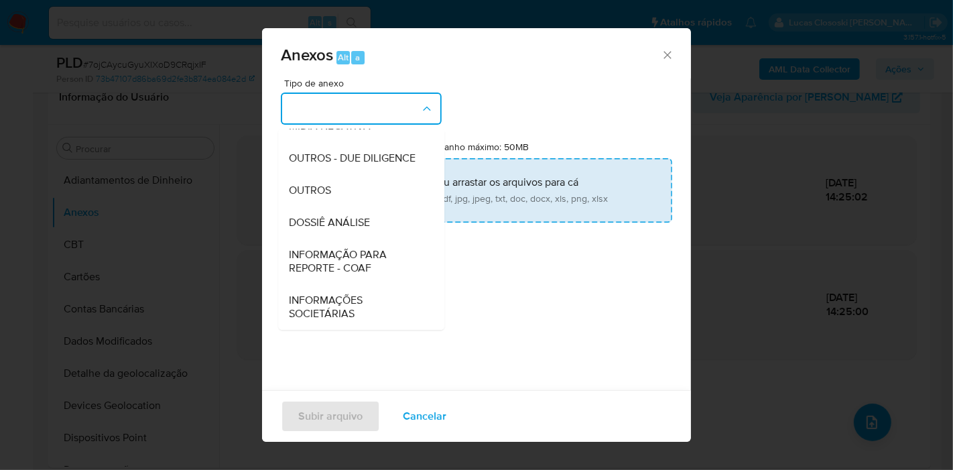
click at [377, 196] on input "Tamanho máximo: 50MB Selecionar arquivos" at bounding box center [476, 190] width 391 height 64
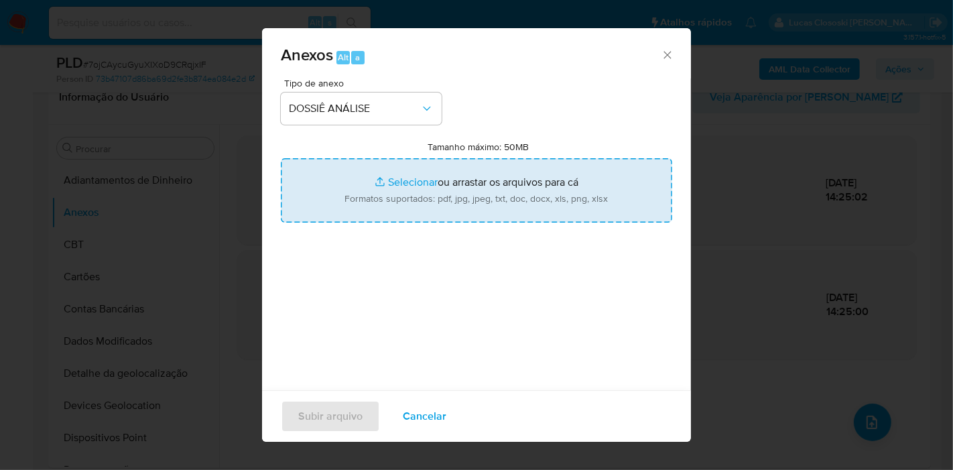
type input "C:\fakepath\SAR - XXXX - CNPJ 58299375000184 - SMALL E-COMMERCE COMERCIO ELETRO…"
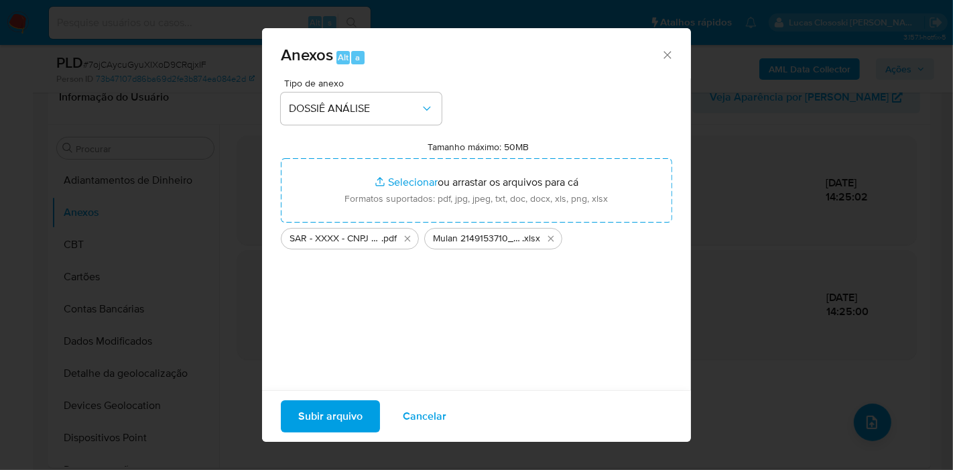
click at [313, 408] on span "Subir arquivo" at bounding box center [330, 415] width 64 height 29
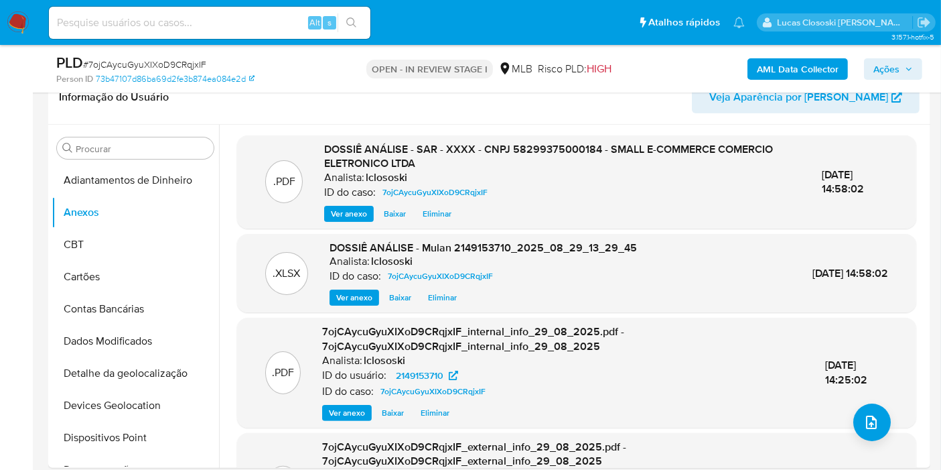
click at [96, 257] on button "CBT" at bounding box center [130, 244] width 157 height 32
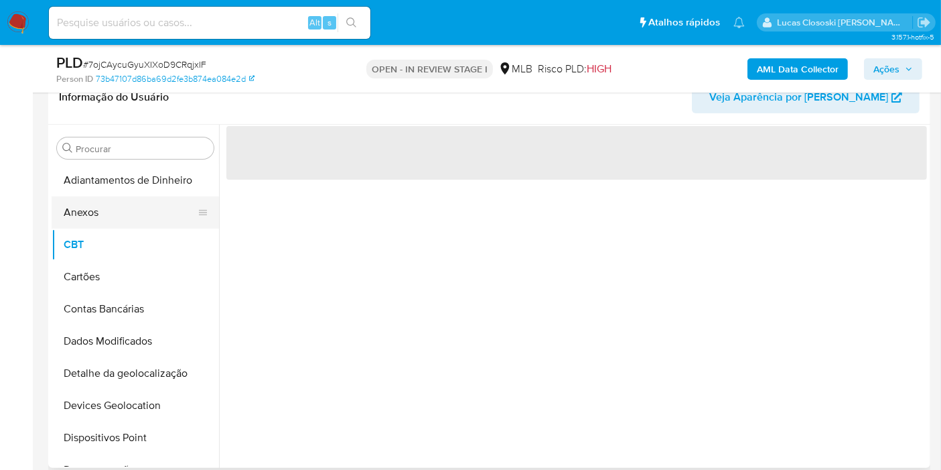
click at [100, 224] on button "Anexos" at bounding box center [130, 212] width 157 height 32
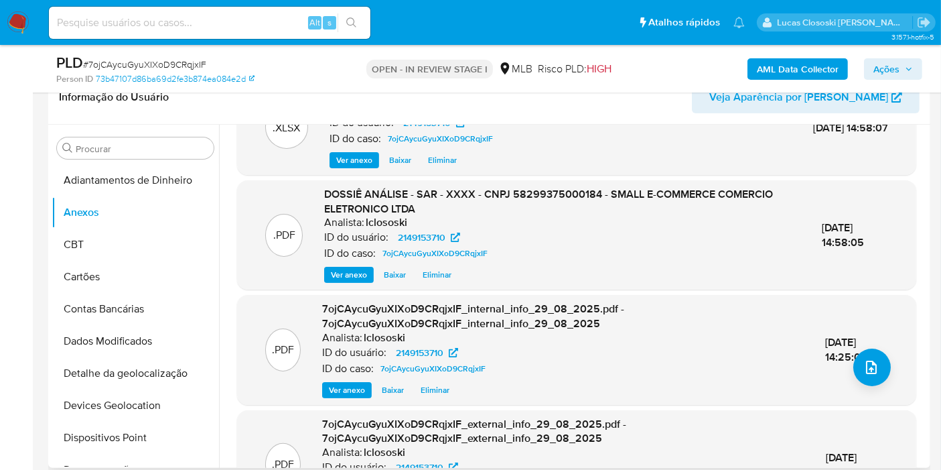
scroll to position [0, 0]
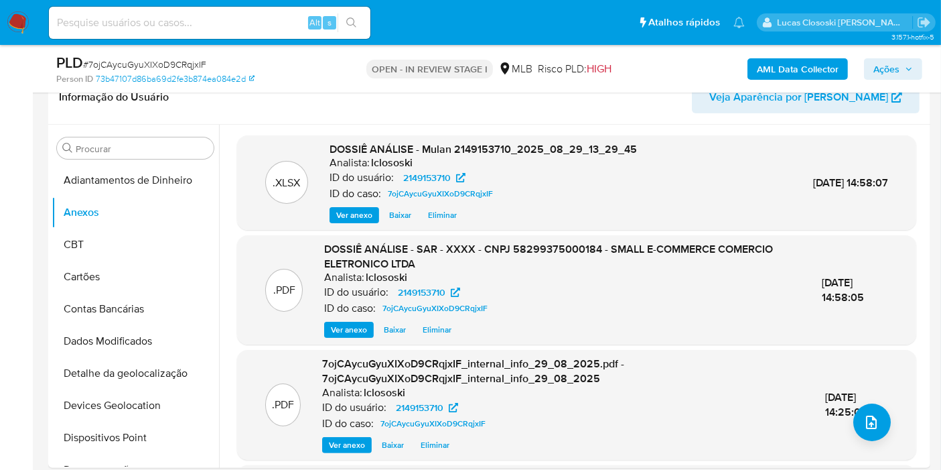
click at [907, 72] on icon "button" at bounding box center [909, 69] width 8 height 8
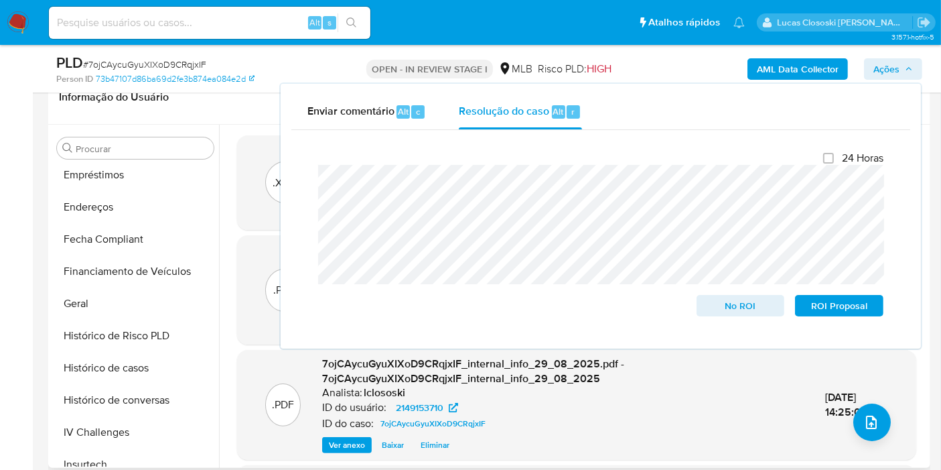
scroll to position [446, 0]
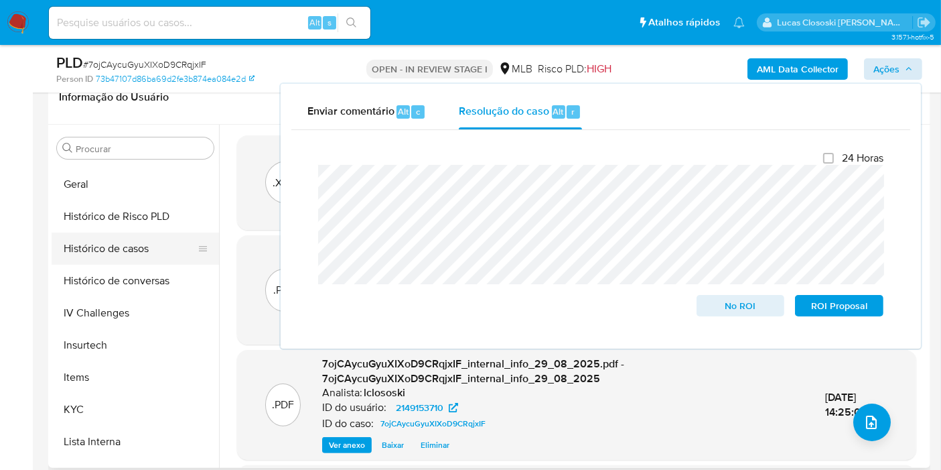
click at [117, 250] on button "Histórico de casos" at bounding box center [130, 248] width 157 height 32
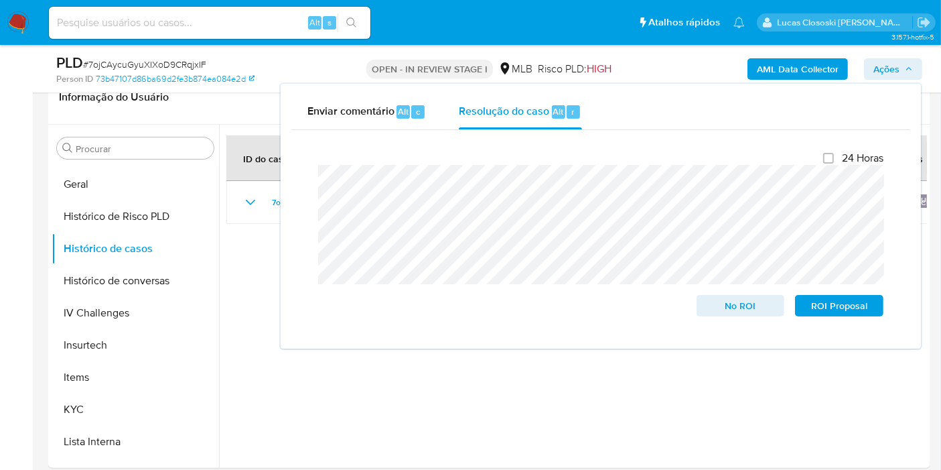
click at [902, 70] on span "Ações" at bounding box center [894, 69] width 40 height 19
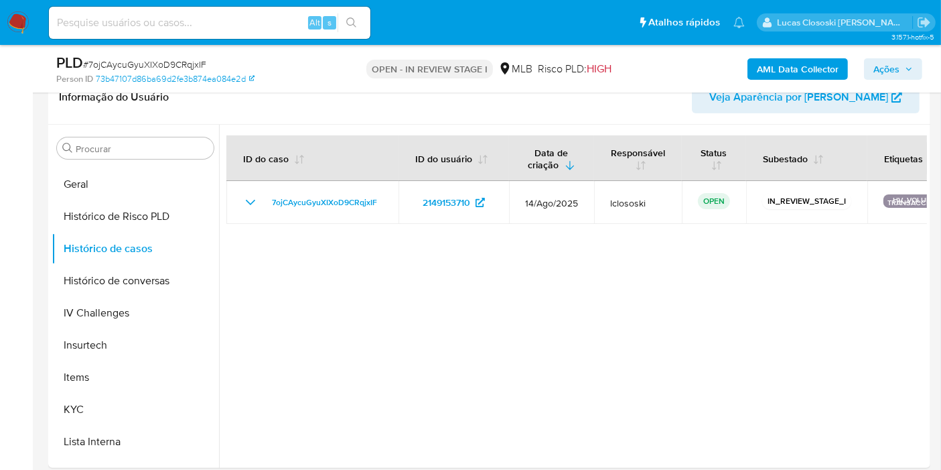
click at [902, 70] on span "Ações" at bounding box center [894, 69] width 40 height 19
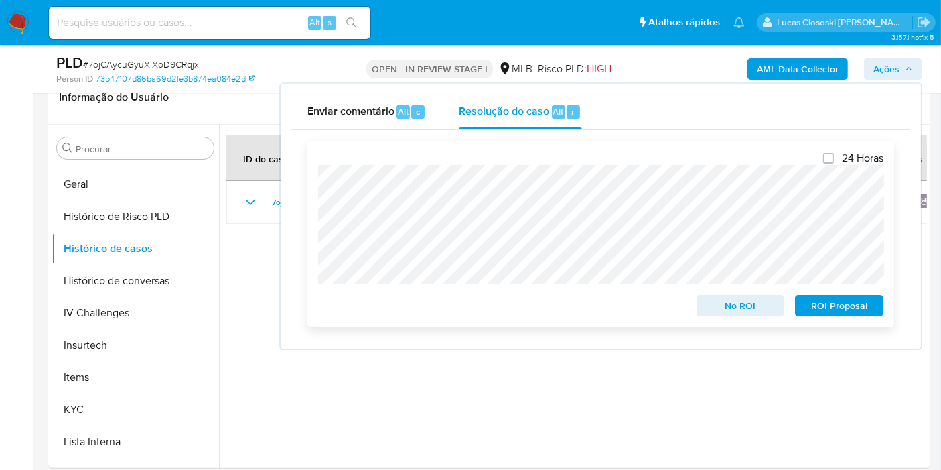
click at [845, 305] on span "ROI Proposal" at bounding box center [840, 305] width 70 height 19
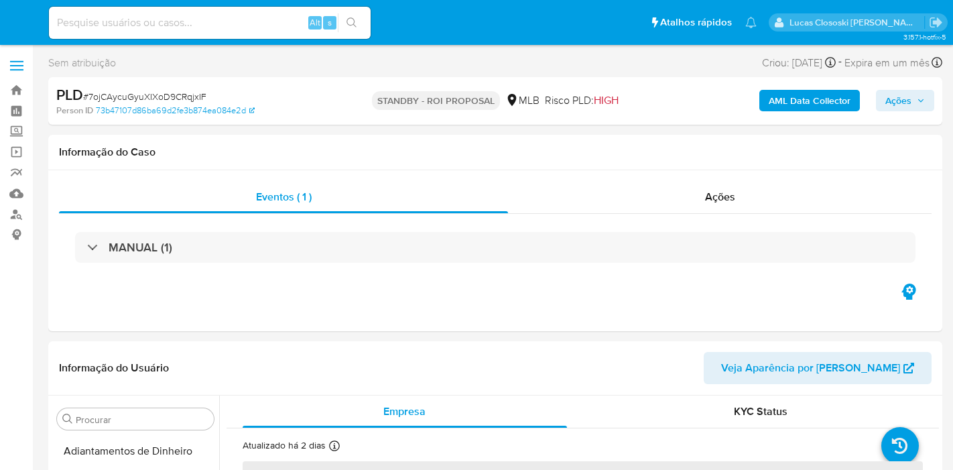
select select "10"
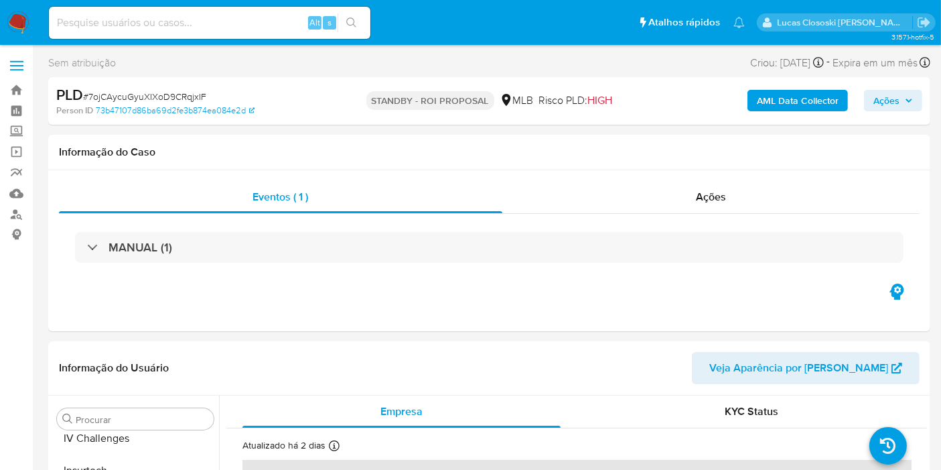
scroll to position [598, 0]
click at [23, 21] on img at bounding box center [18, 22] width 23 height 23
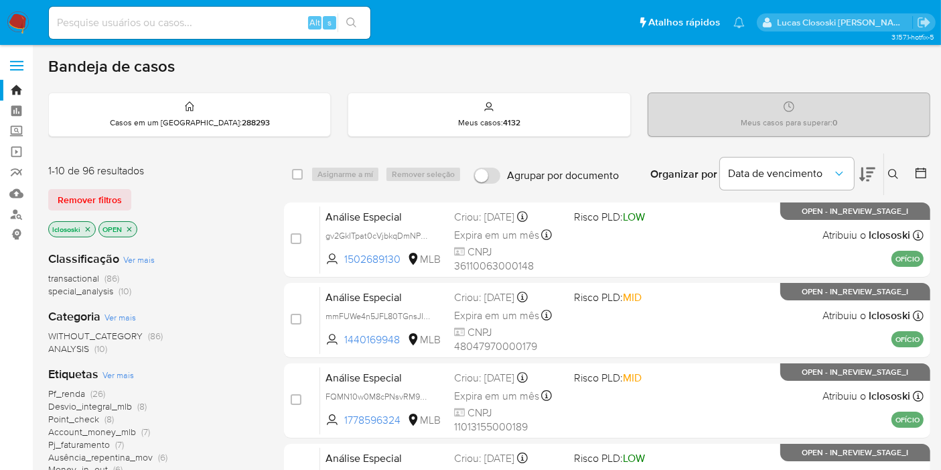
click at [865, 176] on icon at bounding box center [868, 174] width 16 height 16
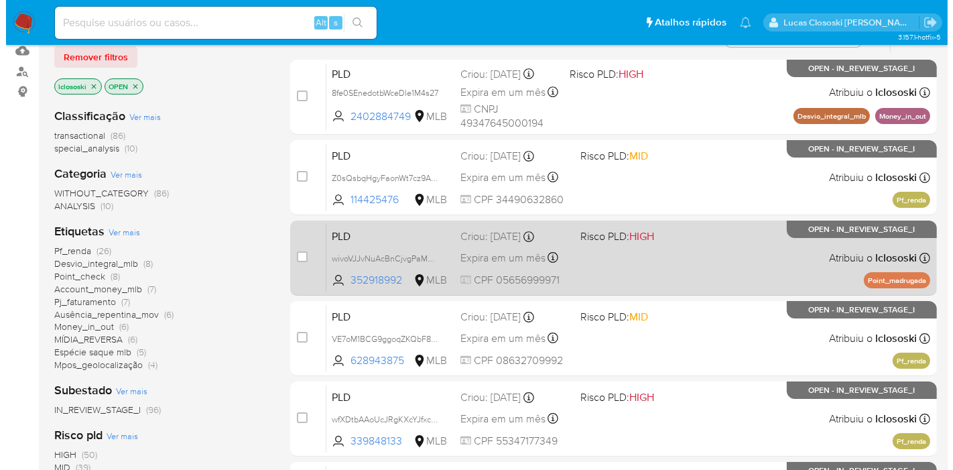
scroll to position [149, 0]
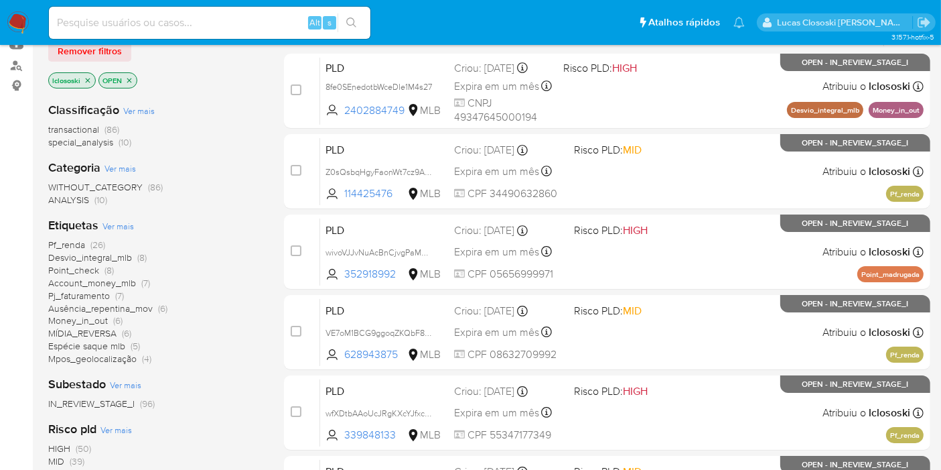
click at [119, 228] on span "Ver mais" at bounding box center [118, 226] width 31 height 12
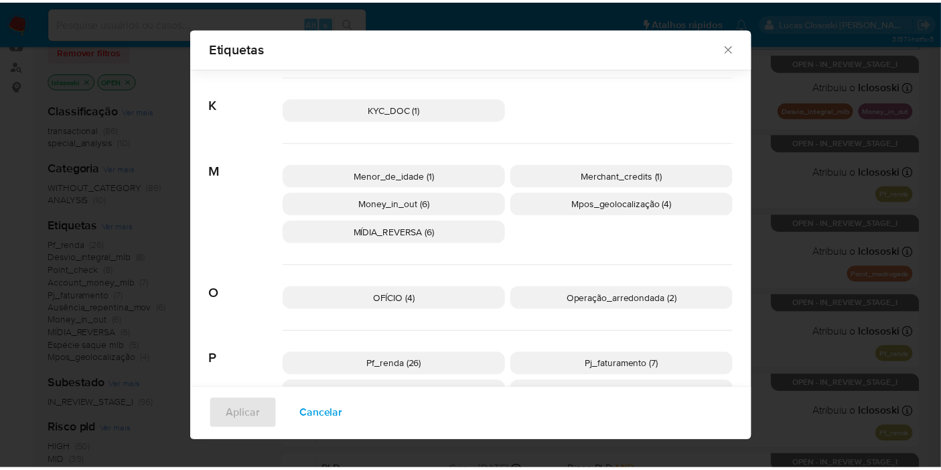
scroll to position [541, 0]
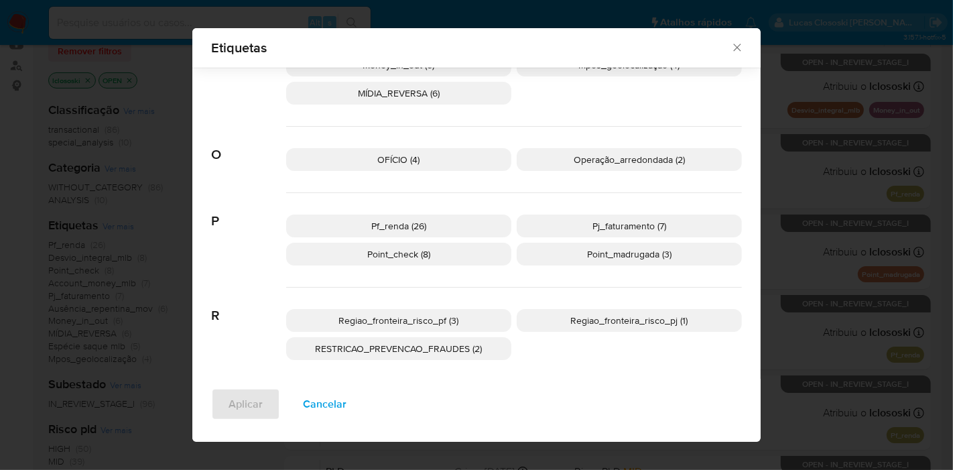
click at [805, 196] on div "Etiquetas Procurar A Account_money_mlb (7) Atividade_risco (3) Ausência_repenti…" at bounding box center [476, 235] width 953 height 470
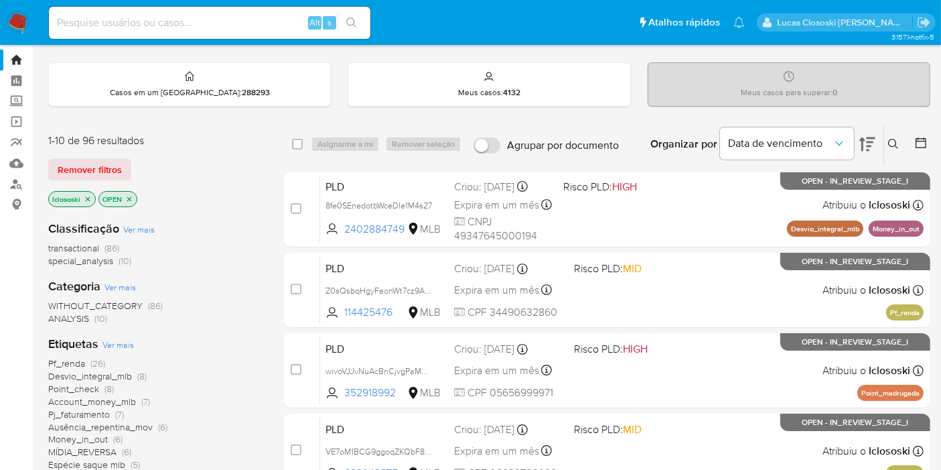
scroll to position [0, 0]
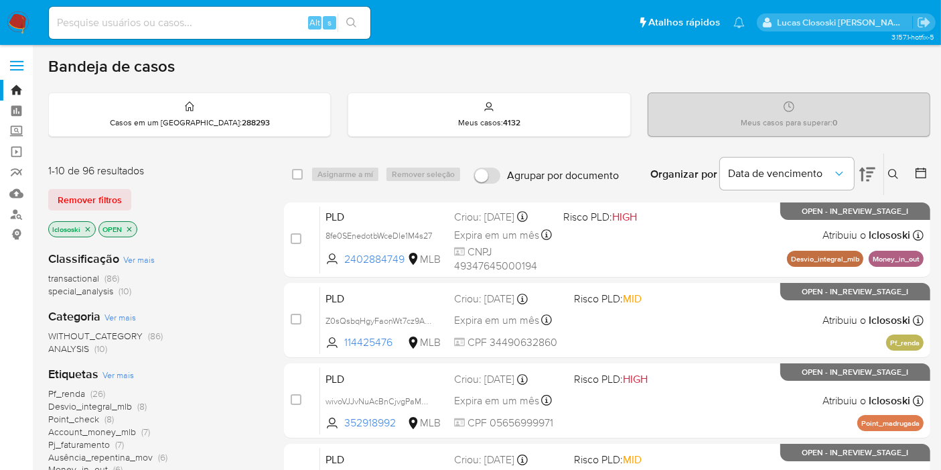
drag, startPoint x: 184, startPoint y: 66, endPoint x: 145, endPoint y: 66, distance: 38.2
click at [145, 66] on div "Bandeja de casos" at bounding box center [489, 66] width 882 height 20
click at [145, 66] on h1 "Bandeja de casos" at bounding box center [111, 66] width 127 height 20
click at [237, 189] on div "Remover filtros" at bounding box center [155, 199] width 214 height 21
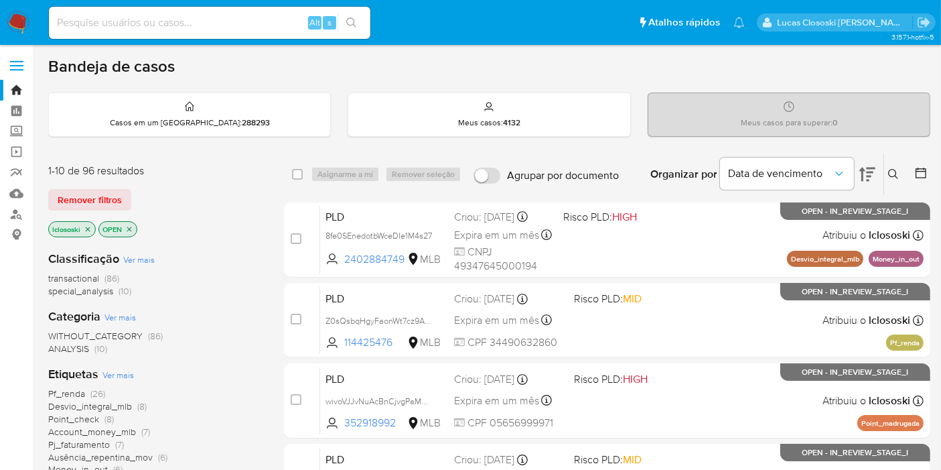
click at [484, 39] on nav "Pausado Ver notificaciones Alt s Atalhos rápidos Presiona las siguientes teclas…" at bounding box center [470, 22] width 941 height 45
click at [122, 15] on input at bounding box center [210, 22] width 322 height 17
paste input "hmcDRulpPoD7KRNwAz7HlTBQ"
type input "hmcDRulpPoD7KRNwAz7HlTBQ"
click at [352, 11] on div "hmcDRulpPoD7KRNwAz7HlTBQ Alt s" at bounding box center [210, 23] width 322 height 32
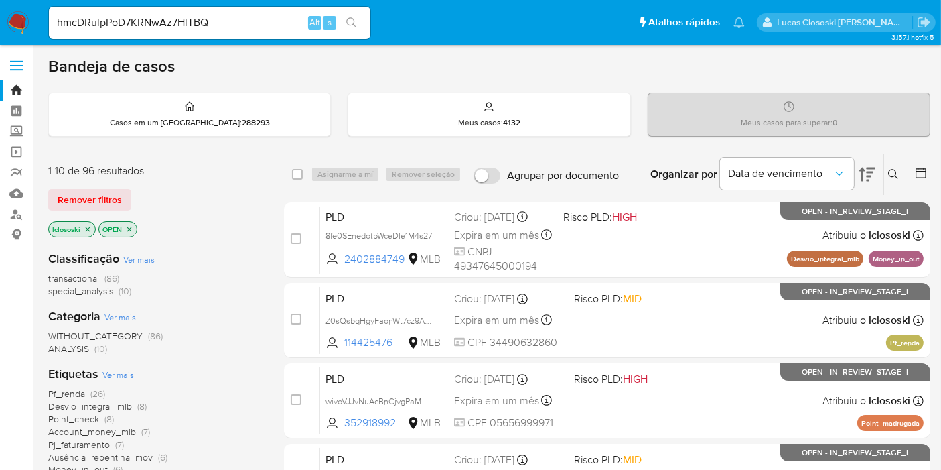
click at [355, 23] on icon "search-icon" at bounding box center [351, 22] width 11 height 11
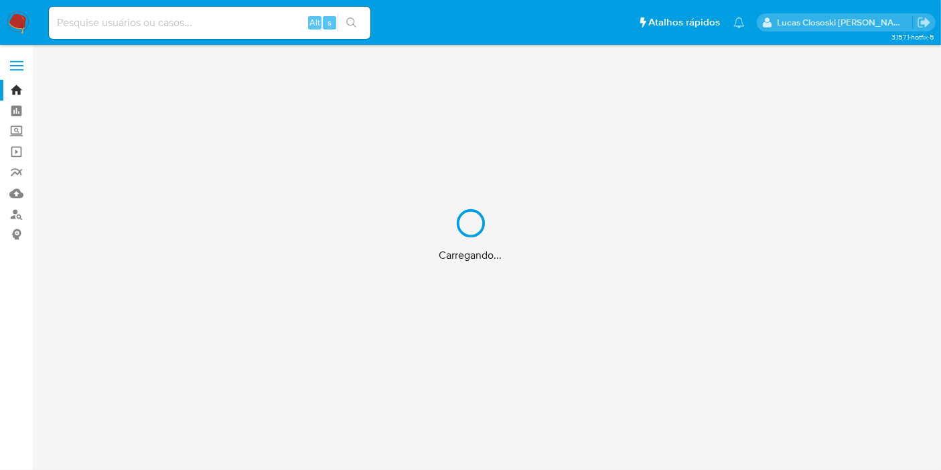
click at [133, 14] on input at bounding box center [210, 22] width 322 height 17
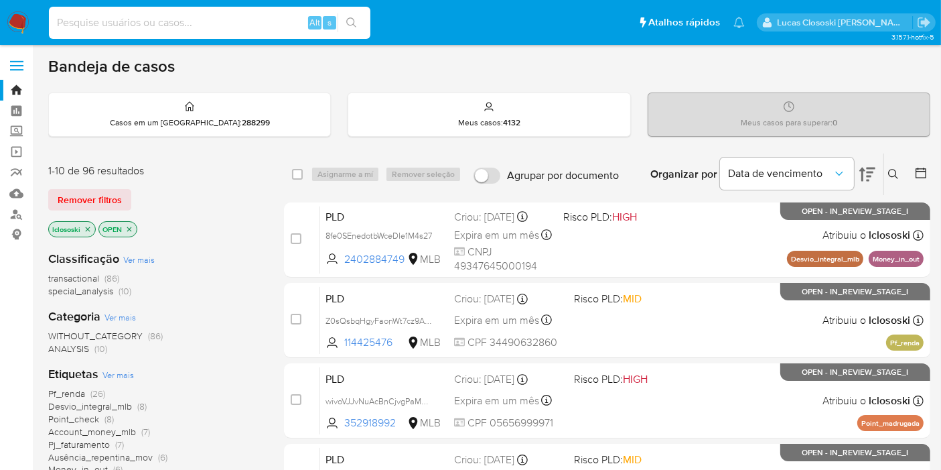
paste input "hmcDRulpPoD7KRNwAz7HlTBQ"
type input "hmcDRulpPoD7KRNwAz7HlTBQ"
click at [356, 9] on div "hmcDRulpPoD7KRNwAz7HlTBQ Alt s" at bounding box center [210, 23] width 322 height 32
click at [360, 24] on button "search-icon" at bounding box center [351, 22] width 27 height 19
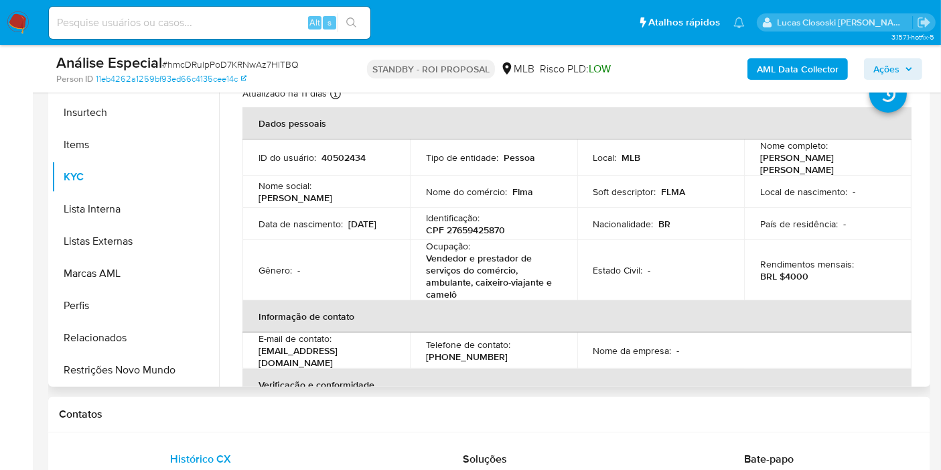
scroll to position [372, 0]
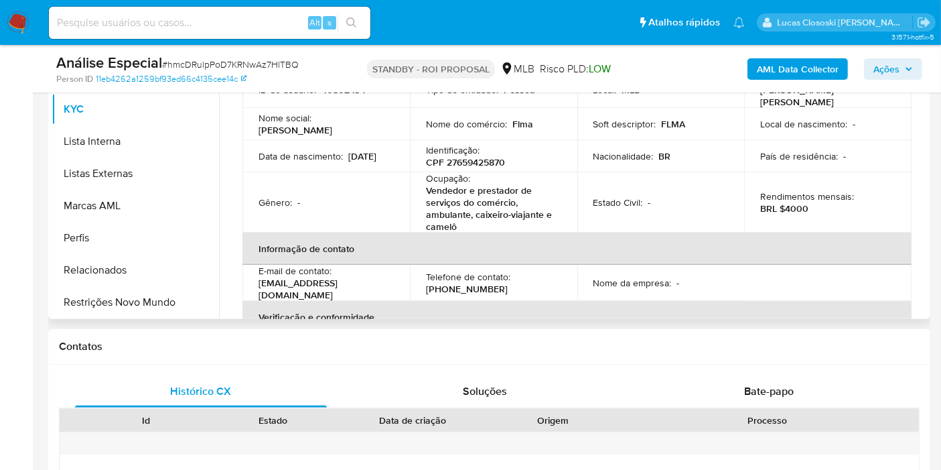
select select "10"
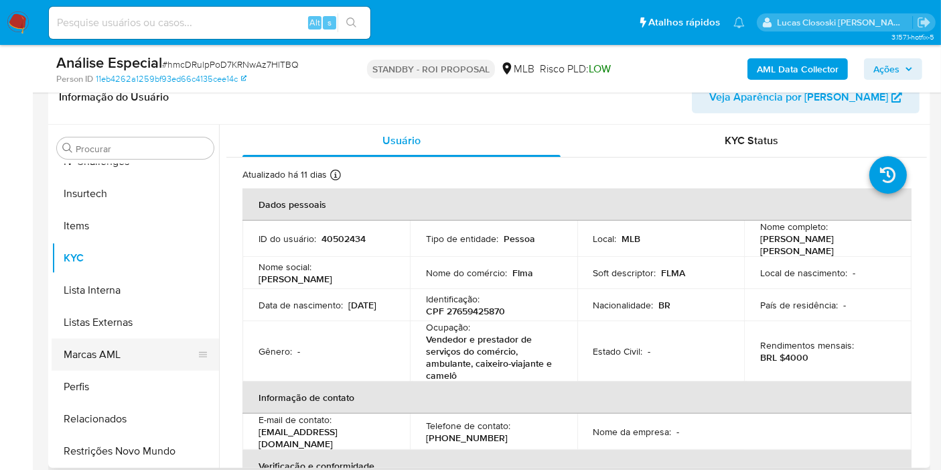
scroll to position [226, 0]
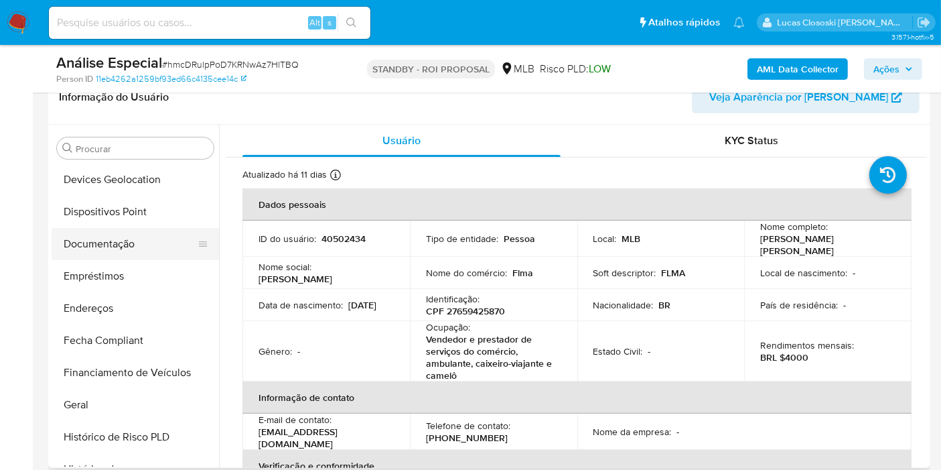
click at [91, 244] on button "Documentação" at bounding box center [130, 244] width 157 height 32
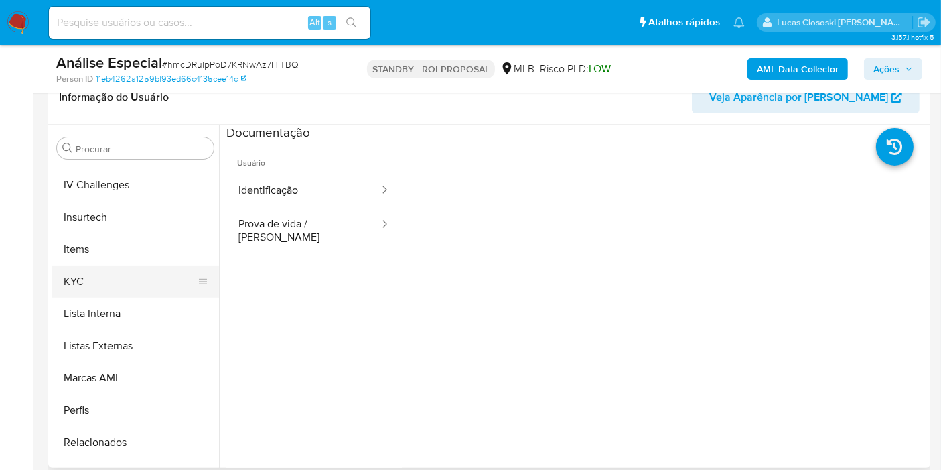
scroll to position [598, 0]
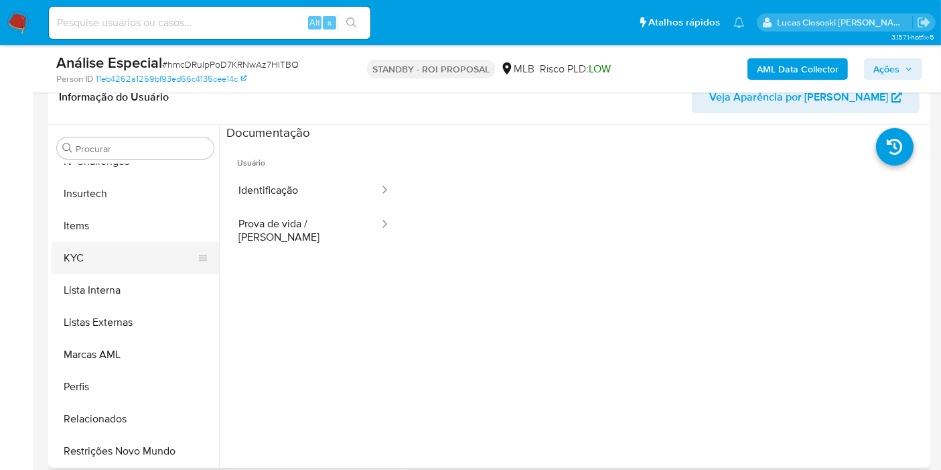
click at [88, 255] on button "KYC" at bounding box center [130, 258] width 157 height 32
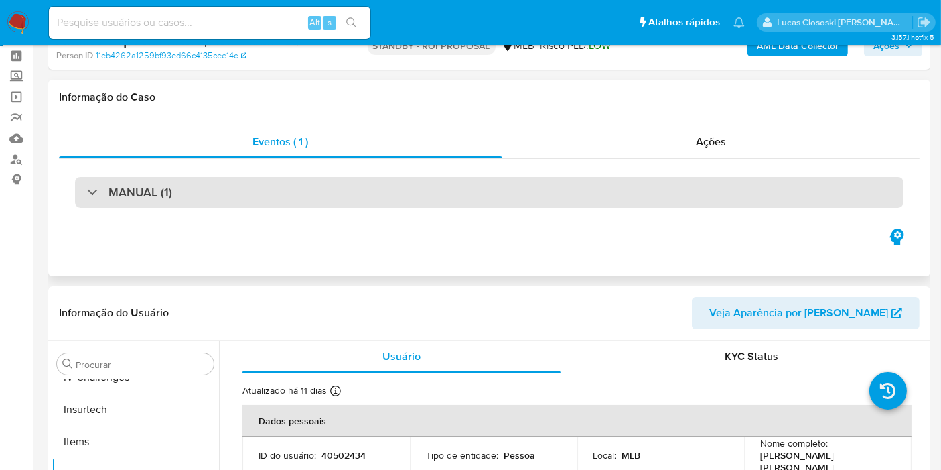
scroll to position [0, 0]
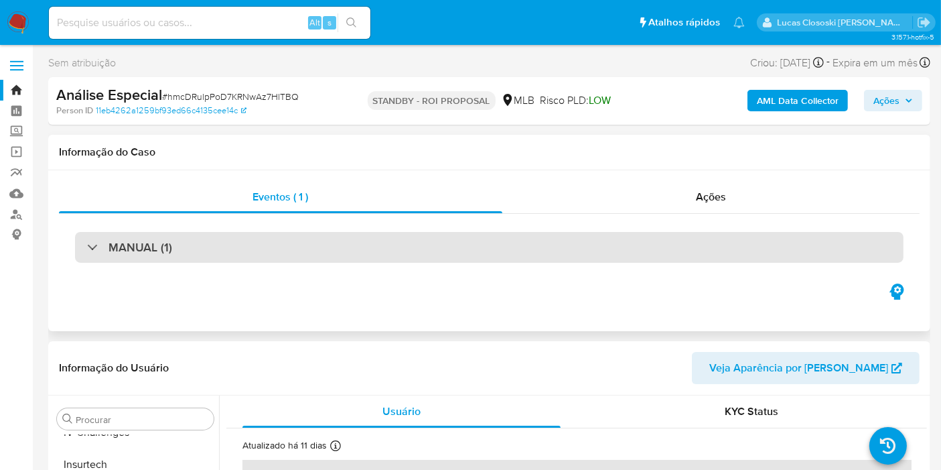
click at [292, 238] on div "MANUAL (1)" at bounding box center [489, 247] width 829 height 31
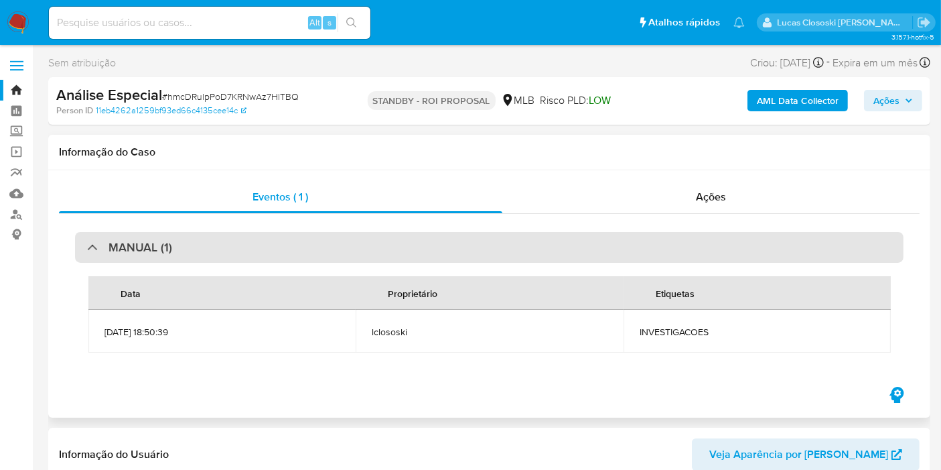
click at [292, 238] on div "MANUAL (1)" at bounding box center [489, 247] width 829 height 31
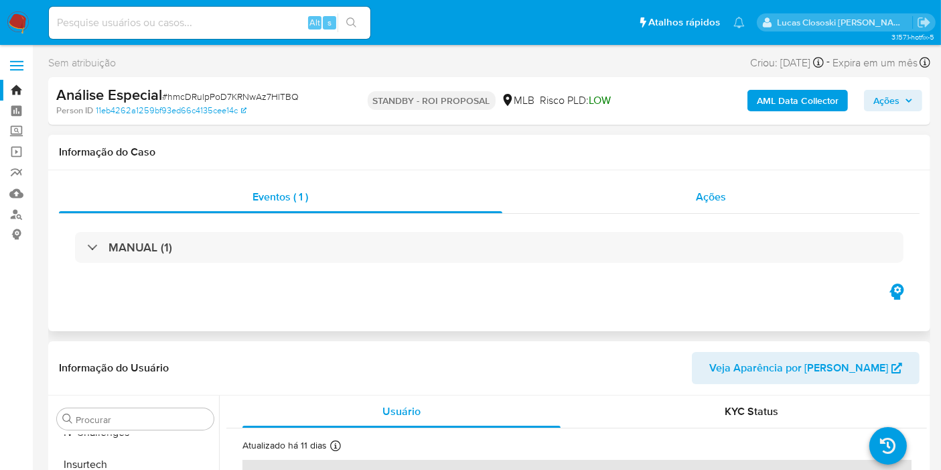
click at [724, 200] on span "Ações" at bounding box center [711, 196] width 30 height 15
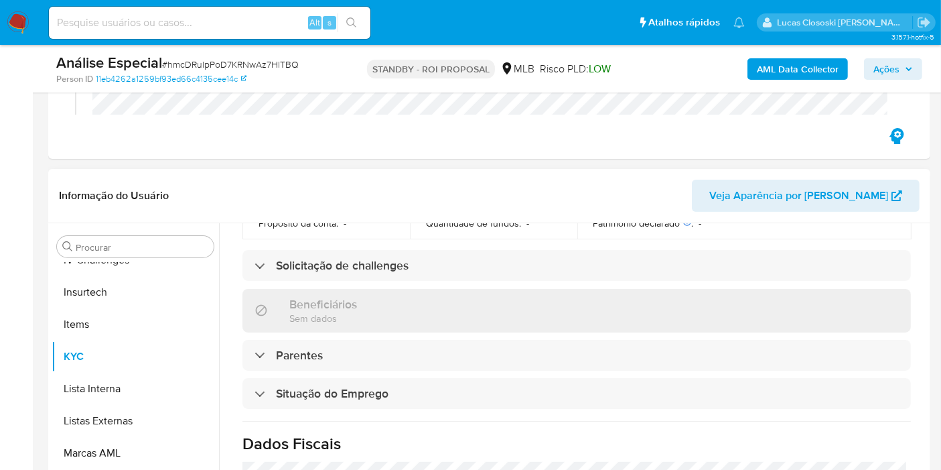
scroll to position [641, 0]
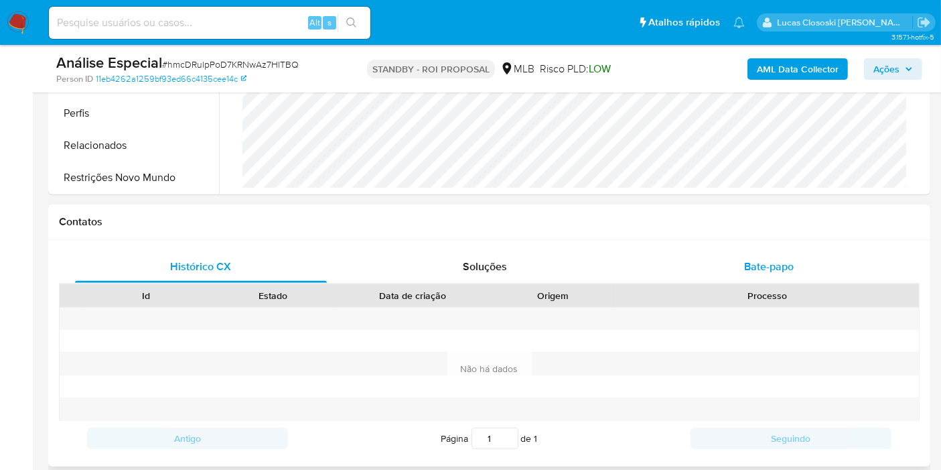
click at [770, 266] on span "Bate-papo" at bounding box center [769, 266] width 50 height 15
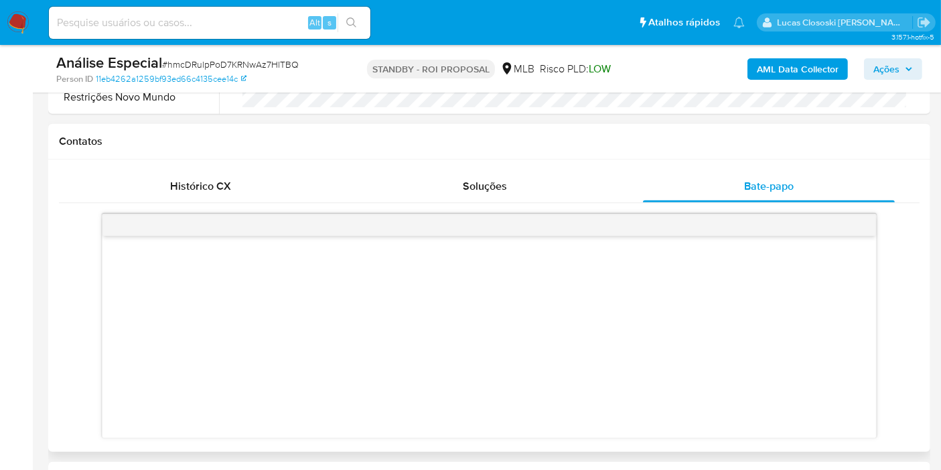
scroll to position [595, 0]
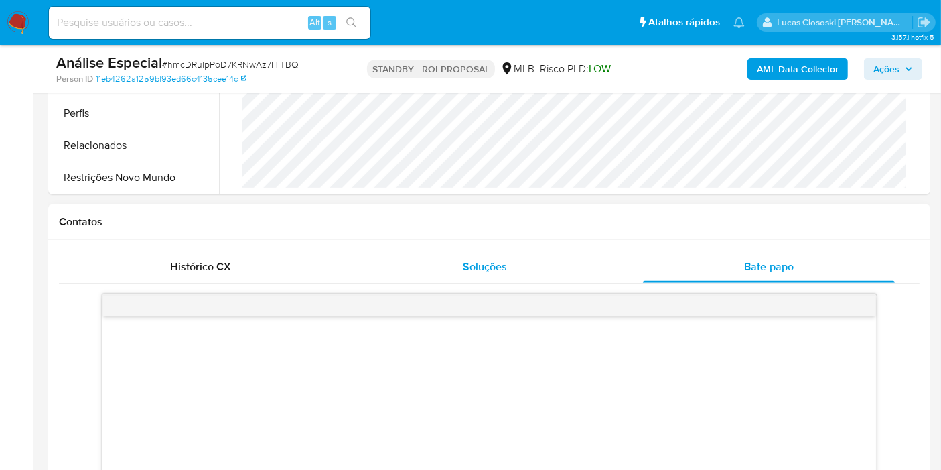
click at [465, 269] on span "Soluções" at bounding box center [485, 266] width 44 height 15
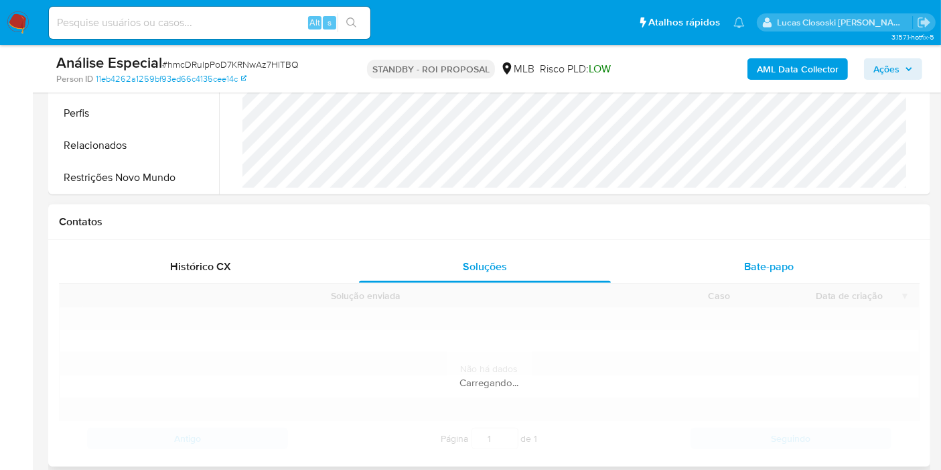
click at [753, 279] on div "Bate-papo" at bounding box center [769, 267] width 252 height 32
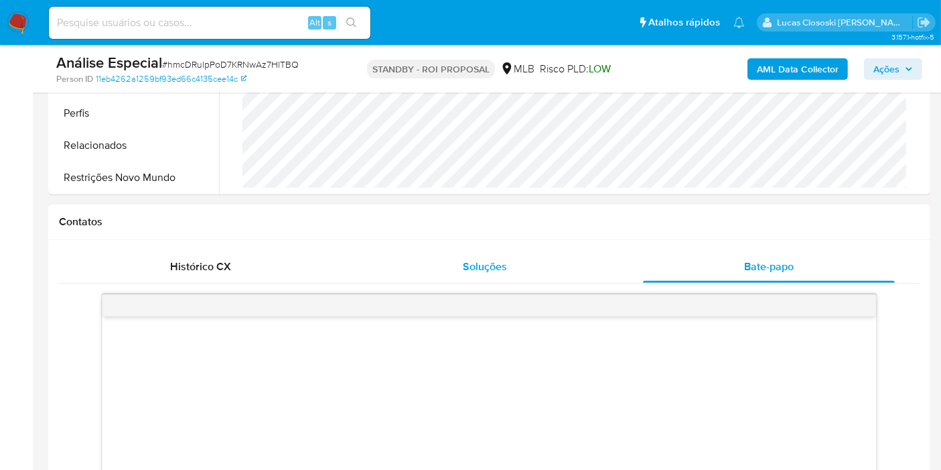
click at [484, 263] on span "Soluções" at bounding box center [485, 266] width 44 height 15
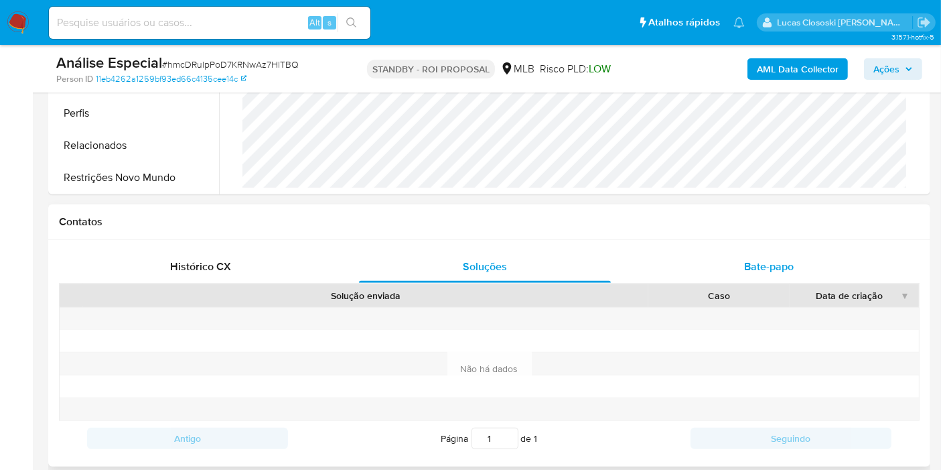
click at [703, 251] on div "Bate-papo" at bounding box center [769, 267] width 252 height 32
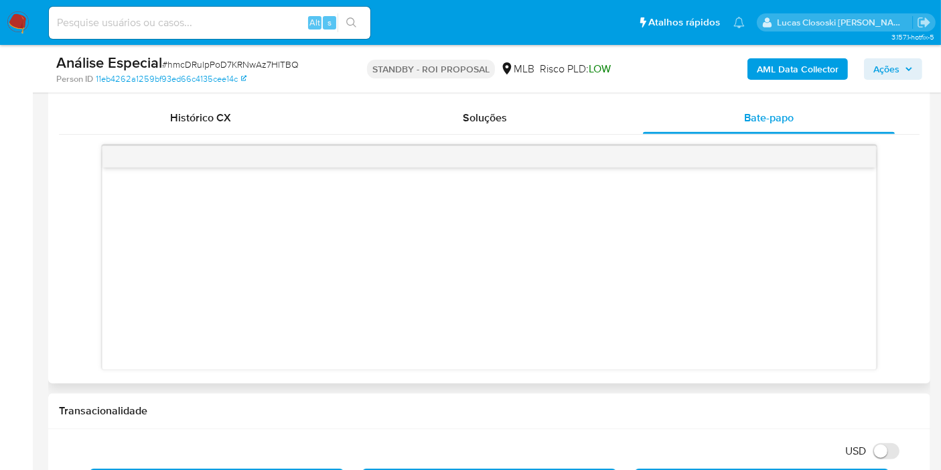
scroll to position [670, 0]
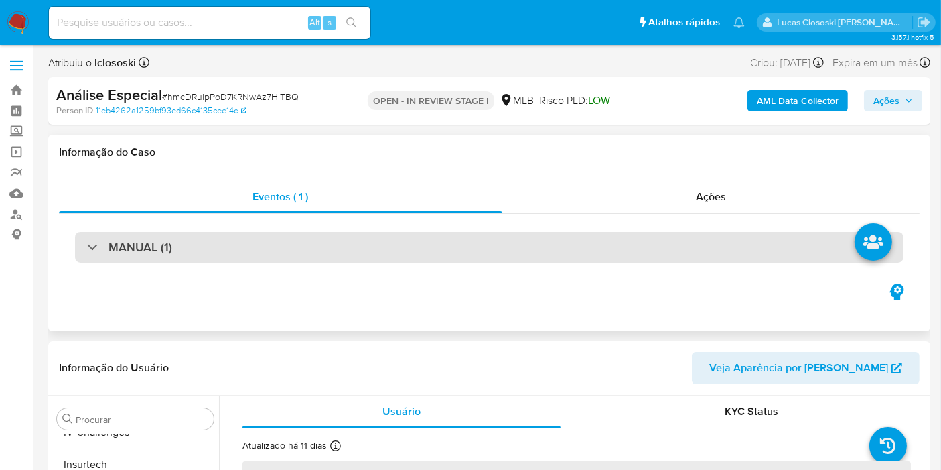
scroll to position [223, 0]
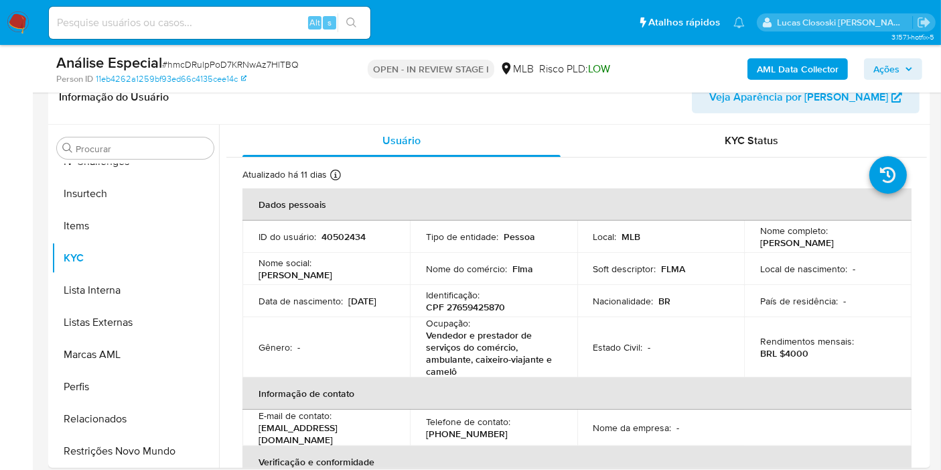
select select "10"
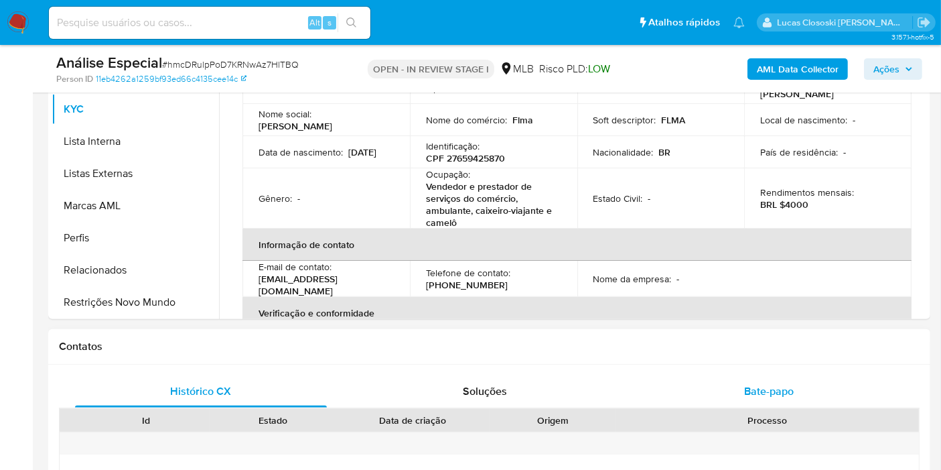
click at [810, 401] on div "Bate-papo" at bounding box center [769, 391] width 252 height 32
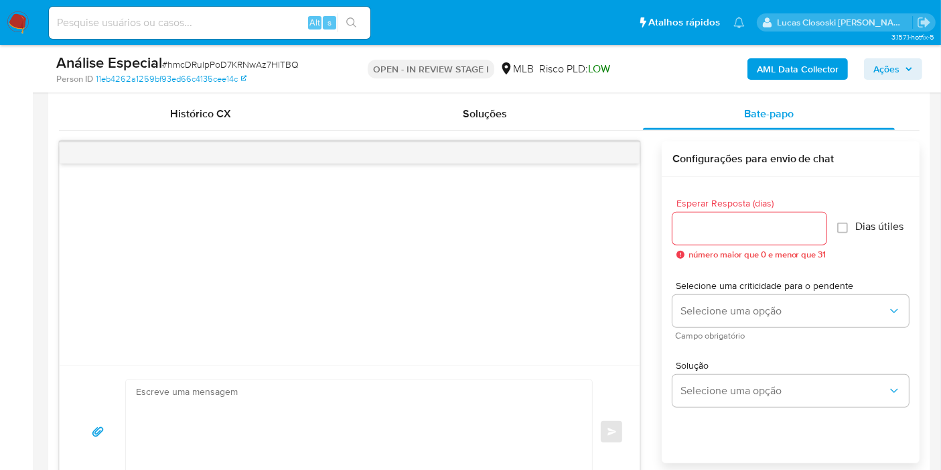
scroll to position [670, 0]
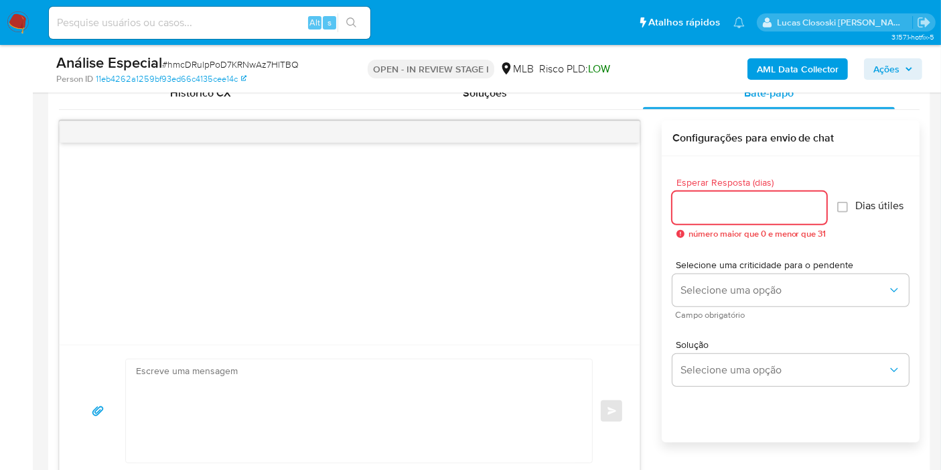
click at [762, 210] on input "Esperar Resposta (dias)" at bounding box center [750, 207] width 154 height 17
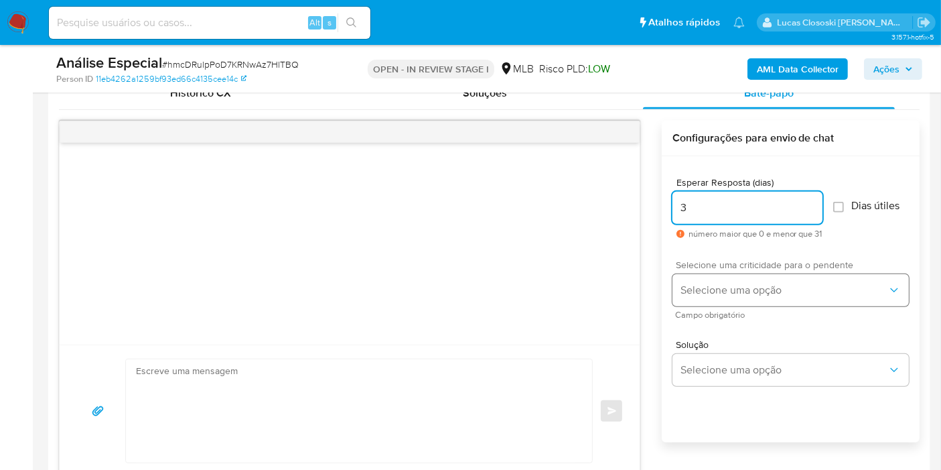
type input "3"
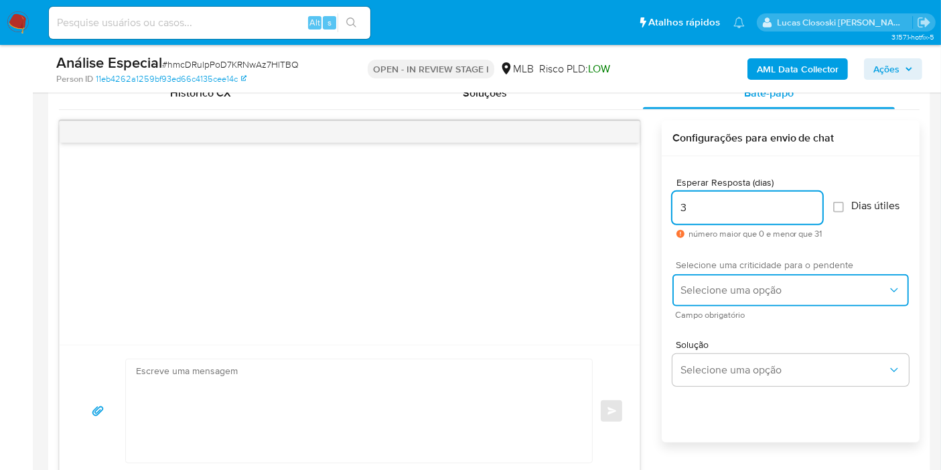
click at [760, 278] on button "Selecione uma opção" at bounding box center [791, 290] width 237 height 32
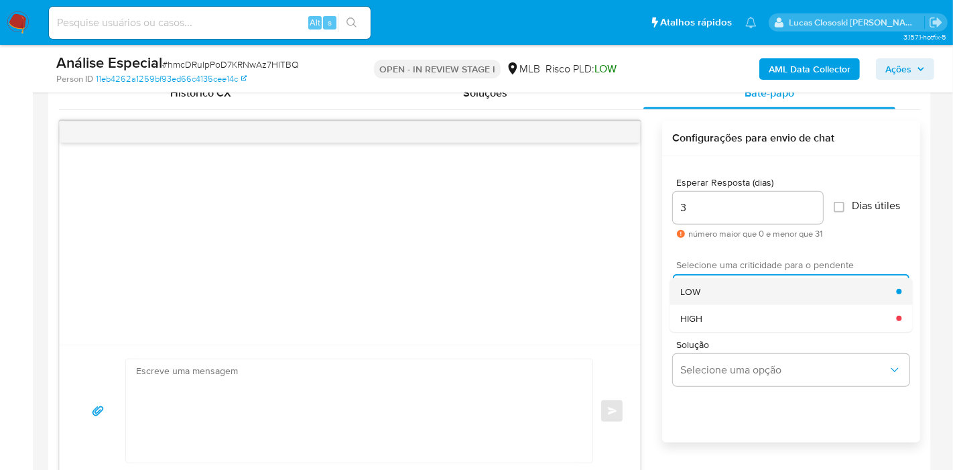
click at [754, 293] on div "LOW" at bounding box center [788, 291] width 216 height 27
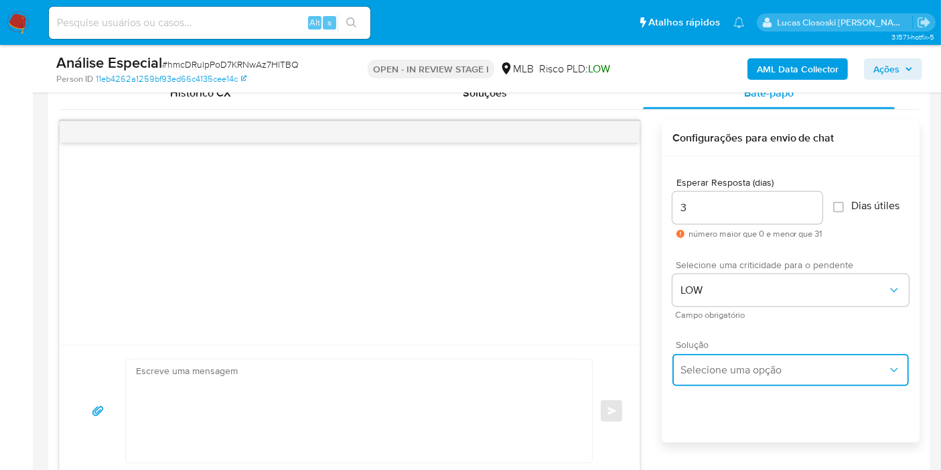
click at [748, 359] on button "Selecione uma opção" at bounding box center [791, 370] width 237 height 32
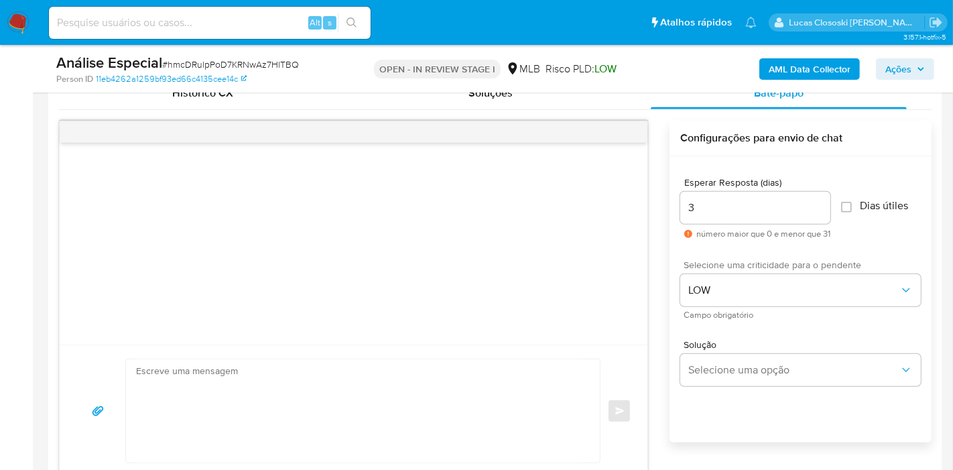
click at [344, 362] on textarea at bounding box center [359, 410] width 447 height 103
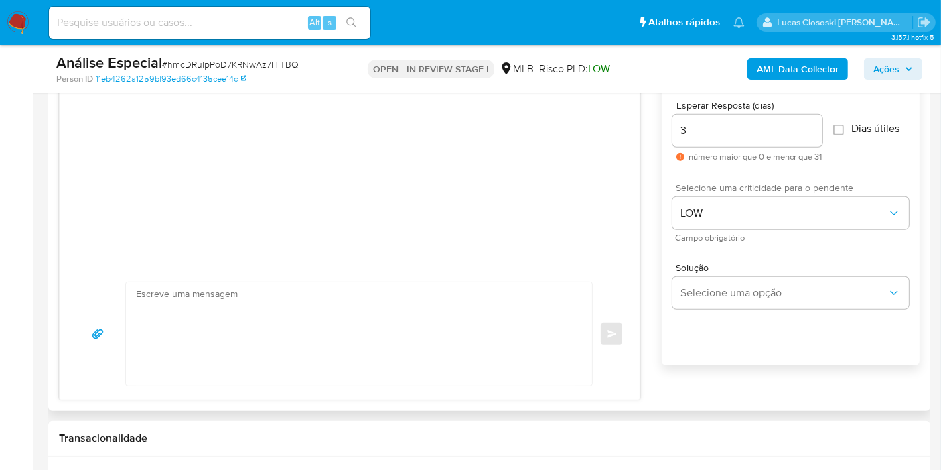
scroll to position [819, 0]
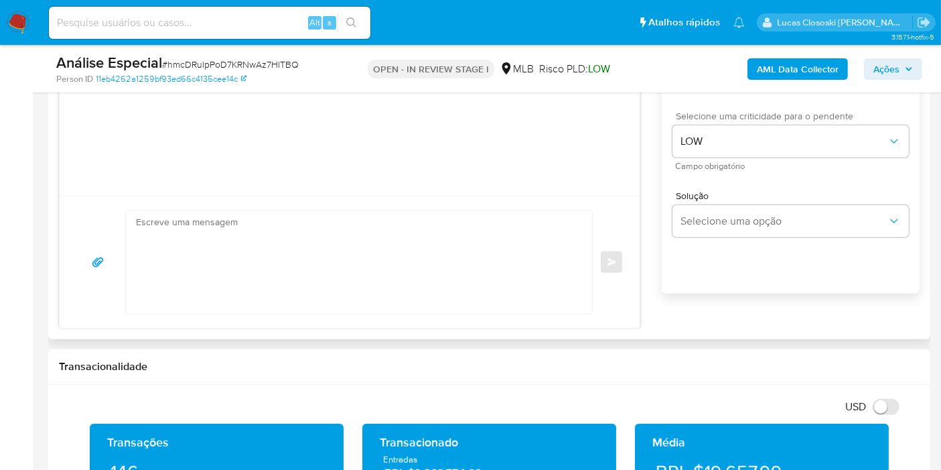
click at [400, 230] on textarea at bounding box center [356, 261] width 440 height 103
type textarea "a"
click at [392, 257] on textarea at bounding box center [356, 261] width 440 height 103
paste textarea "Ola, Estamos realizando uma verificação adicional de segurança em contas de usu…"
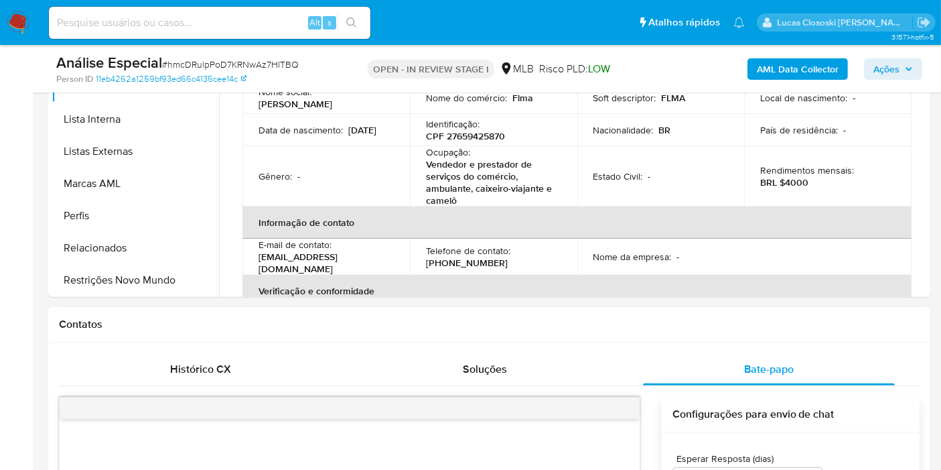
scroll to position [297, 0]
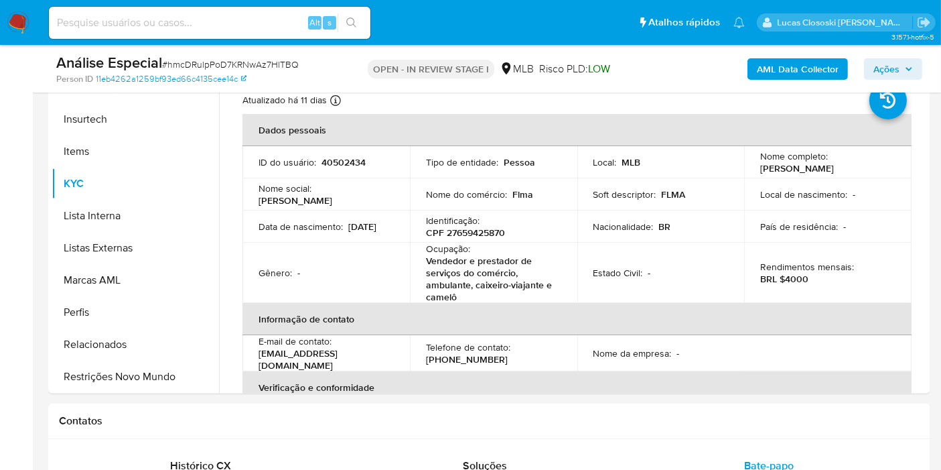
type textarea "Ola, Estamos realizando uma verificação adicional de segurança em contas de usu…"
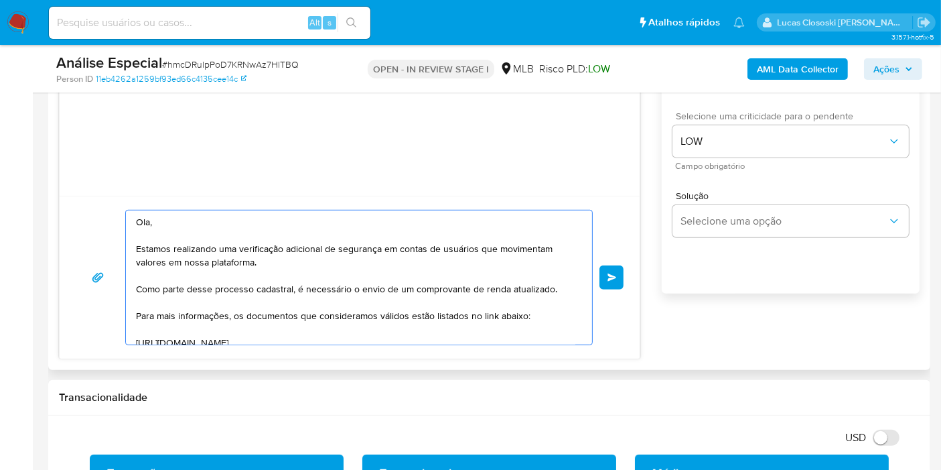
scroll to position [0, 0]
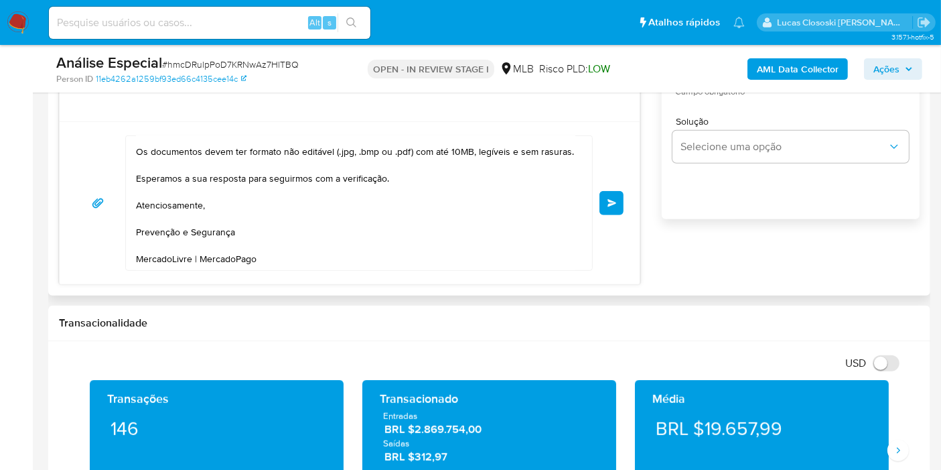
click at [614, 194] on button "common.send" at bounding box center [612, 203] width 24 height 24
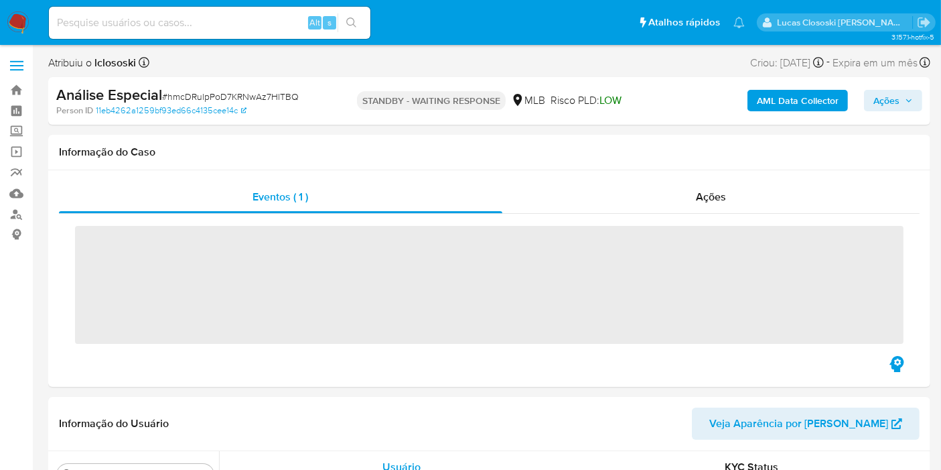
scroll to position [598, 0]
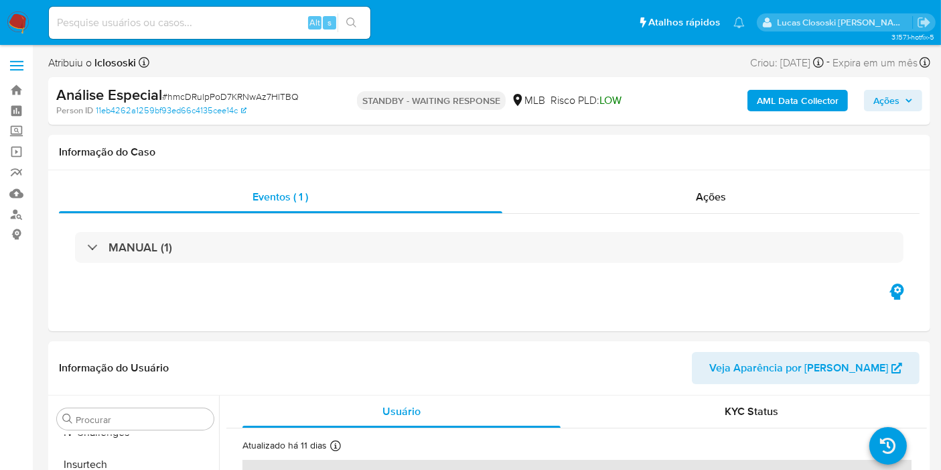
select select "10"
click at [219, 94] on span "# hmcDRulpPoD7KRNwAz7HlTBQ" at bounding box center [230, 96] width 137 height 13
copy span "hmcDRulpPoD7KRNwAz7HlTBQ"
click at [15, 24] on img at bounding box center [18, 22] width 23 height 23
